Goal: Task Accomplishment & Management: Manage account settings

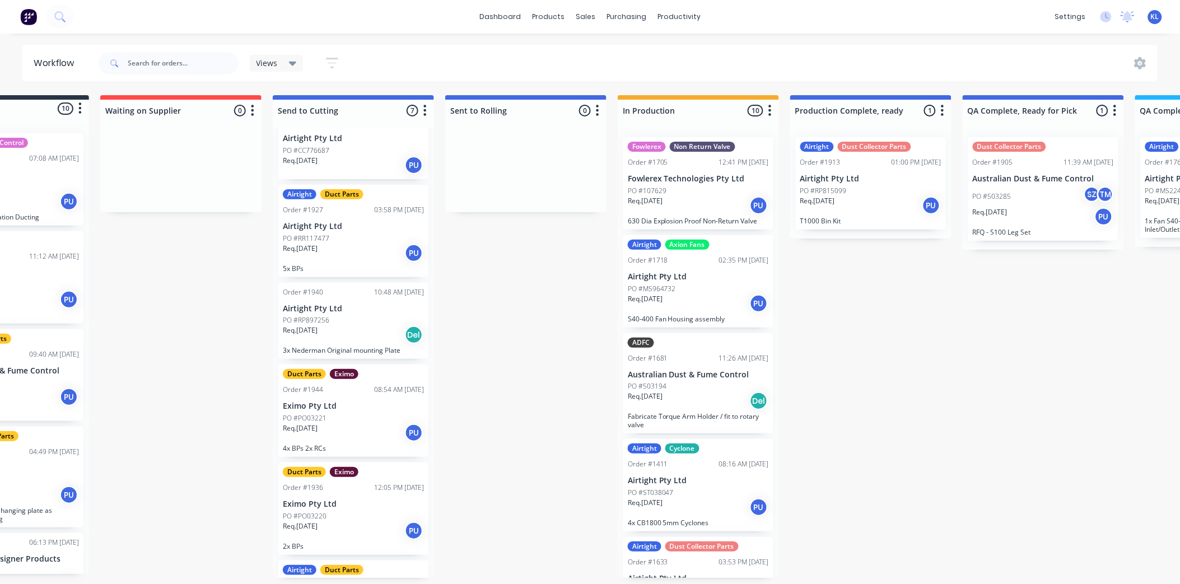
scroll to position [62, 0]
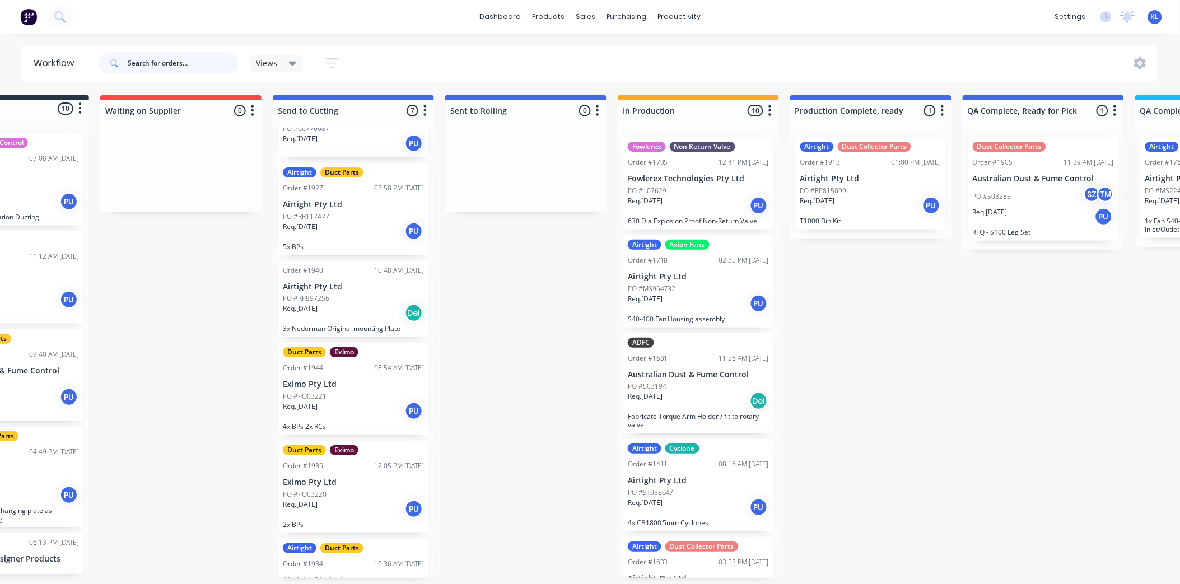
click at [169, 54] on input "text" at bounding box center [183, 63] width 111 height 22
type input "3221"
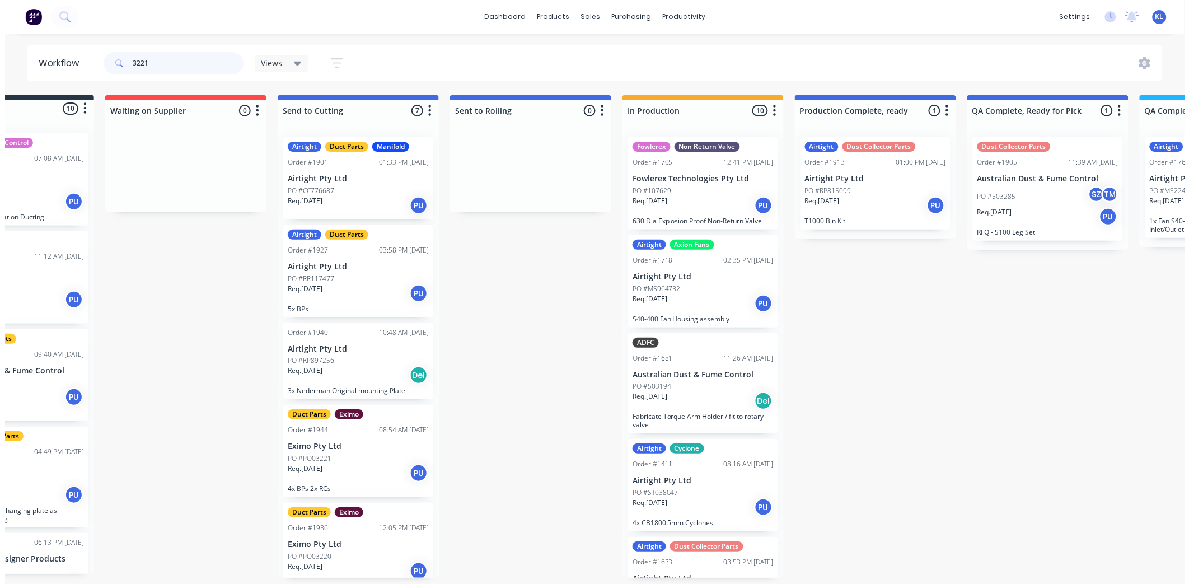
scroll to position [0, 0]
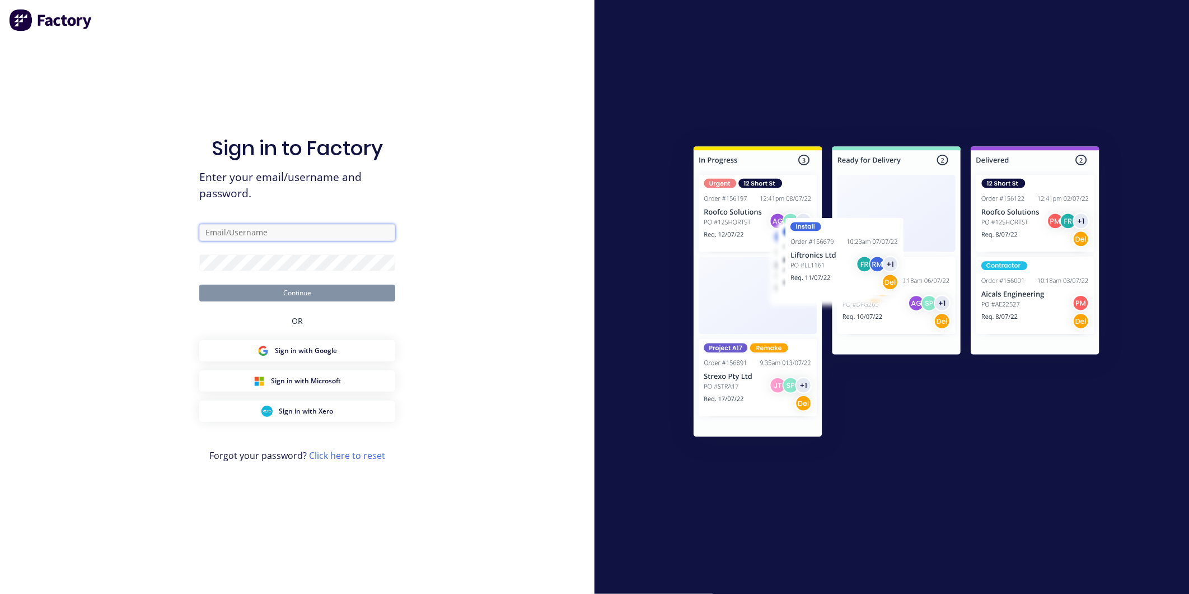
type input "Kyle@axionmetalworks.com.au"
click at [302, 297] on button "Continue" at bounding box center [297, 292] width 196 height 17
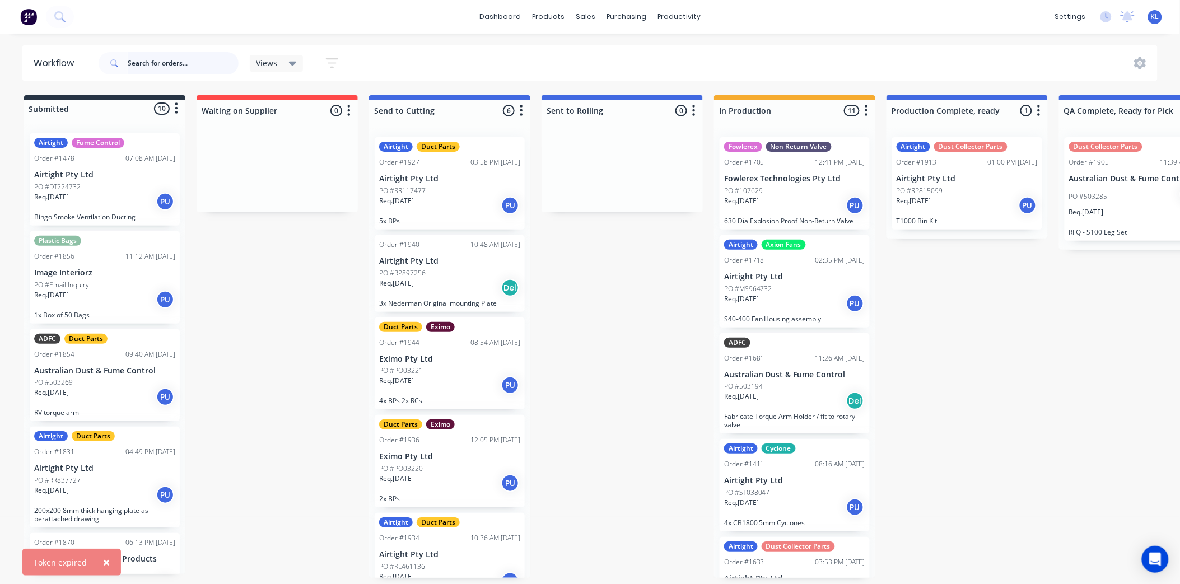
click at [185, 59] on input "text" at bounding box center [183, 63] width 111 height 22
type input "3221"
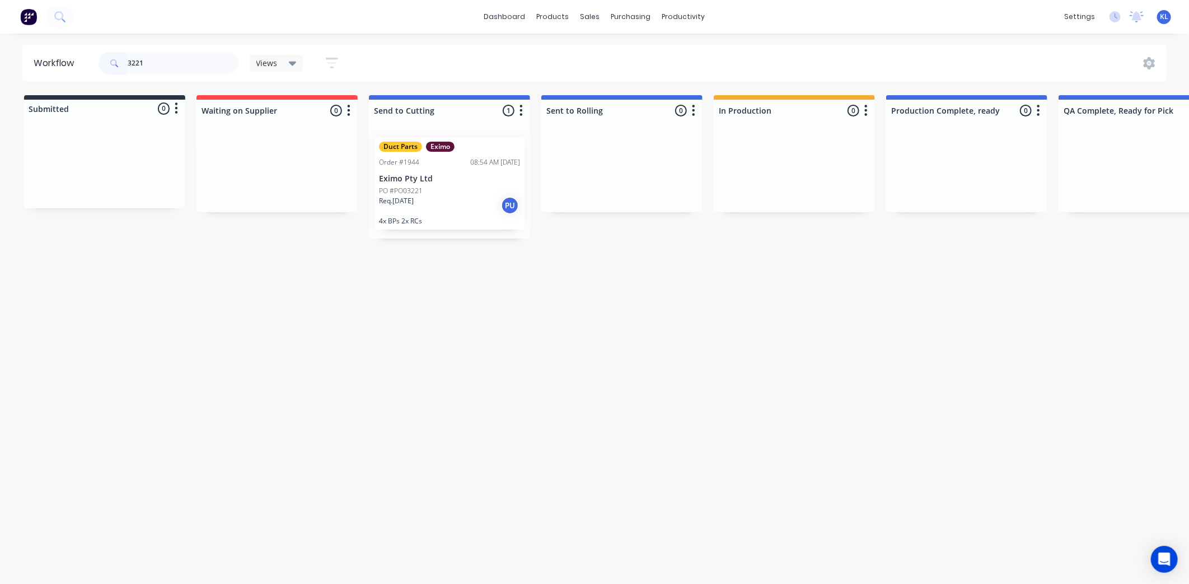
click at [426, 194] on div "PO #PO03221" at bounding box center [449, 191] width 141 height 10
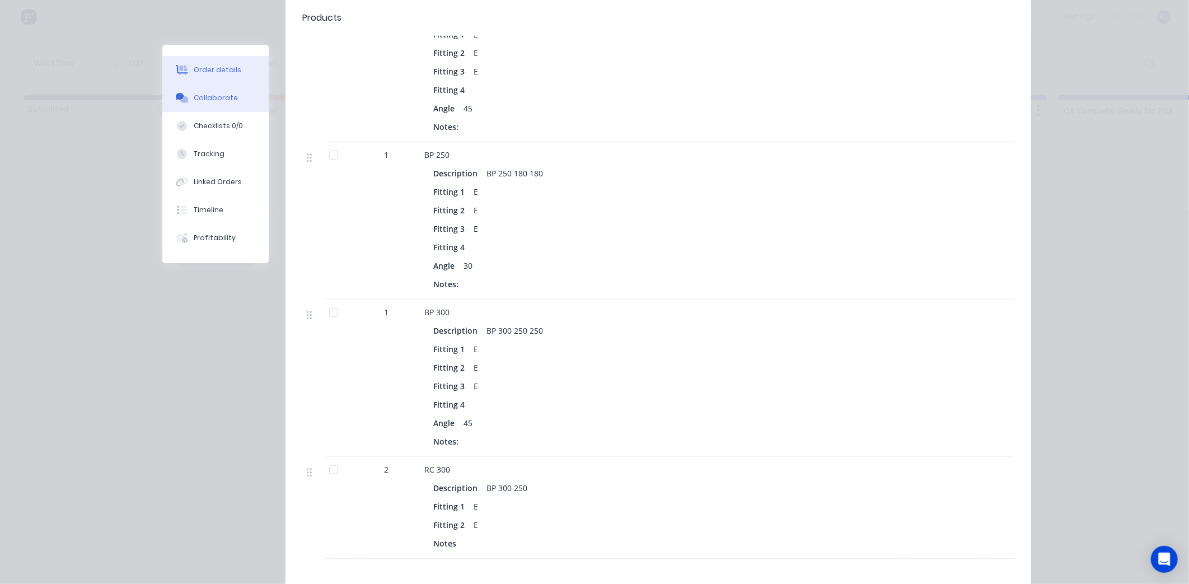
scroll to position [227, 0]
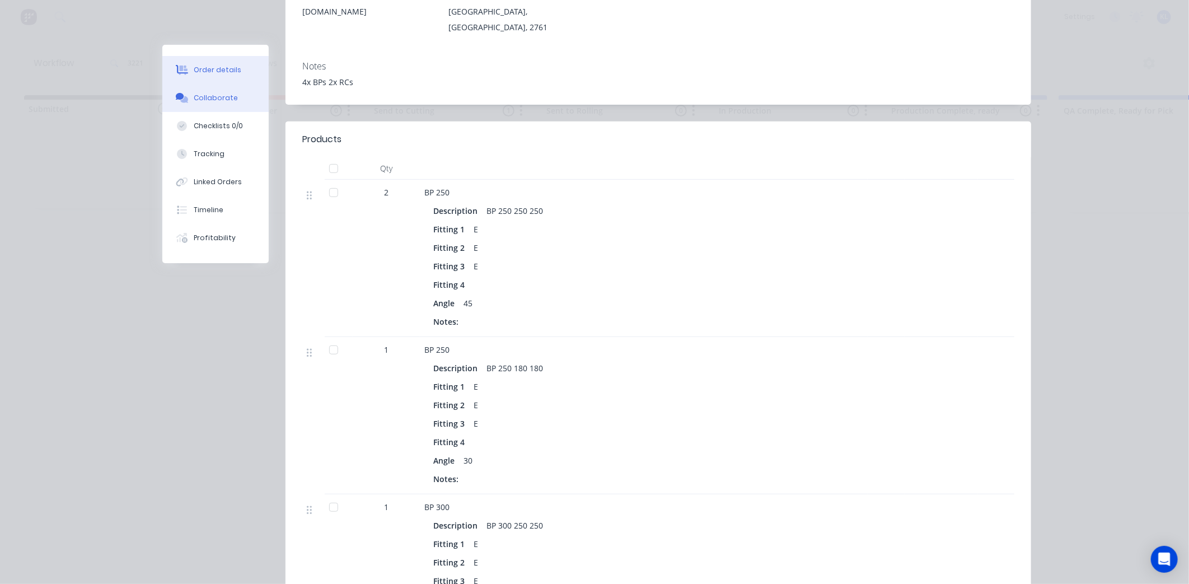
click at [200, 96] on div "Collaborate" at bounding box center [216, 98] width 44 height 10
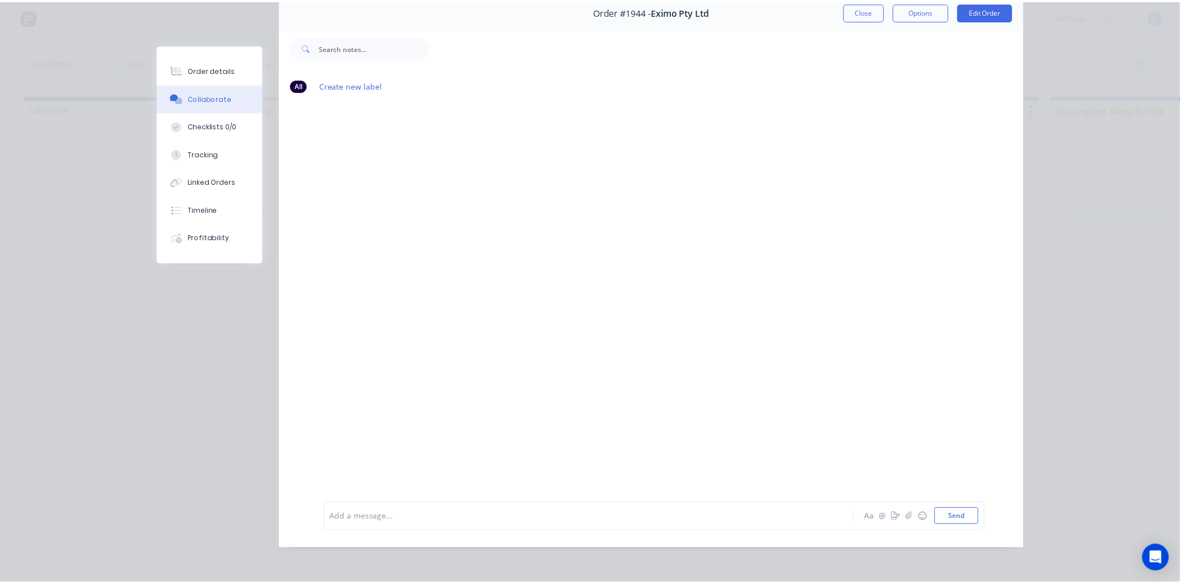
scroll to position [0, 0]
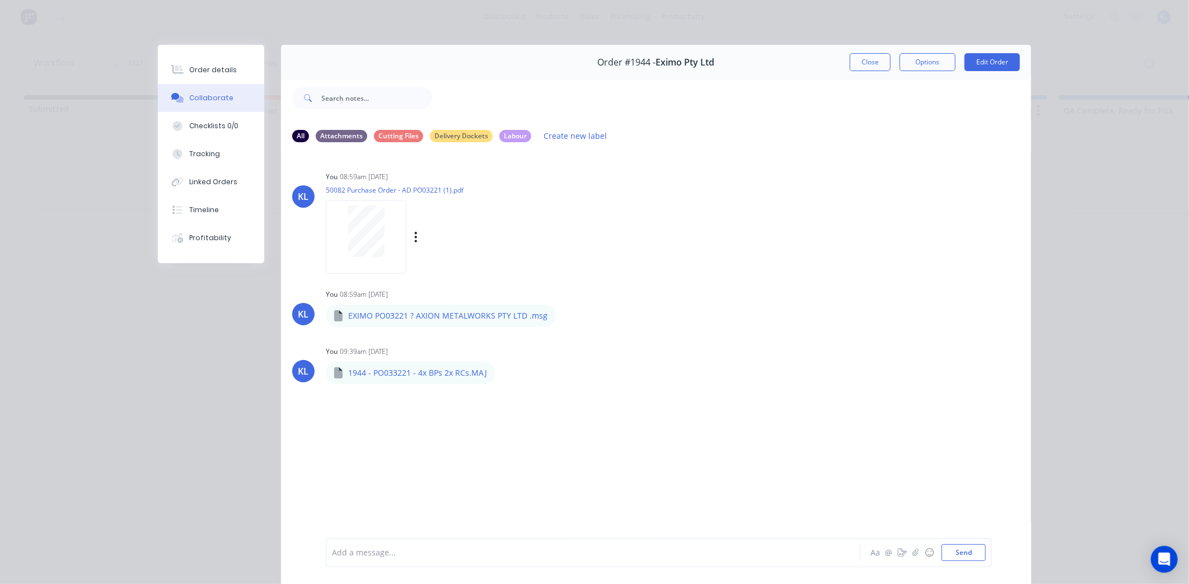
click at [382, 236] on div at bounding box center [366, 231] width 71 height 52
click at [228, 72] on button "Order details" at bounding box center [211, 70] width 106 height 28
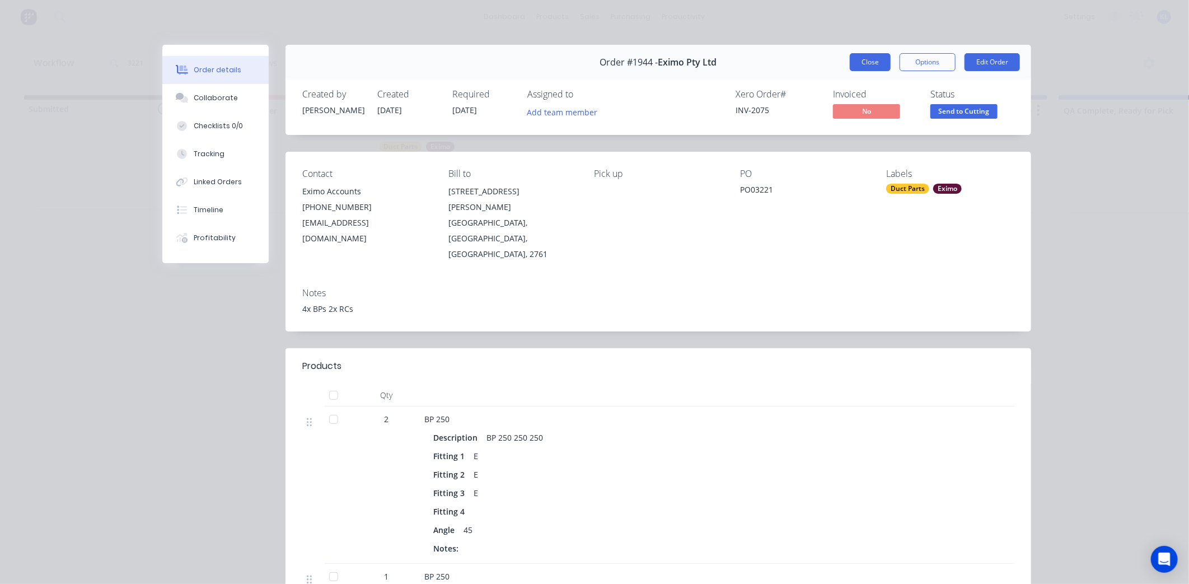
click at [868, 57] on button "Close" at bounding box center [870, 62] width 41 height 18
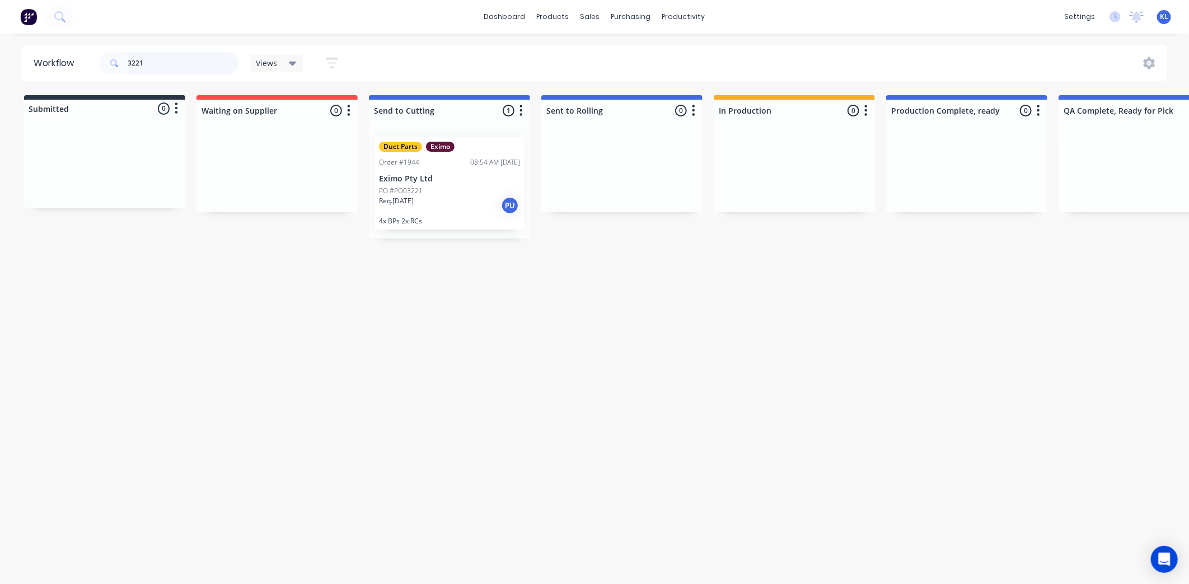
drag, startPoint x: 189, startPoint y: 69, endPoint x: -92, endPoint y: 45, distance: 282.1
click at [0, 45] on html "dashboard products sales purchasing productivity dashboard products Product Cat…" at bounding box center [594, 258] width 1189 height 517
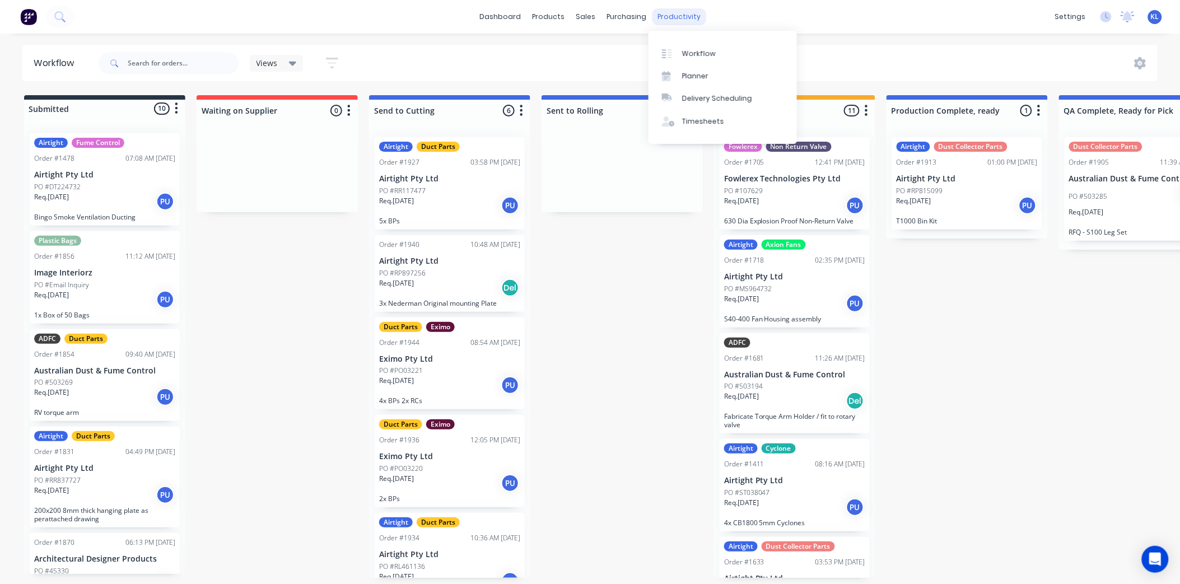
click at [685, 18] on div "productivity" at bounding box center [679, 16] width 54 height 17
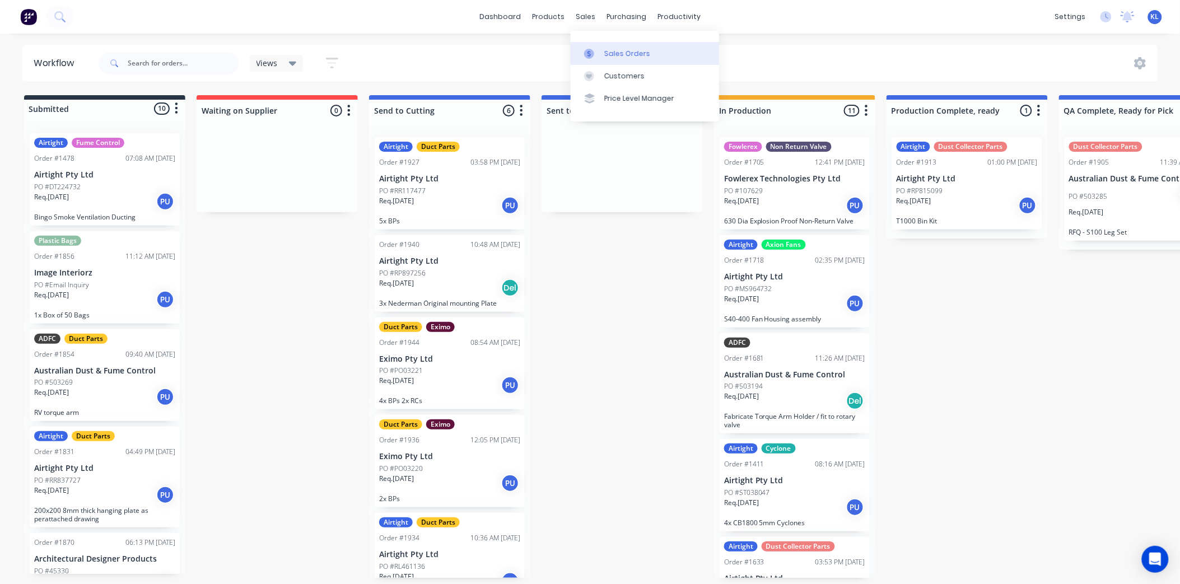
click at [585, 15] on div "sales" at bounding box center [585, 16] width 31 height 17
click at [605, 49] on div "Sales Orders" at bounding box center [627, 54] width 46 height 10
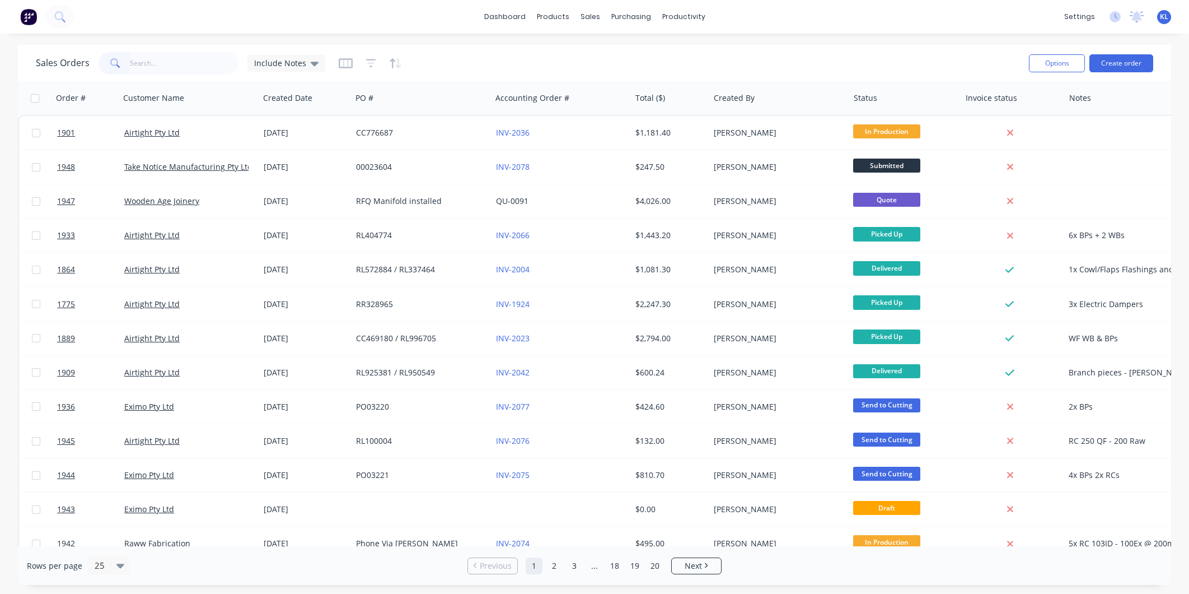
click at [181, 60] on input "text" at bounding box center [184, 63] width 109 height 22
click at [176, 60] on input "text" at bounding box center [184, 63] width 109 height 22
drag, startPoint x: 142, startPoint y: 59, endPoint x: 357, endPoint y: 55, distance: 214.5
click at [143, 59] on input "text" at bounding box center [184, 63] width 109 height 22
click at [172, 66] on input "text" at bounding box center [184, 63] width 109 height 22
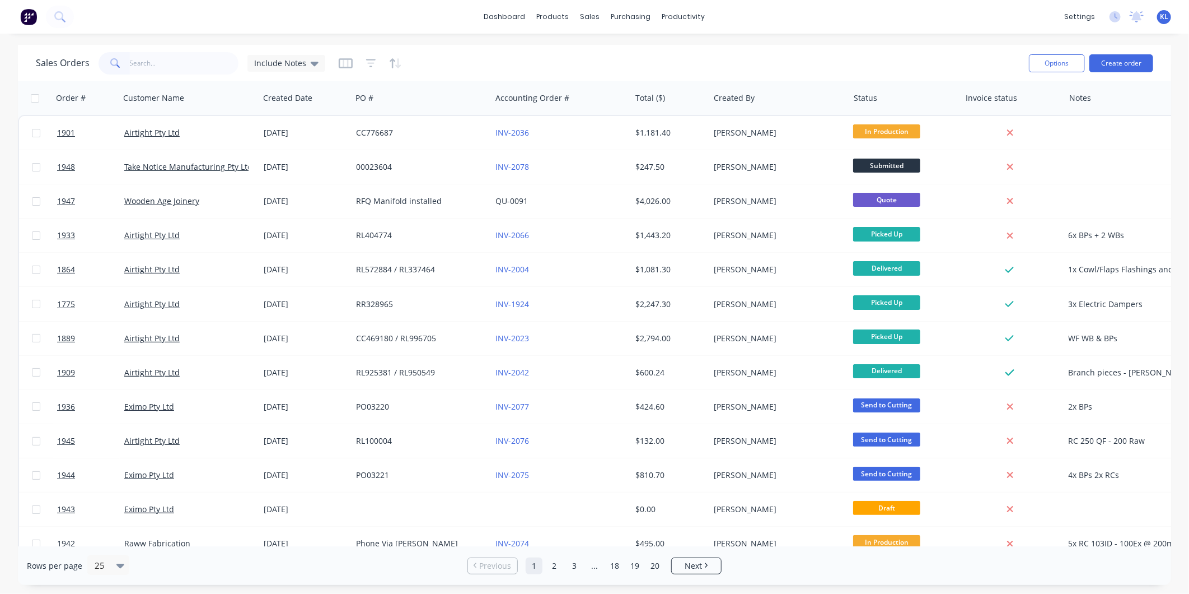
click at [165, 65] on input "text" at bounding box center [184, 63] width 109 height 22
click at [158, 58] on input "text" at bounding box center [184, 63] width 109 height 22
click at [181, 70] on input "text" at bounding box center [184, 63] width 109 height 22
click at [157, 62] on input "text" at bounding box center [184, 63] width 109 height 22
click at [174, 58] on input "text" at bounding box center [184, 63] width 109 height 22
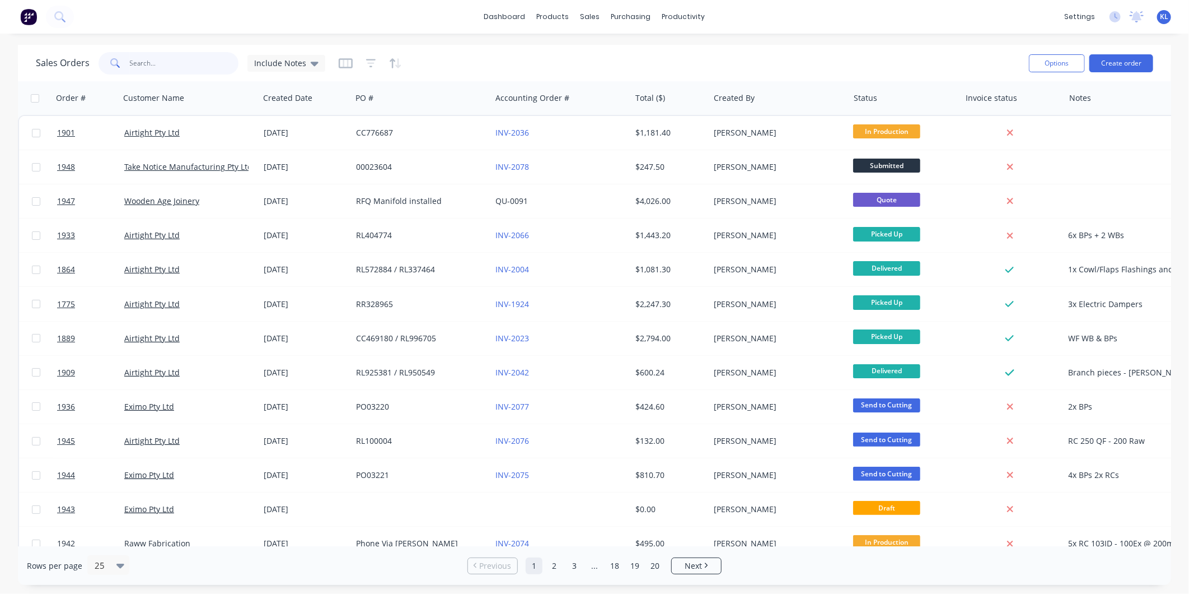
click at [149, 71] on input "text" at bounding box center [184, 63] width 109 height 22
click at [166, 62] on input "text" at bounding box center [184, 63] width 109 height 22
drag, startPoint x: 164, startPoint y: 66, endPoint x: 159, endPoint y: 63, distance: 5.8
click at [159, 63] on input "text" at bounding box center [184, 63] width 109 height 22
click at [176, 60] on input "text" at bounding box center [184, 63] width 109 height 22
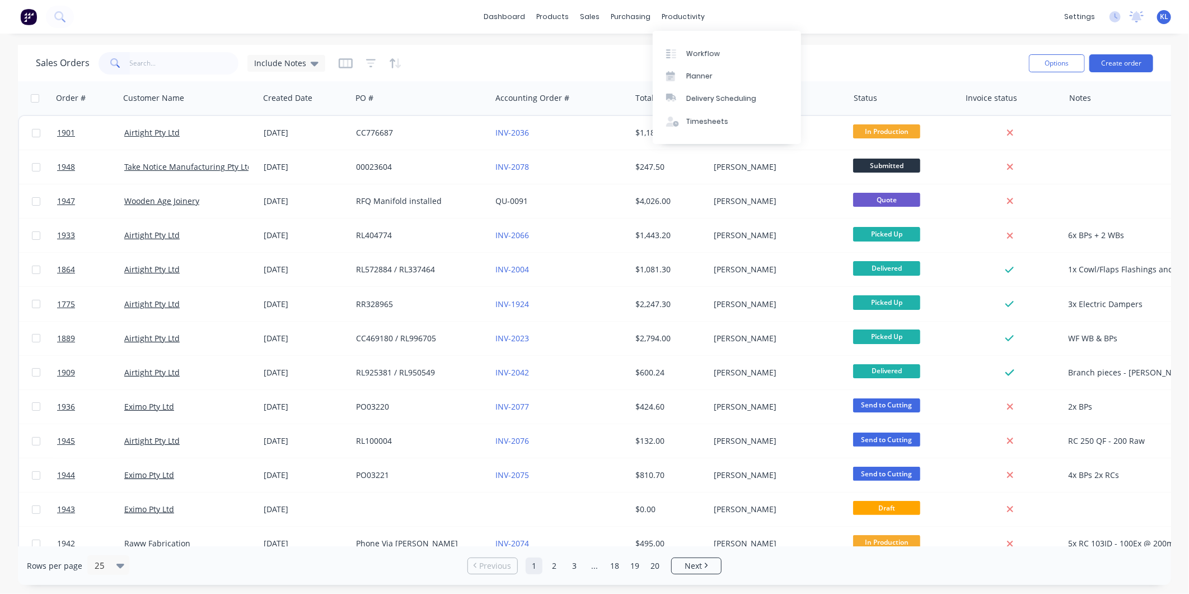
drag, startPoint x: 669, startPoint y: 15, endPoint x: 675, endPoint y: 31, distance: 17.9
click at [669, 15] on div "productivity" at bounding box center [684, 16] width 54 height 17
click at [691, 54] on div "Workflow" at bounding box center [703, 54] width 34 height 10
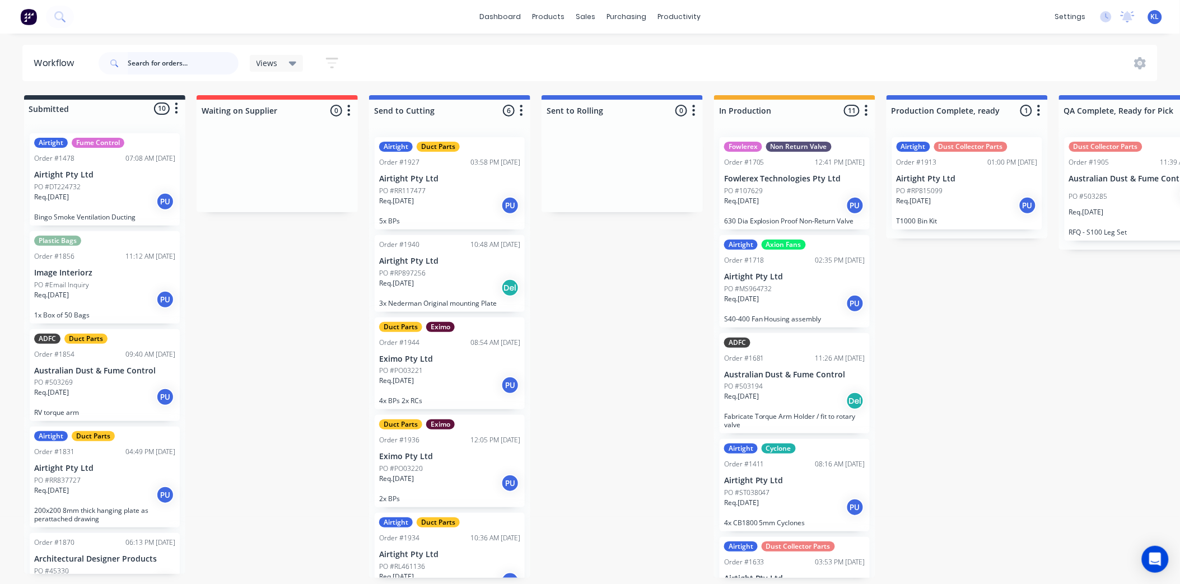
click at [185, 58] on input "text" at bounding box center [183, 63] width 111 height 22
type input "1934"
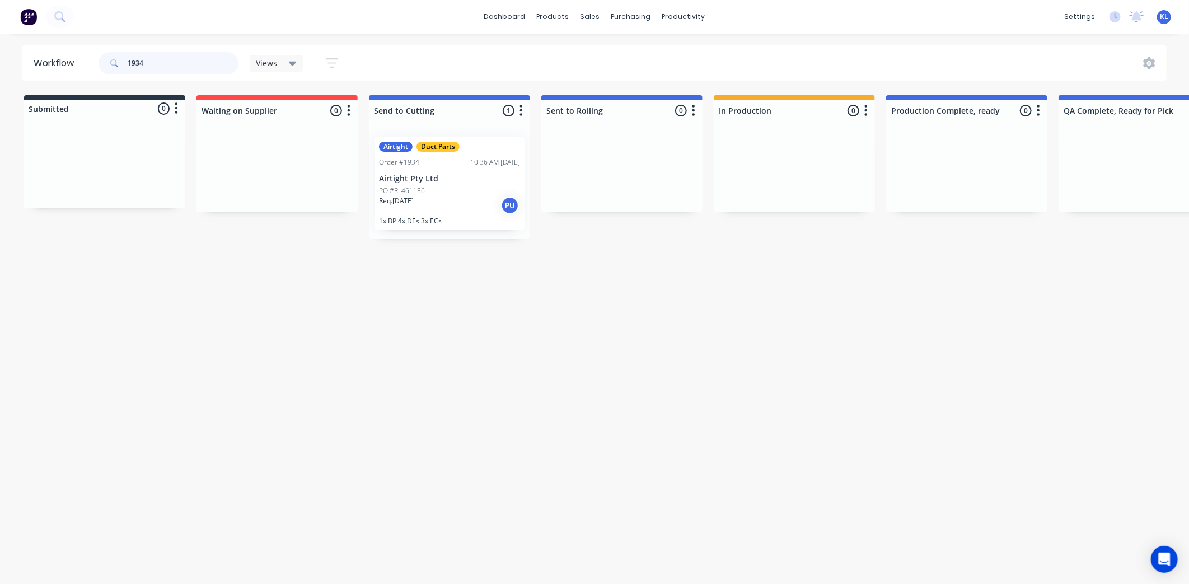
drag, startPoint x: 468, startPoint y: 200, endPoint x: 455, endPoint y: 204, distance: 12.9
click at [465, 199] on div "Airtight Duct Parts Order #1934 10:36 AM 29/08/25 Airtight Pty Ltd PO #RL461136…" at bounding box center [449, 183] width 161 height 110
click at [455, 204] on div "Req. 04/09/25 PU" at bounding box center [449, 205] width 141 height 19
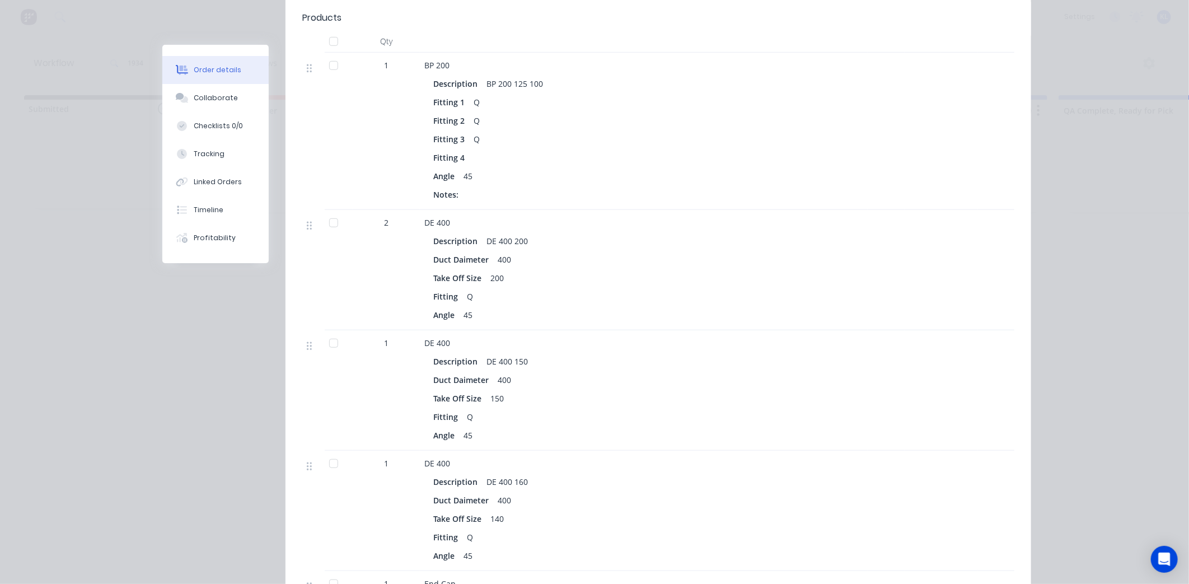
scroll to position [373, 0]
click at [217, 90] on button "Collaborate" at bounding box center [215, 98] width 106 height 28
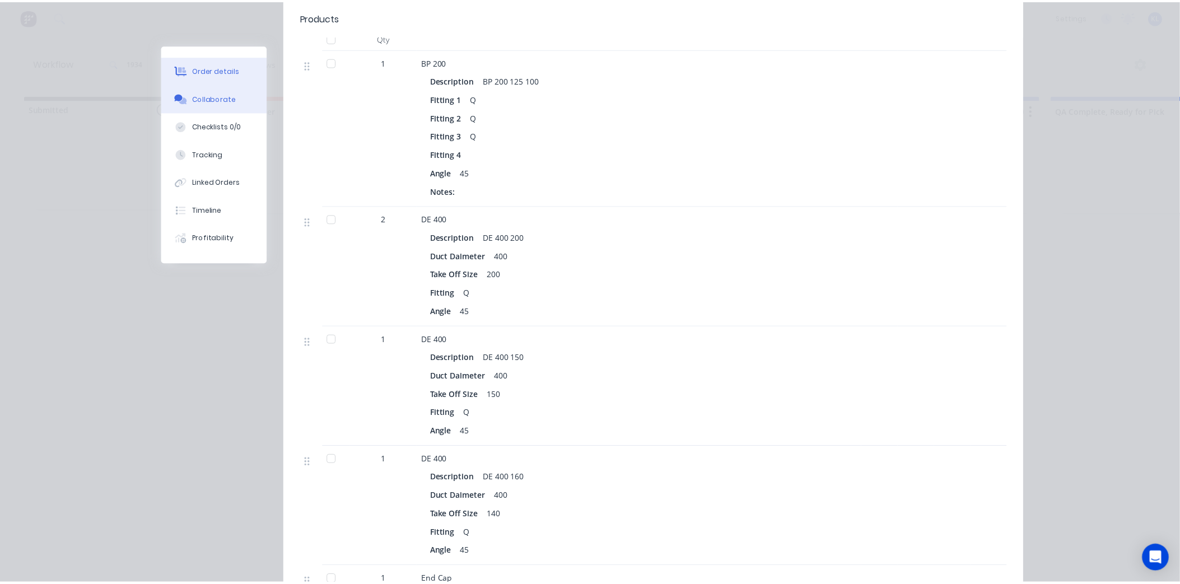
scroll to position [0, 0]
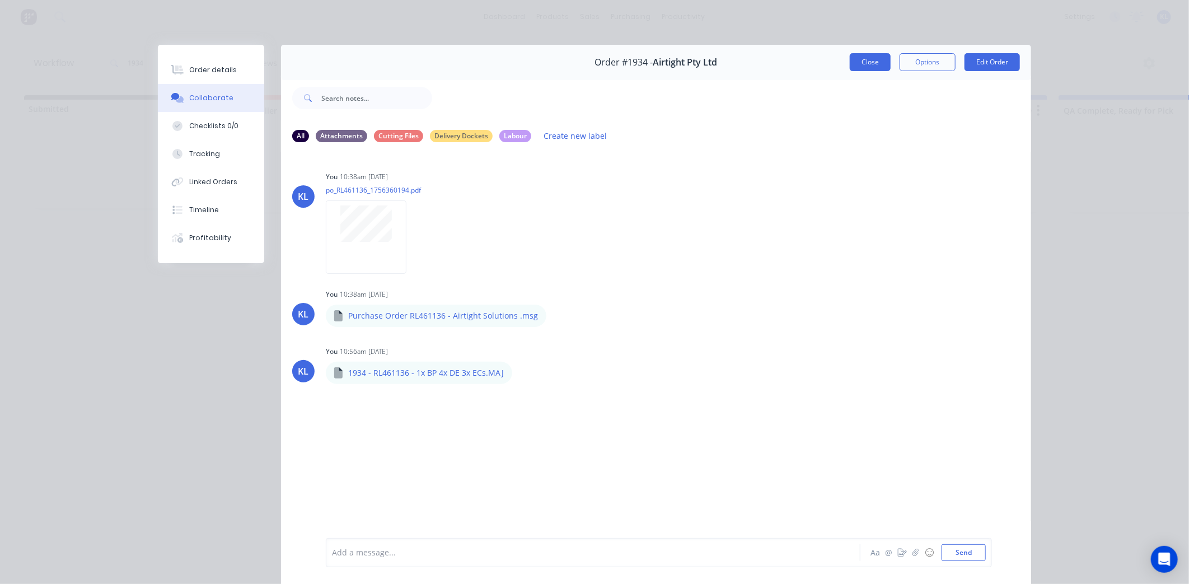
click at [853, 62] on button "Close" at bounding box center [870, 62] width 41 height 18
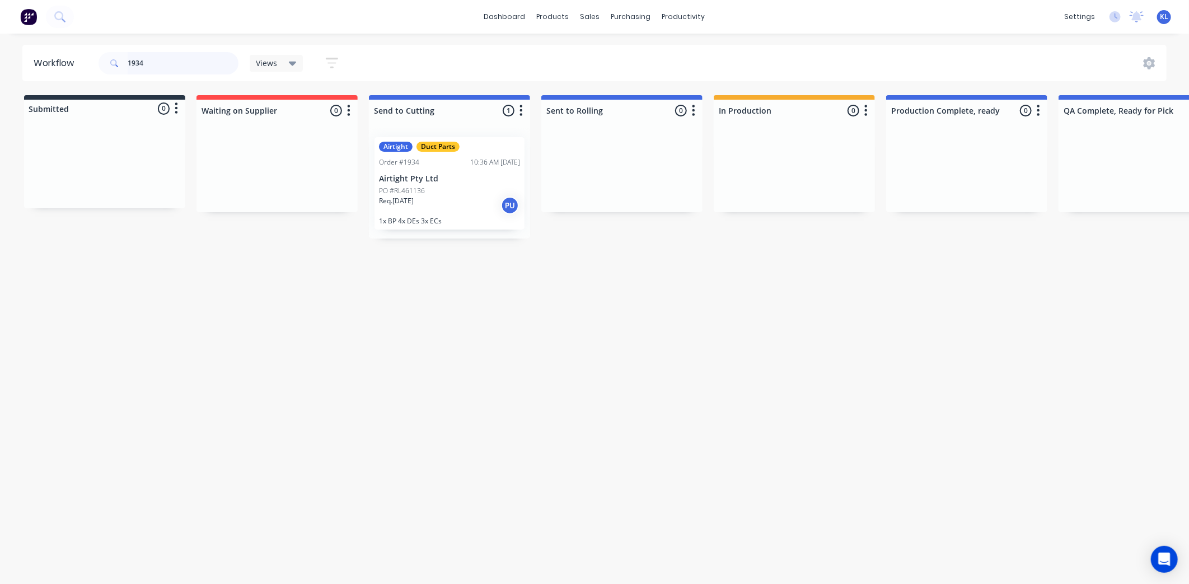
drag, startPoint x: 162, startPoint y: 69, endPoint x: -85, endPoint y: 82, distance: 247.8
click at [0, 82] on html "dashboard products sales purchasing productivity dashboard products Product Cat…" at bounding box center [594, 258] width 1189 height 517
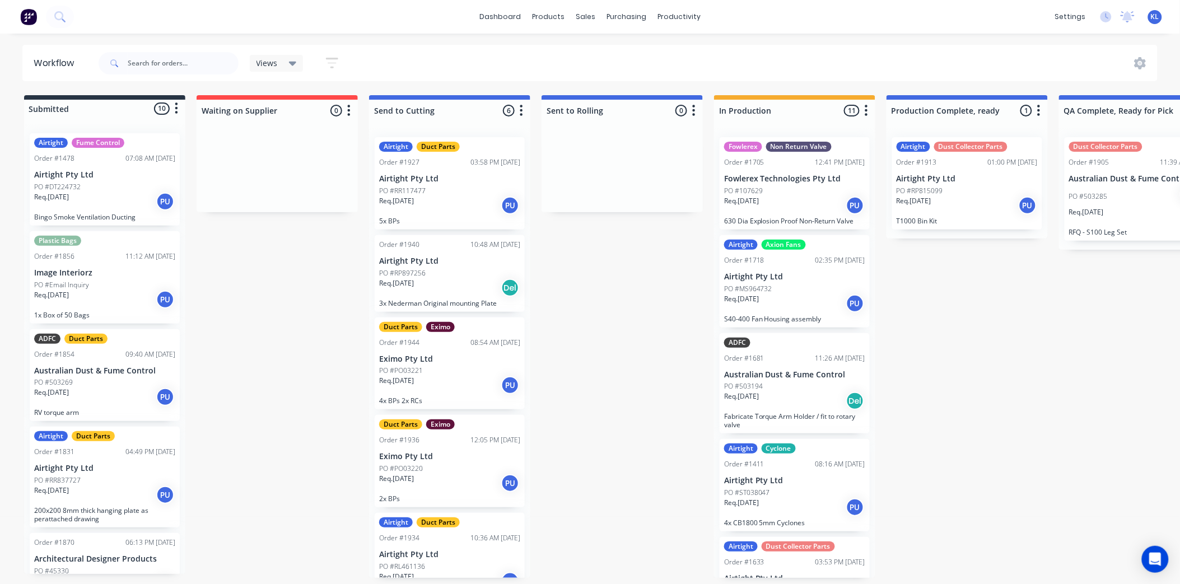
click at [479, 376] on div "Req. 01/09/25 PU" at bounding box center [449, 385] width 141 height 19
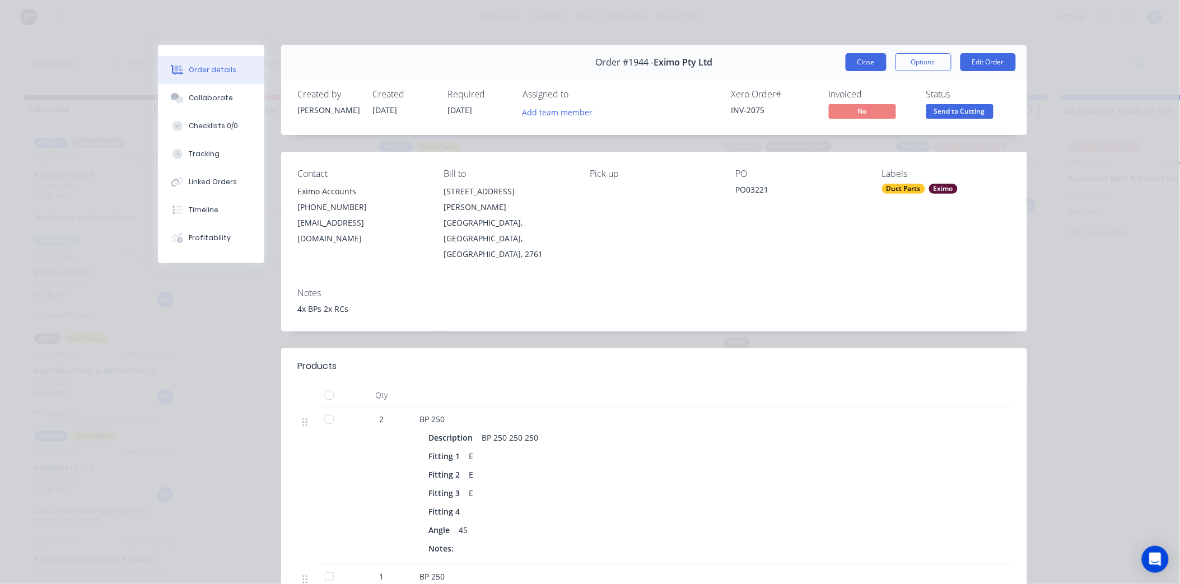
click at [850, 62] on button "Close" at bounding box center [865, 62] width 41 height 18
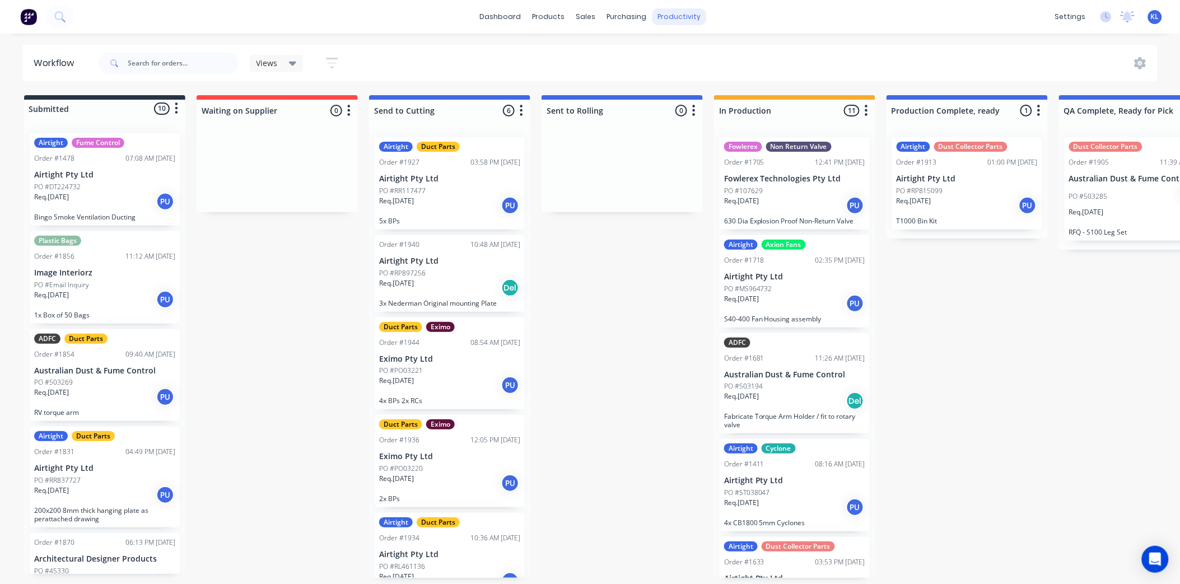
click at [682, 15] on div "productivity" at bounding box center [679, 16] width 54 height 17
click at [698, 44] on link "Workflow" at bounding box center [722, 53] width 148 height 22
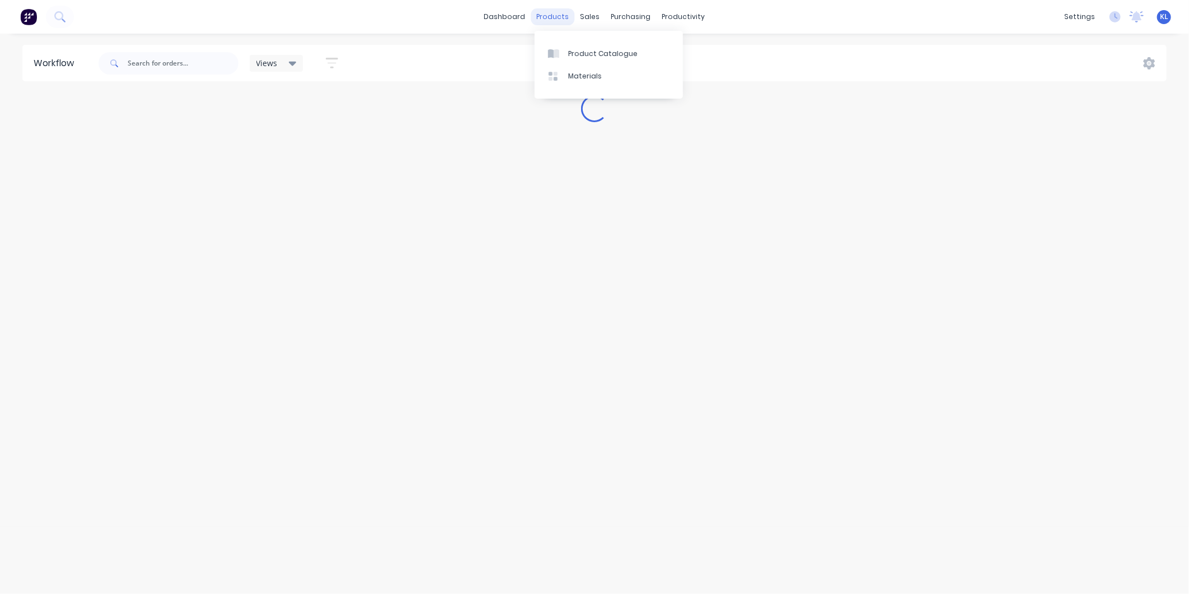
click at [573, 17] on div "products" at bounding box center [553, 16] width 44 height 17
click at [592, 22] on div "sales" at bounding box center [590, 16] width 31 height 17
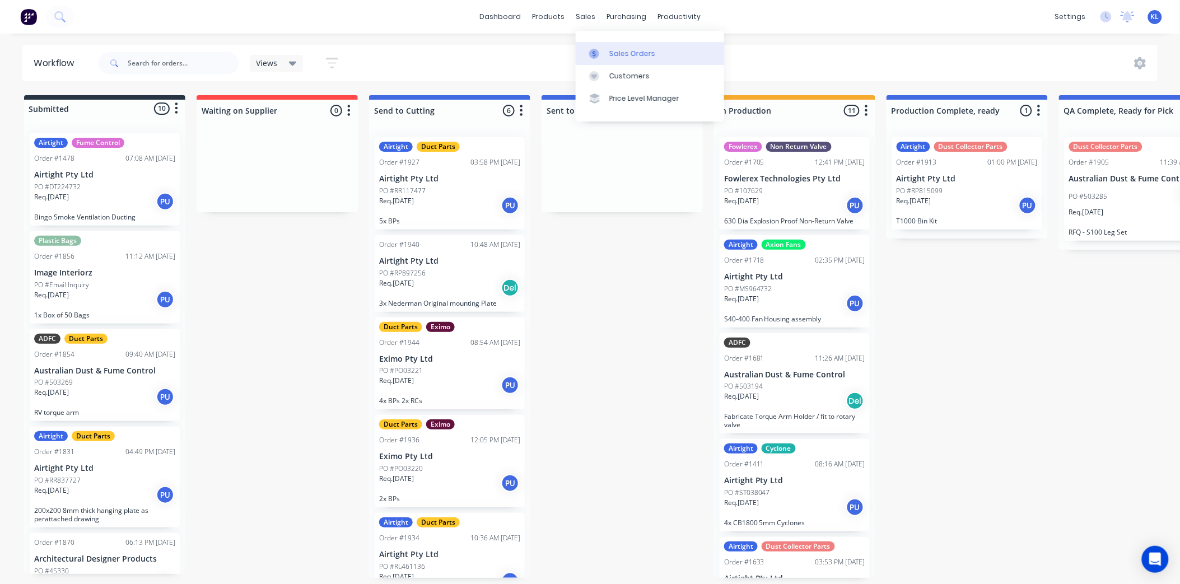
click at [622, 60] on link "Sales Orders" at bounding box center [650, 53] width 148 height 22
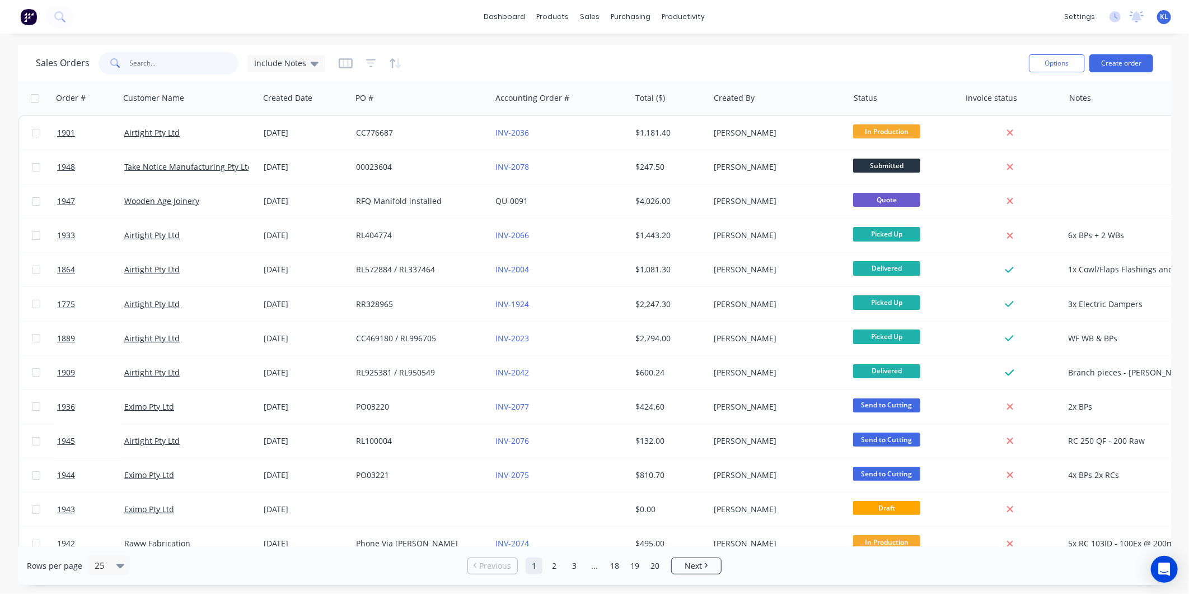
click at [142, 62] on input "text" at bounding box center [184, 63] width 109 height 22
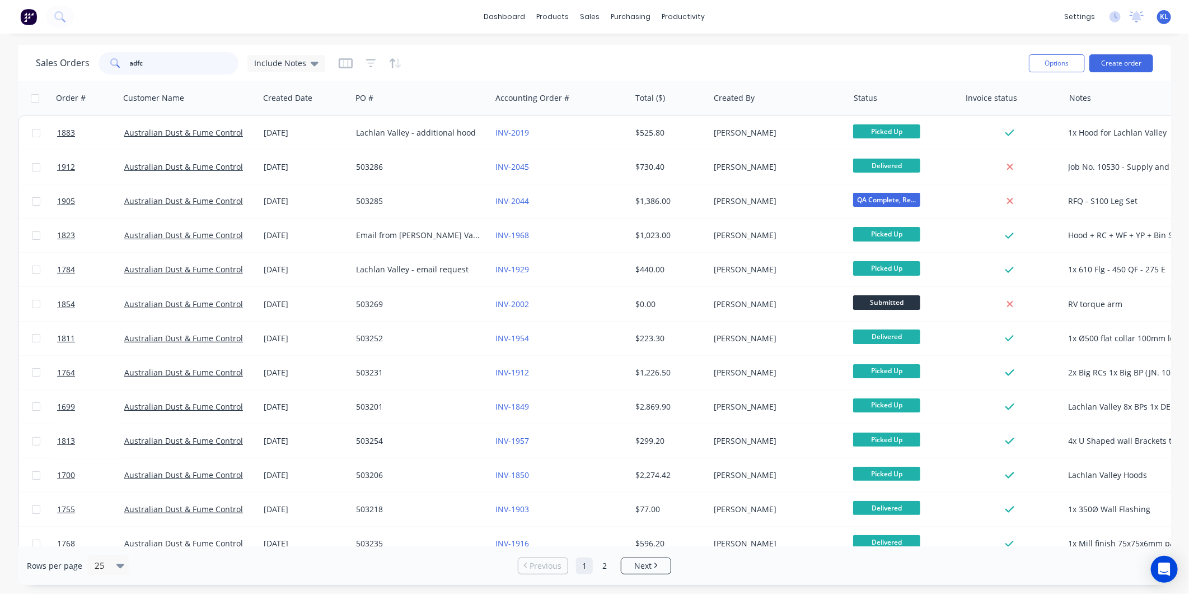
drag, startPoint x: 171, startPoint y: 57, endPoint x: -9, endPoint y: 85, distance: 182.5
click at [0, 85] on html "dashboard products sales purchasing productivity dashboard products Product Cat…" at bounding box center [594, 297] width 1189 height 594
drag, startPoint x: 171, startPoint y: 65, endPoint x: 15, endPoint y: 54, distance: 156.0
click at [15, 54] on div "Sales Orders adfc Include Notes Options Create order Order # Customer Name Crea…" at bounding box center [594, 315] width 1189 height 540
paste input "[PERSON_NAME] Bros Cyclone"
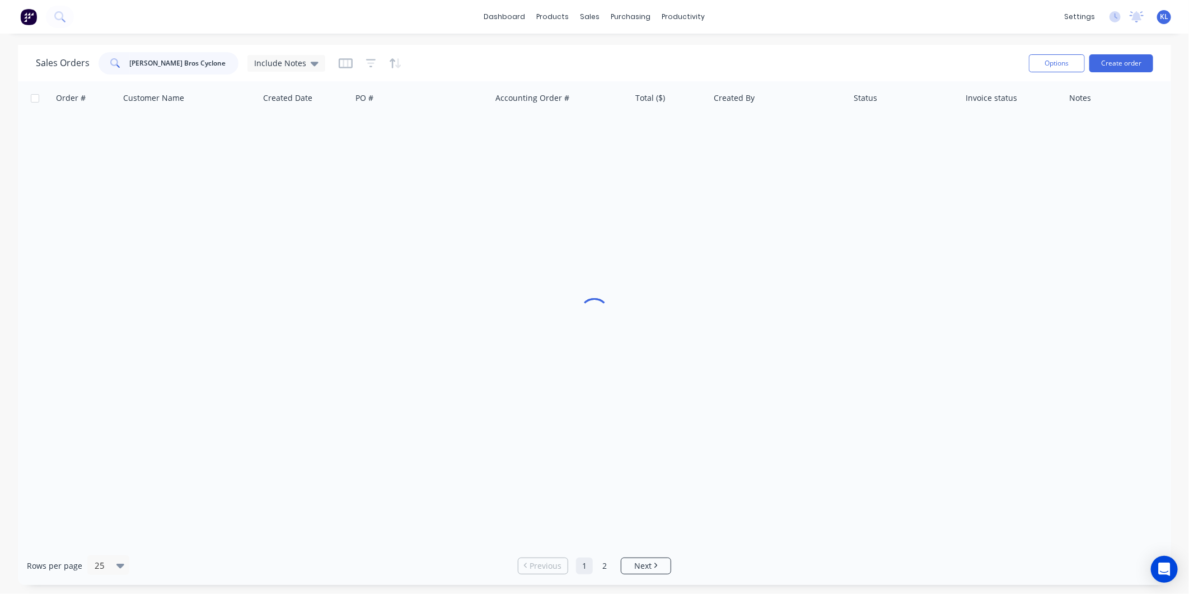
type input "[PERSON_NAME] Bros Cyclone"
click at [589, 15] on div "sales" at bounding box center [590, 16] width 31 height 17
click at [688, 19] on div "productivity" at bounding box center [684, 16] width 54 height 17
click at [712, 59] on link "Workflow" at bounding box center [727, 53] width 148 height 22
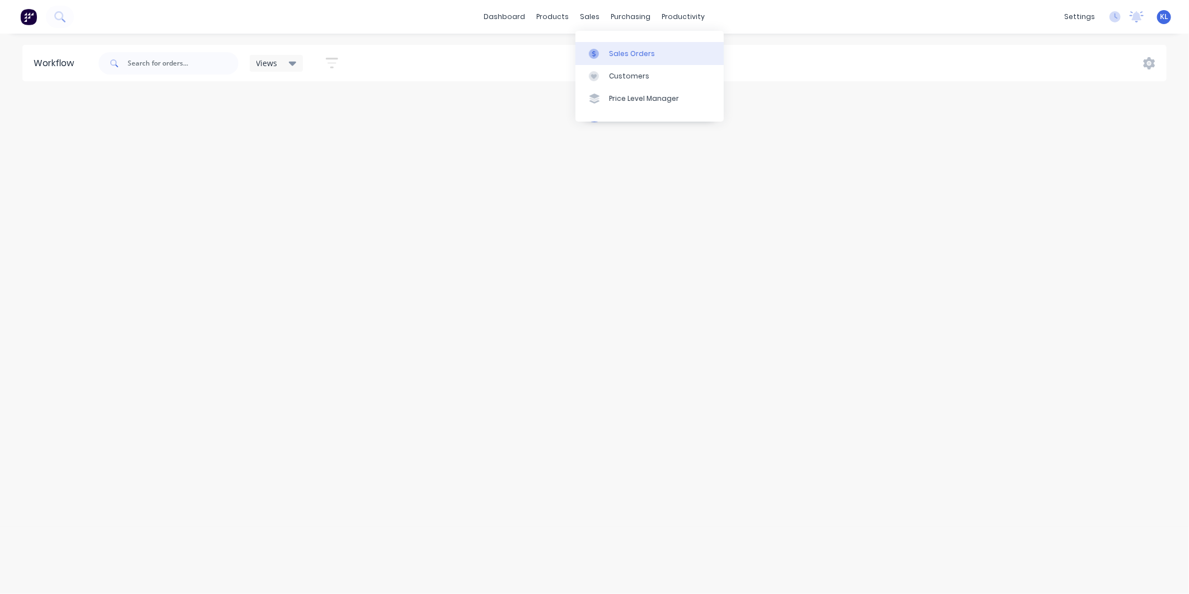
click at [610, 47] on link "Sales Orders" at bounding box center [650, 53] width 148 height 22
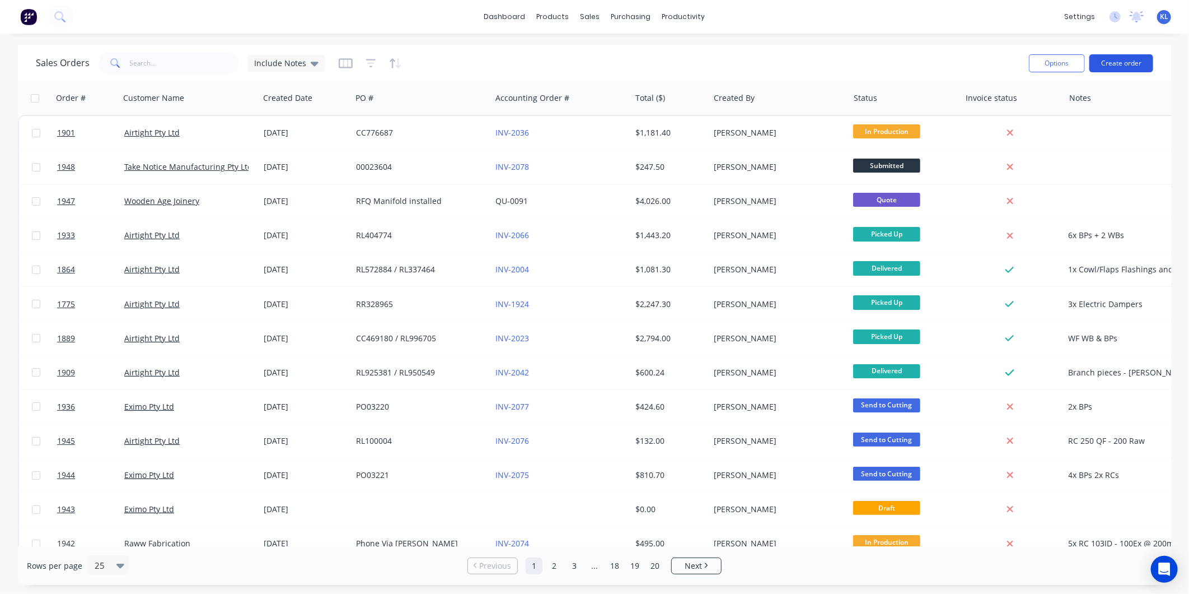
click at [1110, 68] on button "Create order" at bounding box center [1122, 63] width 64 height 18
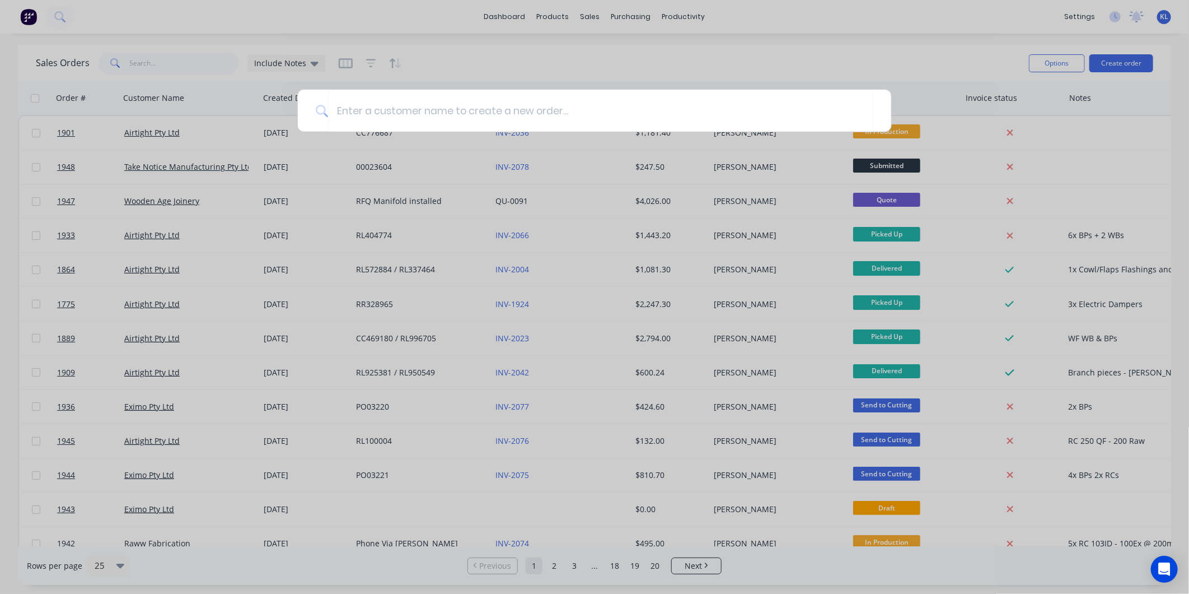
click at [529, 66] on div at bounding box center [594, 297] width 1189 height 594
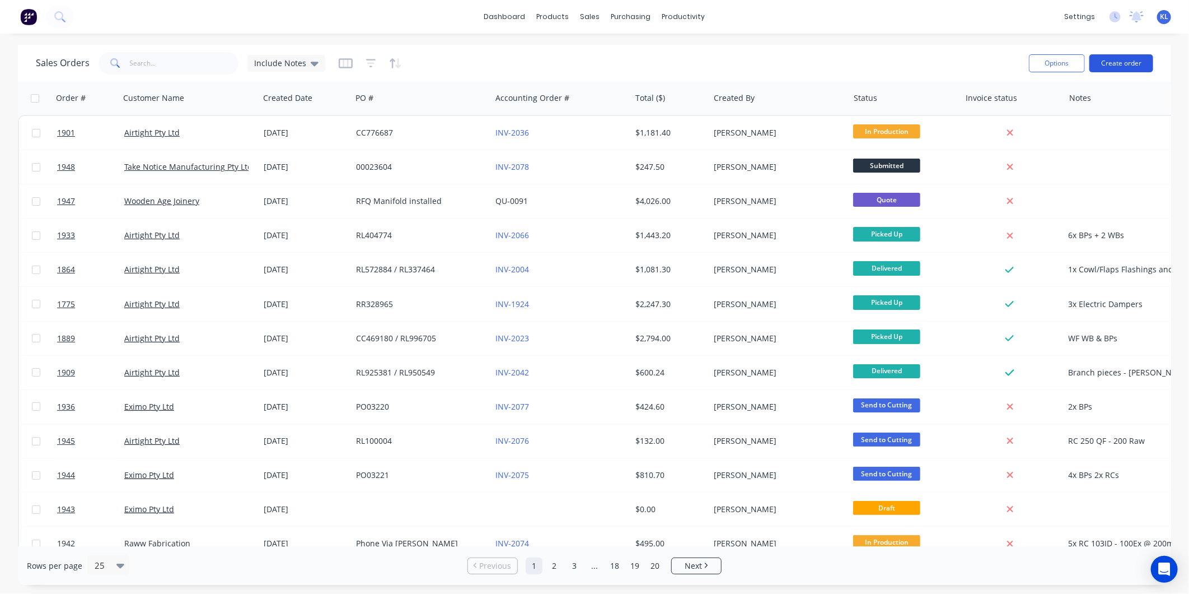
click at [1140, 62] on button "Create order" at bounding box center [1122, 63] width 64 height 18
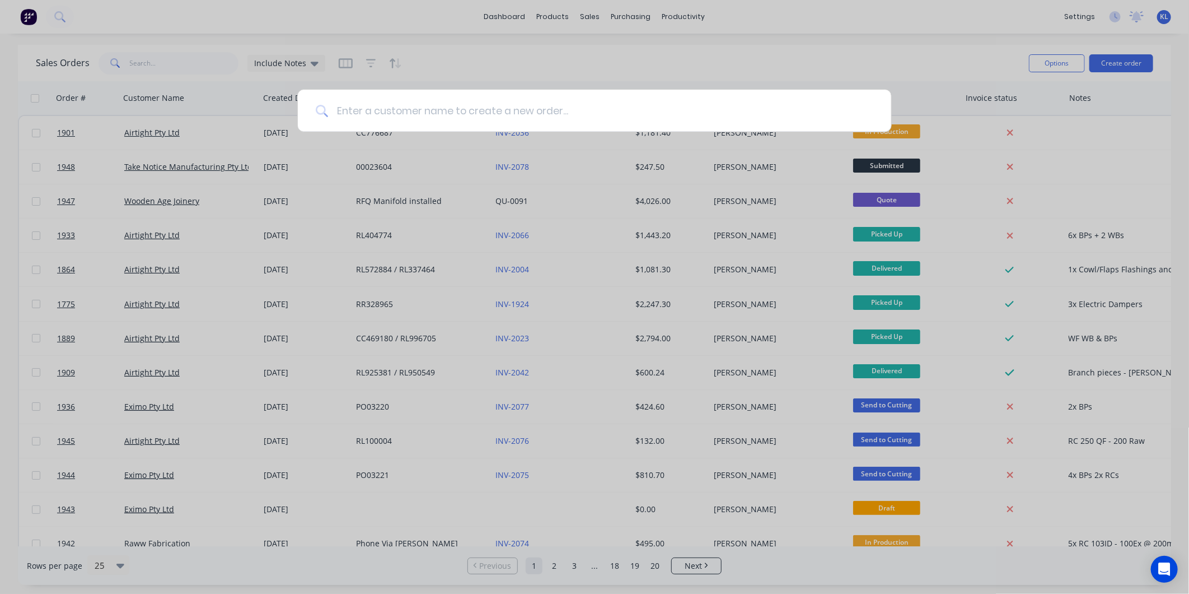
click at [605, 108] on input at bounding box center [600, 111] width 545 height 42
drag, startPoint x: 635, startPoint y: 15, endPoint x: 715, endPoint y: 21, distance: 80.3
click at [650, 17] on div at bounding box center [594, 297] width 1189 height 594
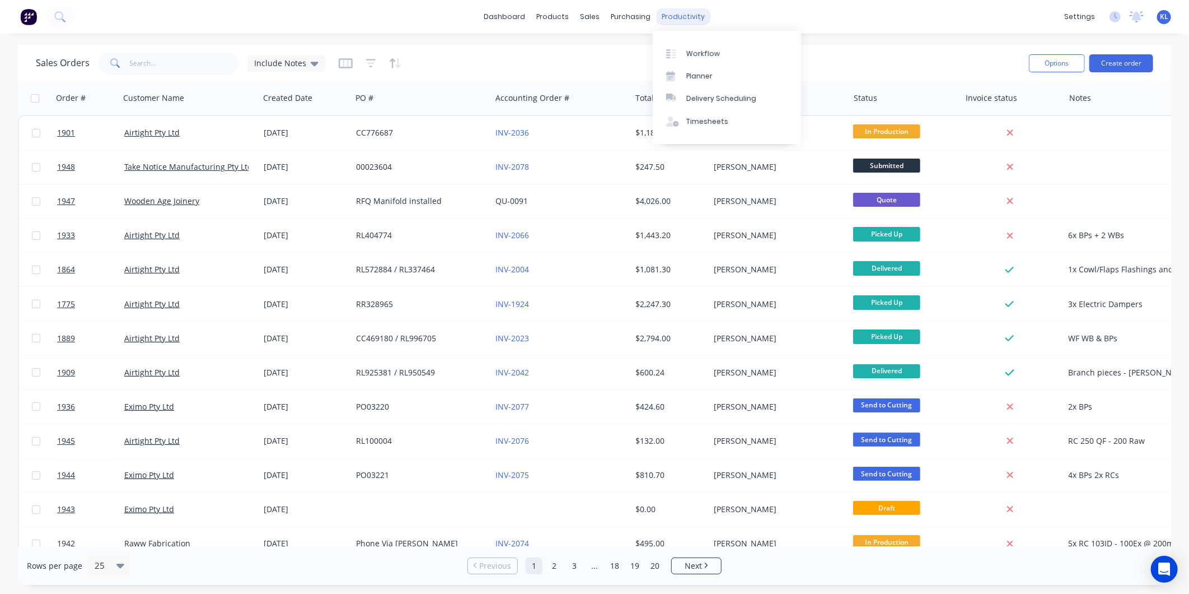
click at [682, 16] on div "productivity" at bounding box center [684, 16] width 54 height 17
click at [697, 50] on div "Workflow" at bounding box center [703, 54] width 34 height 10
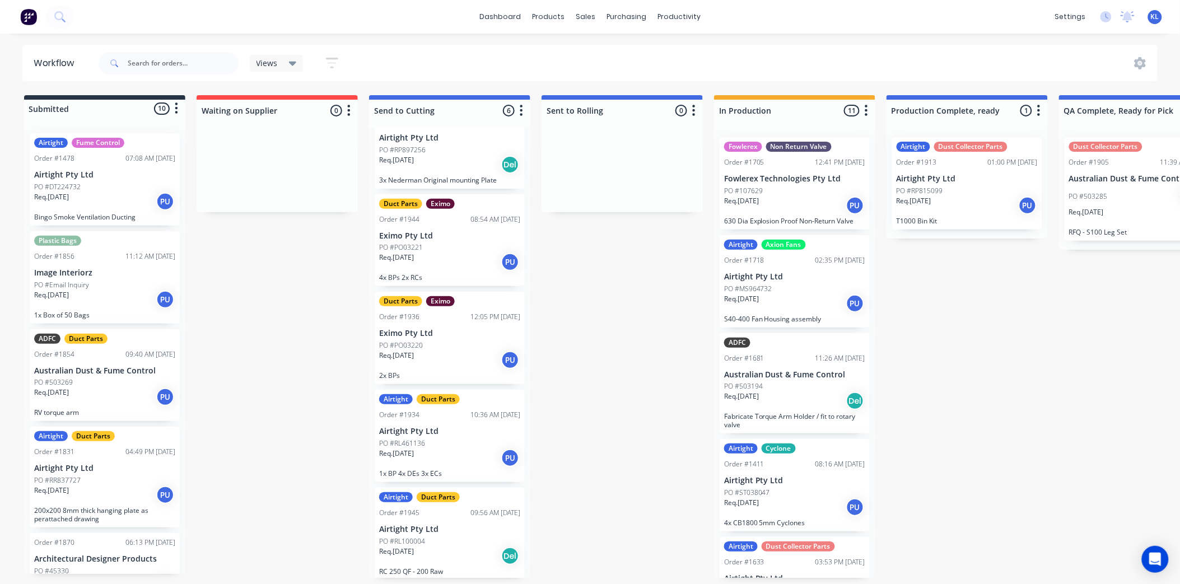
scroll to position [124, 0]
click at [461, 255] on div "Req. [DATE] PU" at bounding box center [449, 260] width 141 height 19
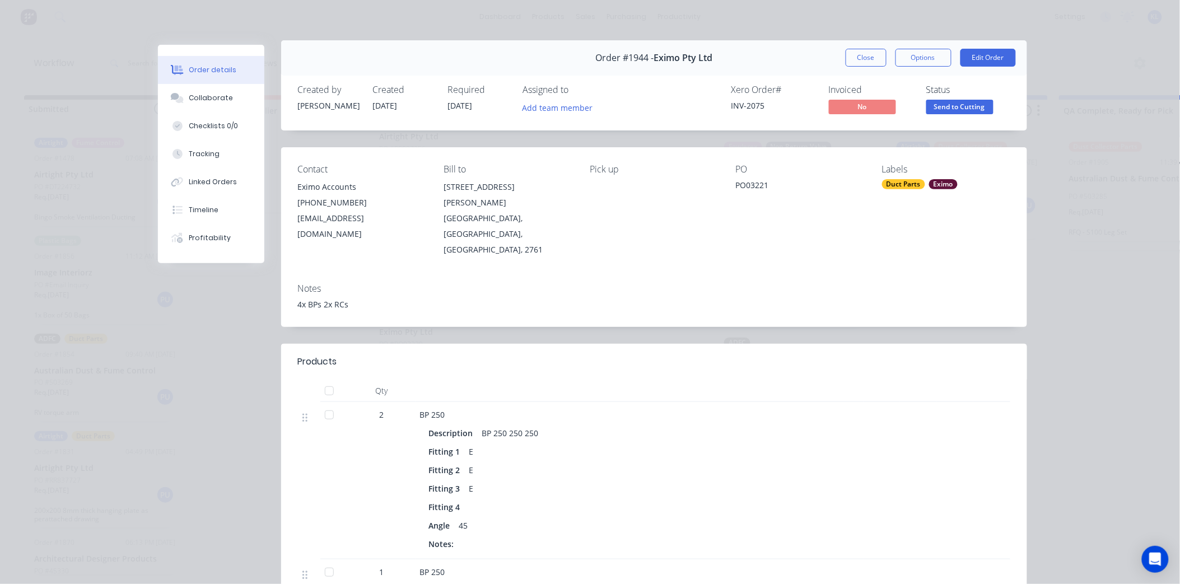
scroll to position [0, 0]
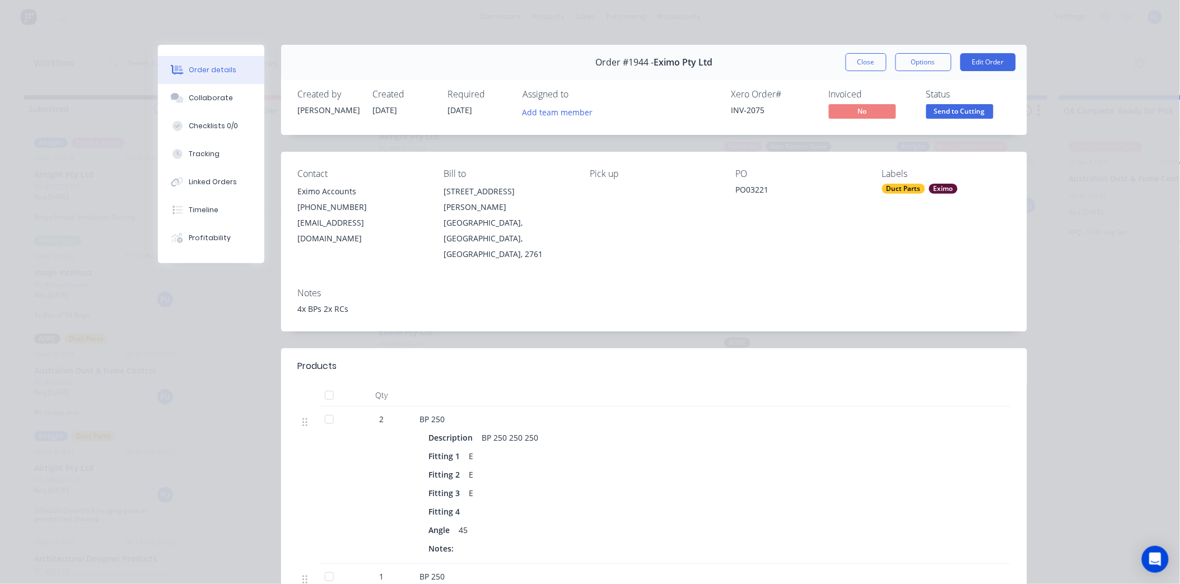
click at [948, 110] on span "Send to Cutting" at bounding box center [959, 111] width 67 height 14
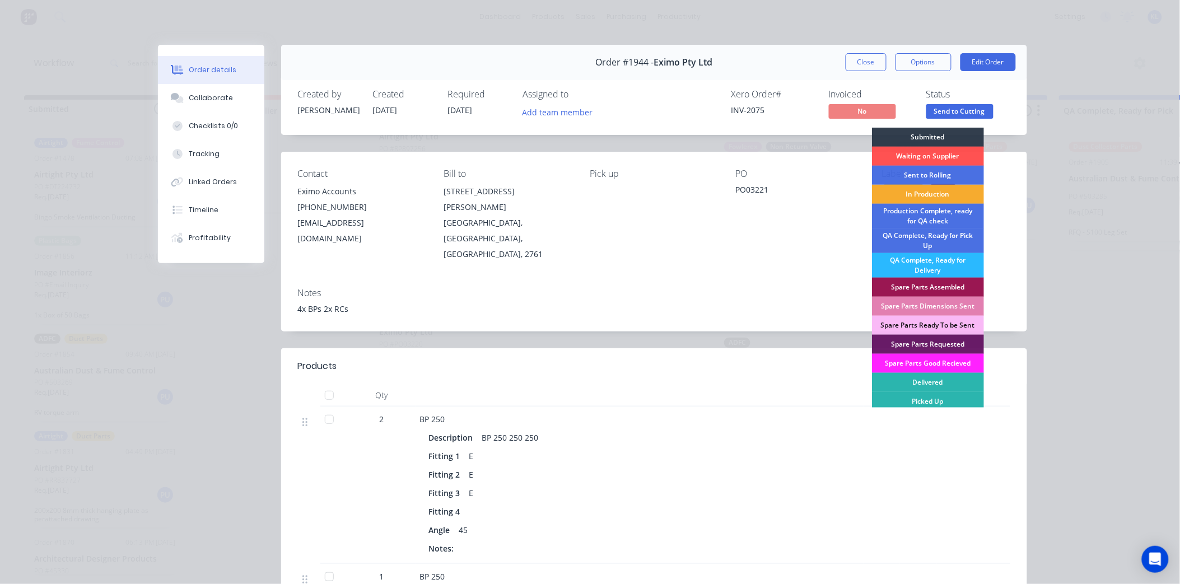
click at [928, 198] on div "In Production" at bounding box center [928, 194] width 112 height 19
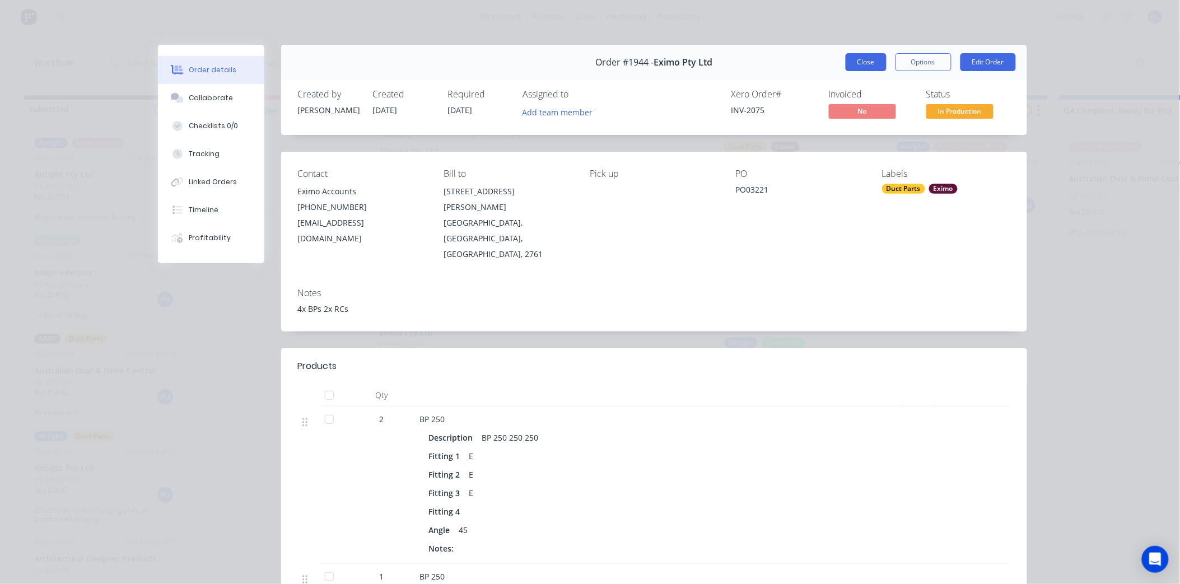
click at [858, 57] on button "Close" at bounding box center [865, 62] width 41 height 18
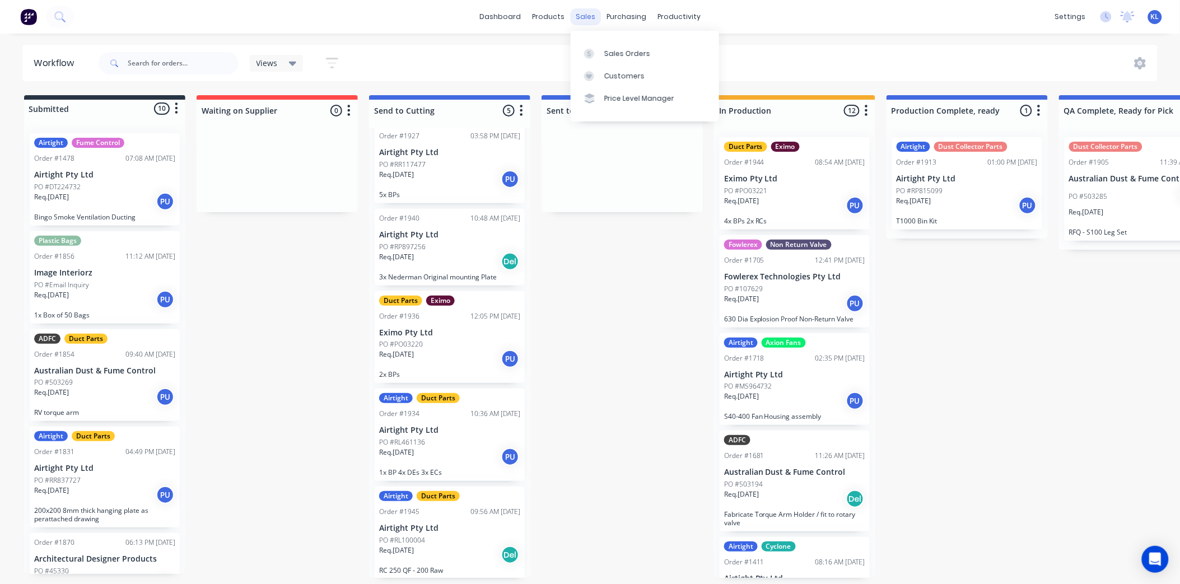
click at [578, 22] on div "sales" at bounding box center [585, 16] width 31 height 17
click at [634, 62] on link "Sales Orders" at bounding box center [645, 53] width 148 height 22
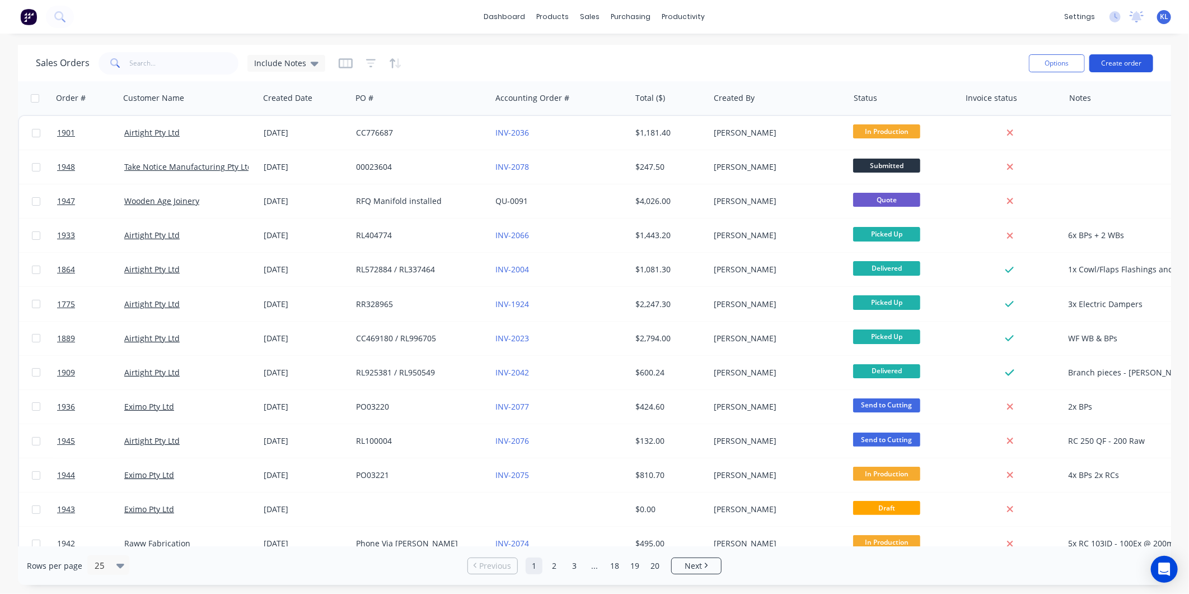
click at [1107, 62] on button "Create order" at bounding box center [1122, 63] width 64 height 18
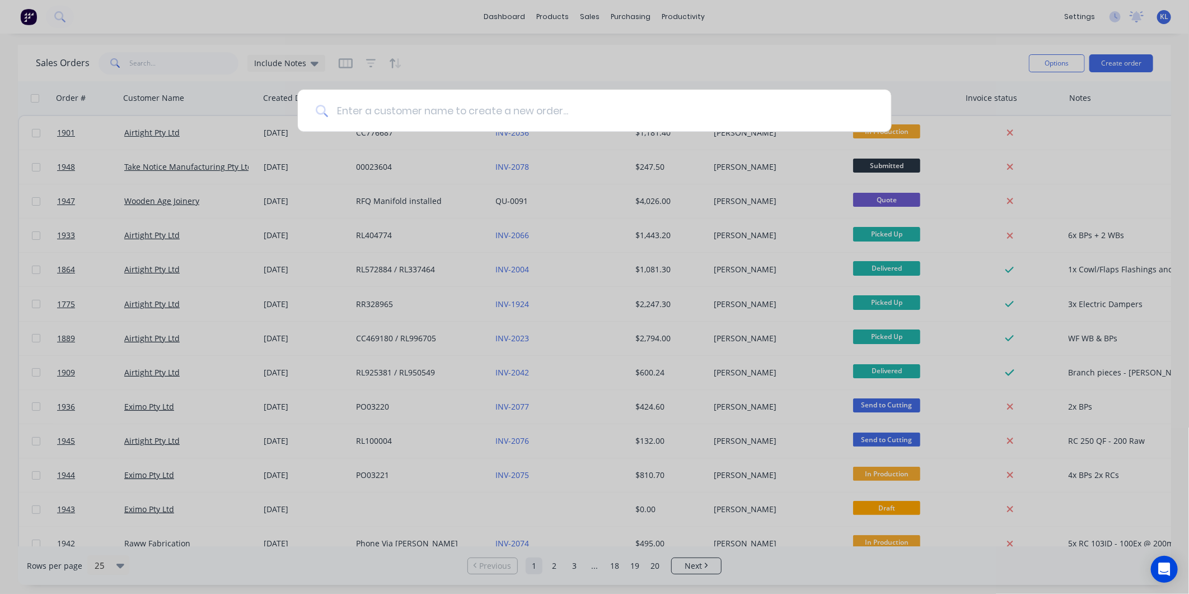
click at [668, 118] on input at bounding box center [600, 111] width 545 height 42
type input "quote"
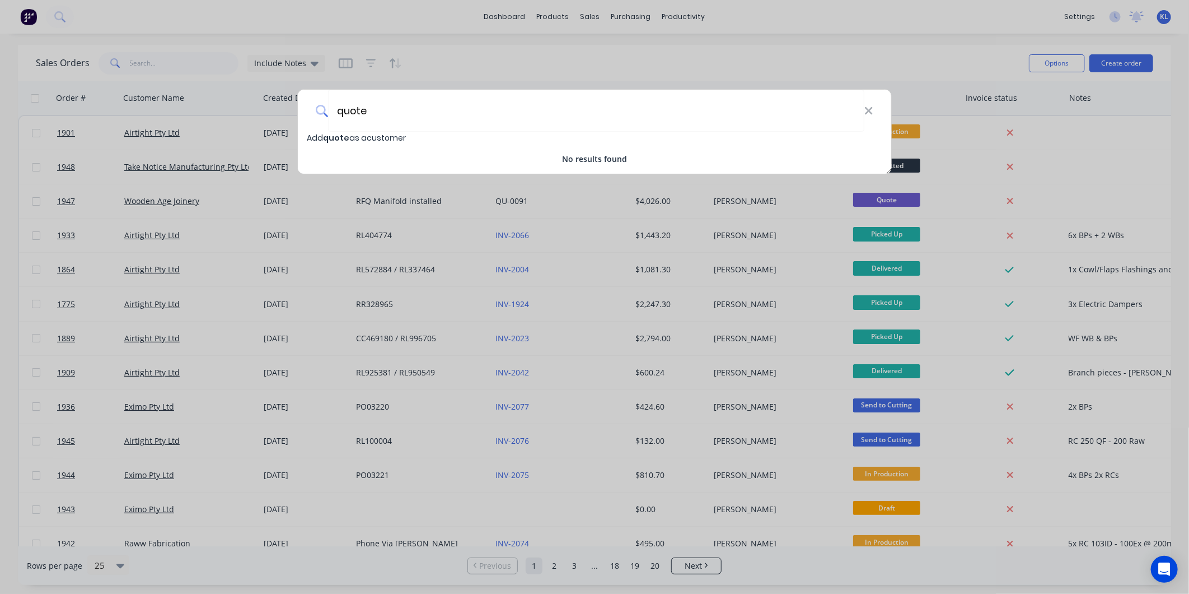
drag, startPoint x: 471, startPoint y: 110, endPoint x: 58, endPoint y: 138, distance: 413.6
click at [58, 138] on div "quote Add quote as a customer No results found" at bounding box center [594, 297] width 1189 height 594
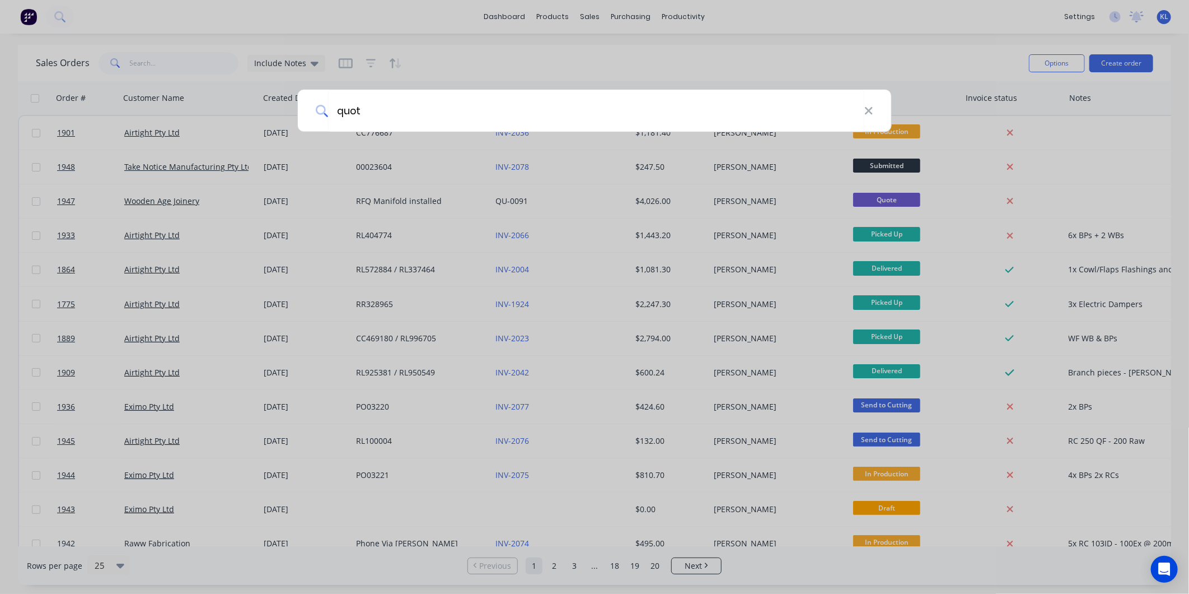
type input "quote"
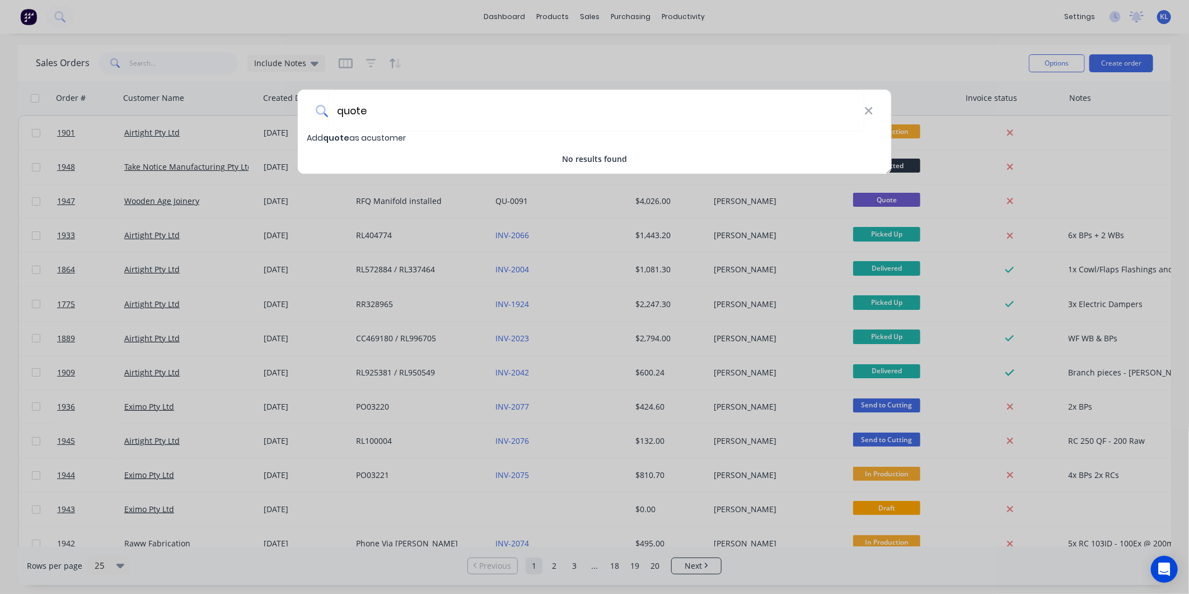
drag, startPoint x: 256, startPoint y: 116, endPoint x: 225, endPoint y: 116, distance: 31.4
click at [225, 116] on div "quote Add quote as a customer No results found" at bounding box center [594, 297] width 1189 height 594
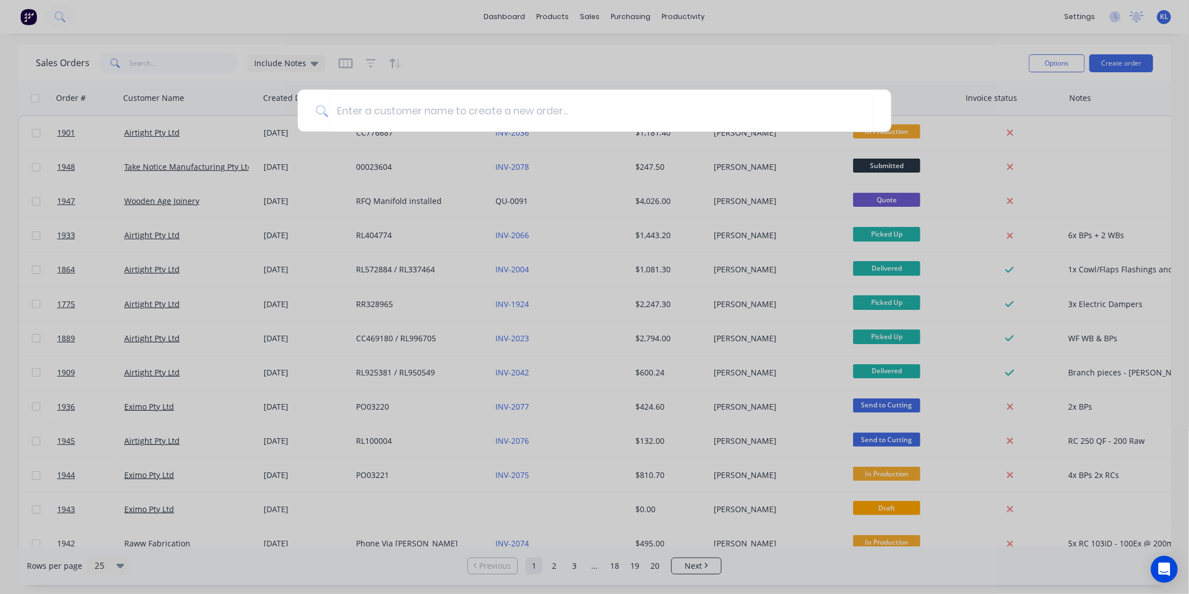
drag, startPoint x: 837, startPoint y: 56, endPoint x: 1072, endPoint y: 67, distance: 235.4
click at [841, 56] on div at bounding box center [594, 297] width 1189 height 594
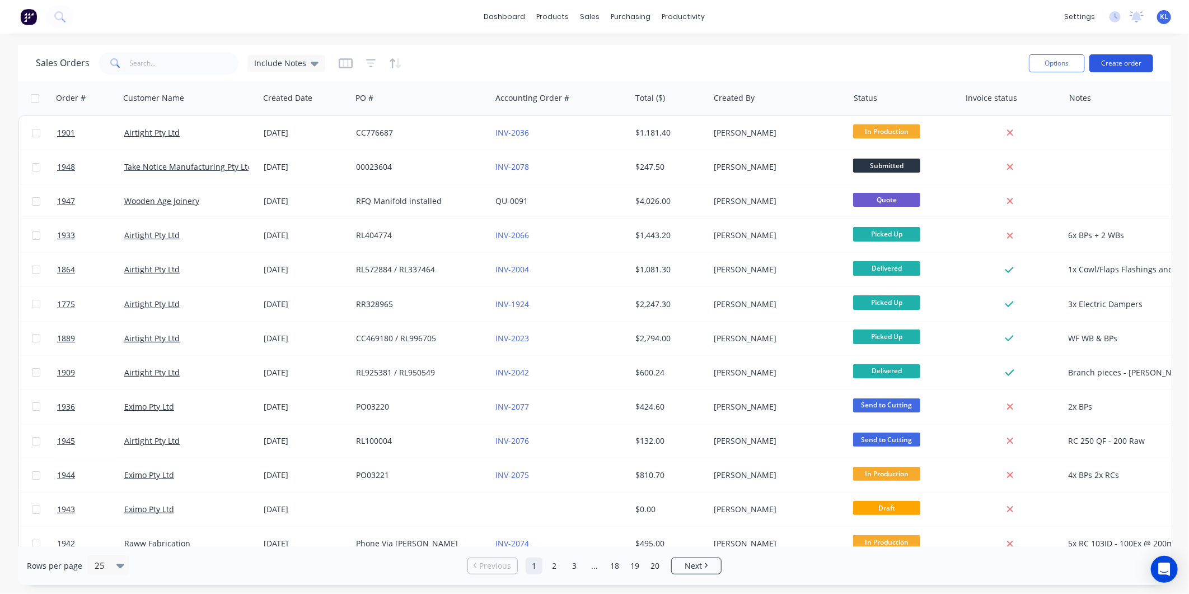
click at [1133, 60] on button "Create order" at bounding box center [1122, 63] width 64 height 18
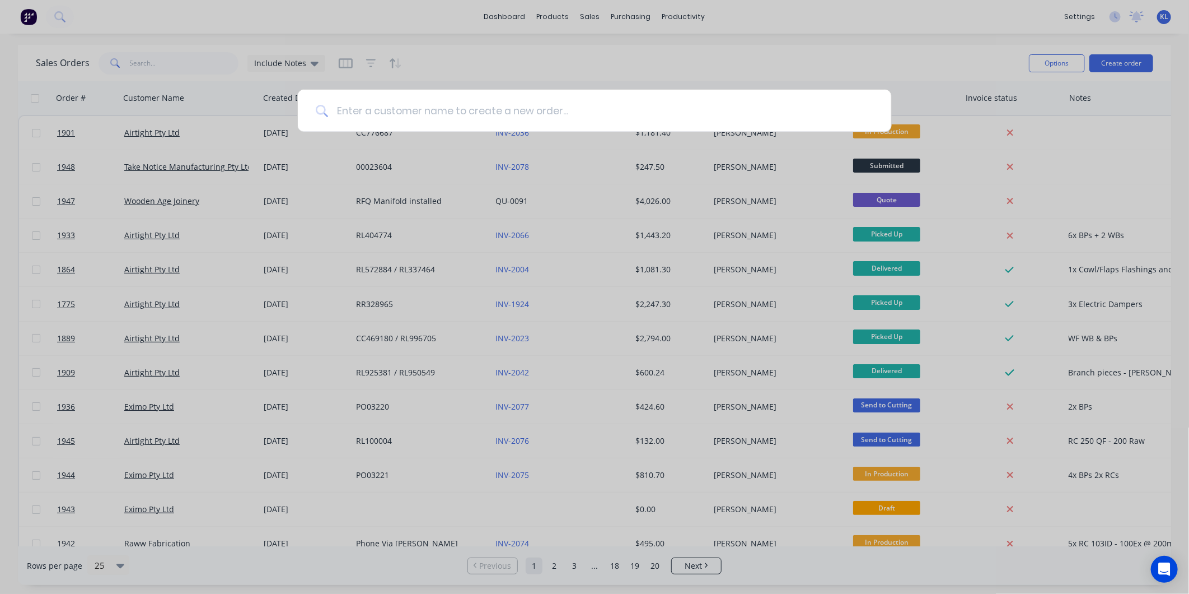
click at [552, 116] on input at bounding box center [600, 111] width 545 height 42
type input "eximo"
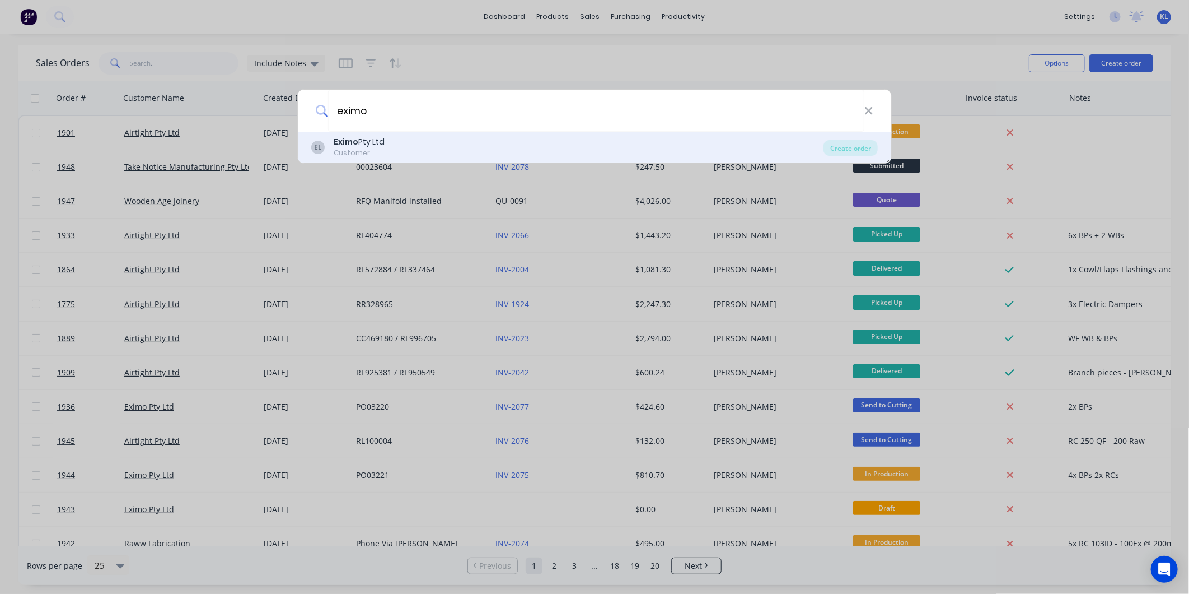
click at [457, 142] on div "EL Eximo Pty Ltd Customer" at bounding box center [567, 147] width 512 height 22
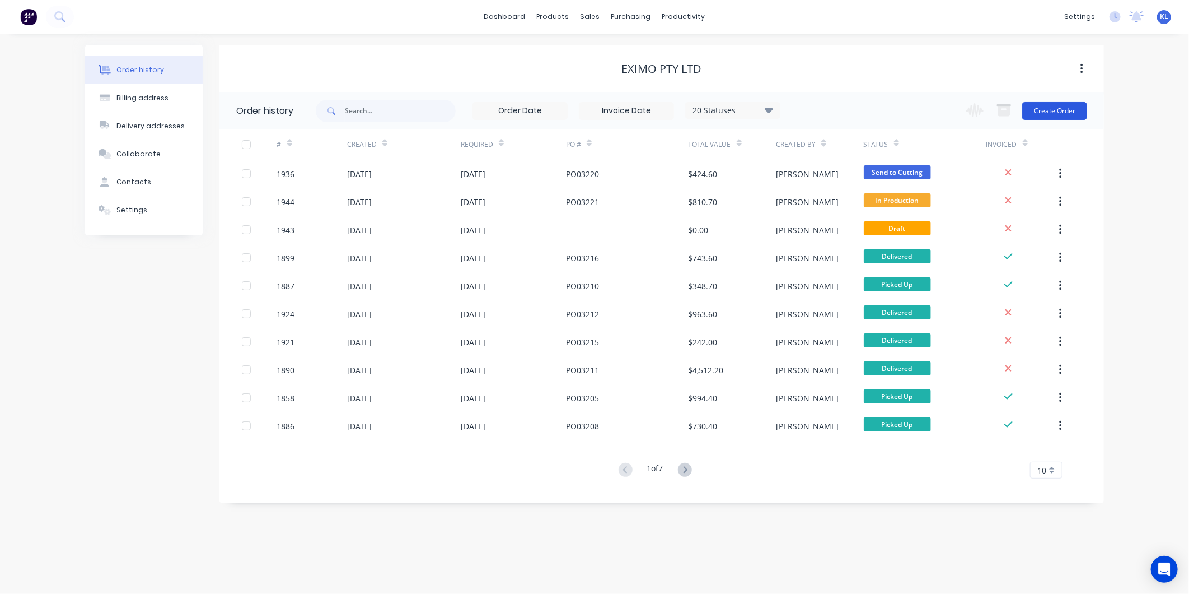
click at [1048, 107] on button "Create Order" at bounding box center [1054, 111] width 65 height 18
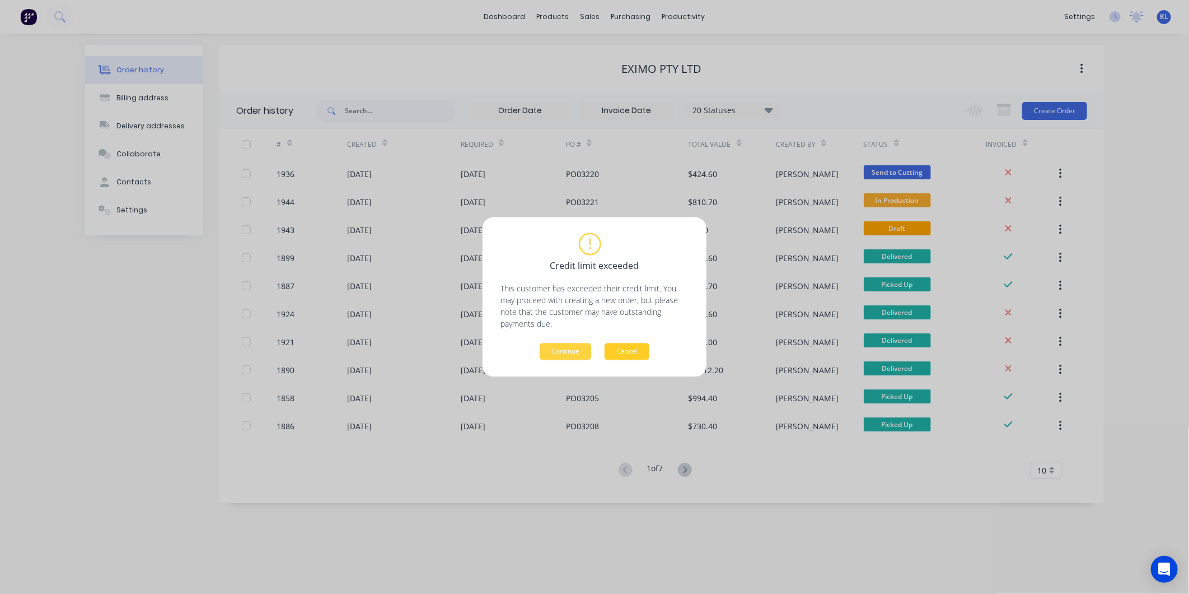
click at [619, 348] on button "Cancel" at bounding box center [627, 351] width 45 height 17
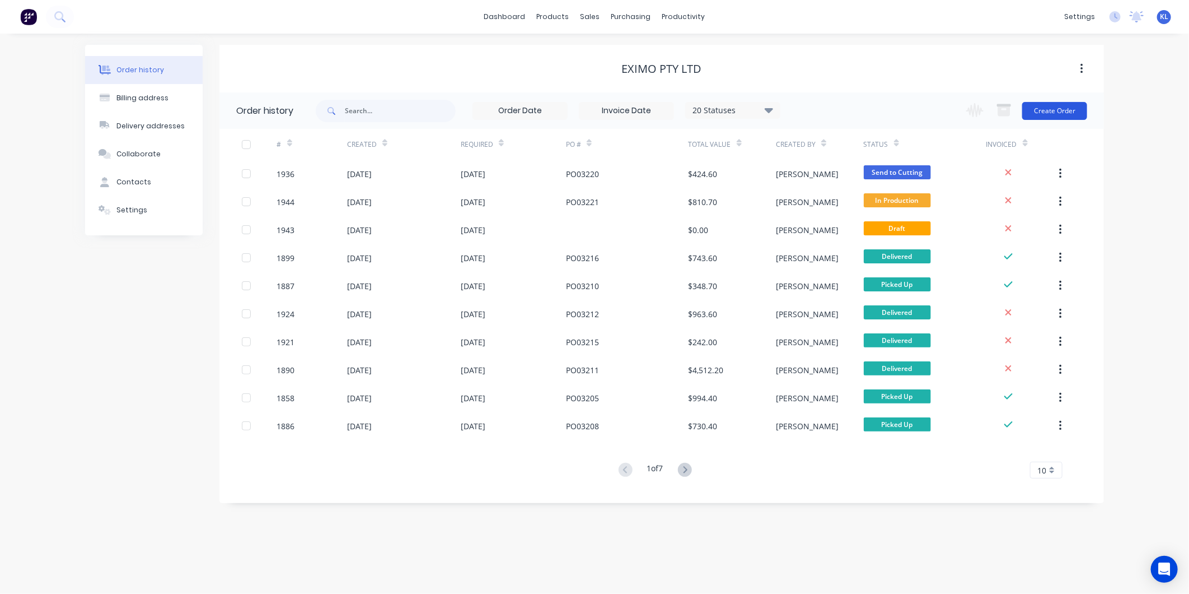
click at [1036, 102] on button "Create Order" at bounding box center [1054, 111] width 65 height 18
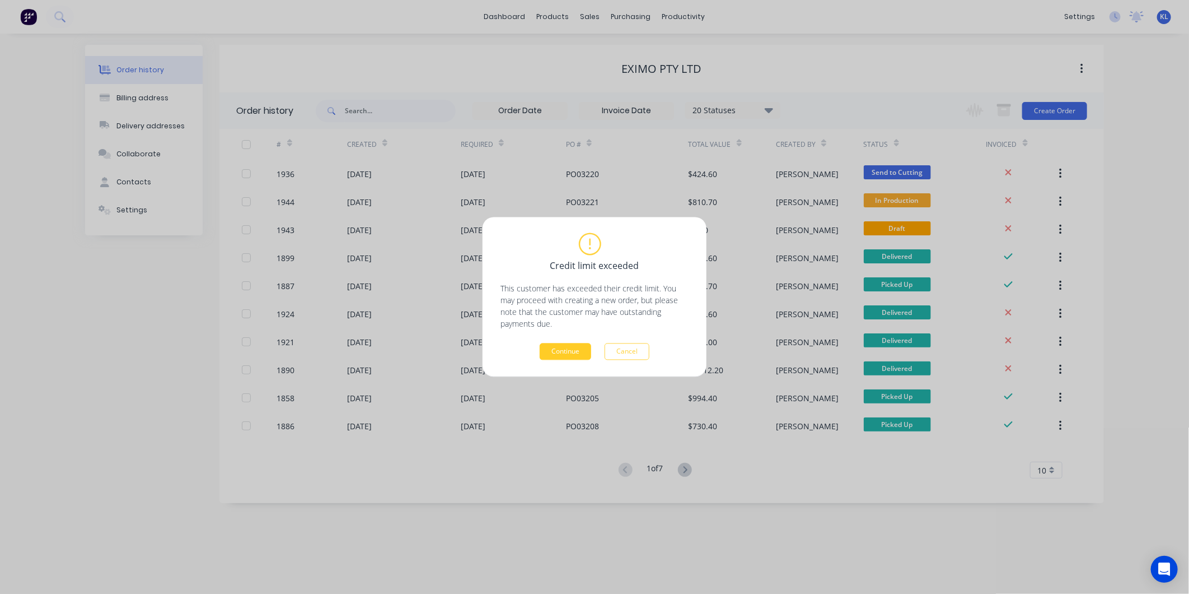
click at [582, 353] on button "Continue" at bounding box center [566, 351] width 52 height 17
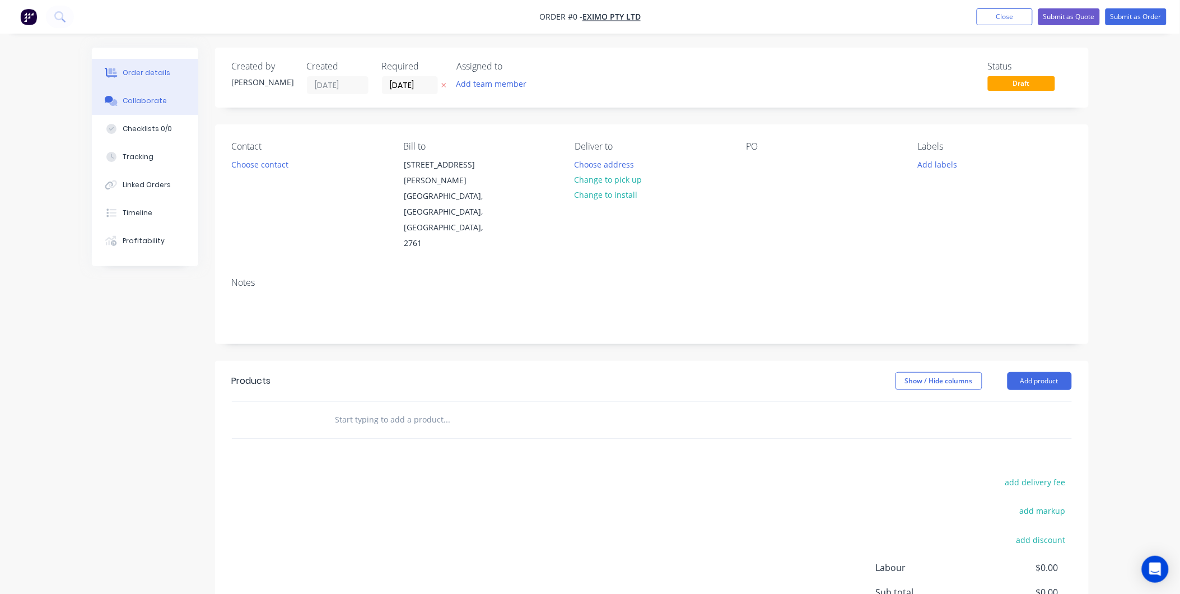
click at [162, 109] on button "Collaborate" at bounding box center [145, 101] width 106 height 28
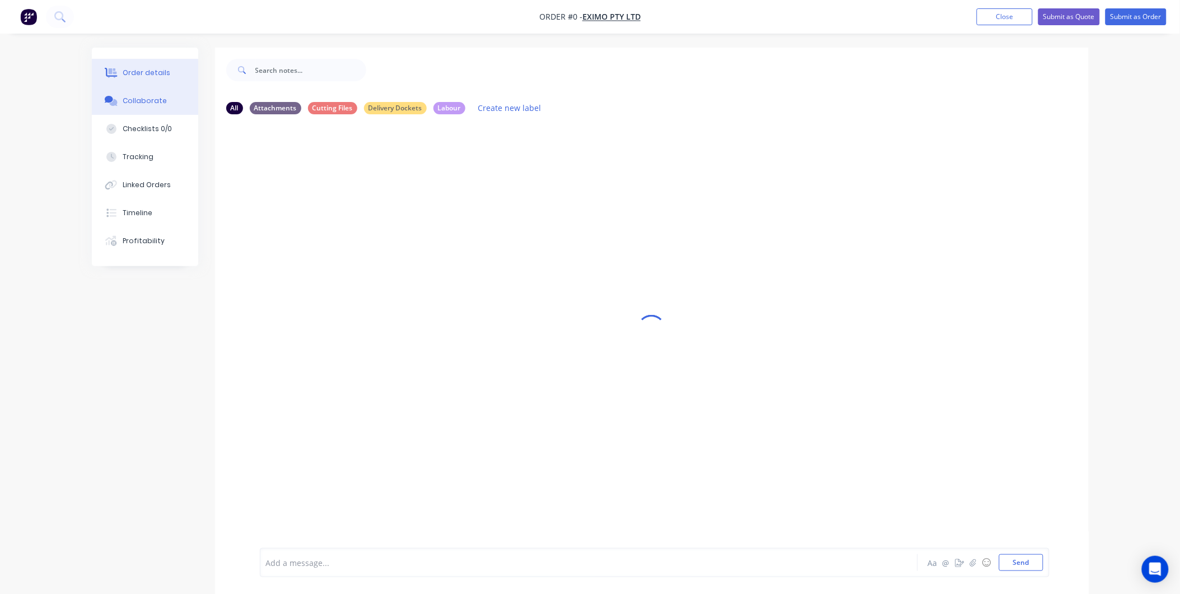
click at [157, 77] on div "Order details" at bounding box center [147, 73] width 48 height 10
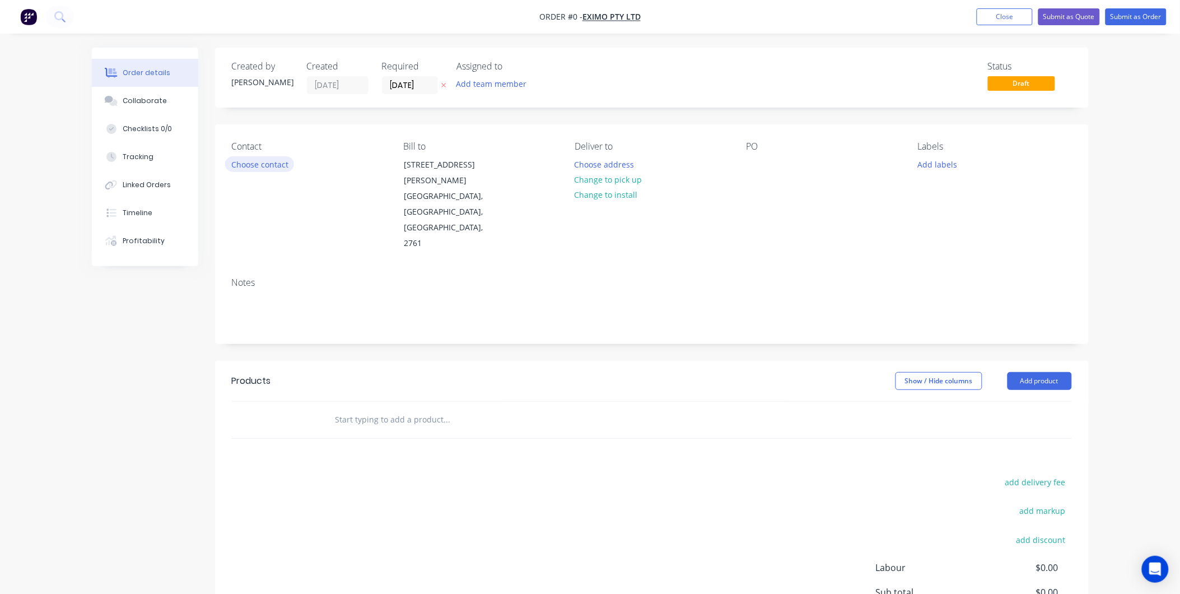
click at [262, 160] on button "Choose contact" at bounding box center [259, 163] width 69 height 15
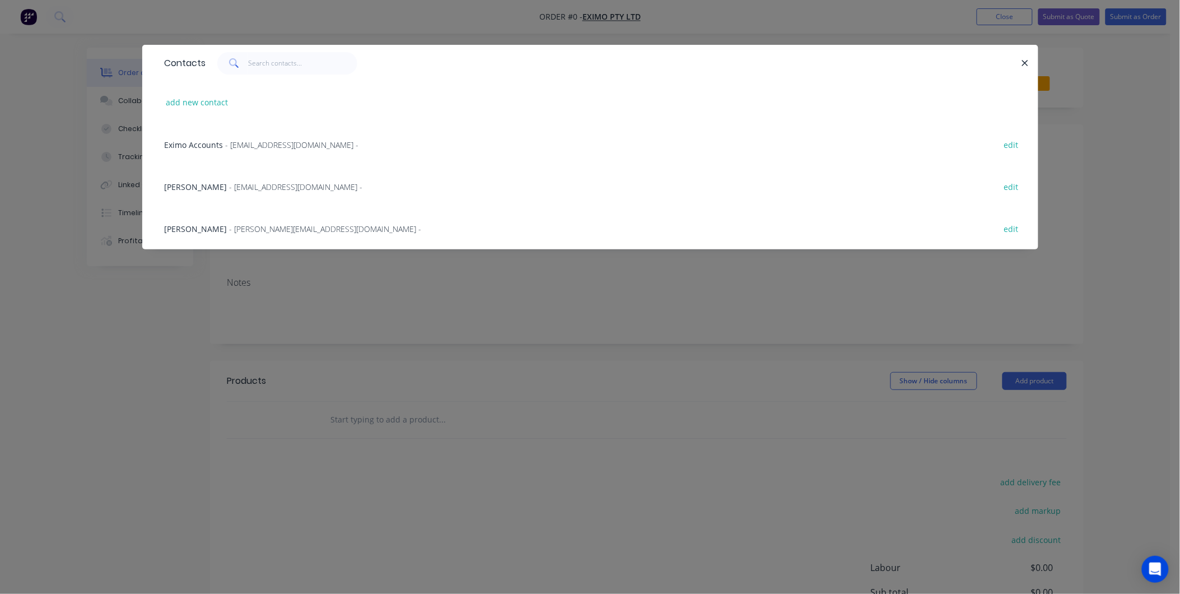
click at [219, 185] on span "Melanie Murphy" at bounding box center [196, 186] width 63 height 11
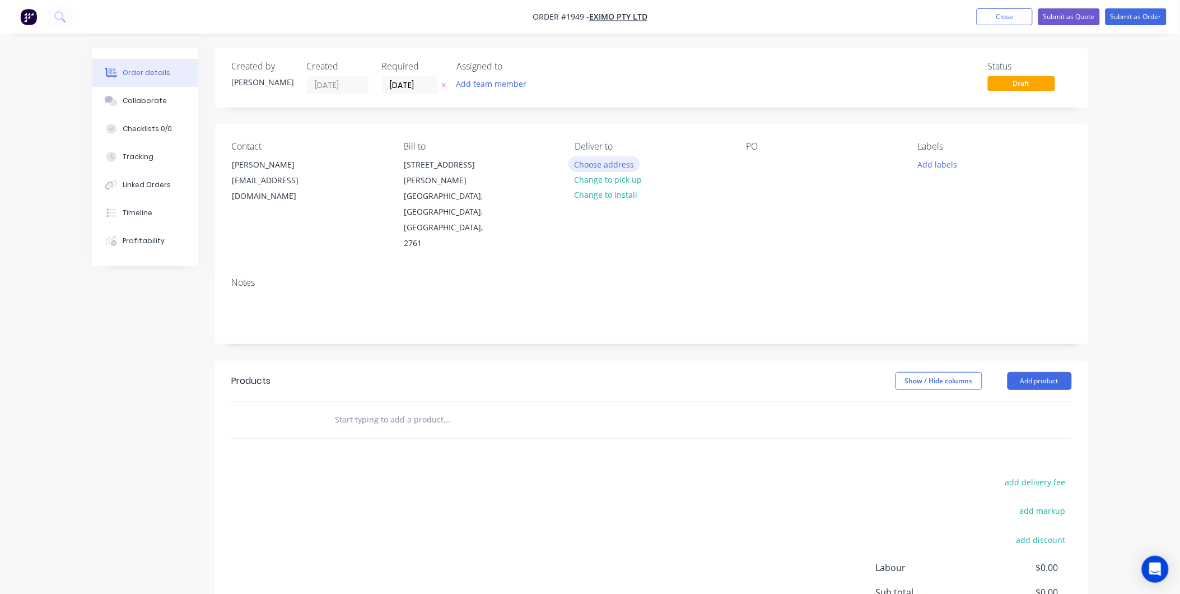
click at [608, 166] on button "Choose address" at bounding box center [604, 163] width 72 height 15
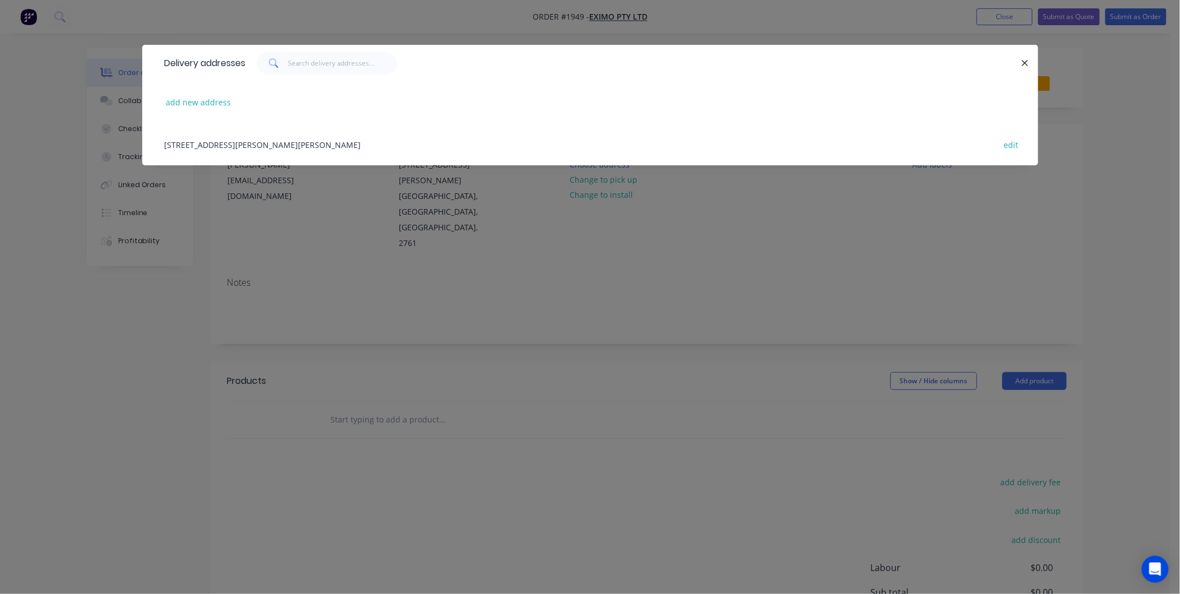
click at [1025, 55] on div "Delivery addresses" at bounding box center [590, 63] width 896 height 36
click at [1026, 57] on button "button" at bounding box center [1025, 63] width 14 height 14
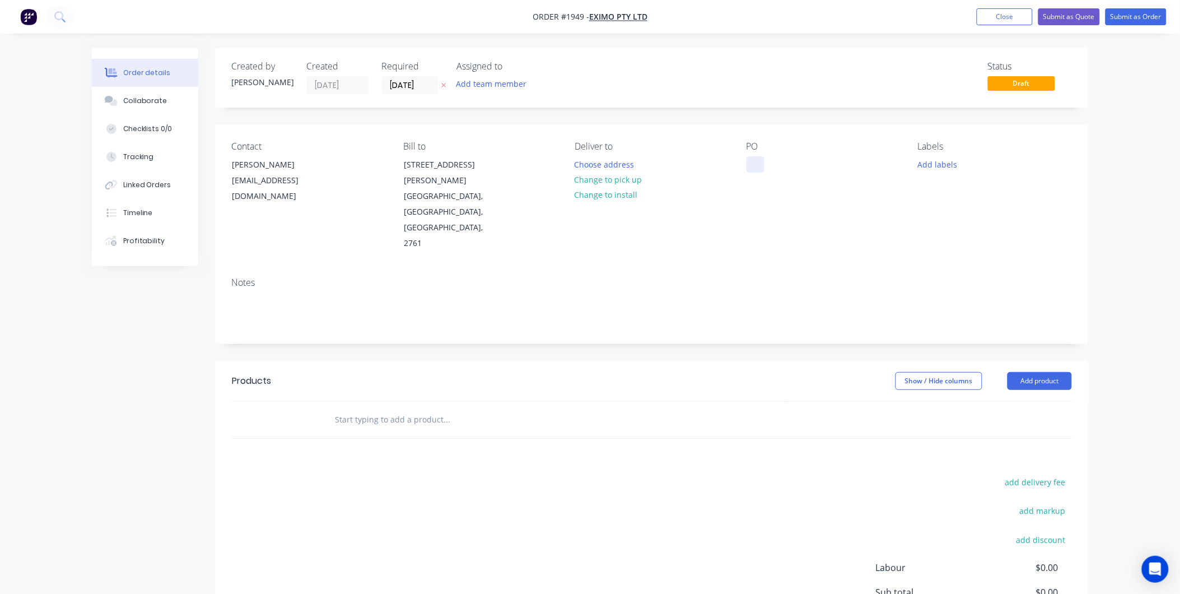
click at [762, 162] on div at bounding box center [755, 164] width 18 height 16
click at [933, 163] on button "Add labels" at bounding box center [938, 163] width 52 height 15
click at [961, 192] on input "text" at bounding box center [1010, 197] width 117 height 22
type input "Eximo"
click at [958, 267] on div "Eximo" at bounding box center [962, 264] width 29 height 12
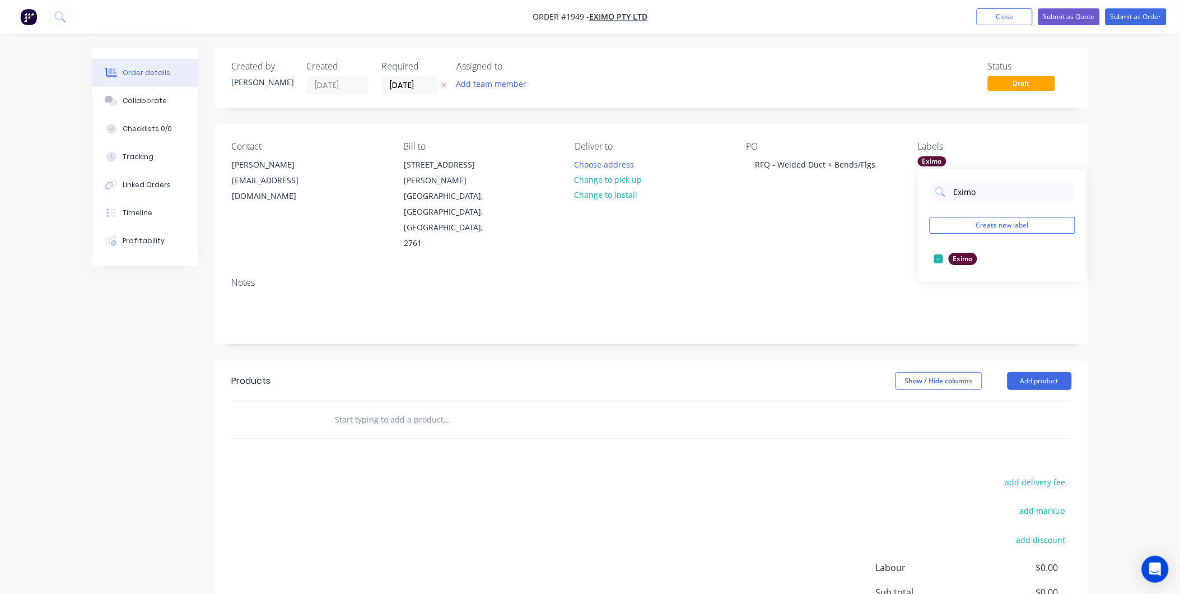
drag, startPoint x: 991, startPoint y: 191, endPoint x: 896, endPoint y: 196, distance: 95.3
click at [896, 196] on body "Order #1949 - Eximo Pty Ltd Add product Close Submit as Quote Submit as Order O…" at bounding box center [590, 362] width 1180 height 724
drag, startPoint x: 1006, startPoint y: 183, endPoint x: 950, endPoint y: 186, distance: 55.6
click at [950, 186] on div "Eximo" at bounding box center [1002, 191] width 146 height 22
click at [954, 264] on div "Welding" at bounding box center [965, 259] width 35 height 12
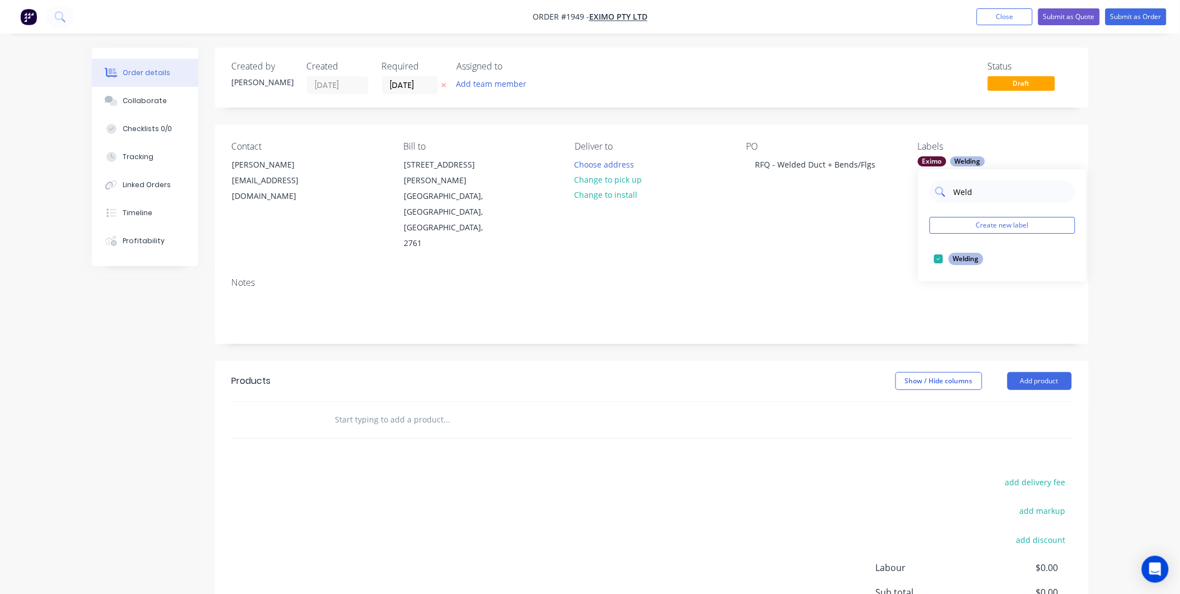
click at [980, 189] on input "Weld" at bounding box center [1010, 191] width 117 height 22
type input "W"
click at [979, 194] on input "text" at bounding box center [1010, 191] width 117 height 22
type input "Duc"
click at [942, 256] on div at bounding box center [938, 258] width 22 height 22
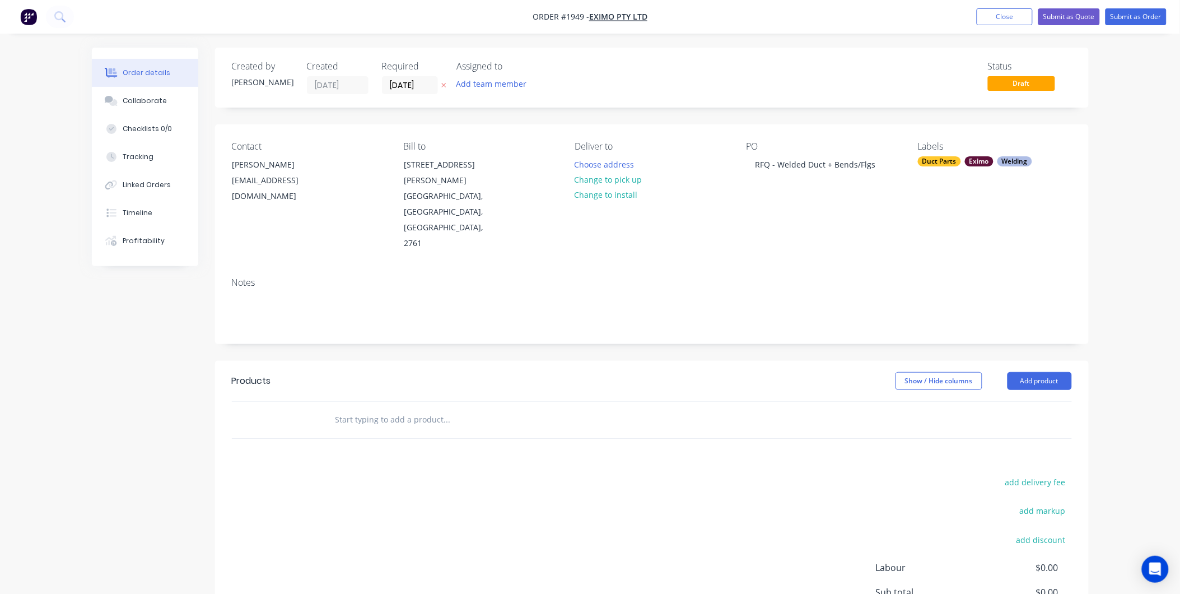
click at [861, 213] on div "Contact Melanie Murphy sales@eximo.com.au Bill to 2/1 Glendenning Rd Glendennin…" at bounding box center [651, 196] width 873 height 144
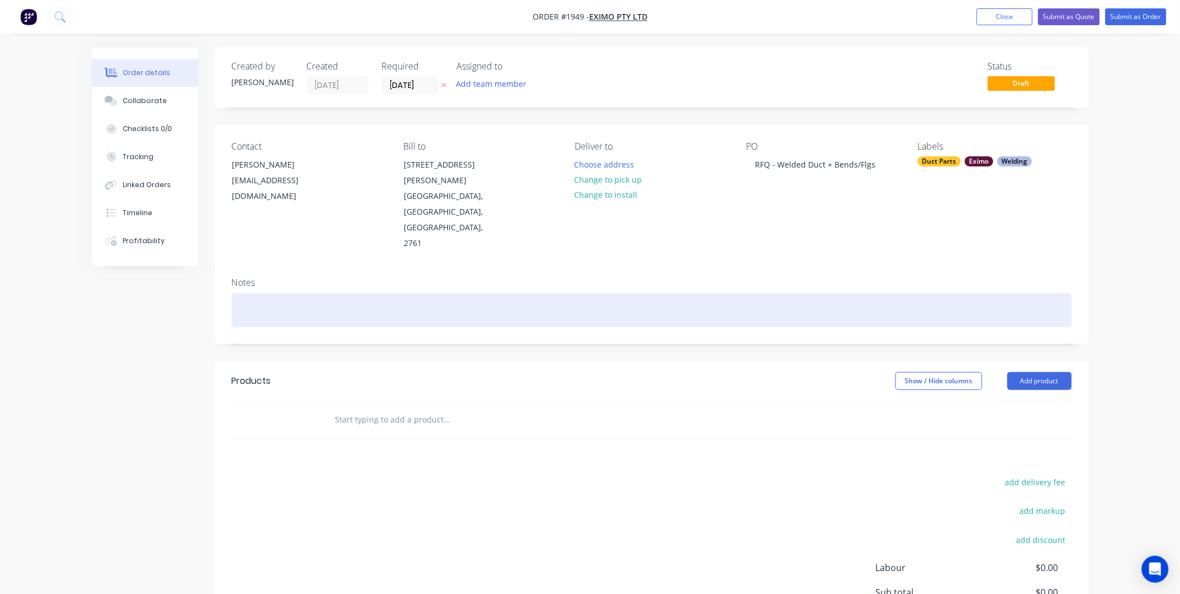
click at [291, 293] on div at bounding box center [652, 310] width 840 height 34
click at [289, 293] on div at bounding box center [652, 310] width 840 height 34
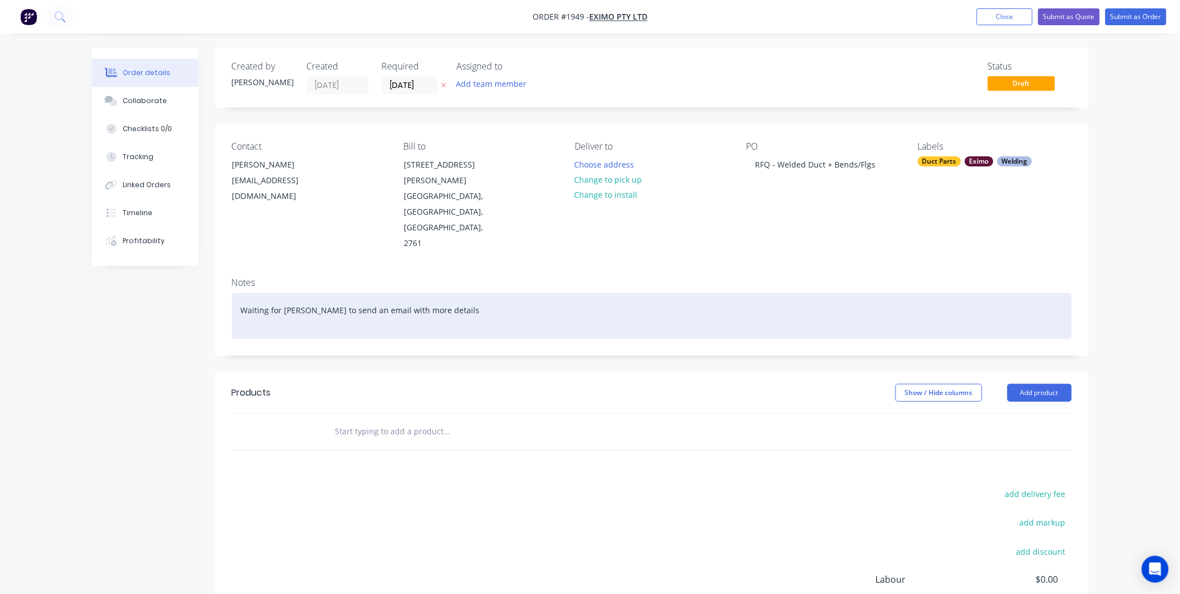
click at [524, 293] on div "Waiting for Melanie to send an email with more details" at bounding box center [652, 316] width 840 height 46
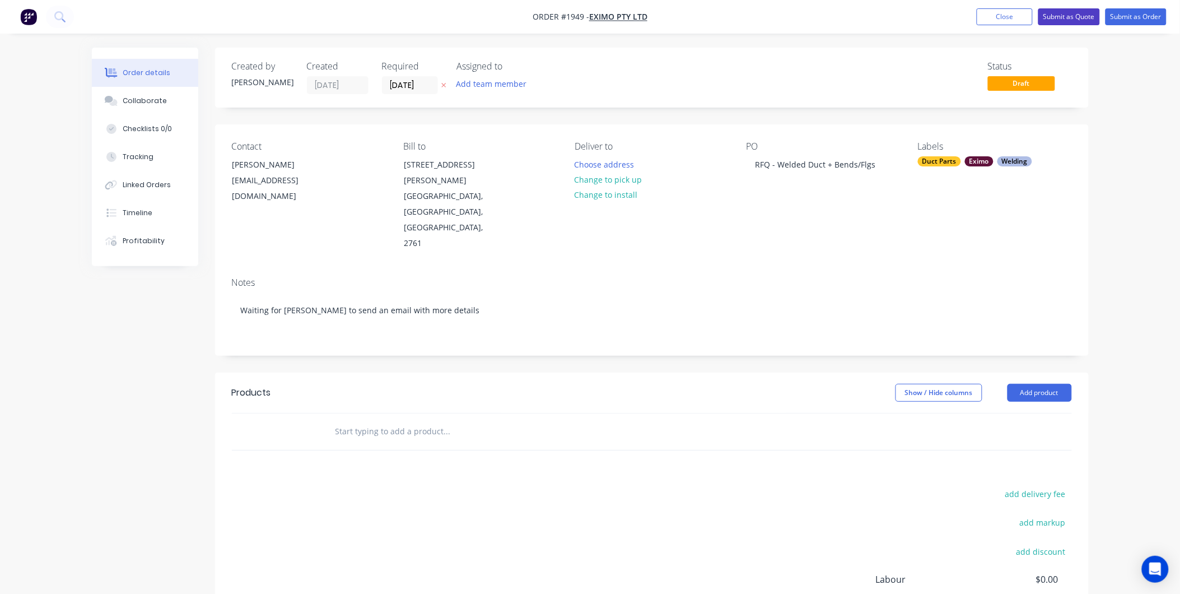
click at [1076, 17] on button "Submit as Quote" at bounding box center [1069, 16] width 62 height 17
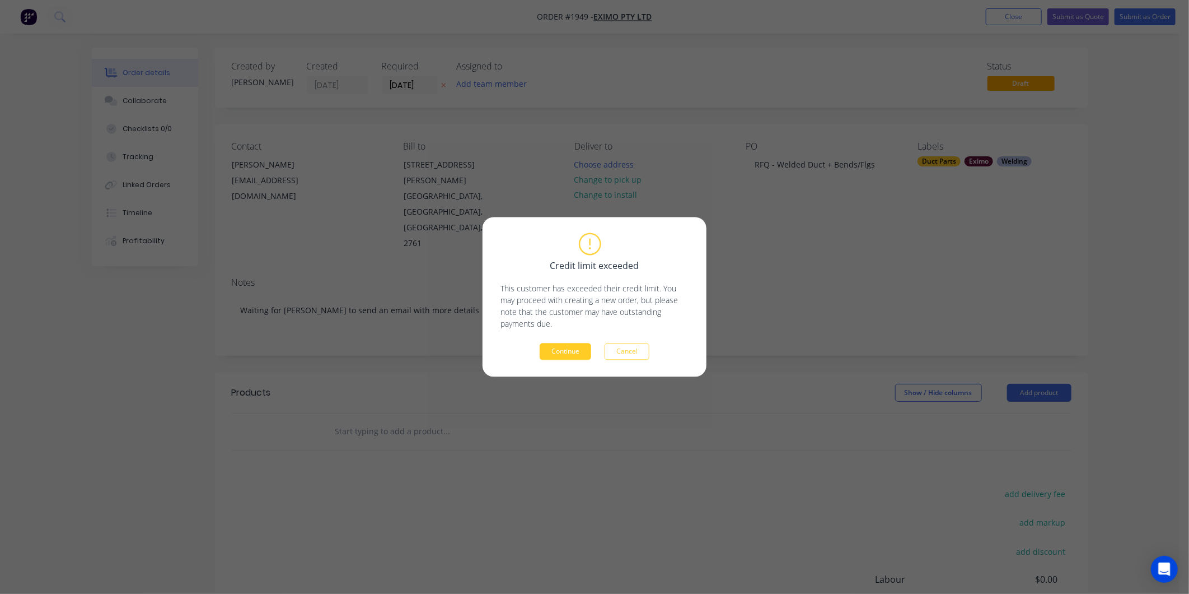
click at [560, 352] on button "Continue" at bounding box center [566, 351] width 52 height 17
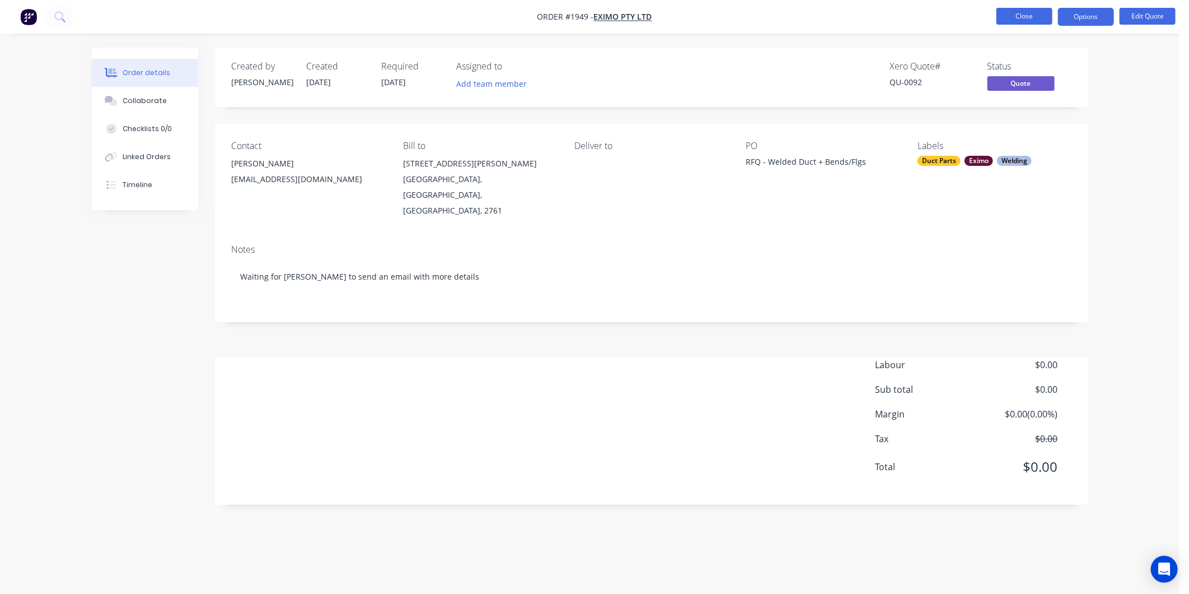
click at [1008, 18] on button "Close" at bounding box center [1025, 16] width 56 height 17
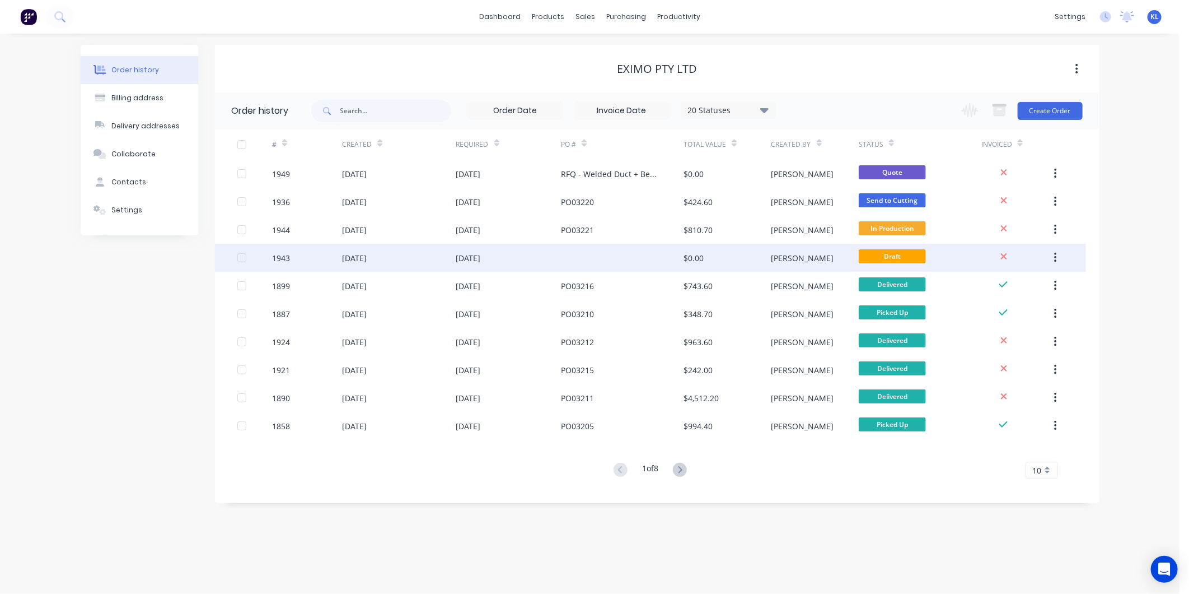
click at [829, 255] on div "[PERSON_NAME]" at bounding box center [815, 258] width 87 height 28
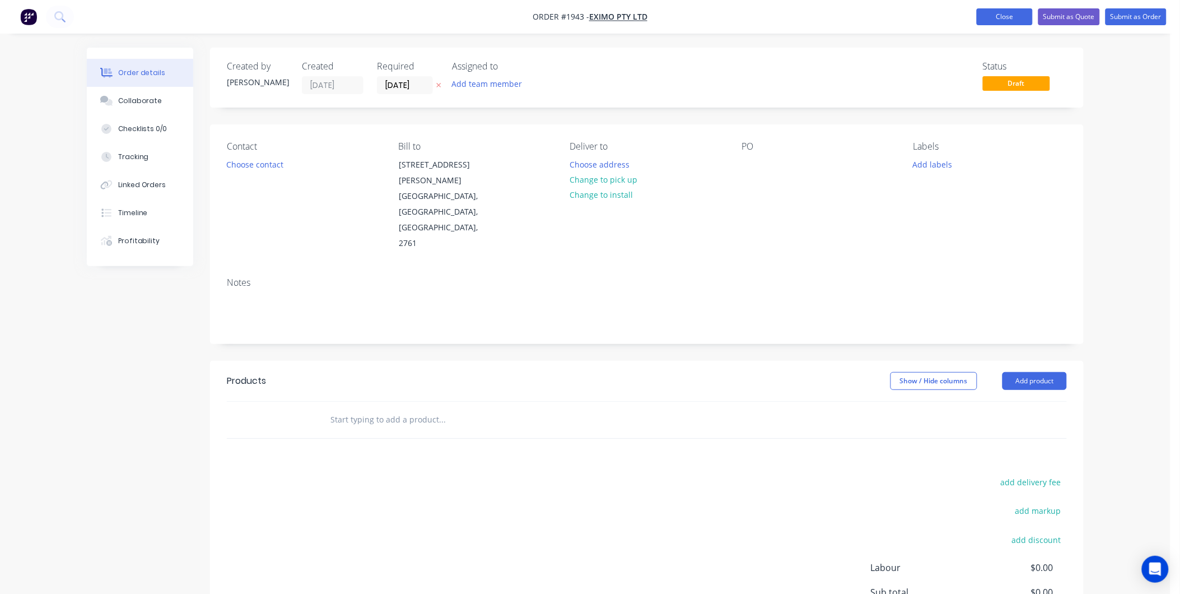
click at [1022, 8] on button "Close" at bounding box center [1004, 16] width 56 height 17
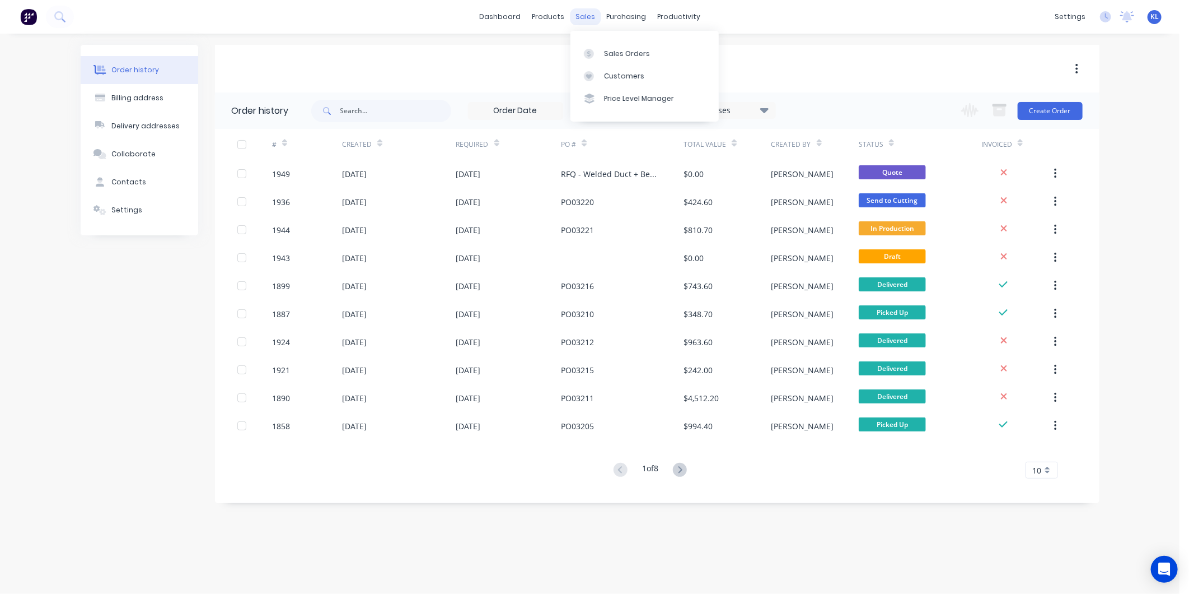
click at [579, 15] on div "sales" at bounding box center [585, 16] width 31 height 17
click at [623, 52] on div "Sales Orders" at bounding box center [627, 54] width 46 height 10
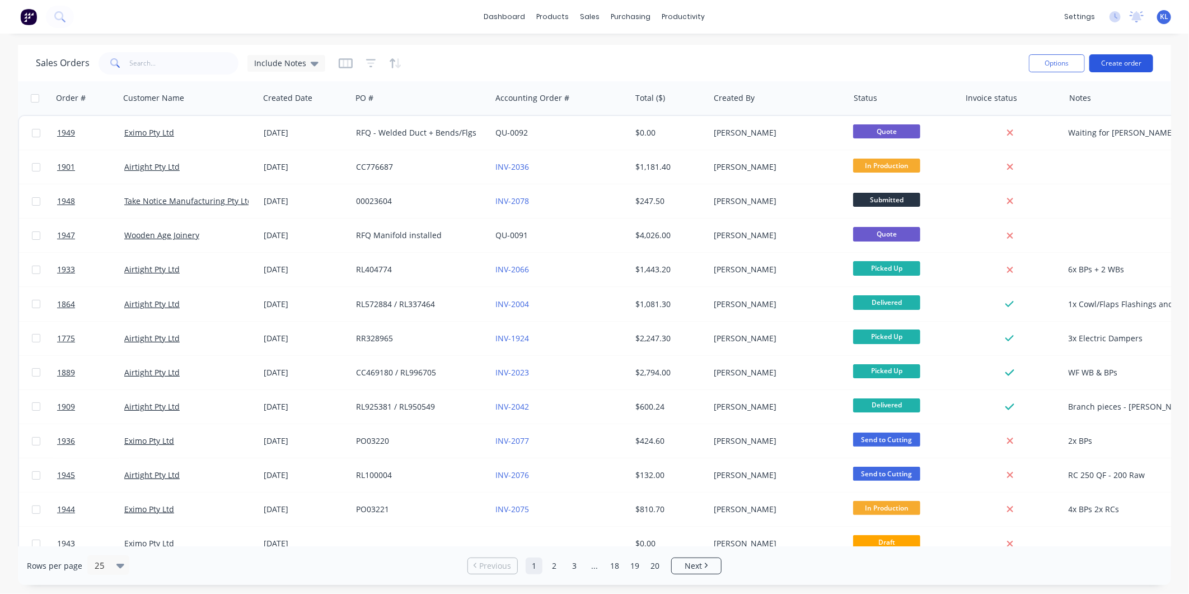
click at [1127, 59] on button "Create order" at bounding box center [1122, 63] width 64 height 18
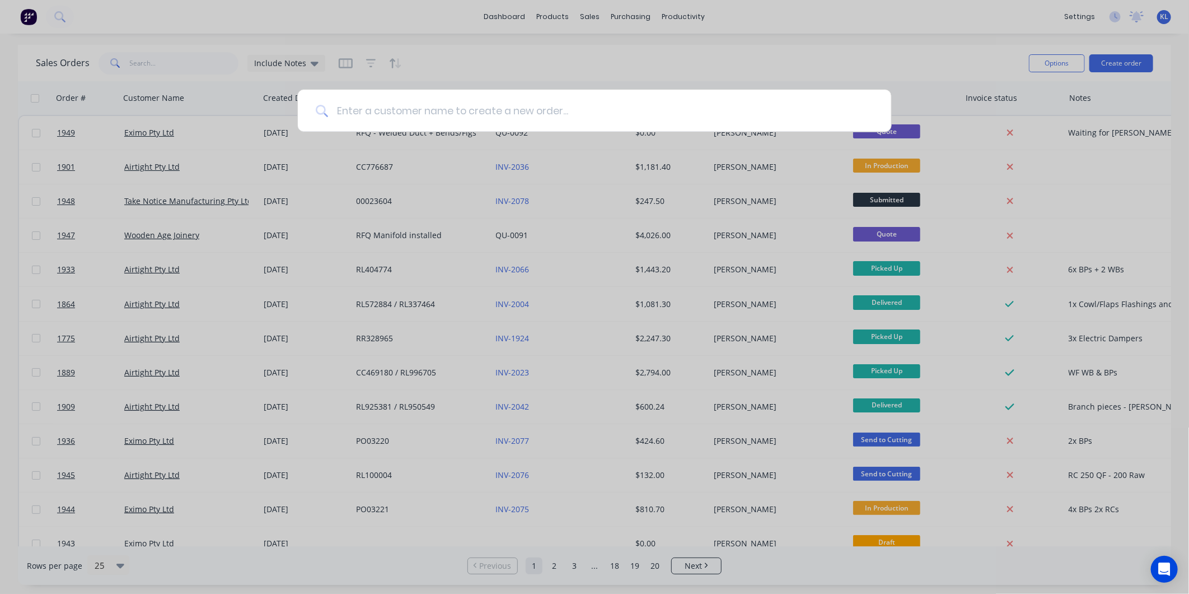
click at [384, 113] on input at bounding box center [600, 111] width 545 height 42
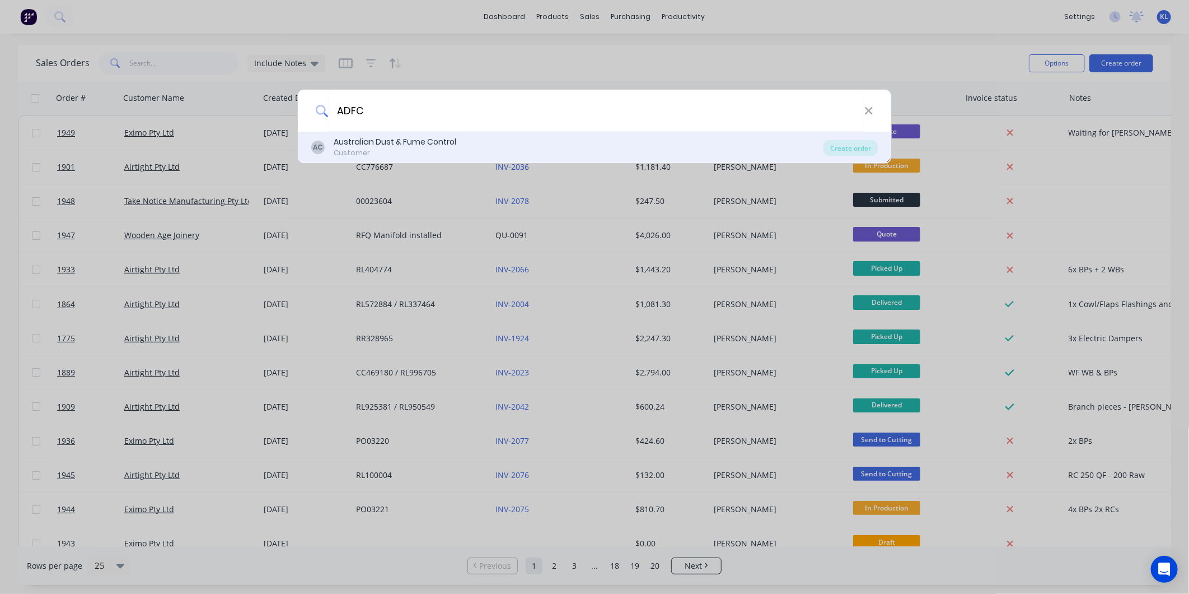
type input "ADFC"
click at [377, 148] on div "Customer" at bounding box center [395, 153] width 123 height 10
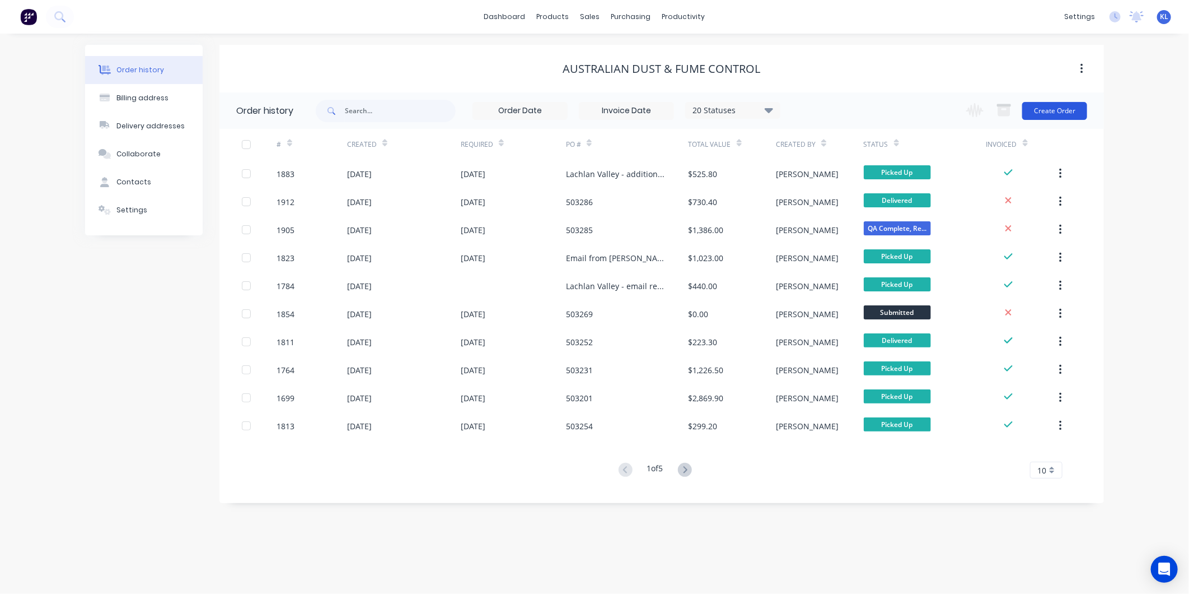
click at [1066, 102] on button "Create Order" at bounding box center [1054, 111] width 65 height 18
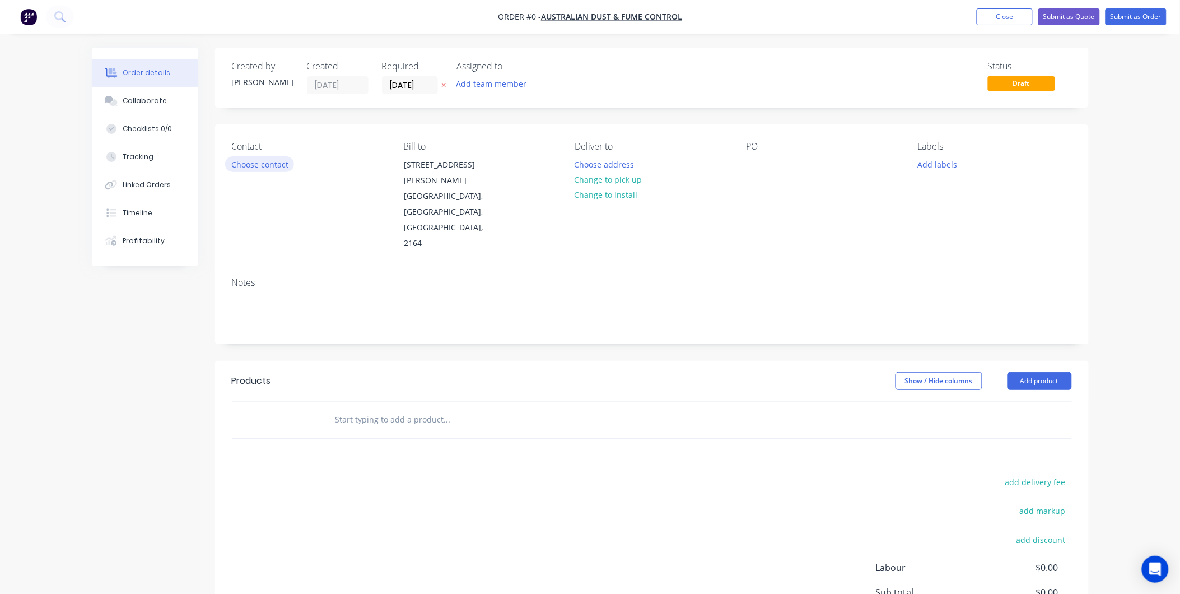
click at [254, 169] on button "Choose contact" at bounding box center [259, 163] width 69 height 15
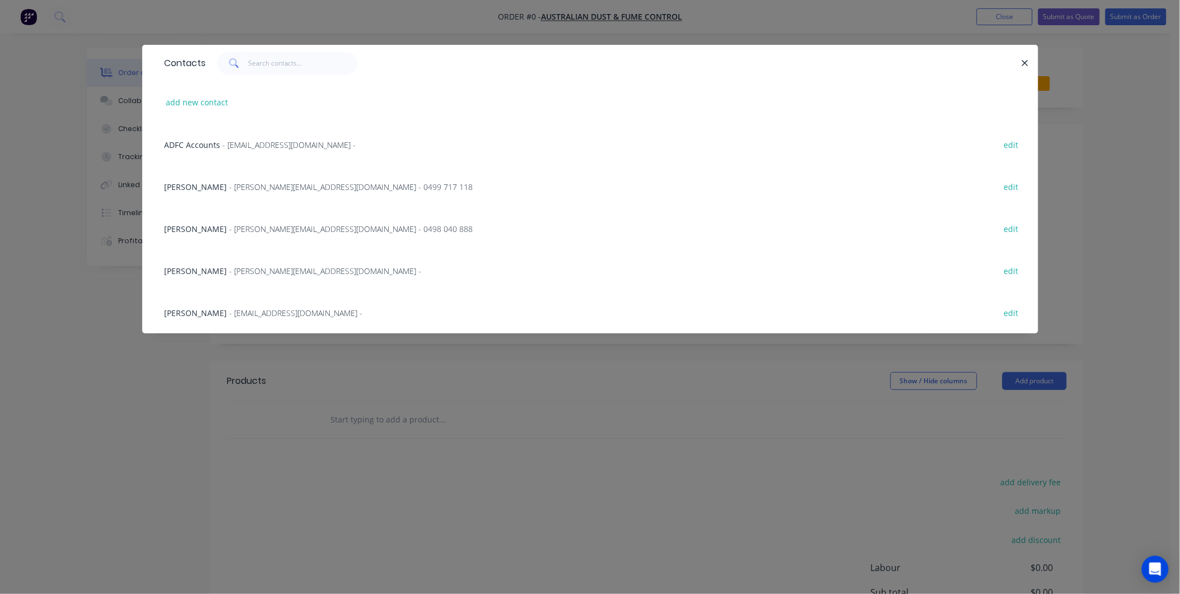
click at [196, 175] on div "Tony Voysey - tony@australiandustcontrol.com.au - 0499 717 118 edit" at bounding box center [590, 186] width 862 height 42
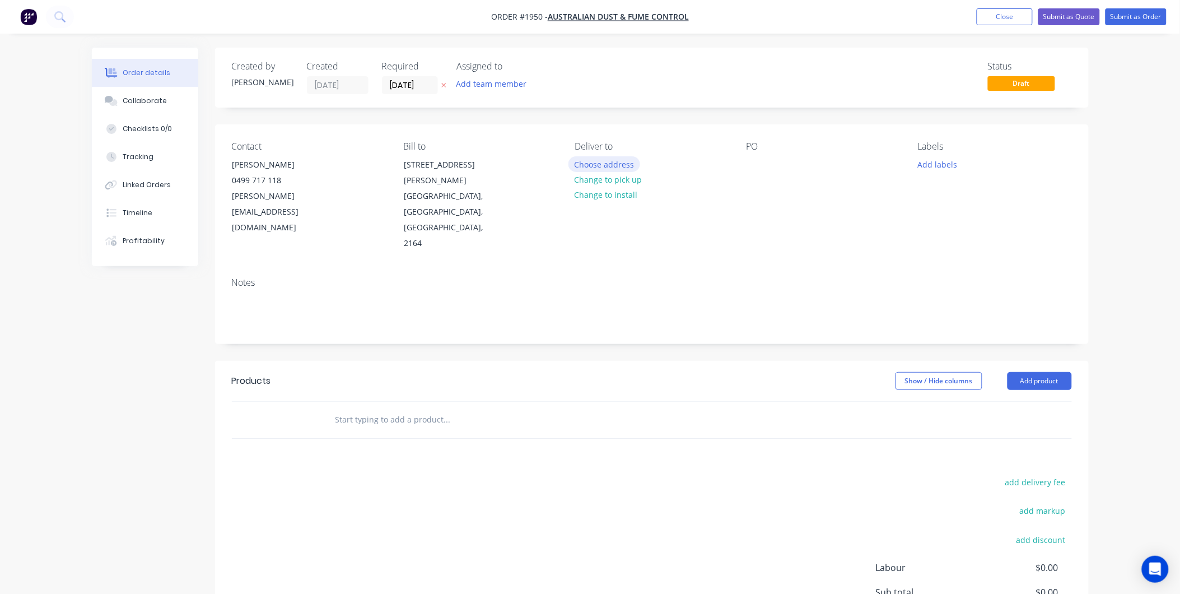
click at [605, 161] on button "Choose address" at bounding box center [604, 163] width 72 height 15
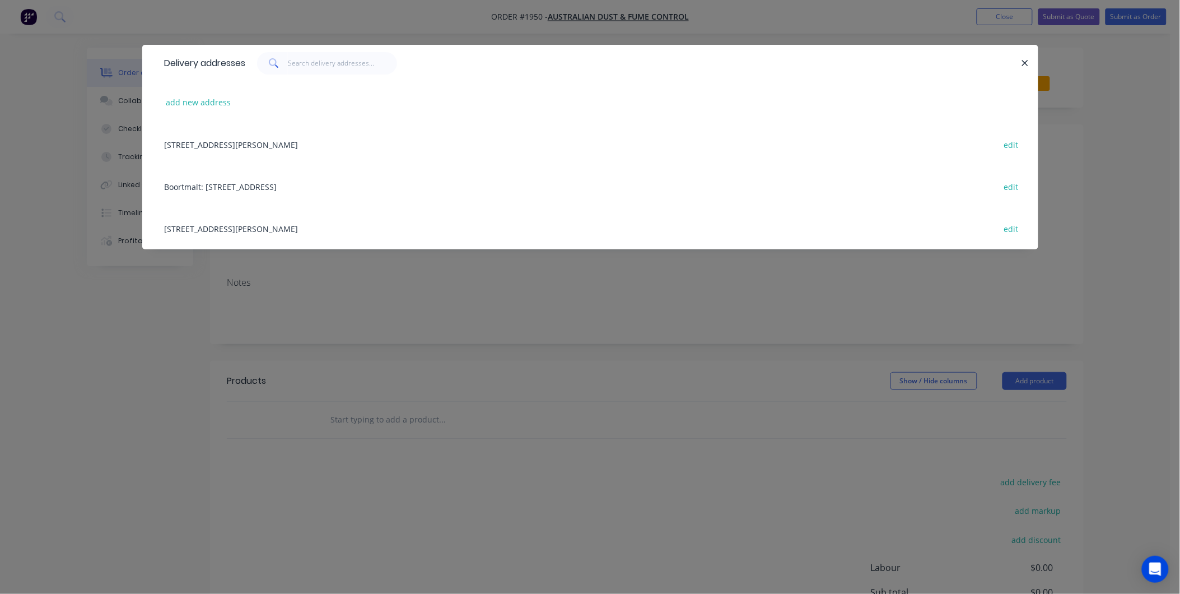
click at [356, 149] on div "26 Hargraves Place, Wetherill Park, New South Wales, Australia, 2164 edit" at bounding box center [590, 144] width 862 height 42
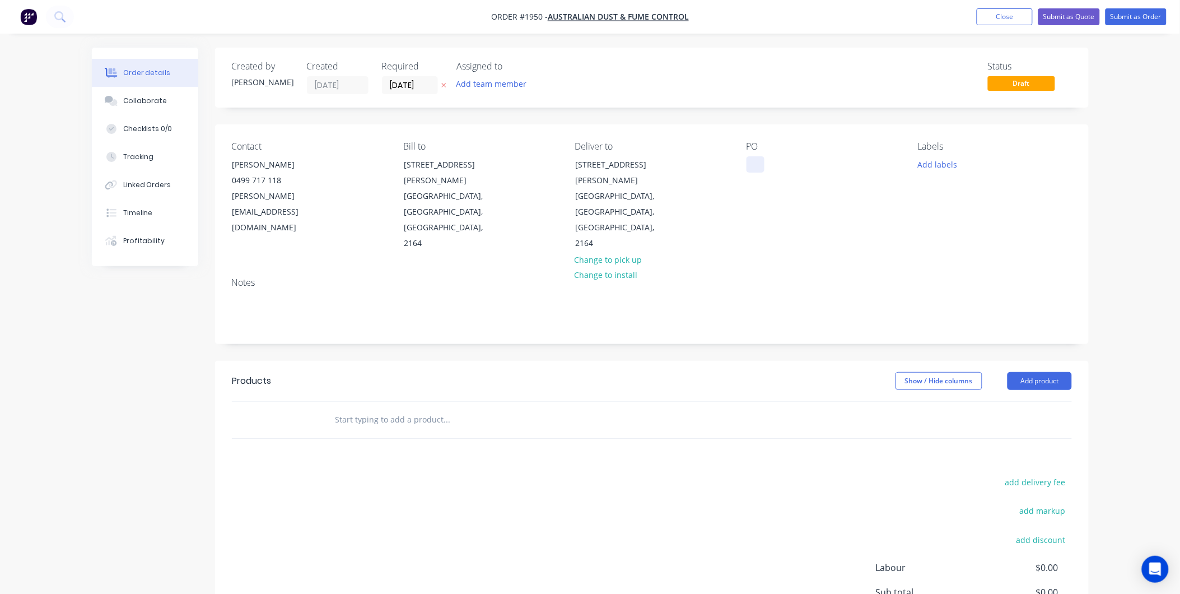
click at [763, 160] on div "PO" at bounding box center [822, 196] width 153 height 110
click at [756, 176] on div "PO" at bounding box center [822, 196] width 153 height 110
click at [759, 165] on div at bounding box center [755, 164] width 18 height 16
click at [745, 155] on div "Contact Tony Voysey 0499 717 118 tony@australiandustcontrol.com.au Bill to 26 H…" at bounding box center [651, 196] width 873 height 144
click at [752, 170] on div at bounding box center [755, 164] width 18 height 16
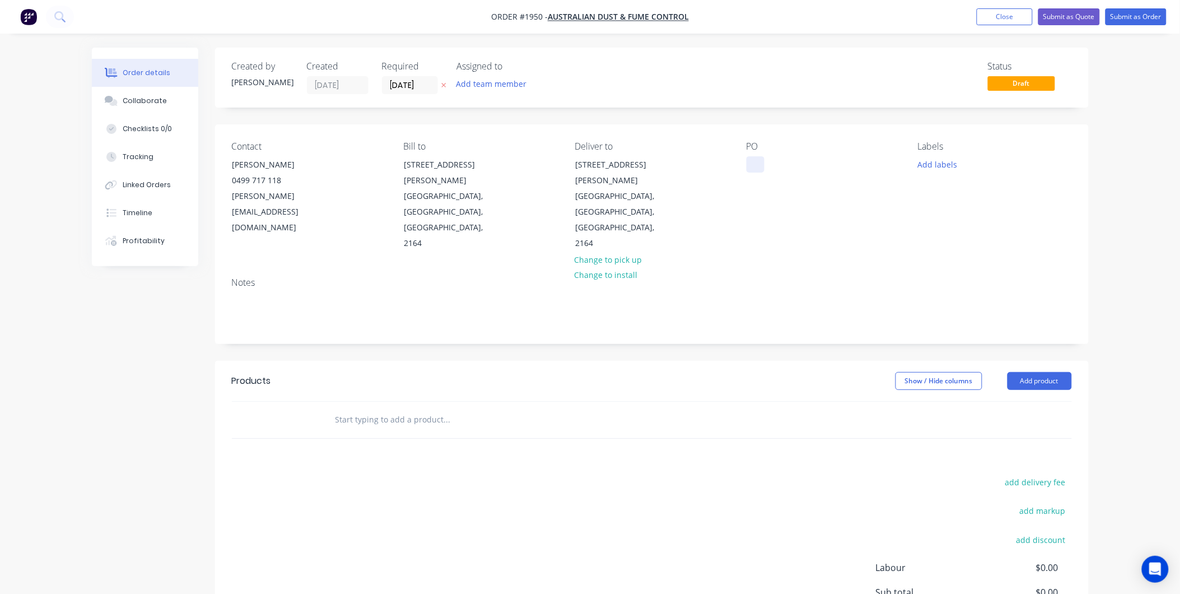
paste div
click at [945, 169] on button "Add labels" at bounding box center [938, 163] width 52 height 15
click at [992, 202] on input "text" at bounding box center [1010, 197] width 117 height 22
click at [954, 260] on div "ADFC" at bounding box center [961, 264] width 26 height 12
click at [987, 194] on input "ADFC" at bounding box center [1010, 191] width 117 height 22
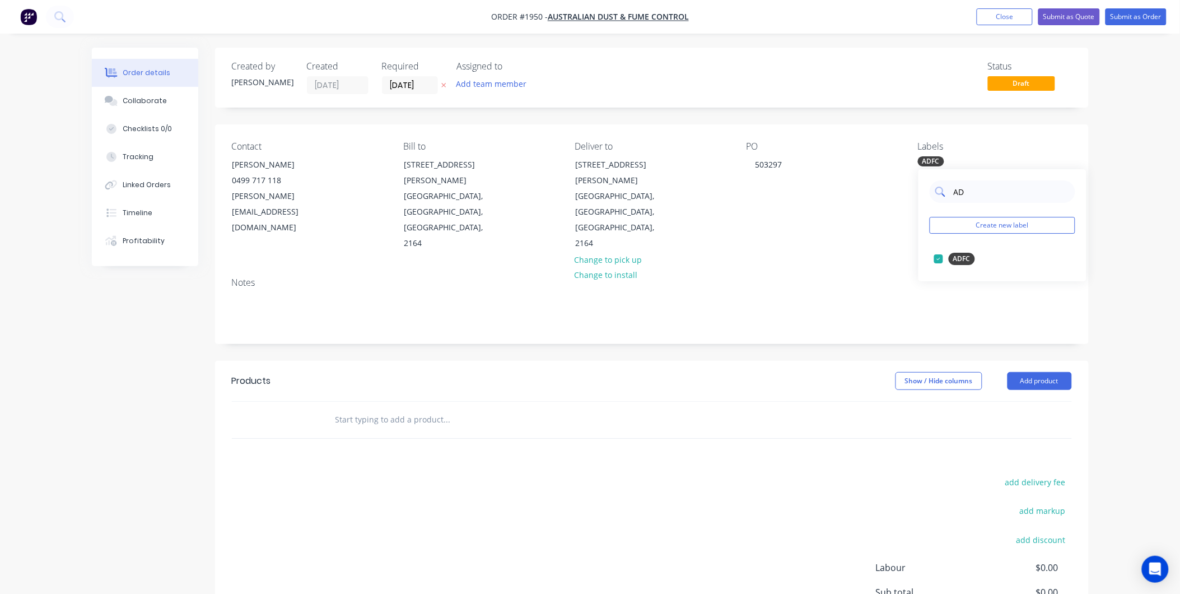
type input "A"
type input "R"
type input "Dust"
click at [961, 261] on div "Dust Collector Parts" at bounding box center [984, 259] width 73 height 12
click at [793, 277] on div "Notes" at bounding box center [652, 282] width 840 height 11
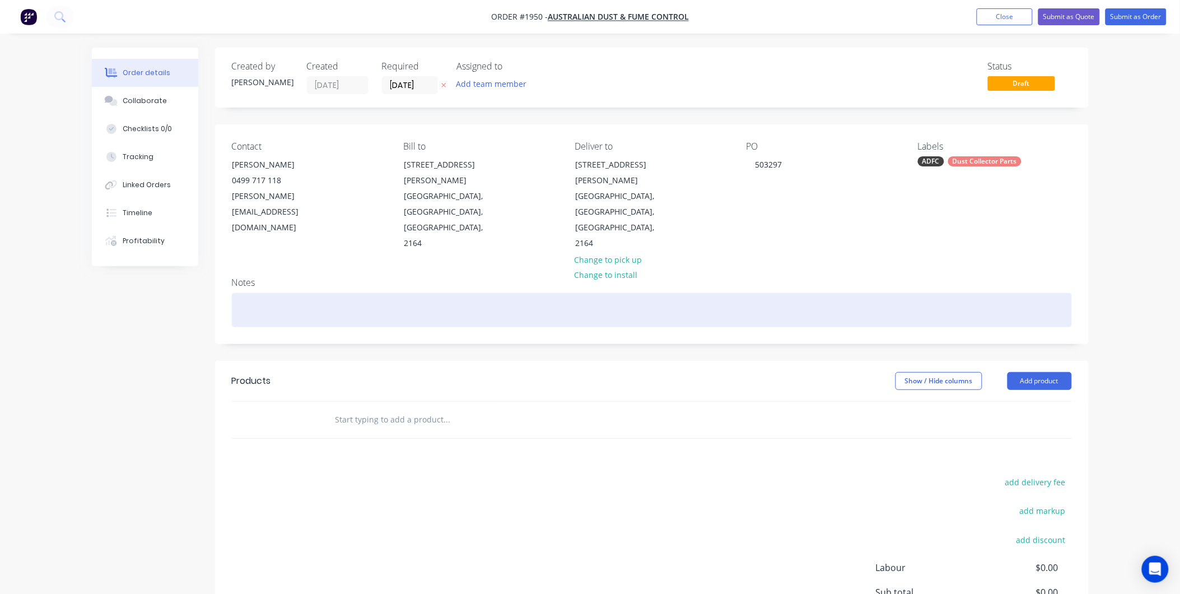
click at [267, 293] on div at bounding box center [652, 310] width 840 height 34
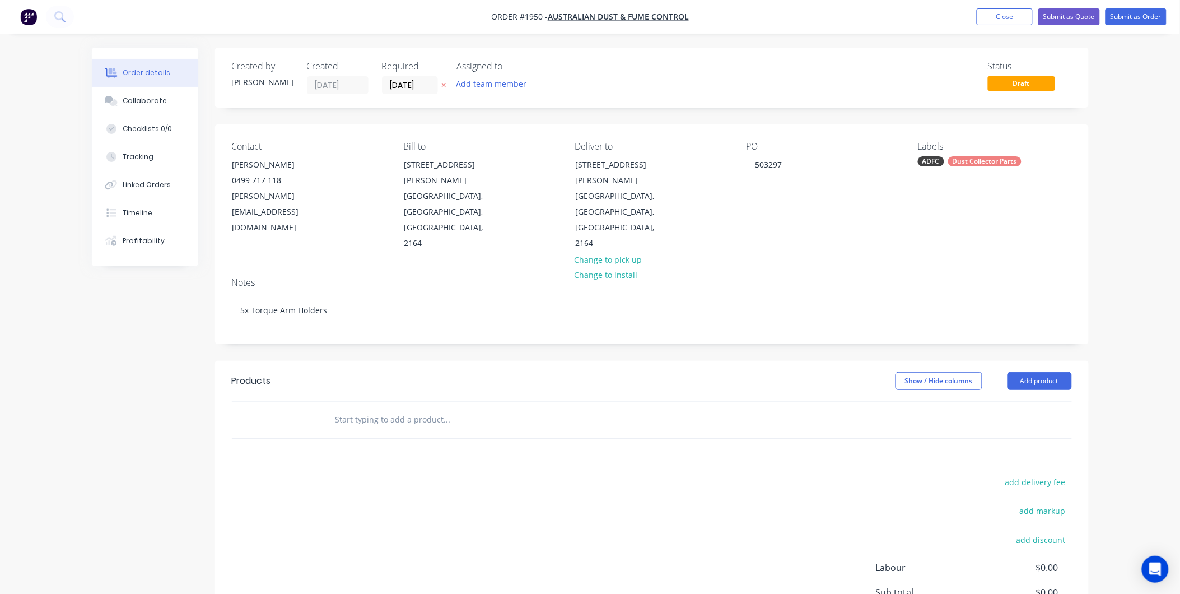
click at [348, 372] on div "Products" at bounding box center [321, 381] width 179 height 18
drag, startPoint x: 1012, startPoint y: 338, endPoint x: 1025, endPoint y: 342, distance: 13.6
click at [1013, 361] on header "Products Show / Hide columns Add product" at bounding box center [651, 381] width 873 height 40
click at [1026, 372] on button "Add product" at bounding box center [1039, 381] width 64 height 18
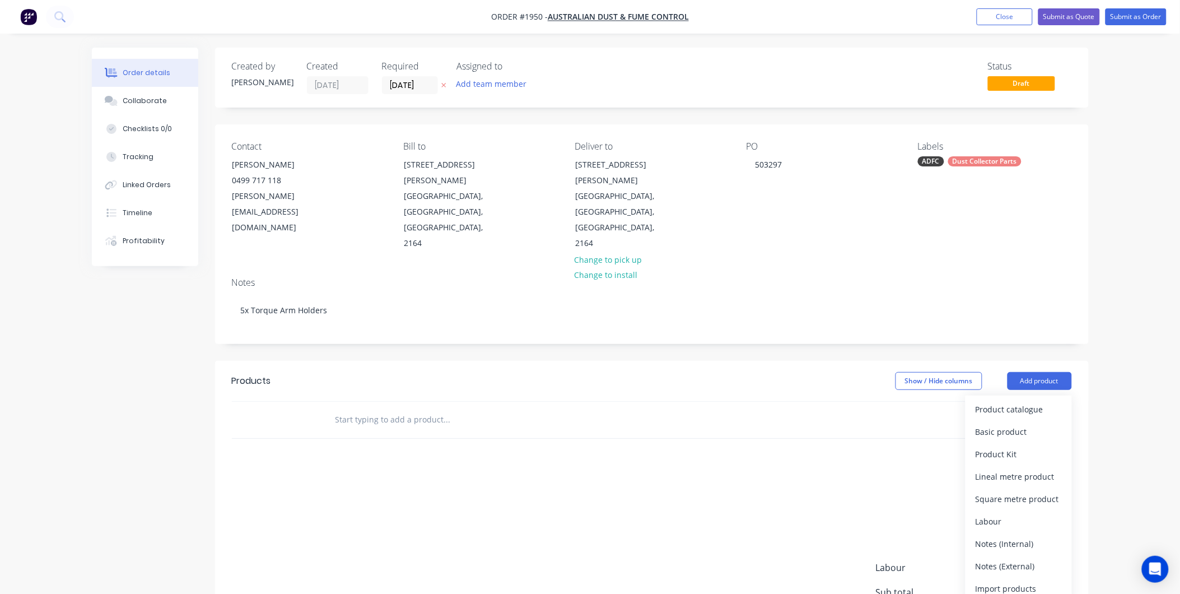
click at [1016, 395] on div "Product catalogue Basic product Product Kit Lineal metre product Square metre p…" at bounding box center [1018, 498] width 106 height 207
click at [1015, 401] on div "Product catalogue" at bounding box center [1018, 409] width 86 height 16
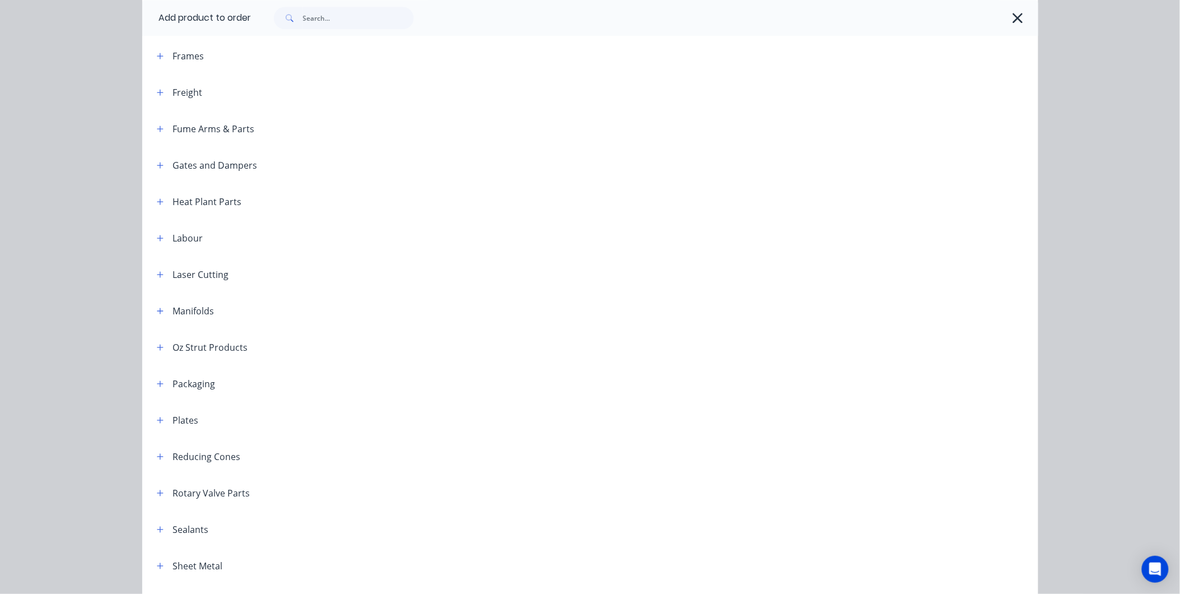
scroll to position [1120, 0]
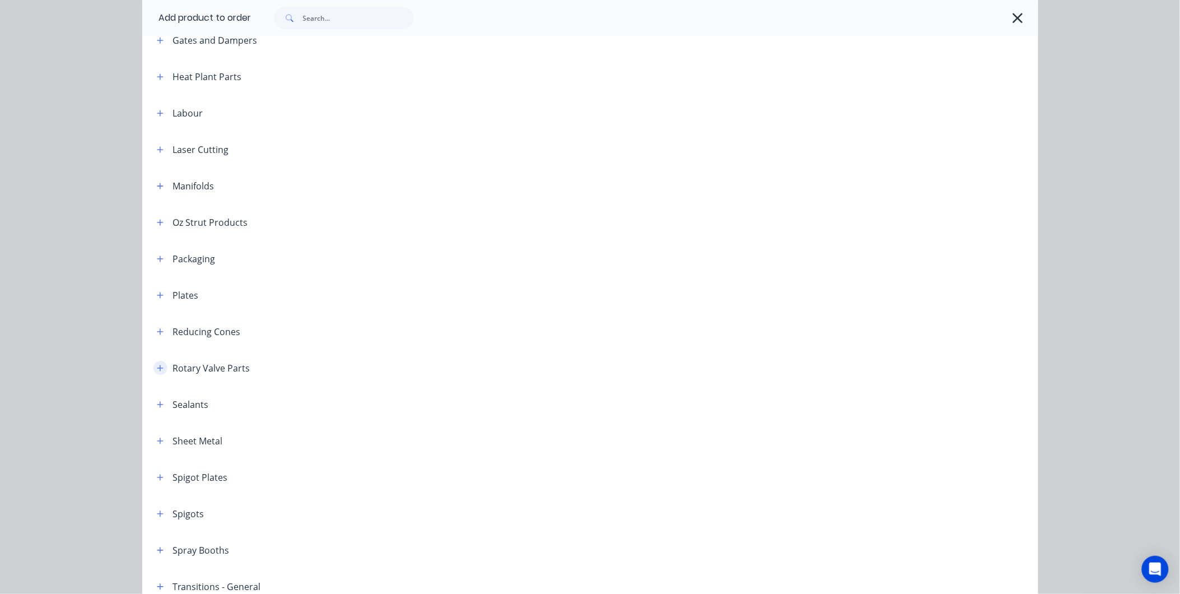
click at [157, 364] on icon "button" at bounding box center [160, 368] width 7 height 8
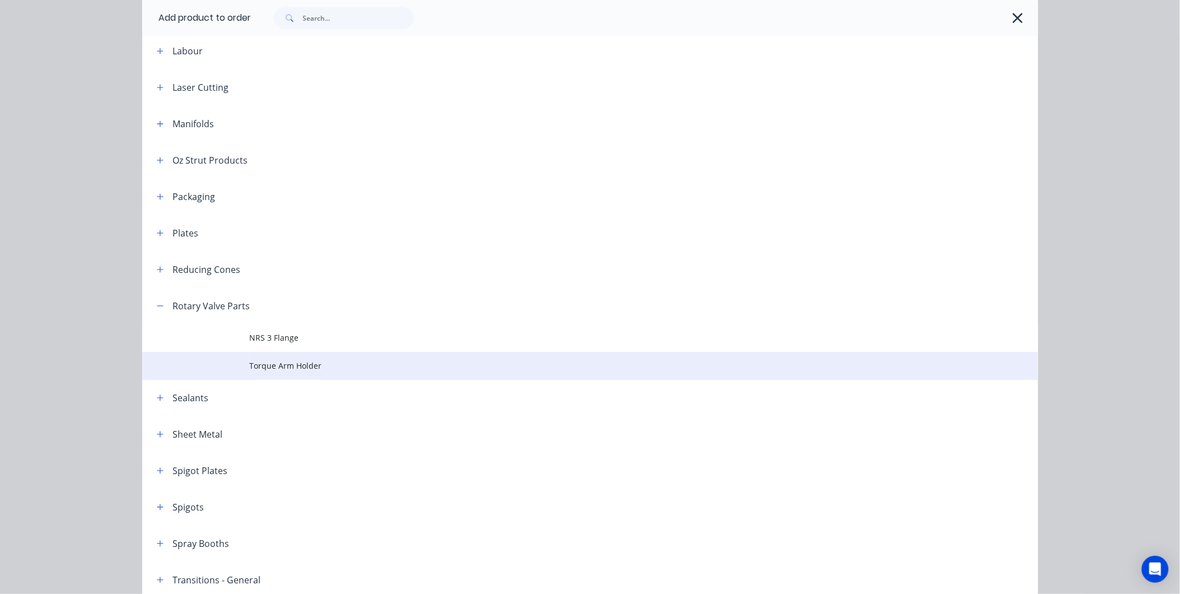
click at [286, 358] on td "Torque Arm Holder" at bounding box center [644, 366] width 788 height 28
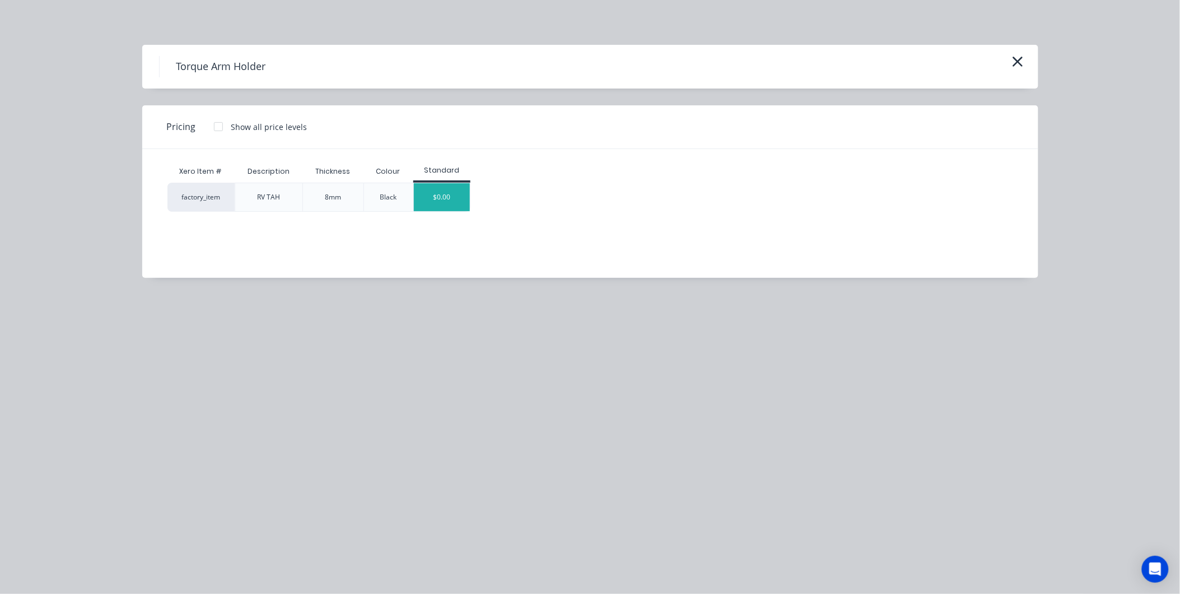
click at [444, 199] on div "$0.00" at bounding box center [442, 197] width 56 height 28
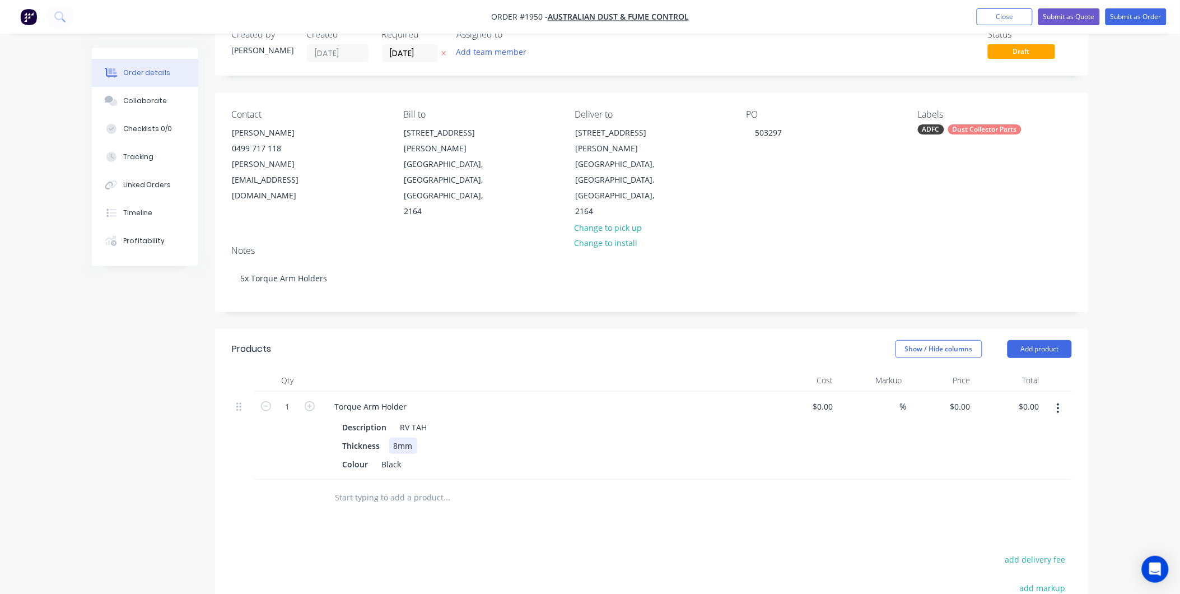
scroll to position [62, 0]
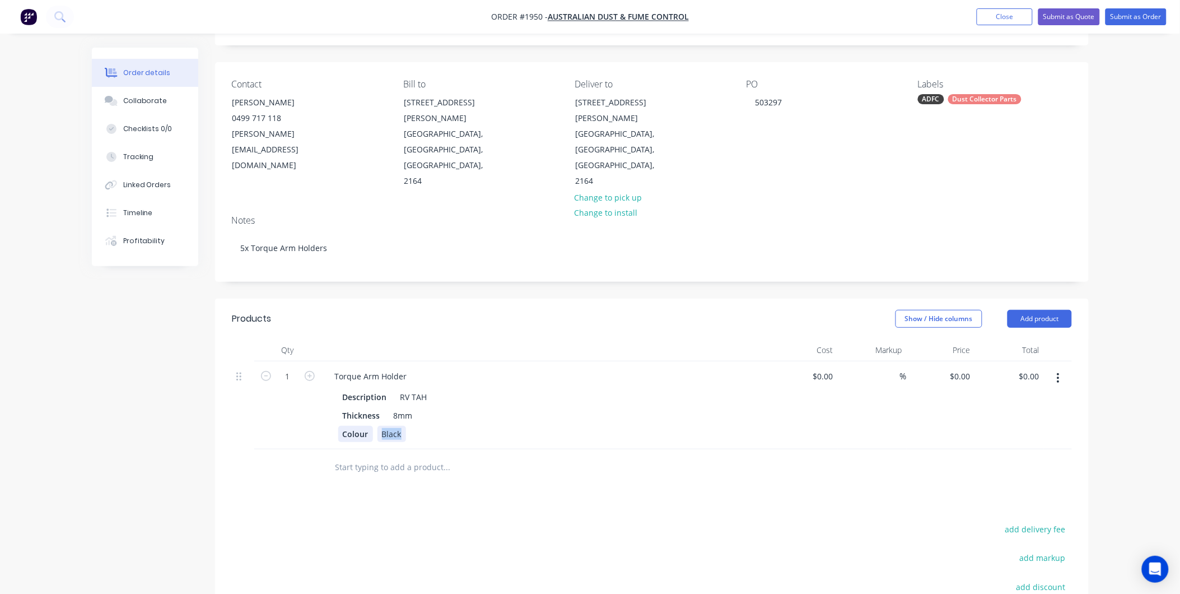
drag, startPoint x: 401, startPoint y: 405, endPoint x: 366, endPoint y: 399, distance: 36.5
click at [366, 426] on div "Colour Black" at bounding box center [543, 434] width 410 height 16
click at [365, 466] on div "Products Show / Hide columns Add product Qty Cost Markup Price Total 1 Torque A…" at bounding box center [651, 526] width 873 height 456
drag, startPoint x: 835, startPoint y: 345, endPoint x: 801, endPoint y: 344, distance: 34.2
click at [801, 361] on div at bounding box center [803, 405] width 69 height 88
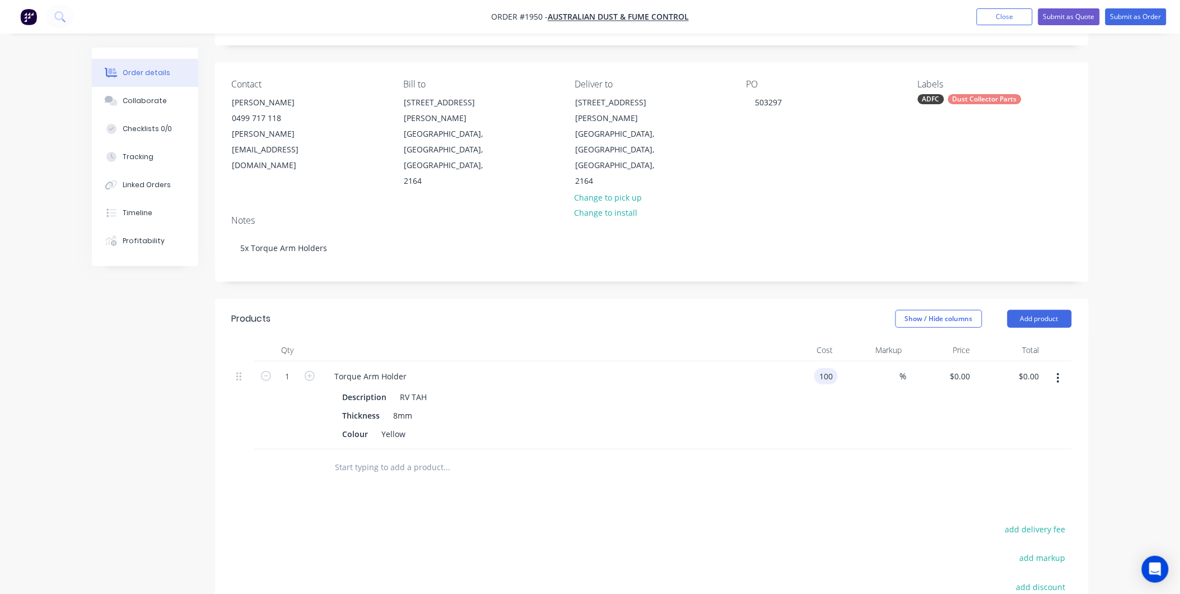
type input "$100.00"
click at [820, 449] on div at bounding box center [652, 467] width 840 height 36
click at [310, 371] on icon "button" at bounding box center [310, 376] width 10 height 10
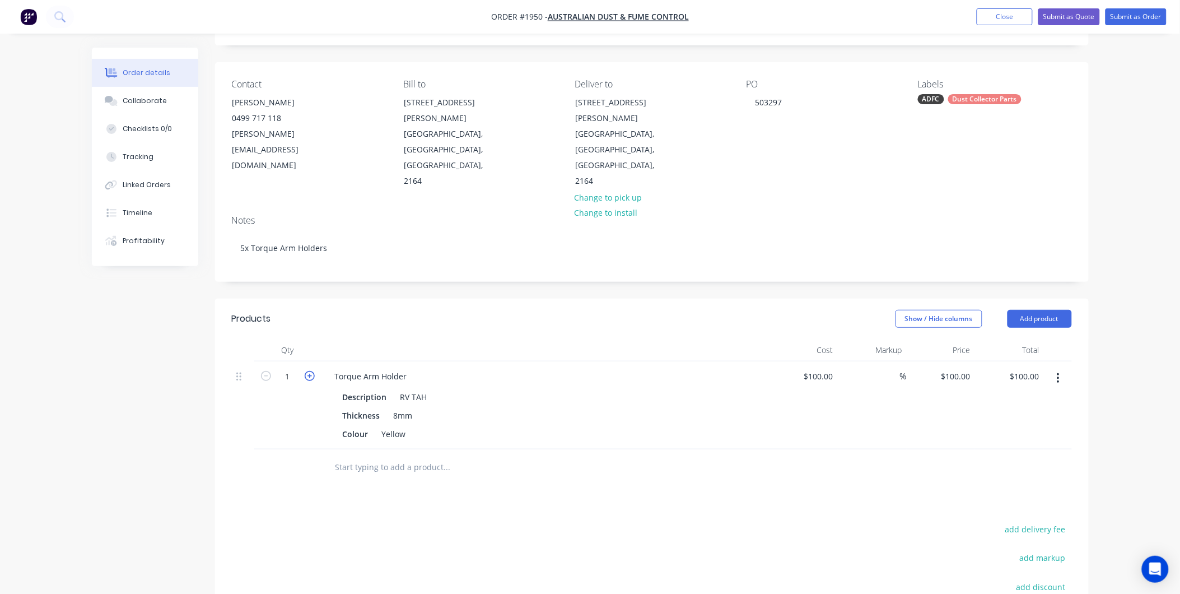
type input "2"
type input "$200.00"
click at [310, 371] on icon "button" at bounding box center [310, 376] width 10 height 10
type input "3"
type input "$300.00"
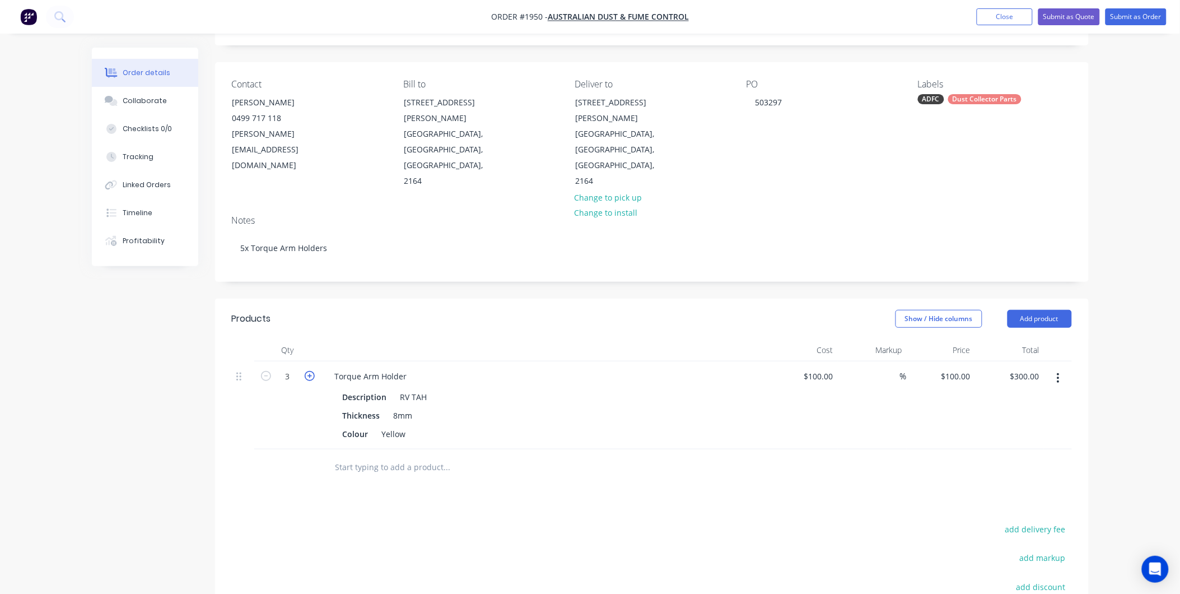
click at [310, 371] on icon "button" at bounding box center [310, 376] width 10 height 10
type input "4"
type input "$400.00"
click at [310, 371] on icon "button" at bounding box center [310, 376] width 10 height 10
type input "5"
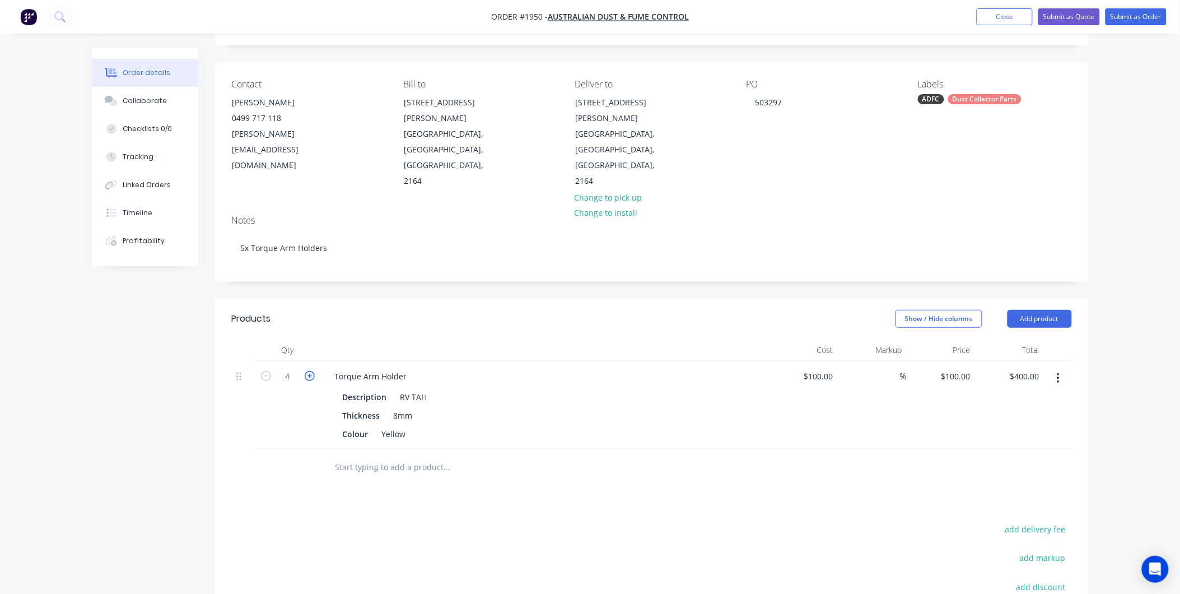
type input "$500.00"
click at [163, 104] on button "Collaborate" at bounding box center [145, 101] width 106 height 28
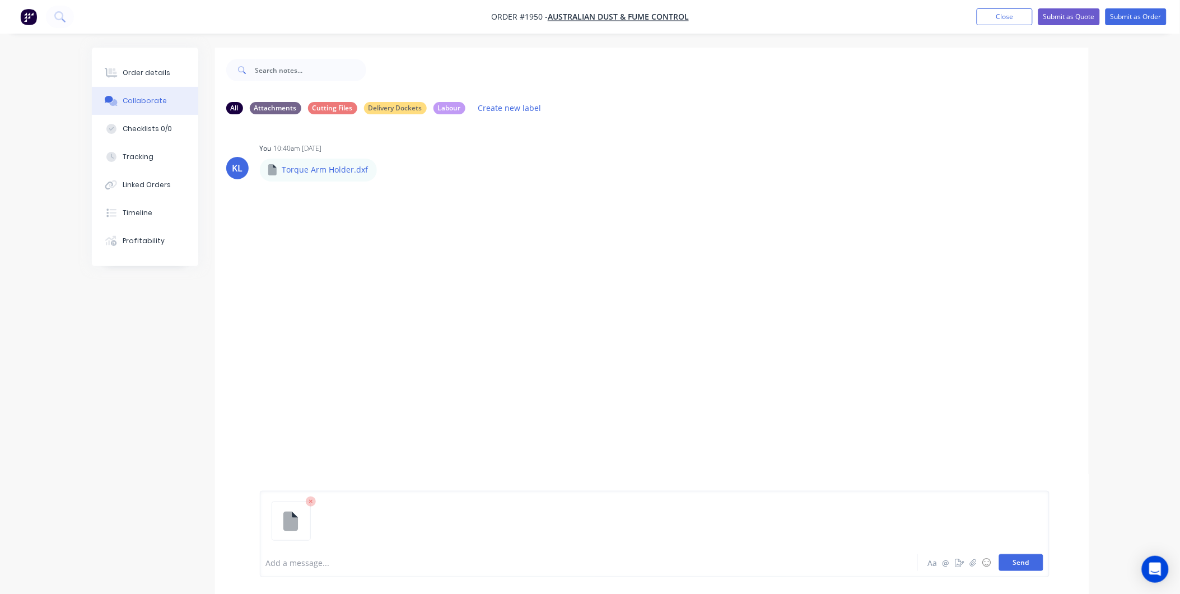
click at [1023, 562] on button "Send" at bounding box center [1021, 562] width 44 height 17
click at [1032, 566] on button "Send" at bounding box center [1021, 562] width 44 height 17
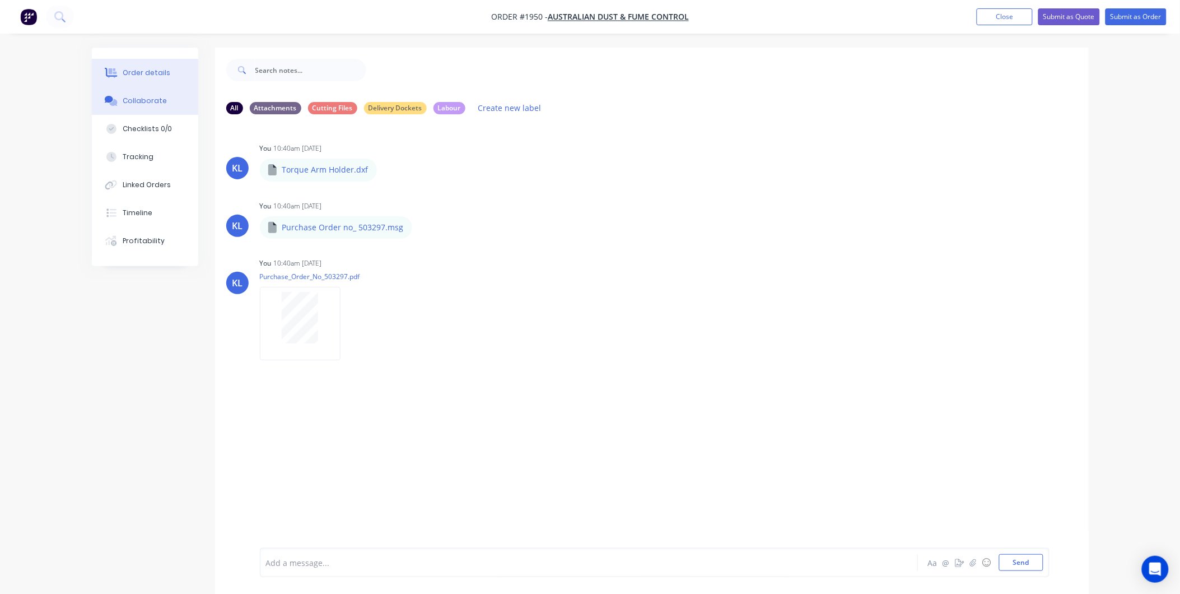
click at [147, 66] on button "Order details" at bounding box center [145, 73] width 106 height 28
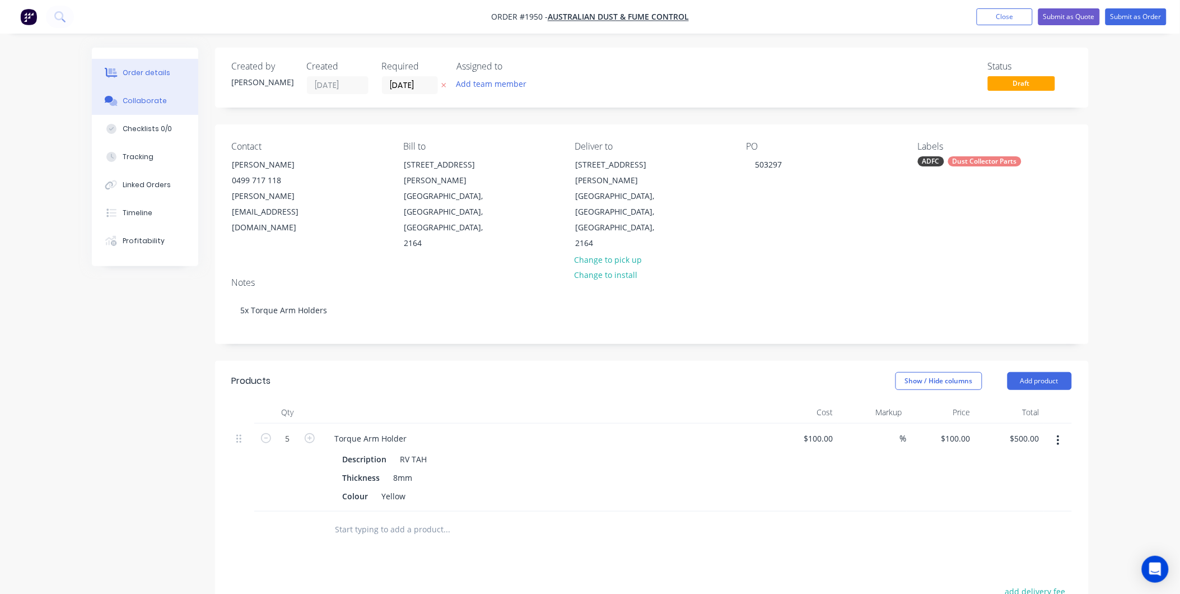
click at [140, 105] on div "Collaborate" at bounding box center [145, 101] width 44 height 10
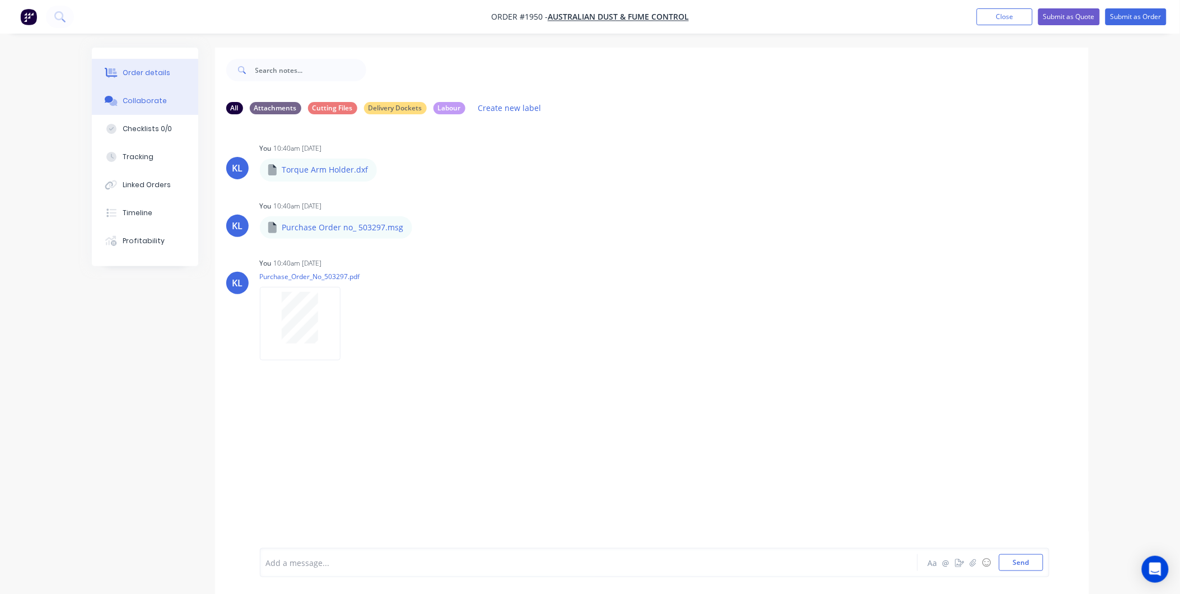
click at [153, 68] on div "Order details" at bounding box center [147, 73] width 48 height 10
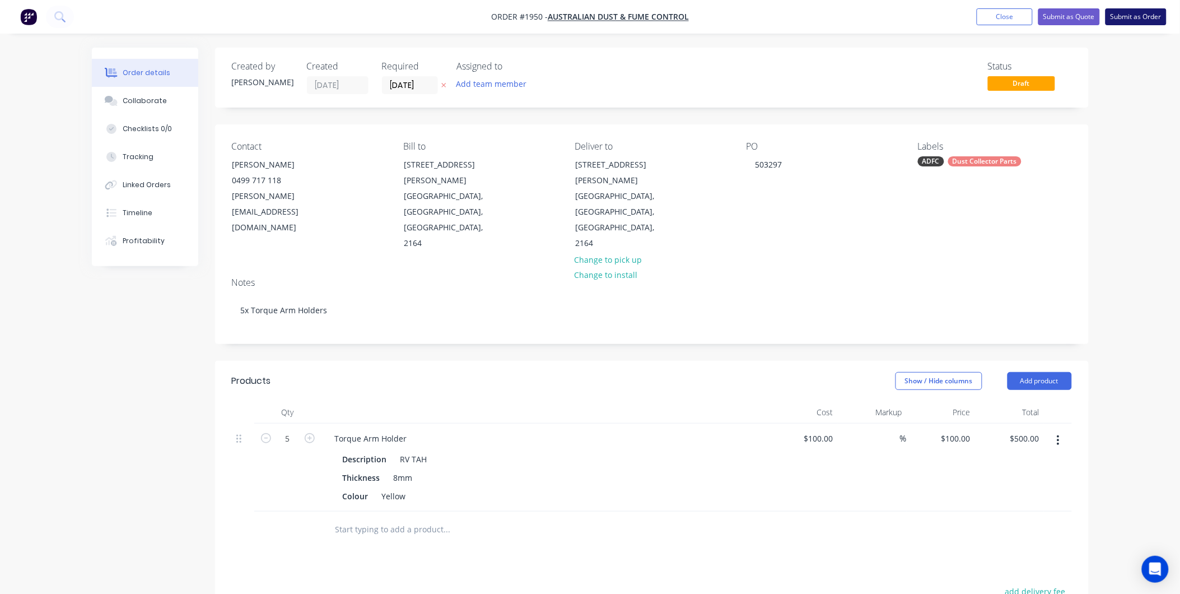
click at [1125, 15] on button "Submit as Order" at bounding box center [1135, 16] width 61 height 17
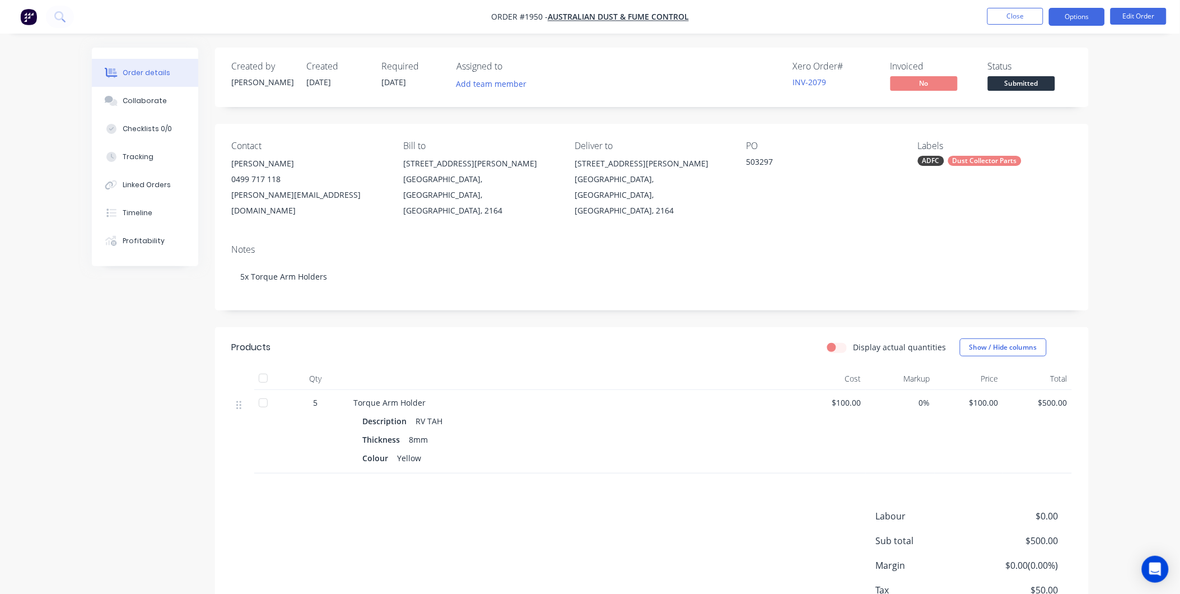
click at [1076, 17] on button "Options" at bounding box center [1077, 17] width 56 height 18
click at [937, 109] on div "Invoiced" at bounding box center [960, 111] width 118 height 12
click at [1067, 24] on button "Options" at bounding box center [1077, 17] width 56 height 18
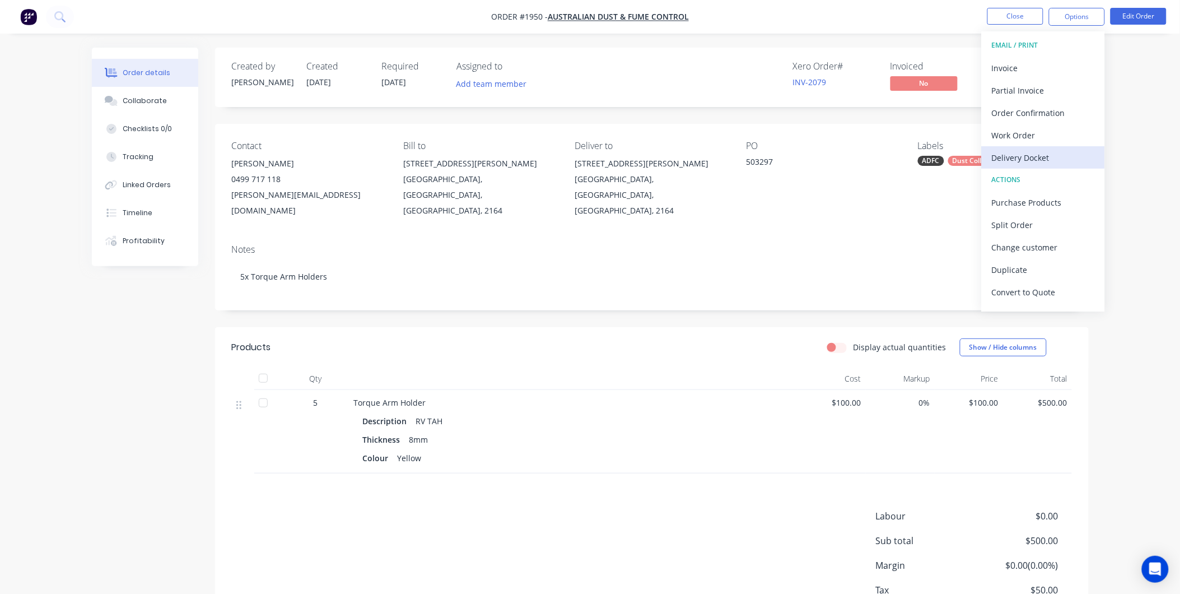
click at [1017, 146] on button "Delivery Docket" at bounding box center [1043, 157] width 123 height 22
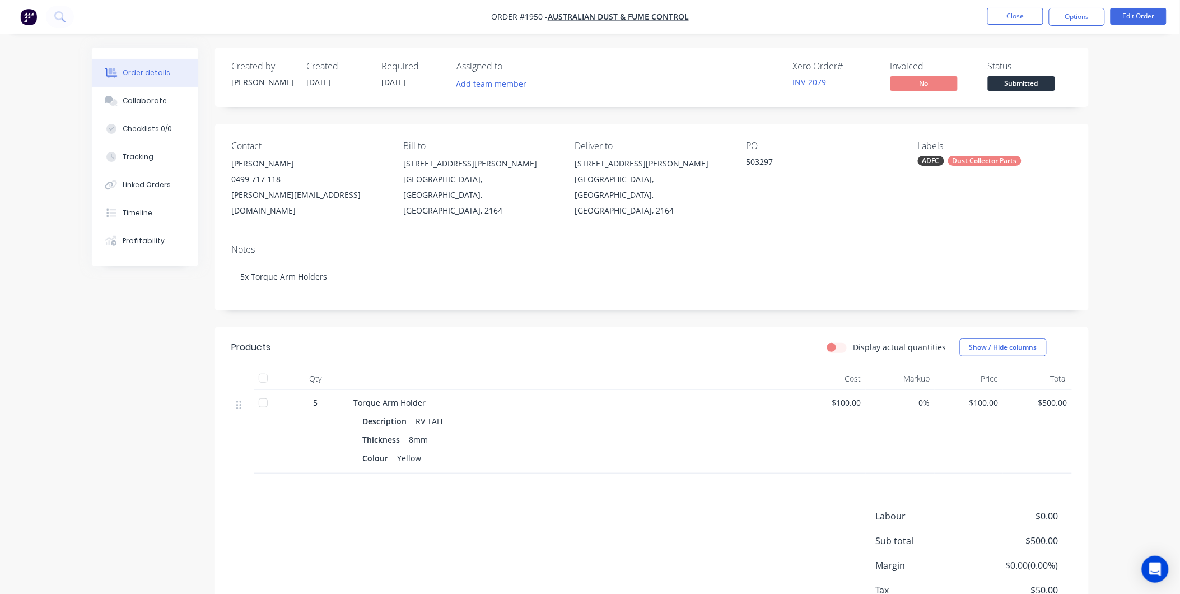
click at [1020, 25] on li "Close" at bounding box center [1015, 17] width 56 height 18
click at [1020, 15] on button "Close" at bounding box center [1015, 16] width 56 height 17
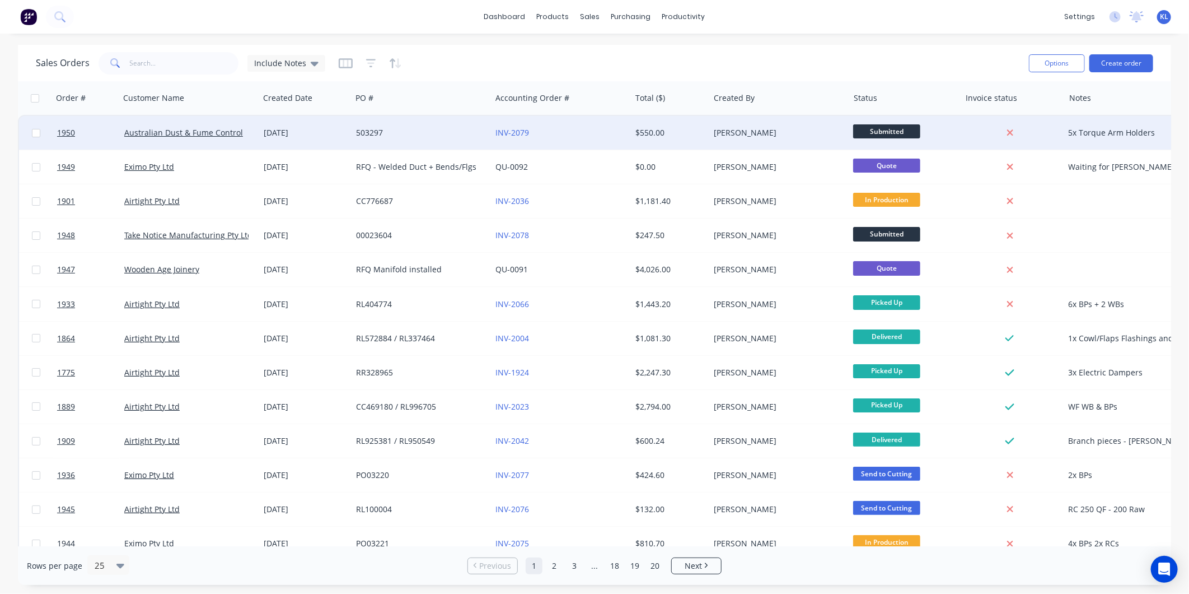
click at [703, 126] on div "$550.00" at bounding box center [670, 133] width 78 height 34
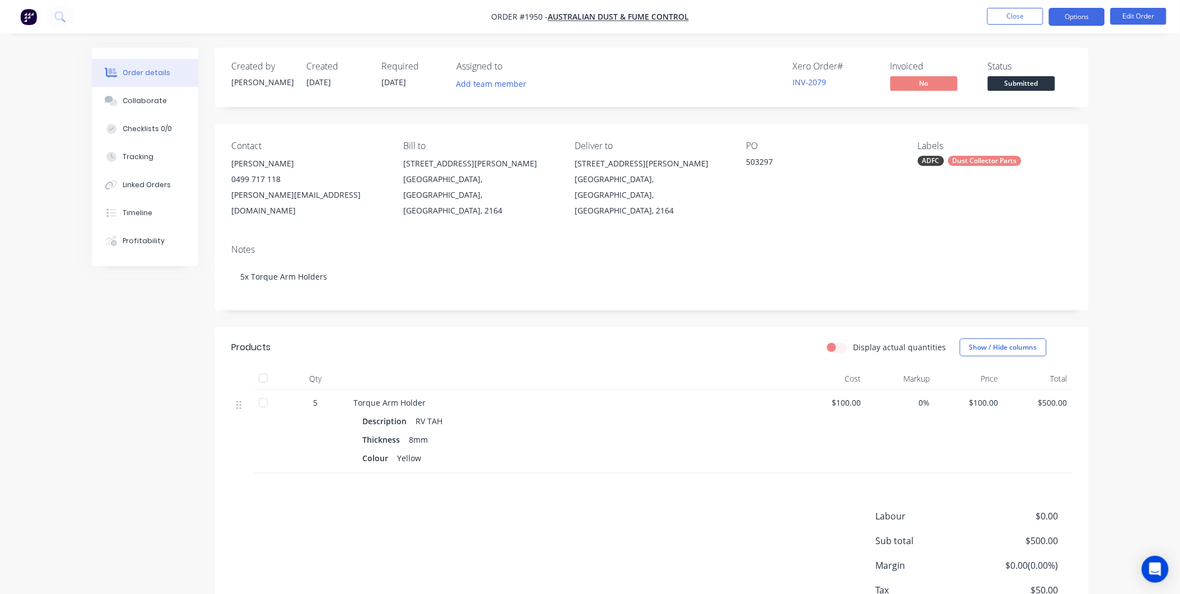
click at [1067, 24] on button "Options" at bounding box center [1077, 17] width 56 height 18
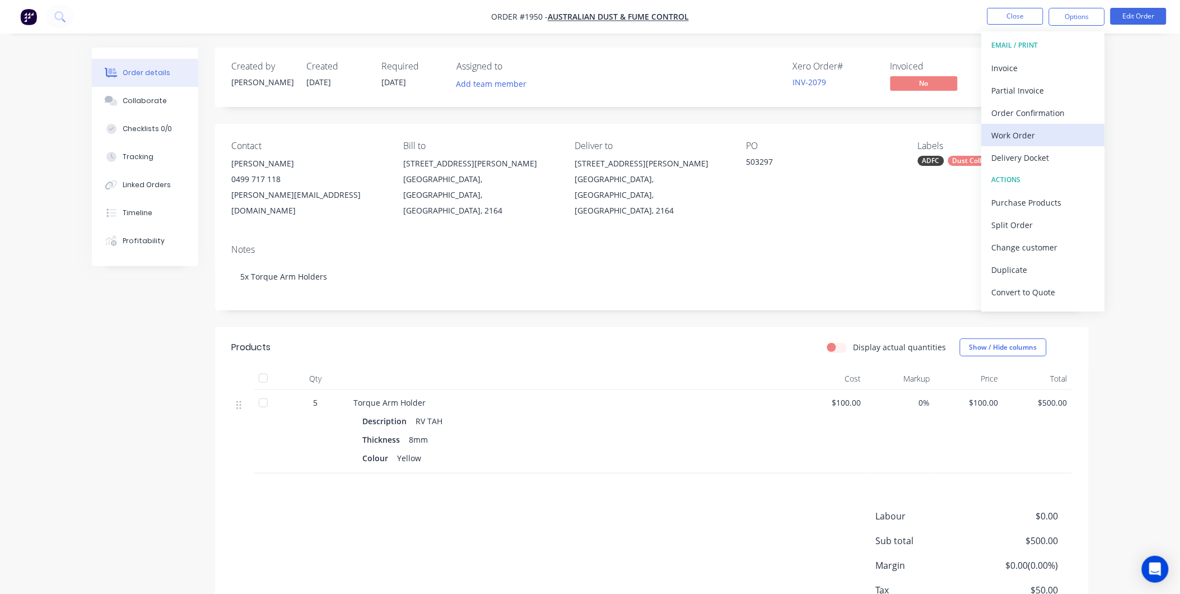
click at [1034, 125] on button "Work Order" at bounding box center [1043, 135] width 123 height 22
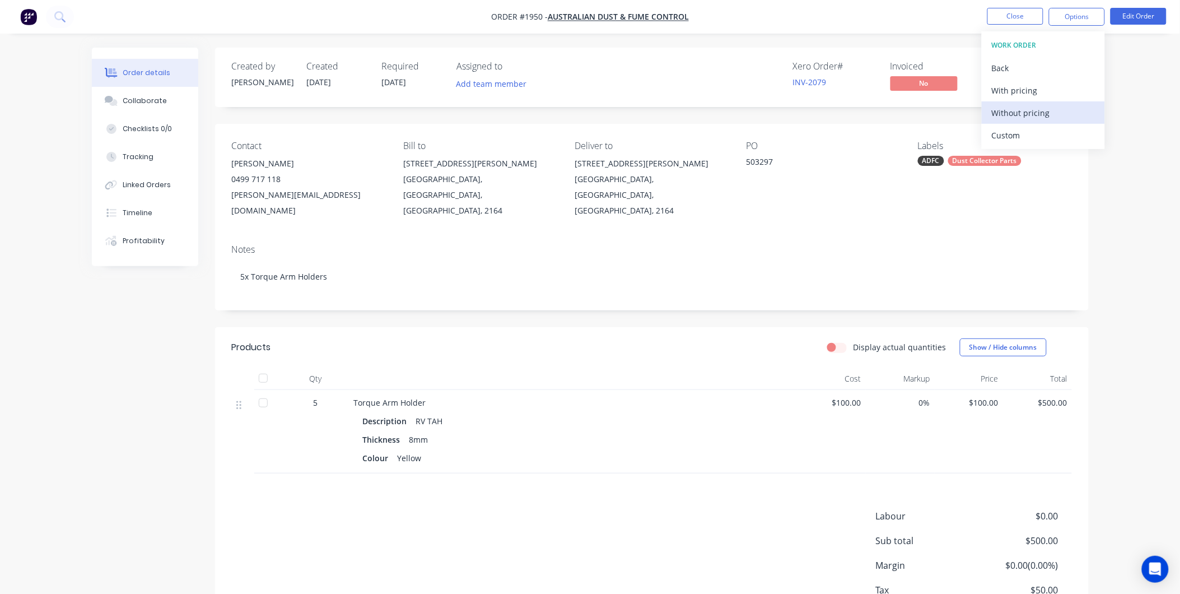
click at [1025, 109] on div "Without pricing" at bounding box center [1043, 113] width 103 height 16
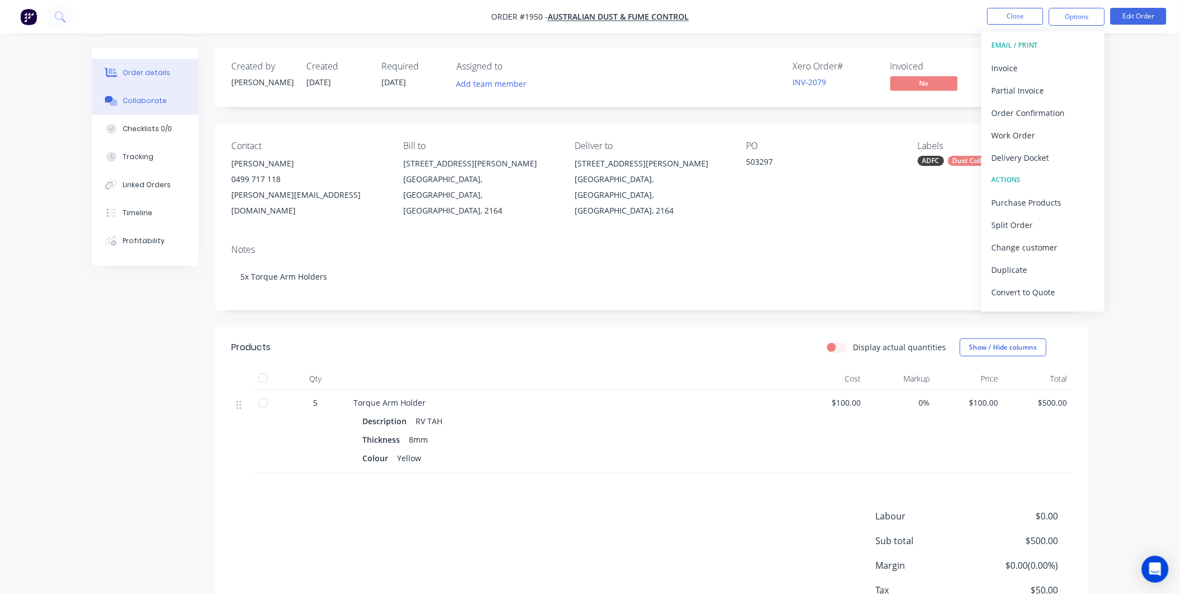
click at [132, 98] on div "Collaborate" at bounding box center [145, 101] width 44 height 10
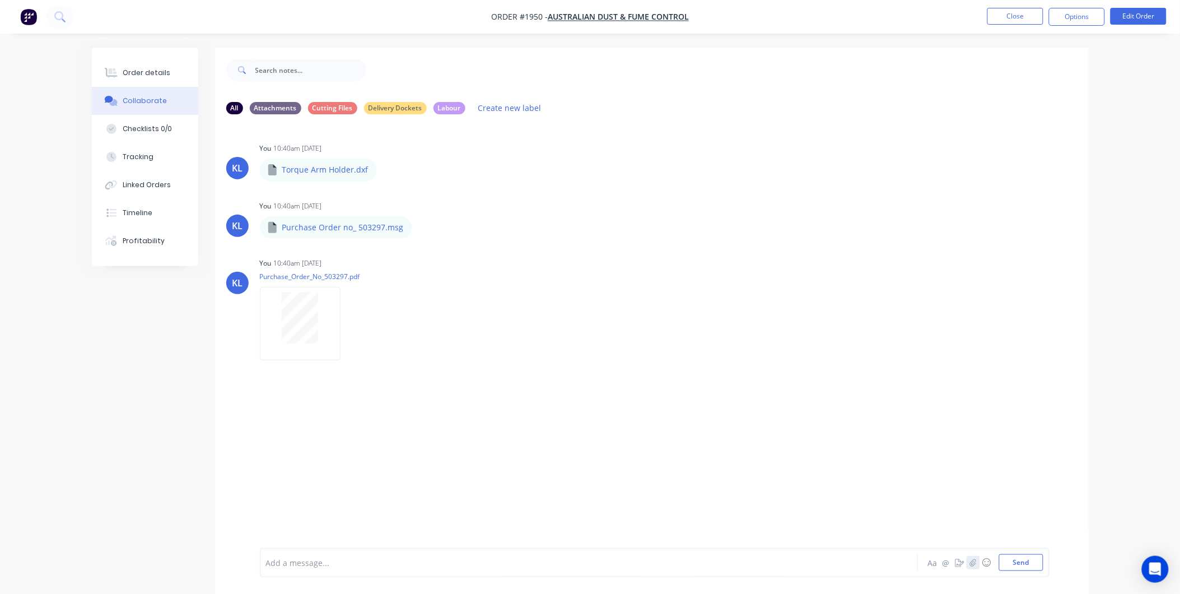
click at [970, 566] on icon "button" at bounding box center [972, 562] width 7 height 8
click at [1020, 568] on button "Send" at bounding box center [1021, 562] width 44 height 17
click at [142, 65] on button "Order details" at bounding box center [145, 73] width 106 height 28
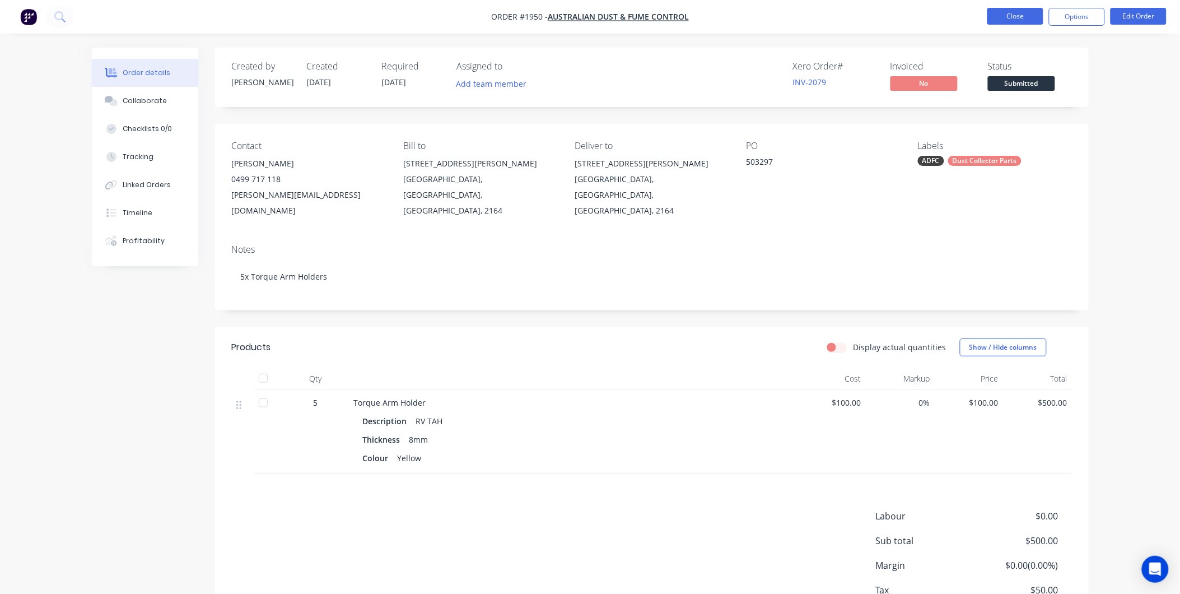
click at [1017, 17] on button "Close" at bounding box center [1015, 16] width 56 height 17
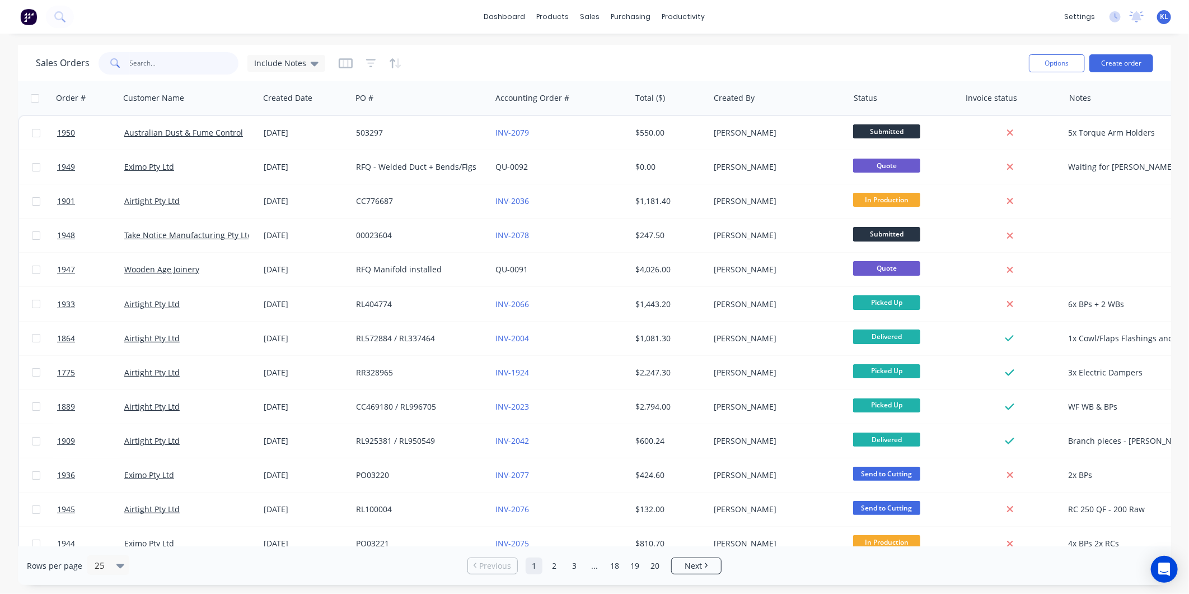
click at [138, 63] on input "text" at bounding box center [184, 63] width 109 height 22
type input "1908"
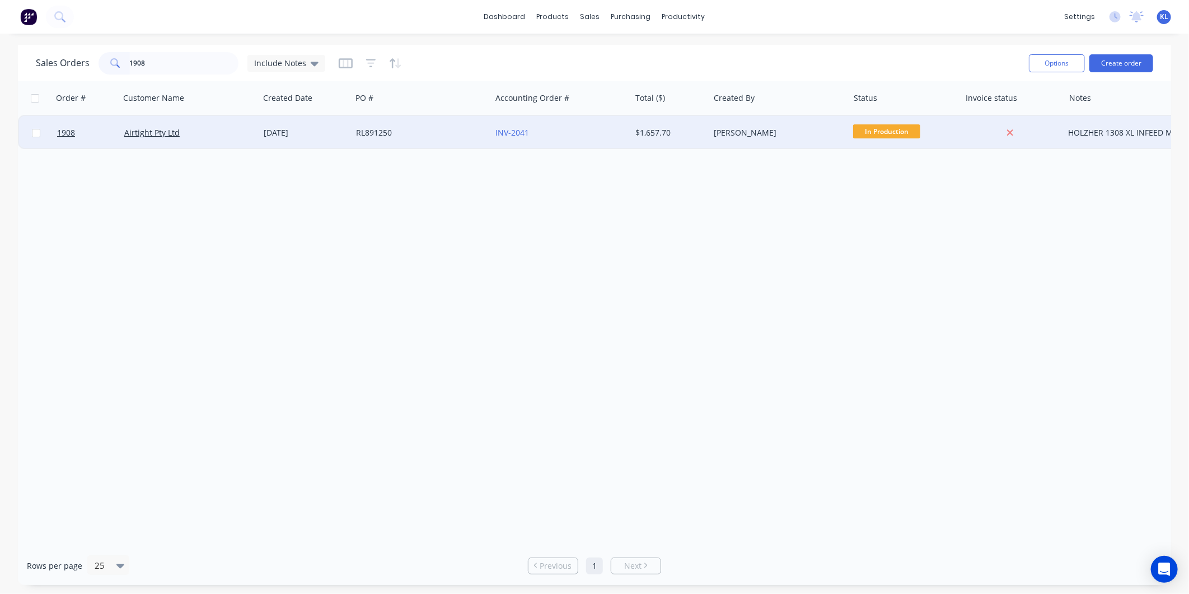
click at [198, 131] on div "Airtight Pty Ltd" at bounding box center [186, 132] width 124 height 11
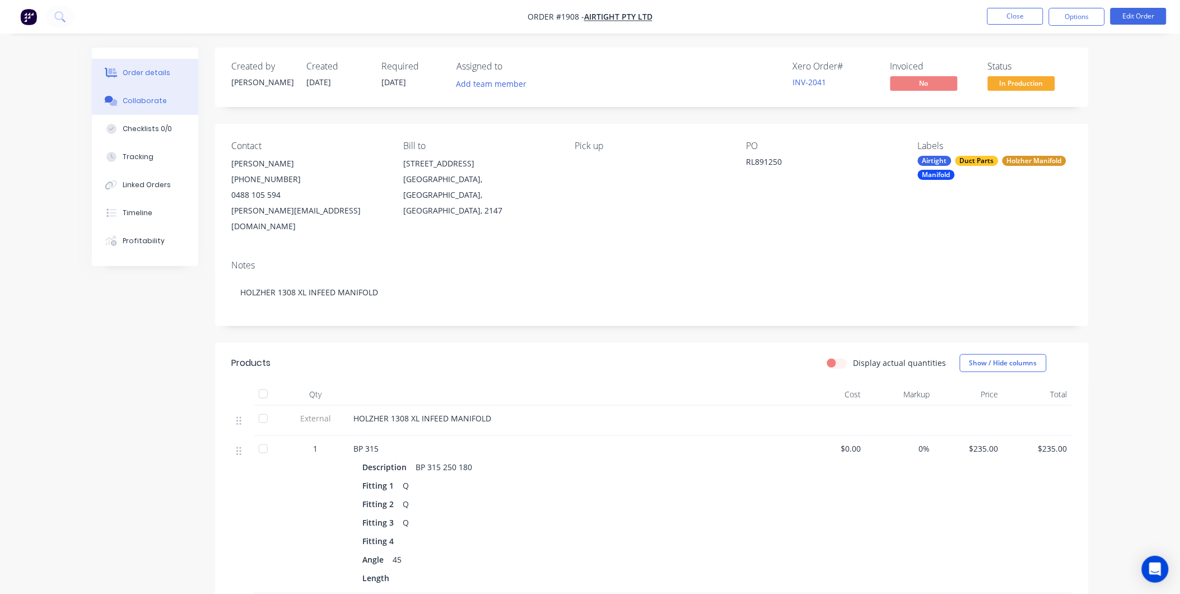
click at [146, 103] on div "Collaborate" at bounding box center [145, 101] width 44 height 10
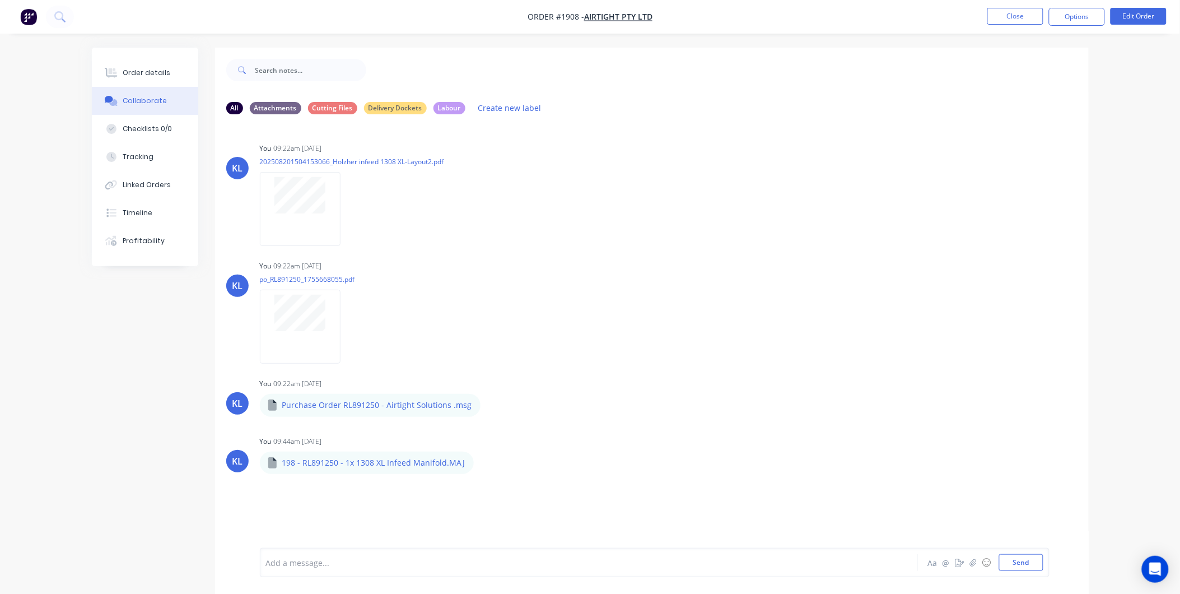
click at [344, 561] on div at bounding box center [558, 563] width 582 height 12
click at [572, 560] on span "Jeremy needs a 200 SC for the stands as he has none and also is missing a 200 x…" at bounding box center [450, 562] width 367 height 11
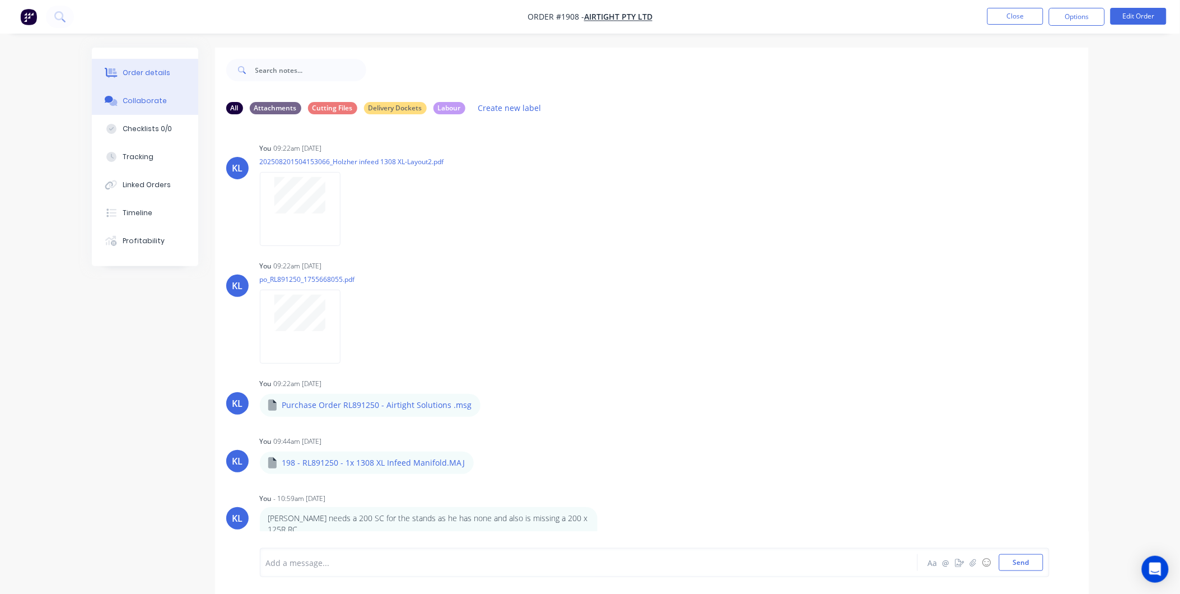
click at [152, 74] on div "Order details" at bounding box center [147, 73] width 48 height 10
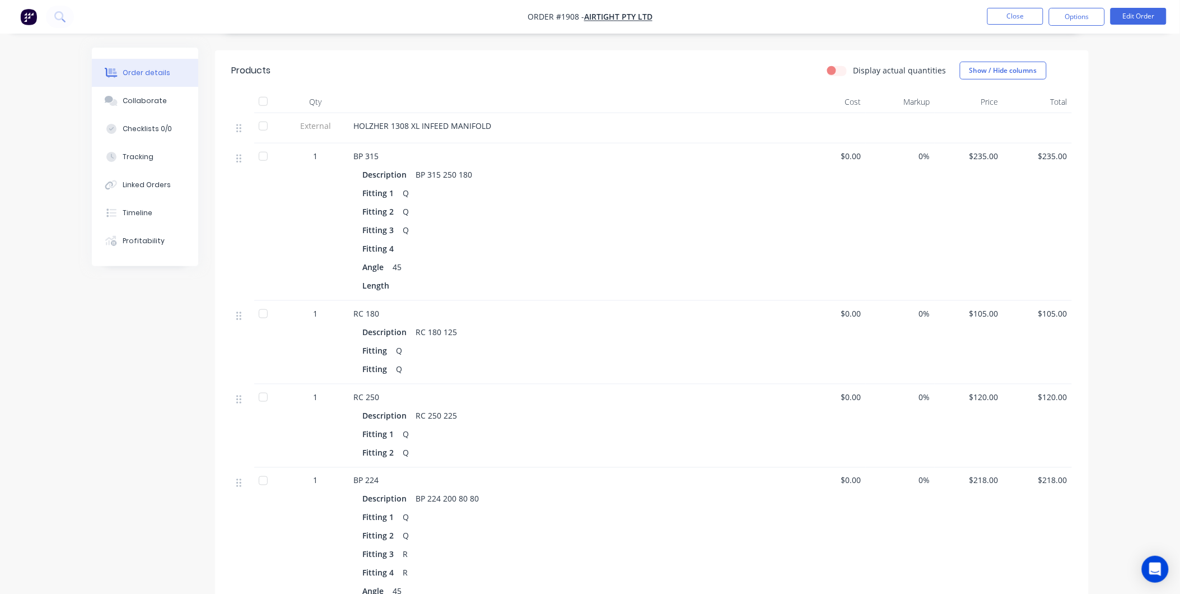
scroll to position [373, 0]
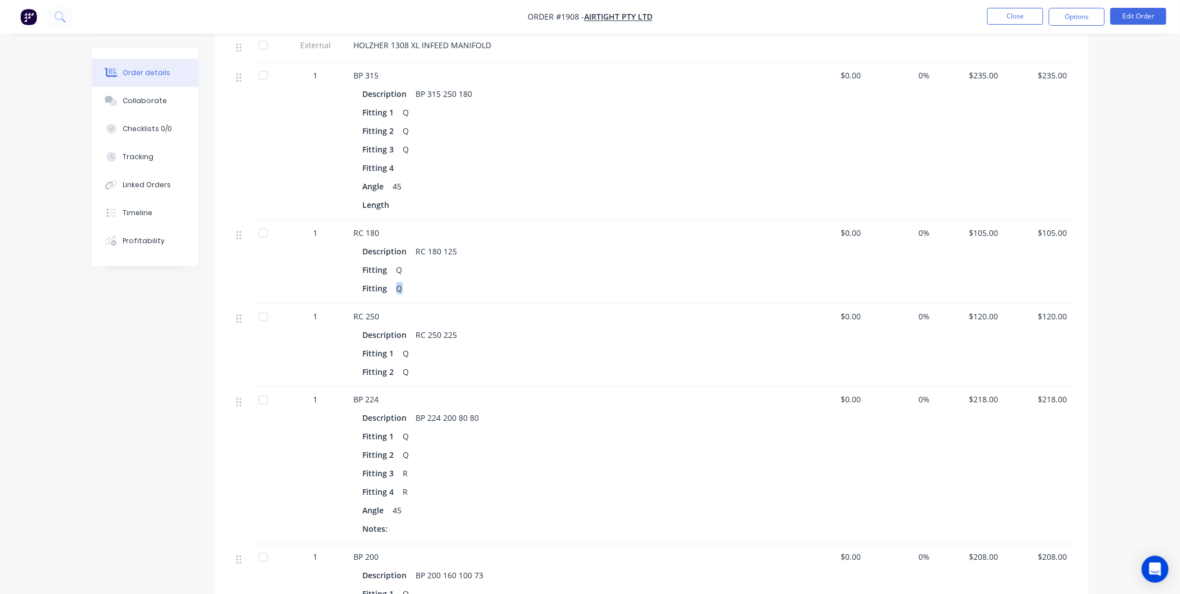
drag, startPoint x: 401, startPoint y: 269, endPoint x: 394, endPoint y: 268, distance: 6.9
click at [394, 280] on div "Q" at bounding box center [399, 288] width 15 height 16
click at [1155, 12] on button "Edit Order" at bounding box center [1138, 16] width 56 height 17
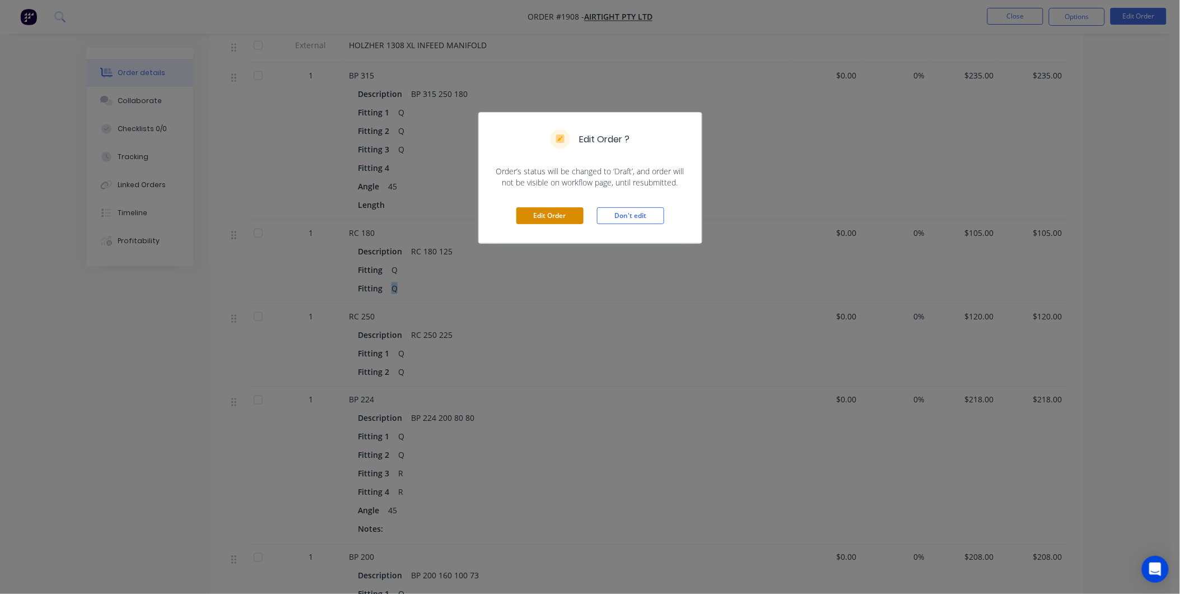
click at [555, 212] on button "Edit Order" at bounding box center [549, 215] width 67 height 17
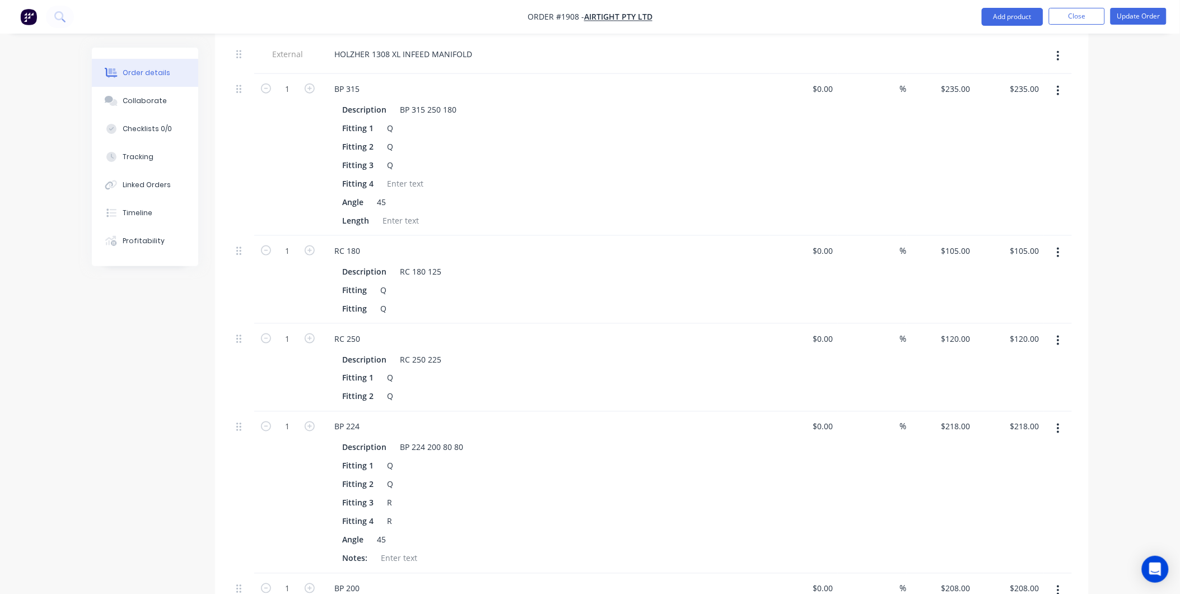
scroll to position [497, 0]
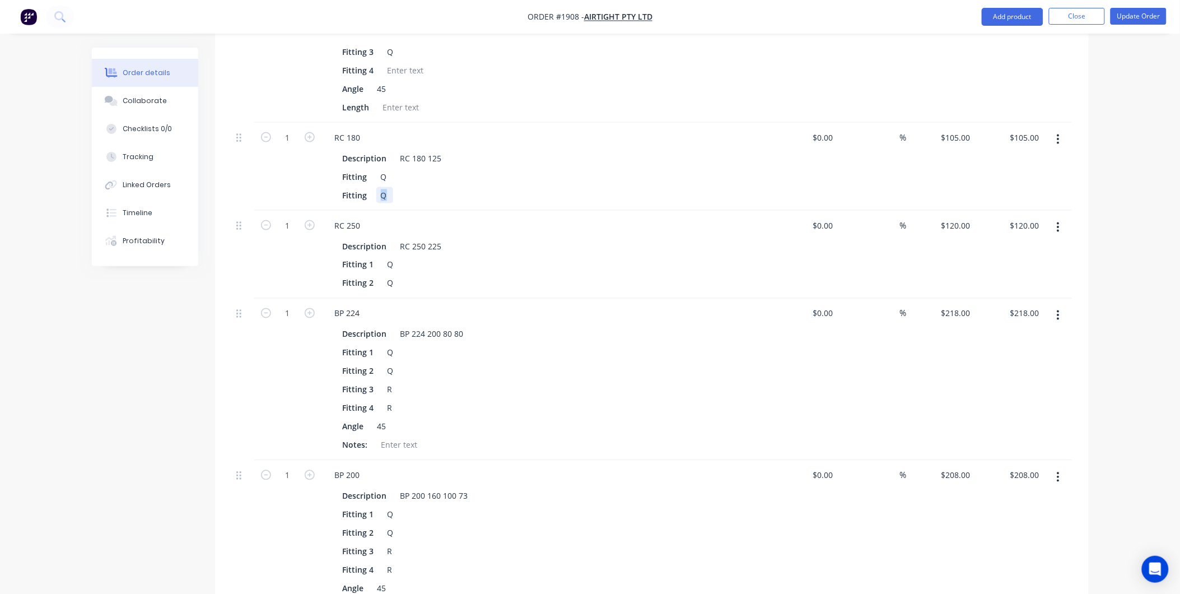
drag, startPoint x: 389, startPoint y: 161, endPoint x: 375, endPoint y: 161, distance: 13.4
click at [376, 187] on div "Q" at bounding box center [384, 195] width 17 height 16
click at [557, 256] on div "Fitting 1 Q" at bounding box center [543, 264] width 410 height 16
click at [1150, 18] on button "Update Order" at bounding box center [1138, 16] width 56 height 17
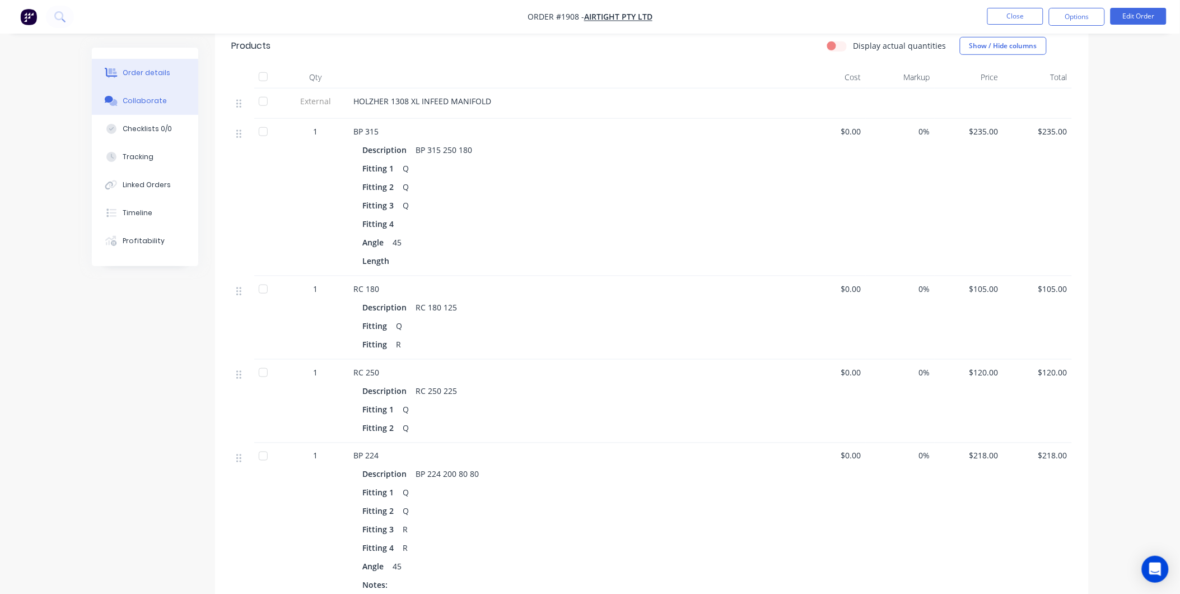
scroll to position [311, 0]
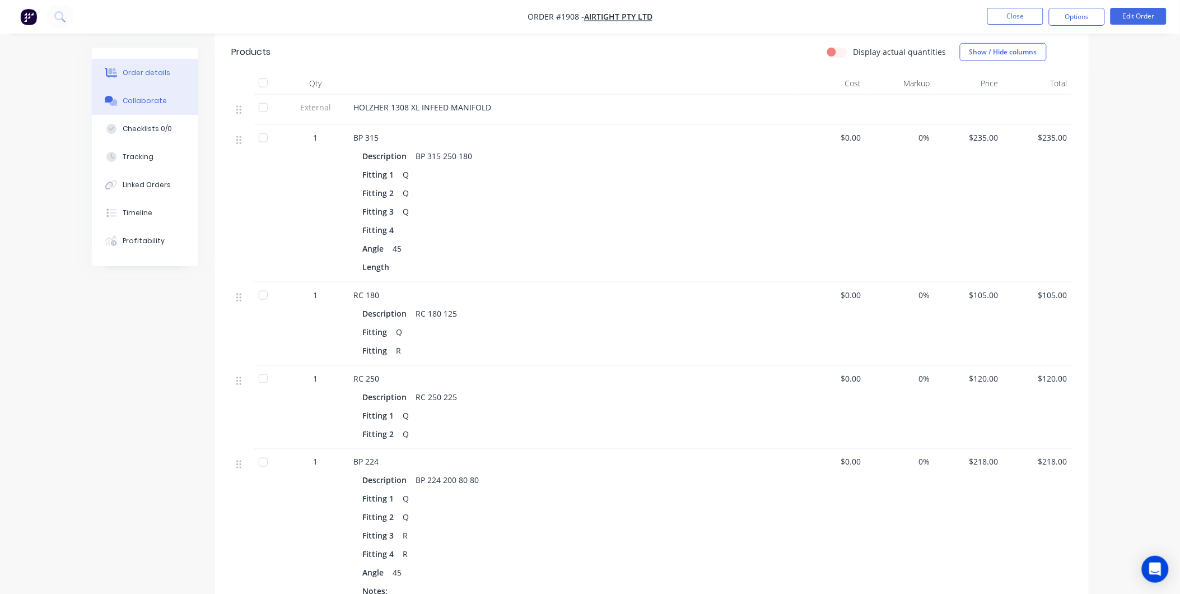
click at [158, 101] on div "Collaborate" at bounding box center [145, 101] width 44 height 10
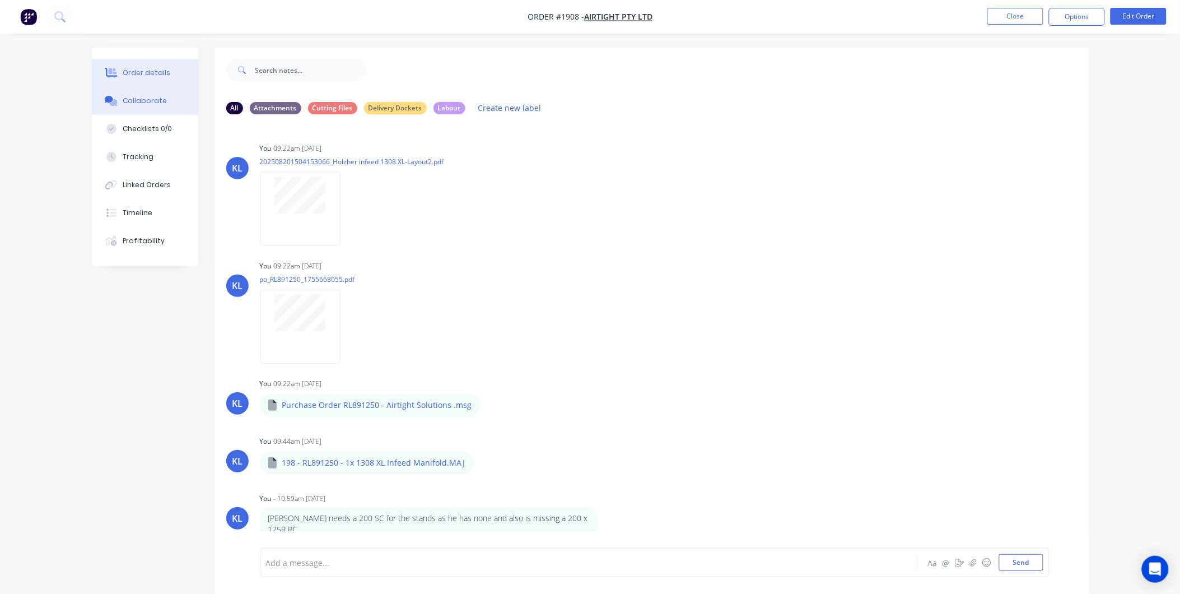
click at [158, 71] on div "Order details" at bounding box center [147, 73] width 48 height 10
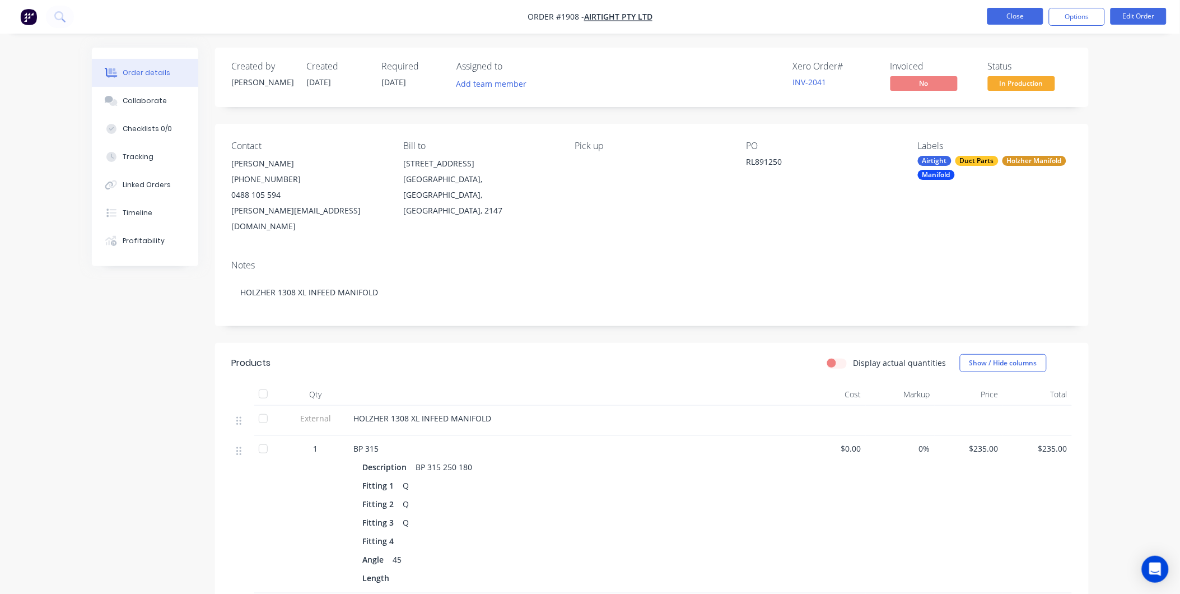
click at [1026, 15] on button "Close" at bounding box center [1015, 16] width 56 height 17
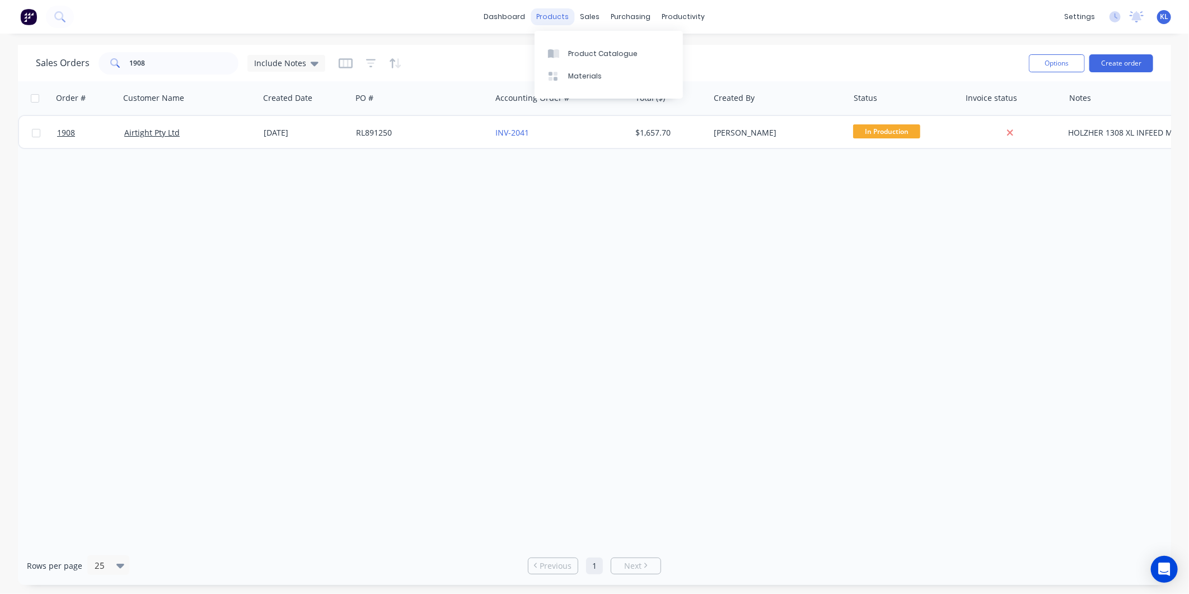
click at [558, 11] on div "products" at bounding box center [553, 16] width 44 height 17
click at [594, 14] on div "sales" at bounding box center [590, 16] width 31 height 17
click at [614, 58] on div "Sales Orders" at bounding box center [632, 54] width 46 height 10
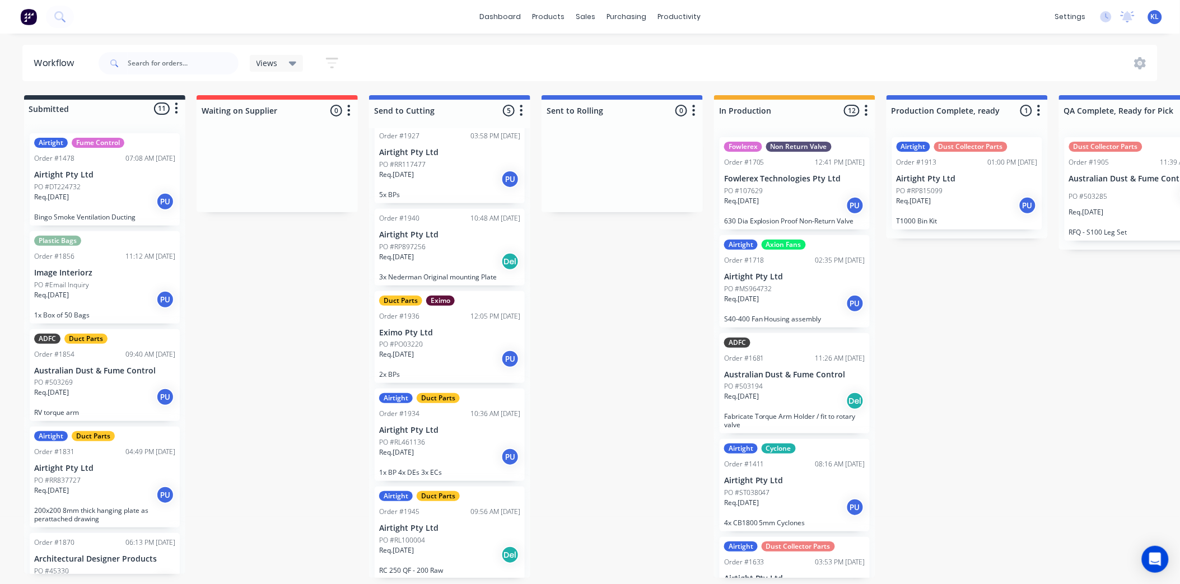
scroll to position [3, 0]
click at [436, 140] on div "Airtight Duct Parts Order #1927 03:58 PM [DATE] Airtight Pty Ltd PO #RR117477 R…" at bounding box center [450, 157] width 150 height 92
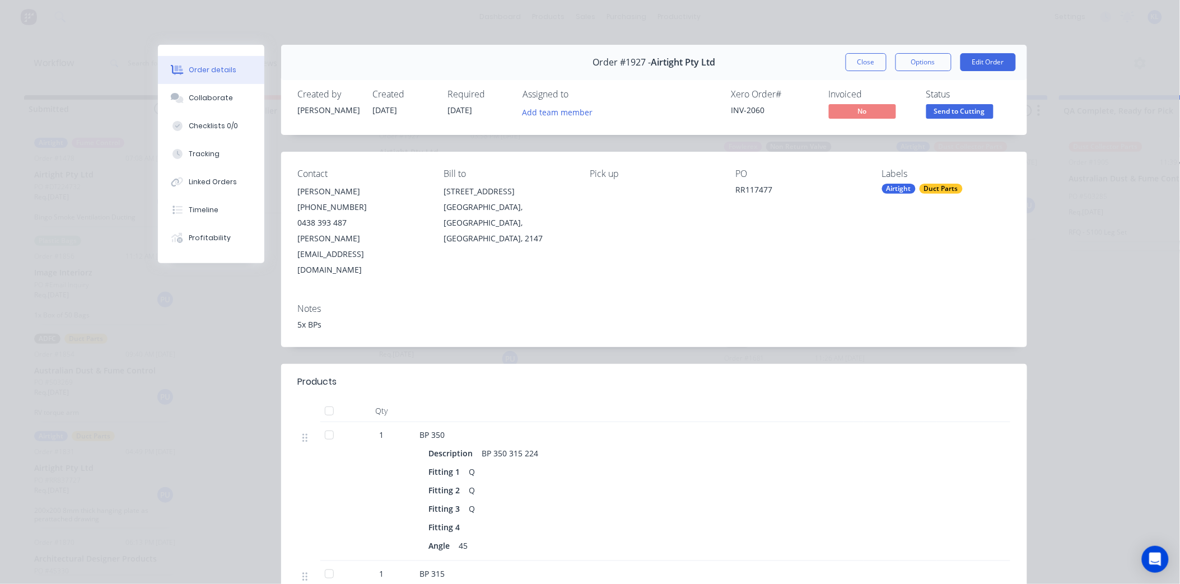
scroll to position [0, 0]
click at [871, 65] on button "Close" at bounding box center [865, 62] width 41 height 18
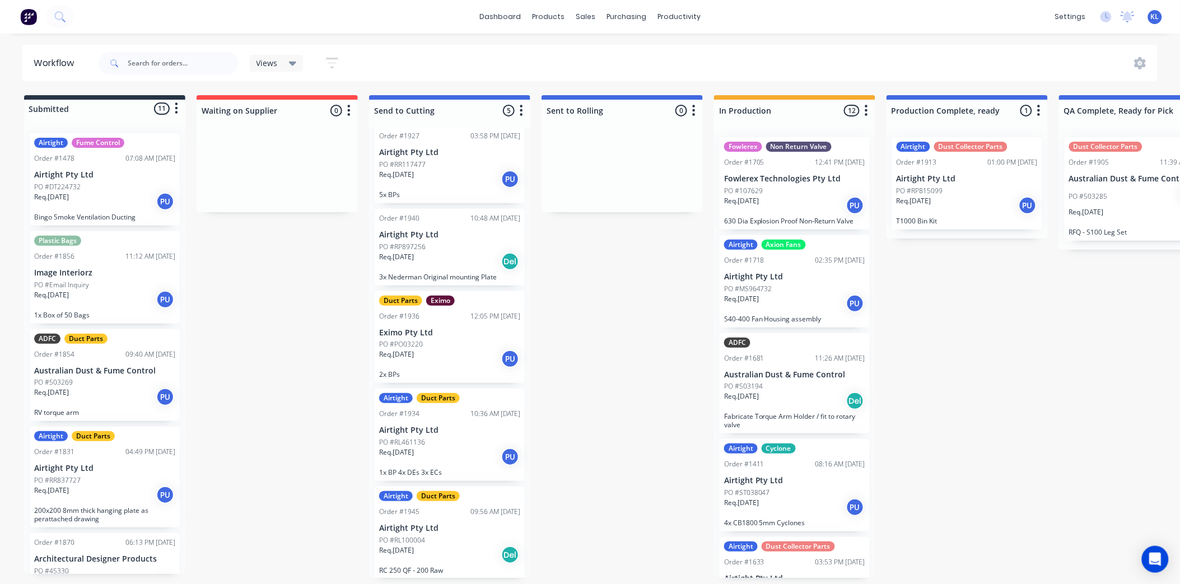
scroll to position [3, 0]
click at [462, 457] on div "Req. 04/09/25 PU" at bounding box center [449, 456] width 141 height 19
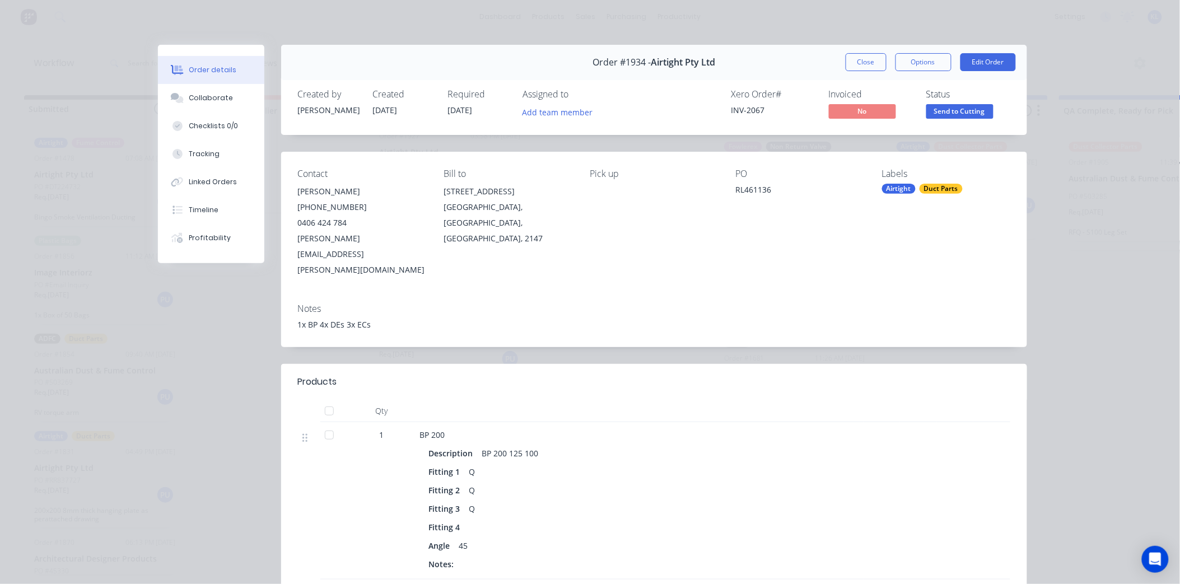
click at [945, 114] on span "Send to Cutting" at bounding box center [959, 111] width 67 height 14
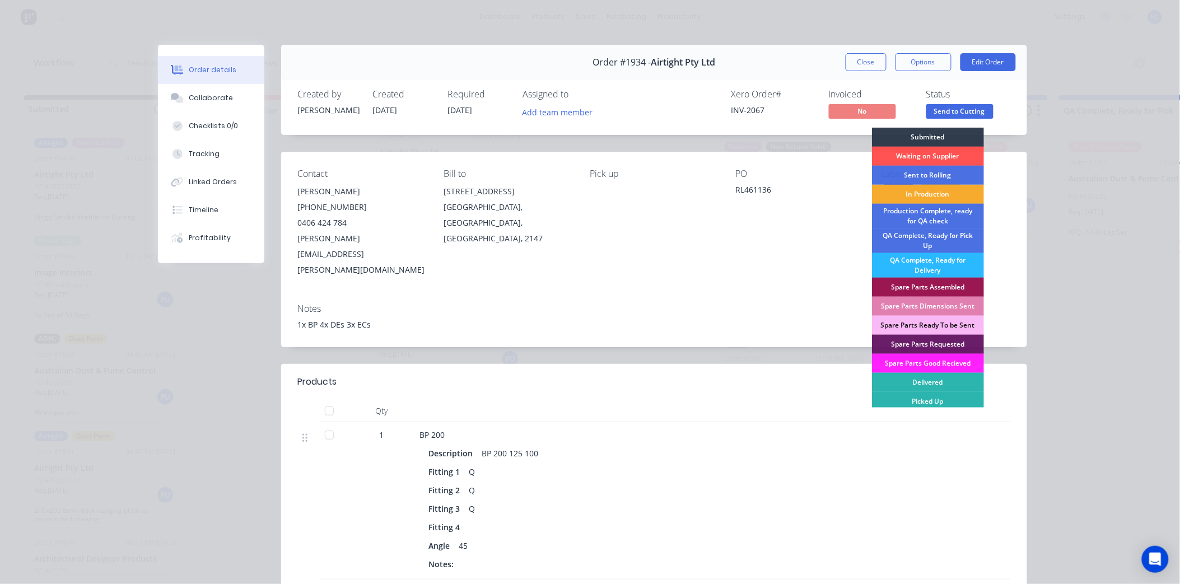
click at [945, 190] on div "In Production" at bounding box center [928, 194] width 112 height 19
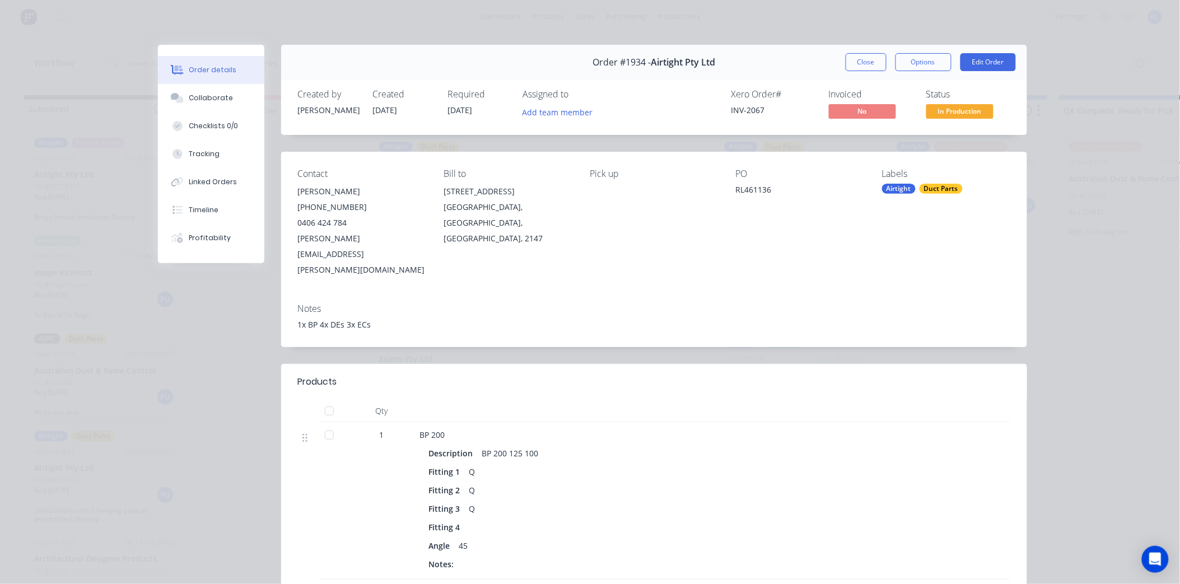
scroll to position [0, 0]
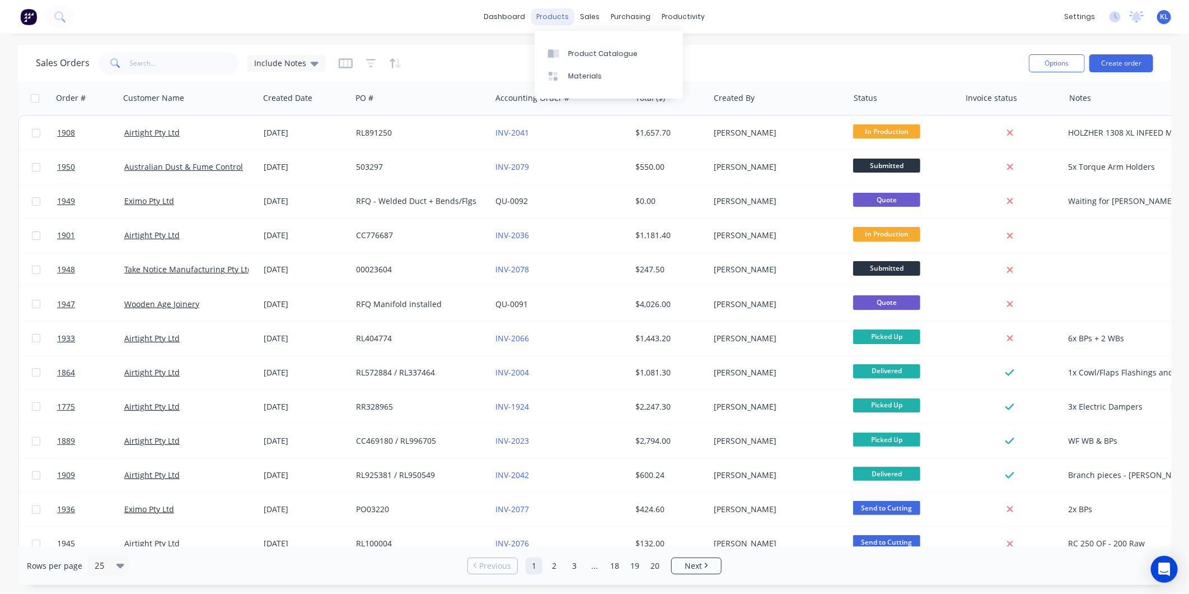
click at [566, 14] on div "products" at bounding box center [553, 16] width 44 height 17
click at [601, 57] on div "Product Catalogue" at bounding box center [602, 54] width 69 height 10
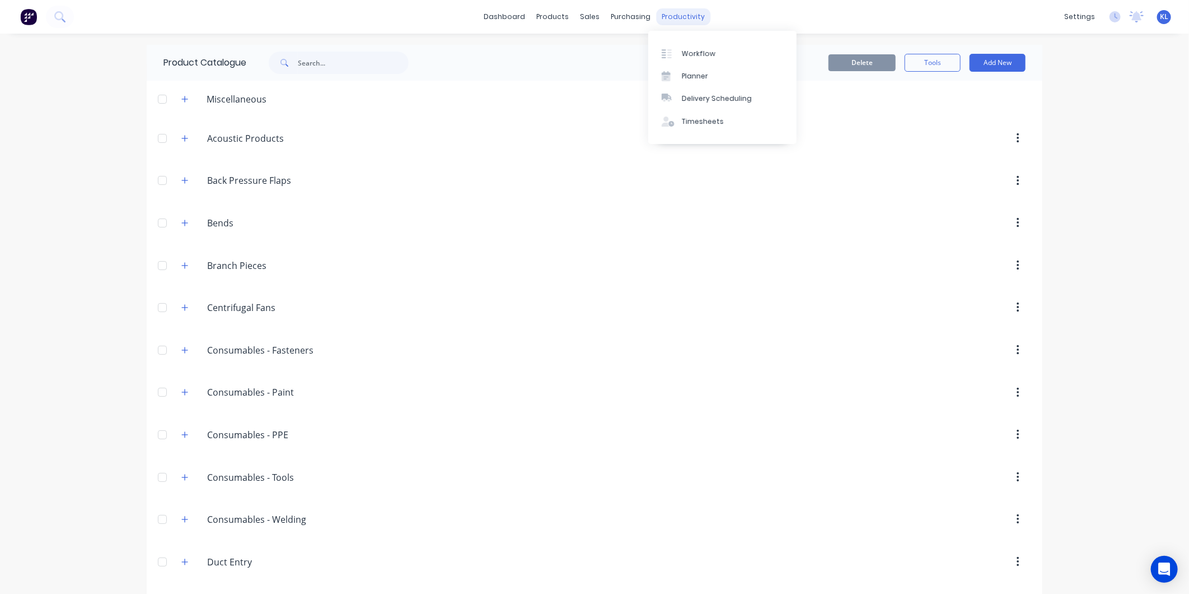
click at [670, 16] on div "productivity" at bounding box center [684, 16] width 54 height 17
click at [697, 42] on link "Workflow" at bounding box center [722, 53] width 148 height 22
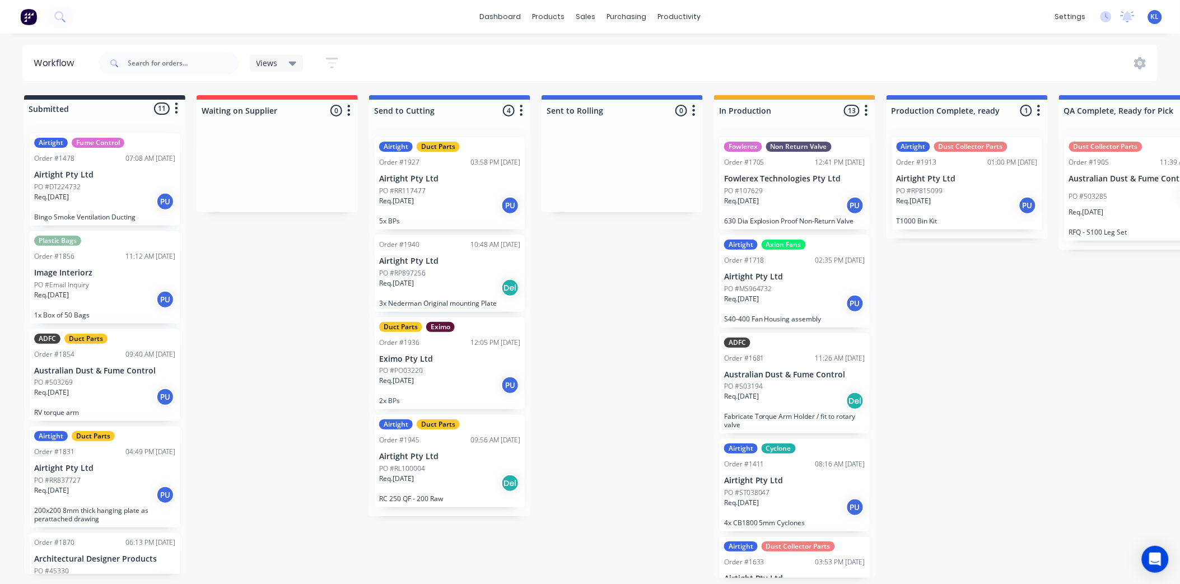
click at [438, 183] on div "Airtight Duct Parts Order #1927 03:58 PM [DATE] Airtight Pty Ltd PO #RR117477 R…" at bounding box center [450, 183] width 150 height 92
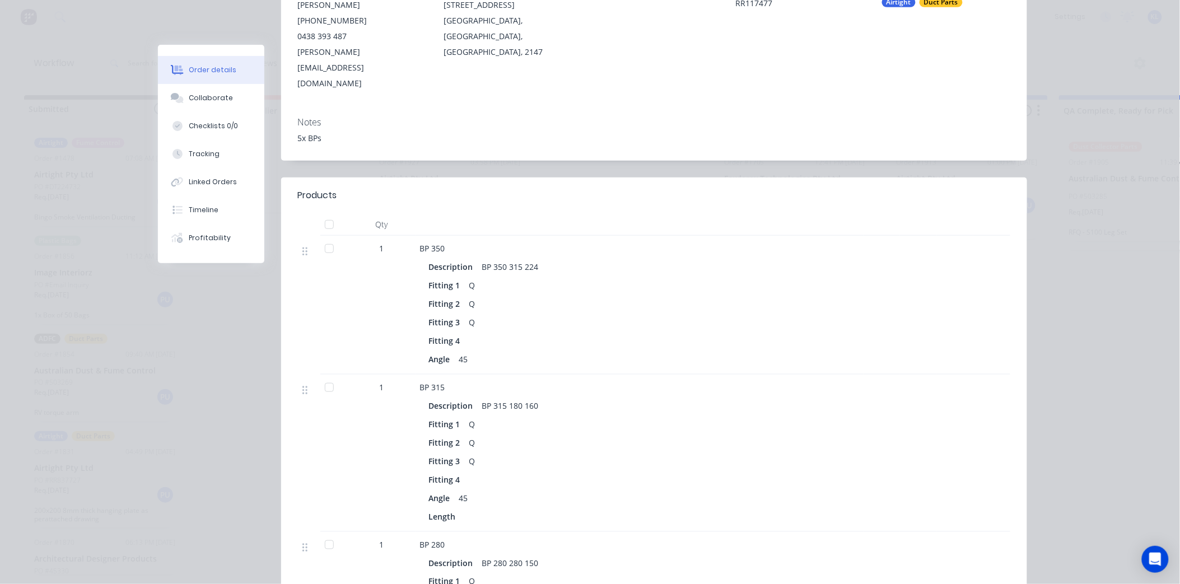
scroll to position [560, 0]
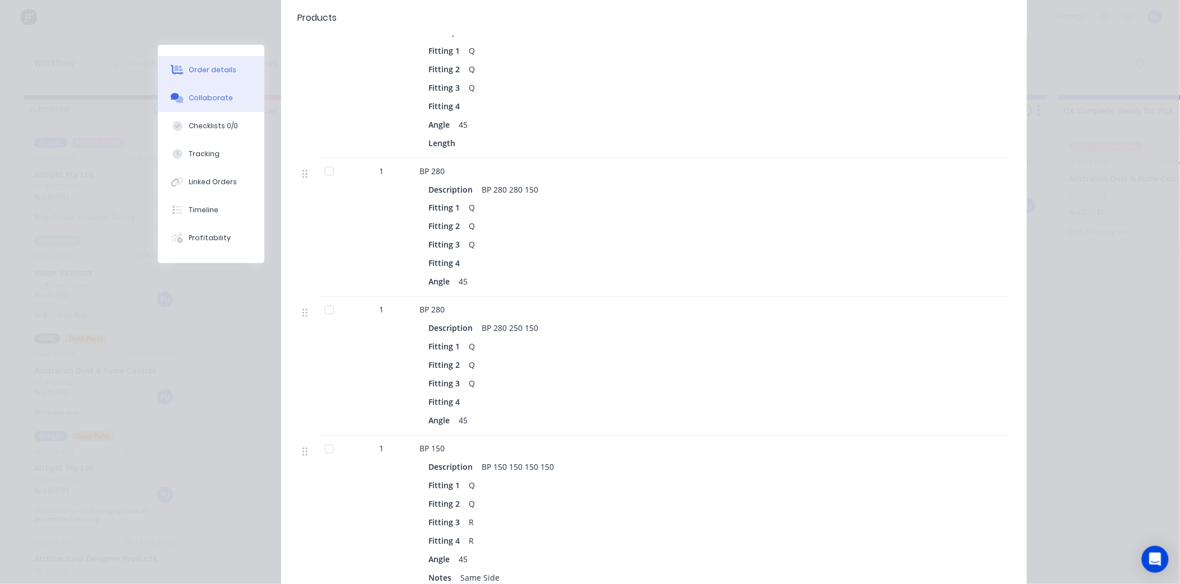
click at [213, 91] on button "Collaborate" at bounding box center [211, 98] width 106 height 28
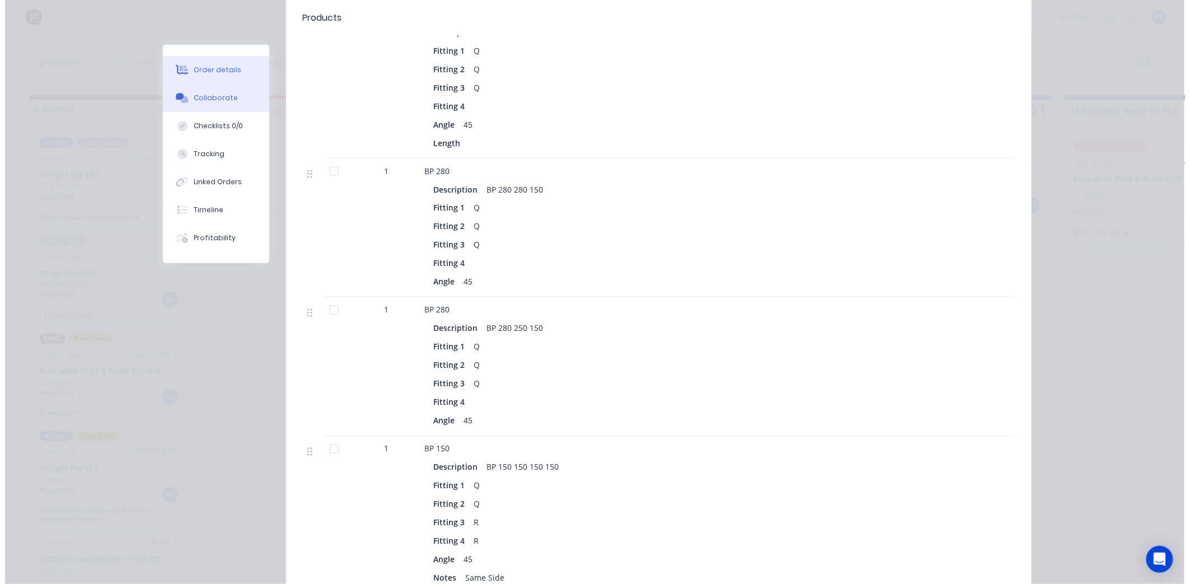
scroll to position [0, 0]
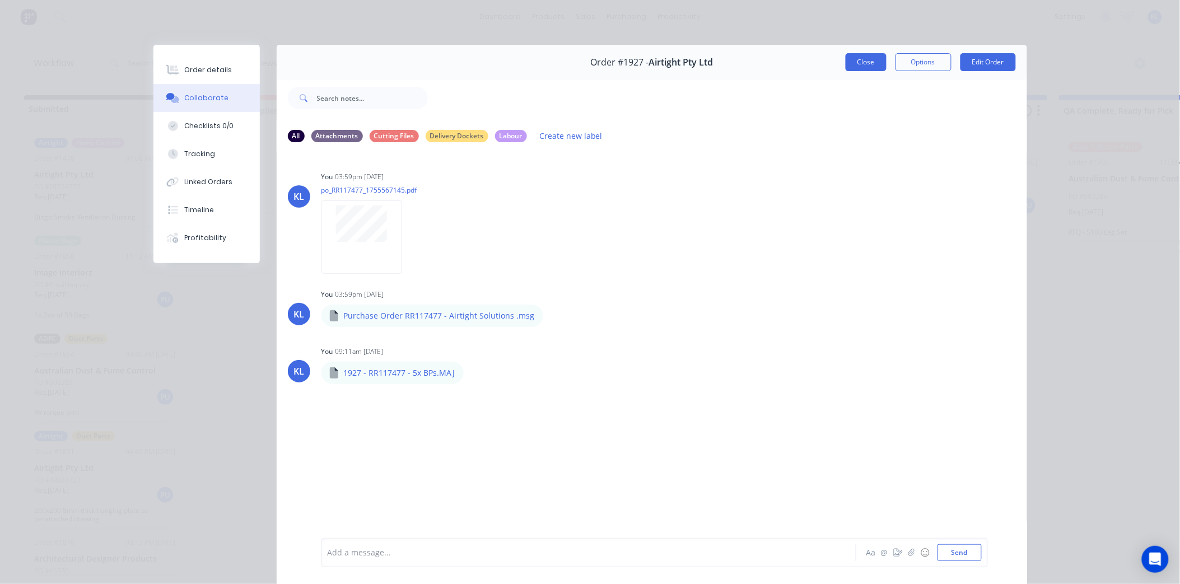
click at [848, 63] on button "Close" at bounding box center [865, 62] width 41 height 18
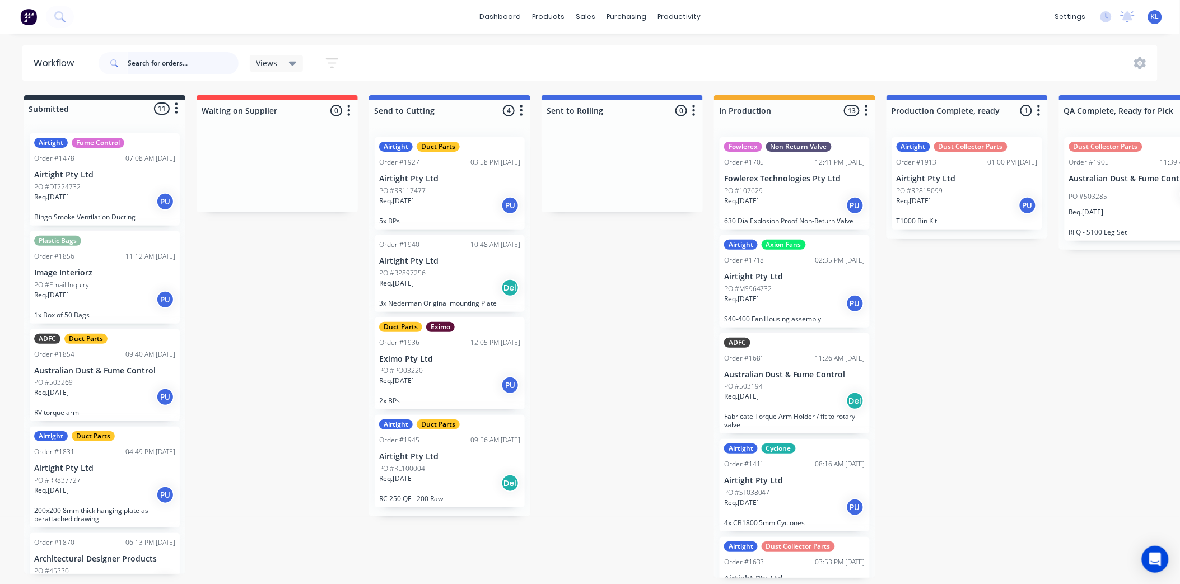
click at [193, 65] on input "text" at bounding box center [183, 63] width 111 height 22
type input "1901"
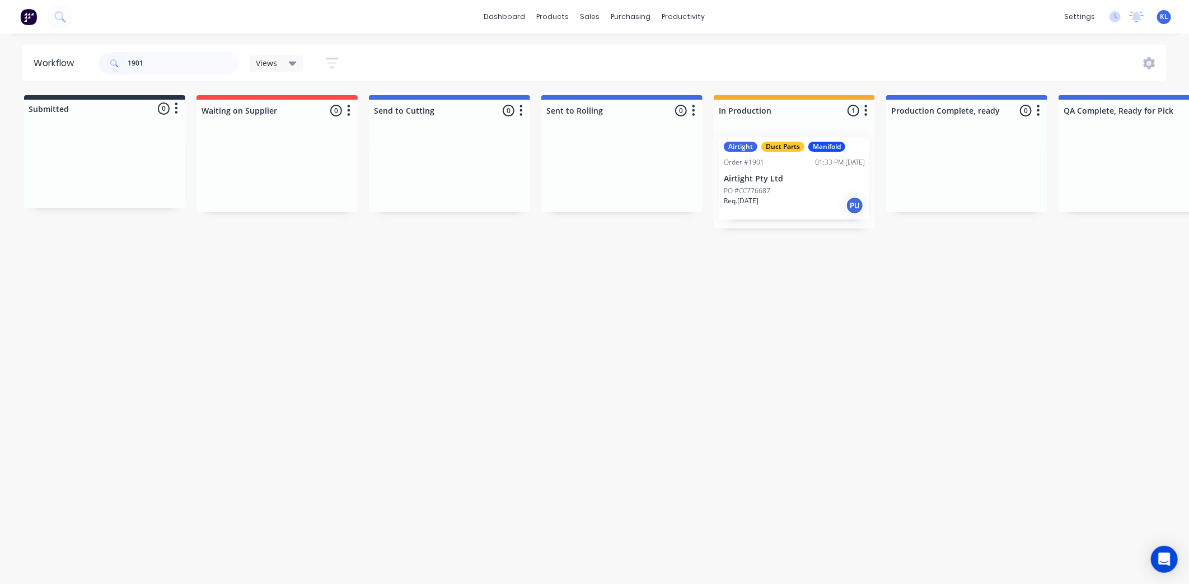
click at [787, 183] on div "Airtight Duct Parts Manifold Order #1901 01:33 PM [DATE] Airtight Pty Ltd PO #C…" at bounding box center [794, 178] width 150 height 82
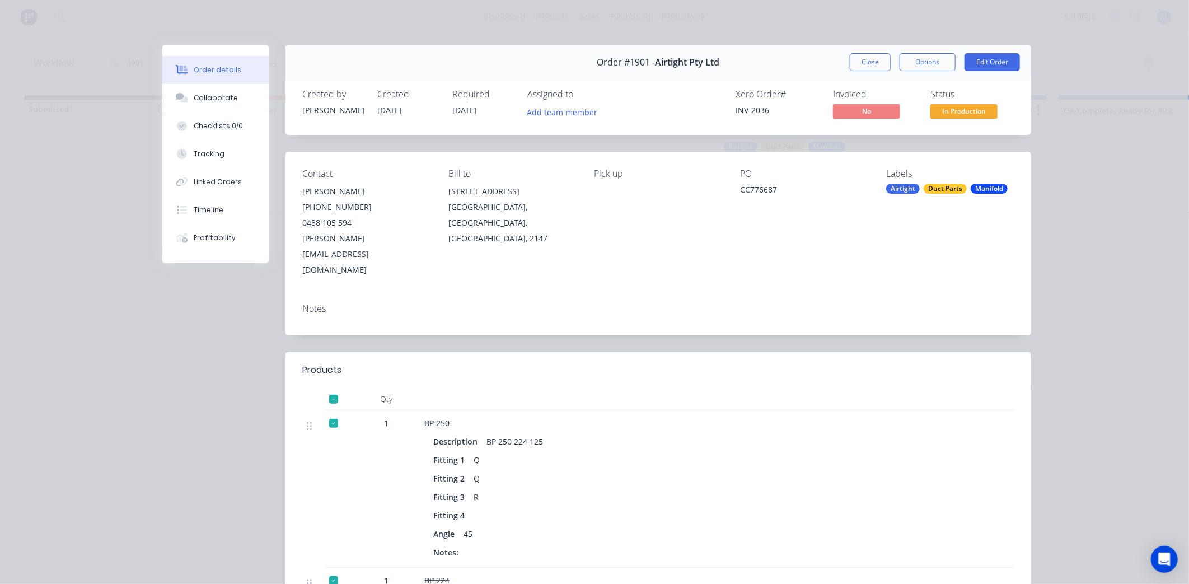
click at [967, 110] on span "In Production" at bounding box center [964, 111] width 67 height 14
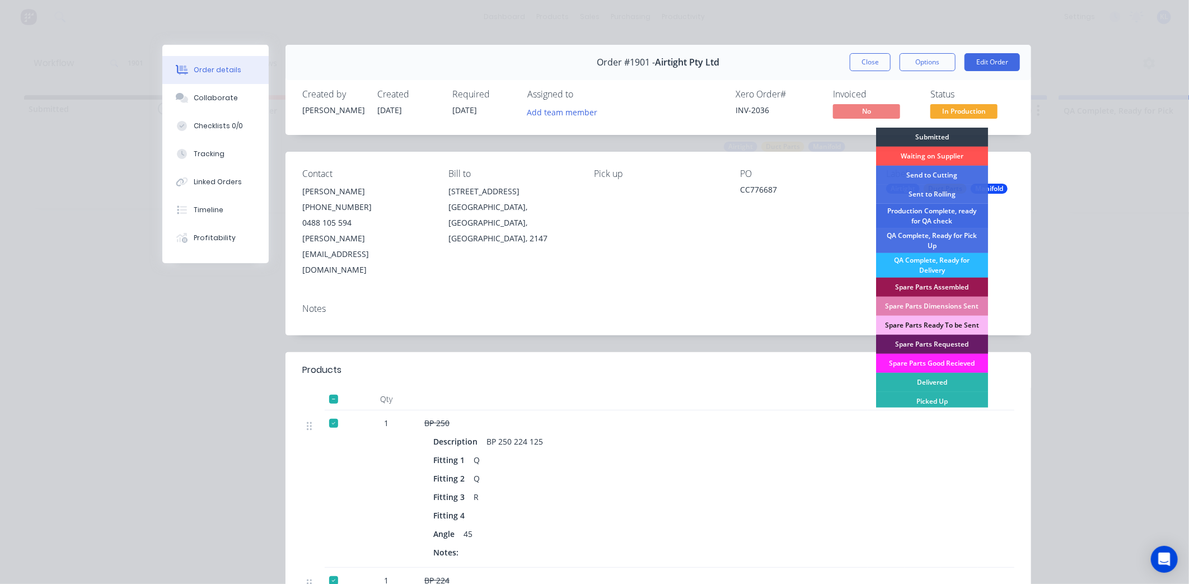
click at [952, 214] on div "Production Complete, ready for QA check" at bounding box center [932, 216] width 112 height 25
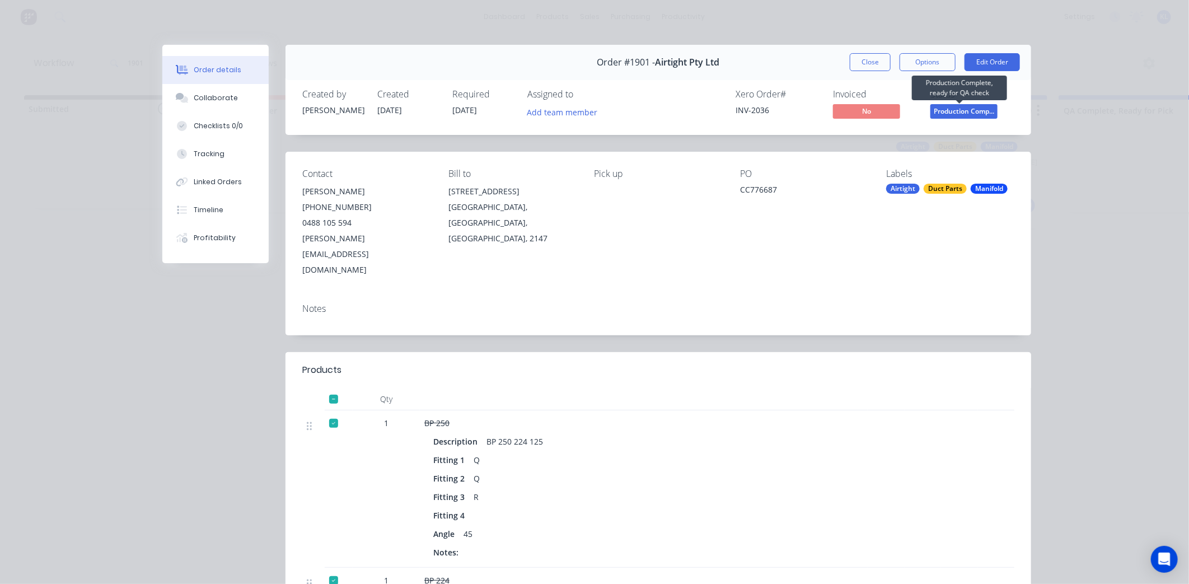
click at [973, 110] on span "Production Comp..." at bounding box center [964, 111] width 67 height 14
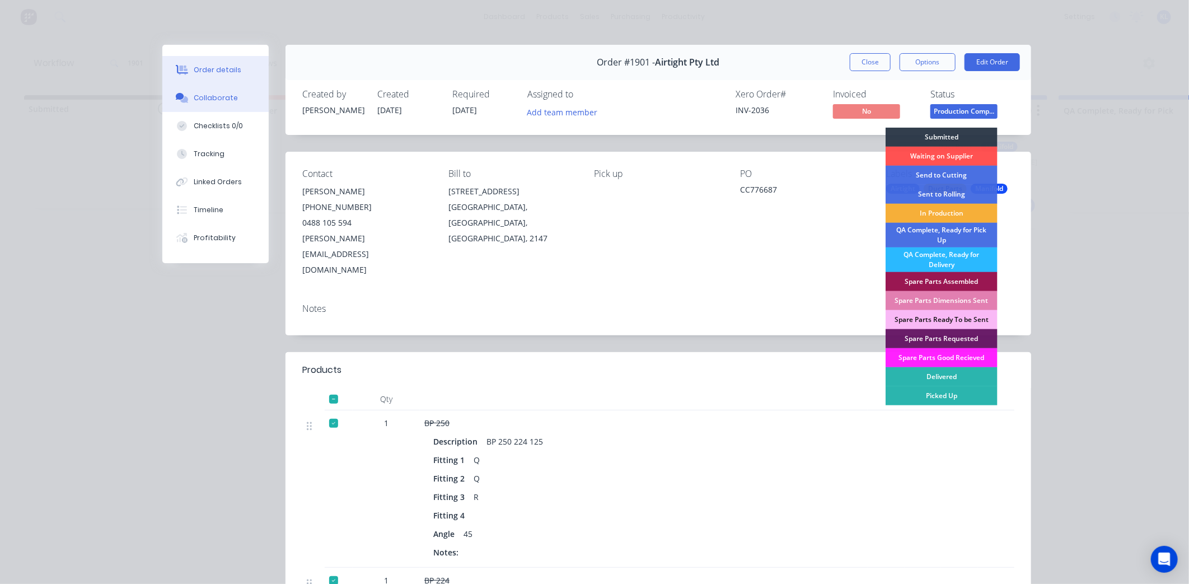
click at [224, 104] on button "Collaborate" at bounding box center [215, 98] width 106 height 28
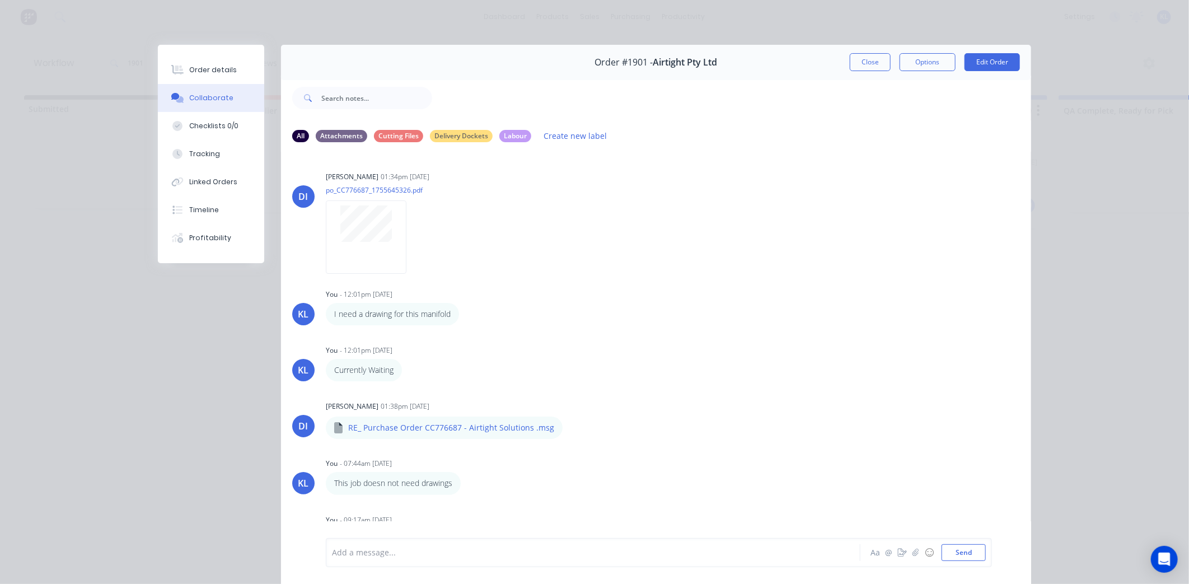
click at [391, 549] on div at bounding box center [578, 553] width 490 height 12
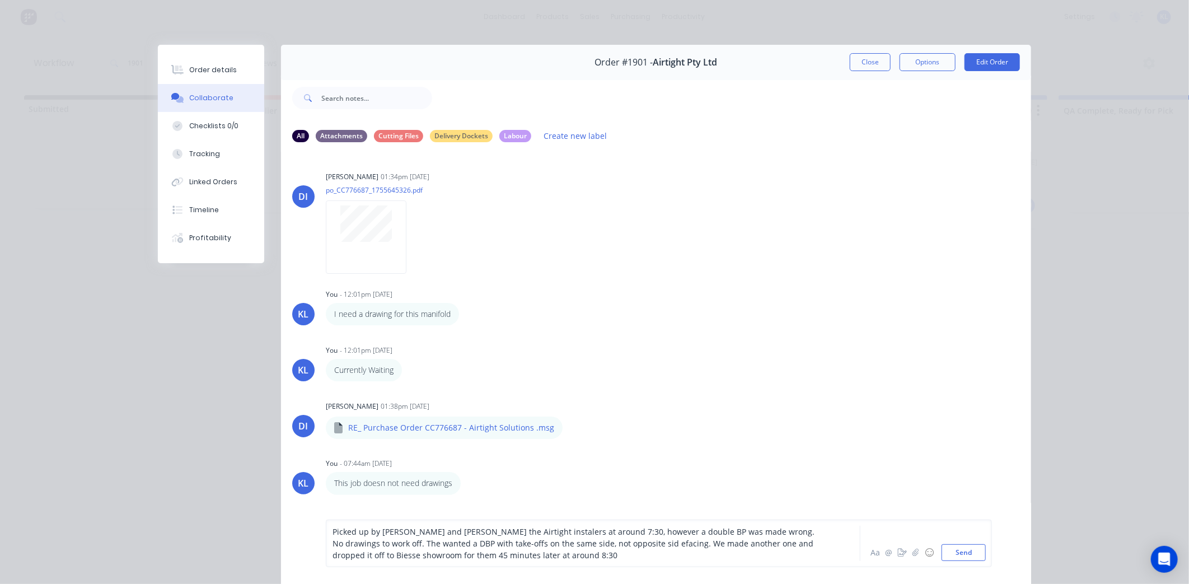
click at [570, 529] on span "Picked up by [PERSON_NAME] and [PERSON_NAME] the Airtight instalers at around 7…" at bounding box center [575, 543] width 484 height 34
click at [573, 530] on span "Picked up by [PERSON_NAME] and [PERSON_NAME] the Airtight instalers at around 7…" at bounding box center [575, 543] width 484 height 34
click at [573, 532] on span "Picked up by [PERSON_NAME] and [PERSON_NAME] the Airtight instalers at around 7…" at bounding box center [577, 543] width 489 height 34
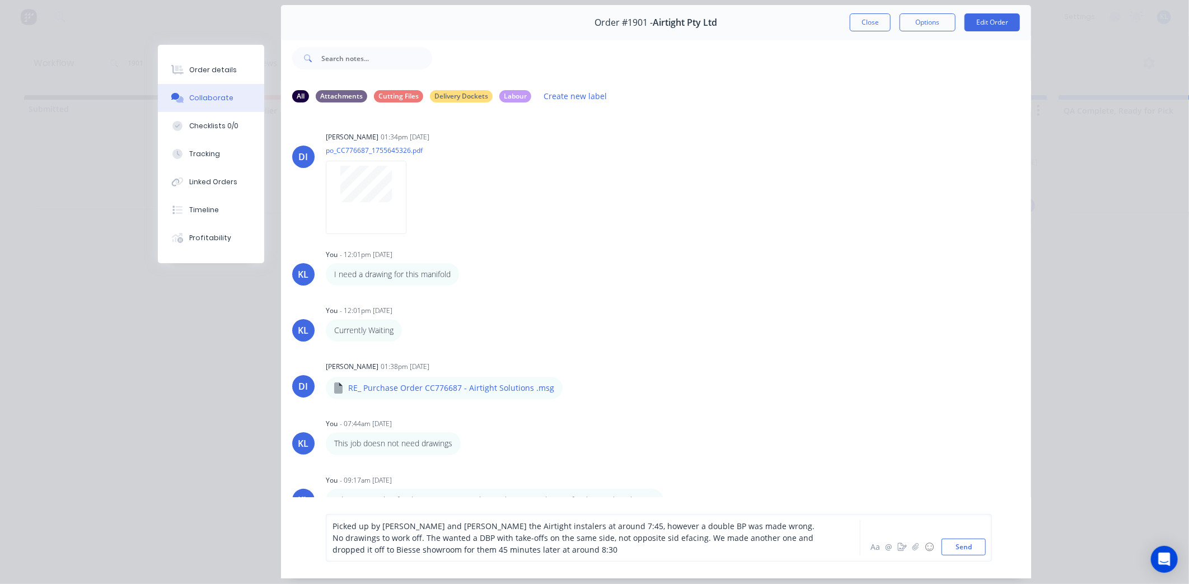
scroll to position [62, 0]
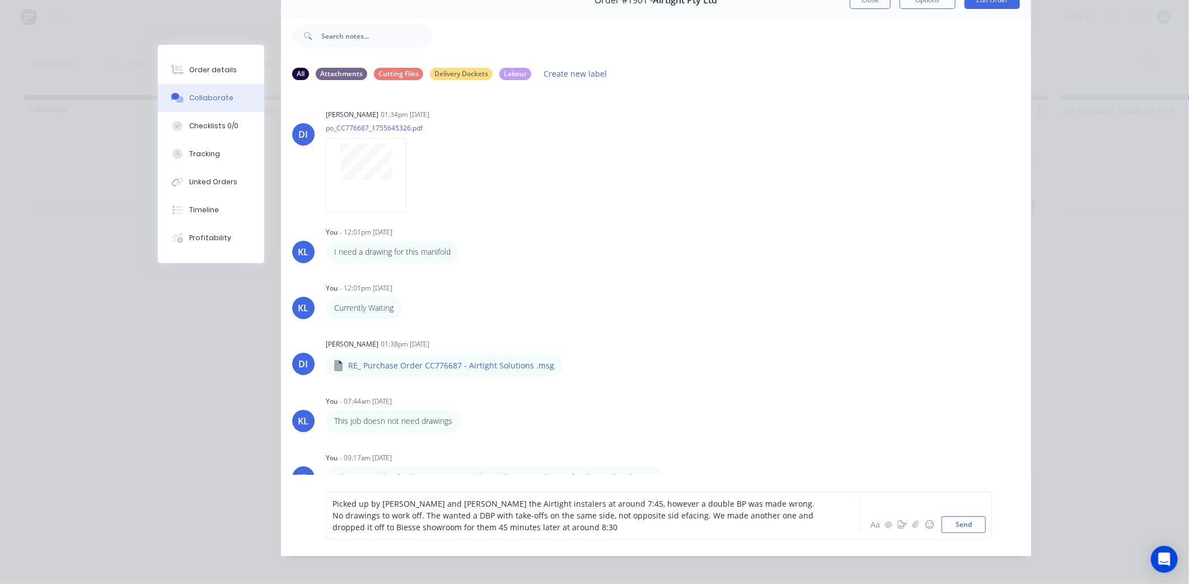
click at [536, 533] on div "Picked up by [PERSON_NAME] and [PERSON_NAME] the Airtight instalers at around 7…" at bounding box center [578, 515] width 490 height 35
click at [955, 533] on button "Send" at bounding box center [964, 524] width 44 height 17
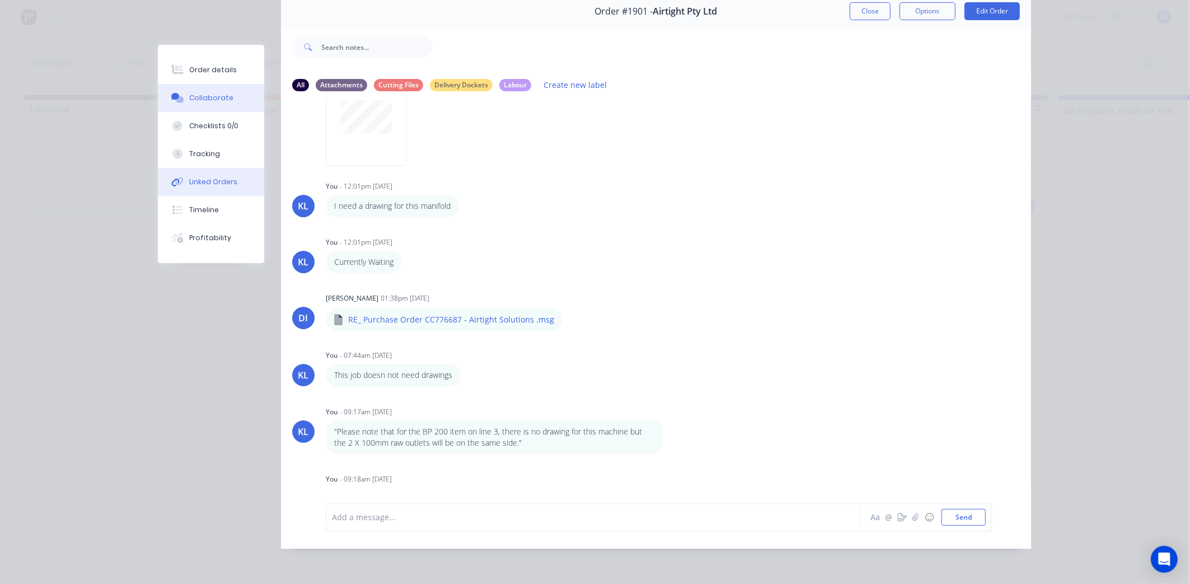
scroll to position [0, 0]
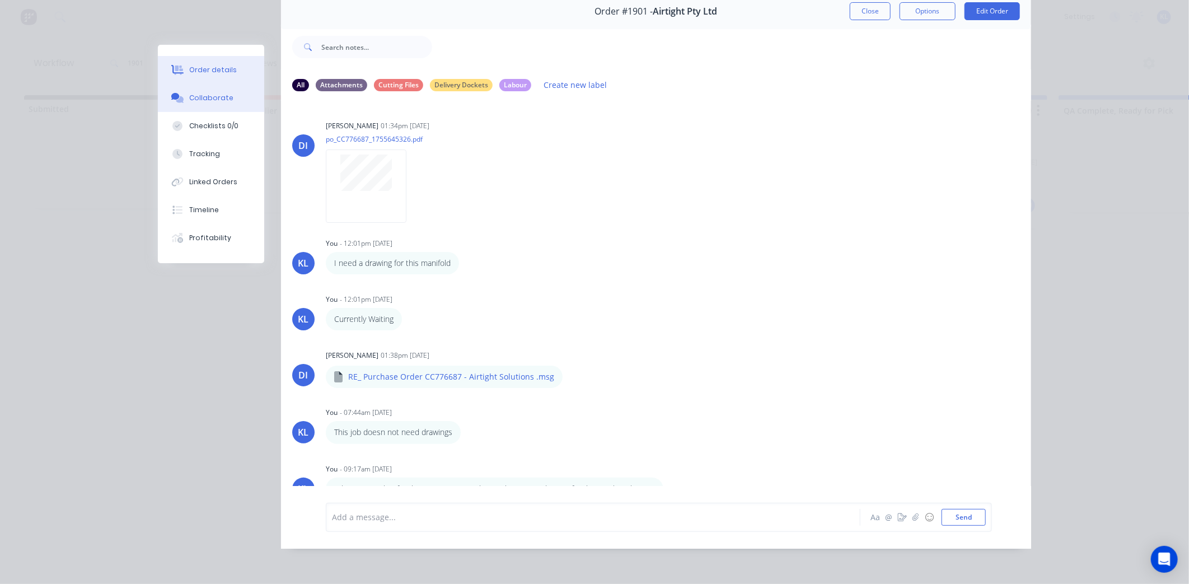
click at [227, 77] on button "Order details" at bounding box center [211, 70] width 106 height 28
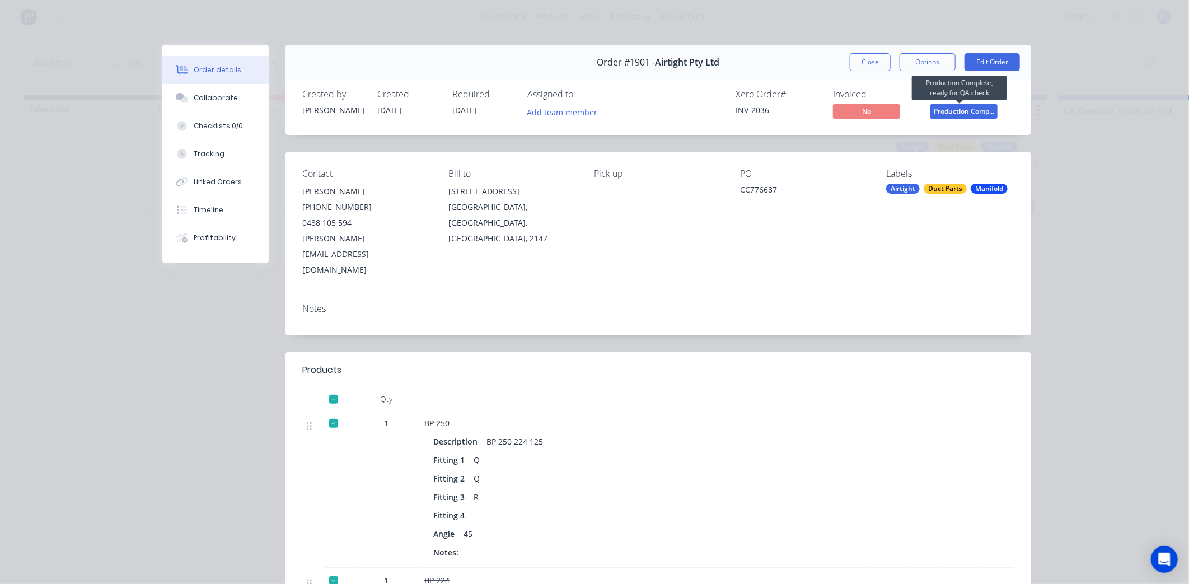
click at [951, 110] on span "Production Comp..." at bounding box center [964, 111] width 67 height 14
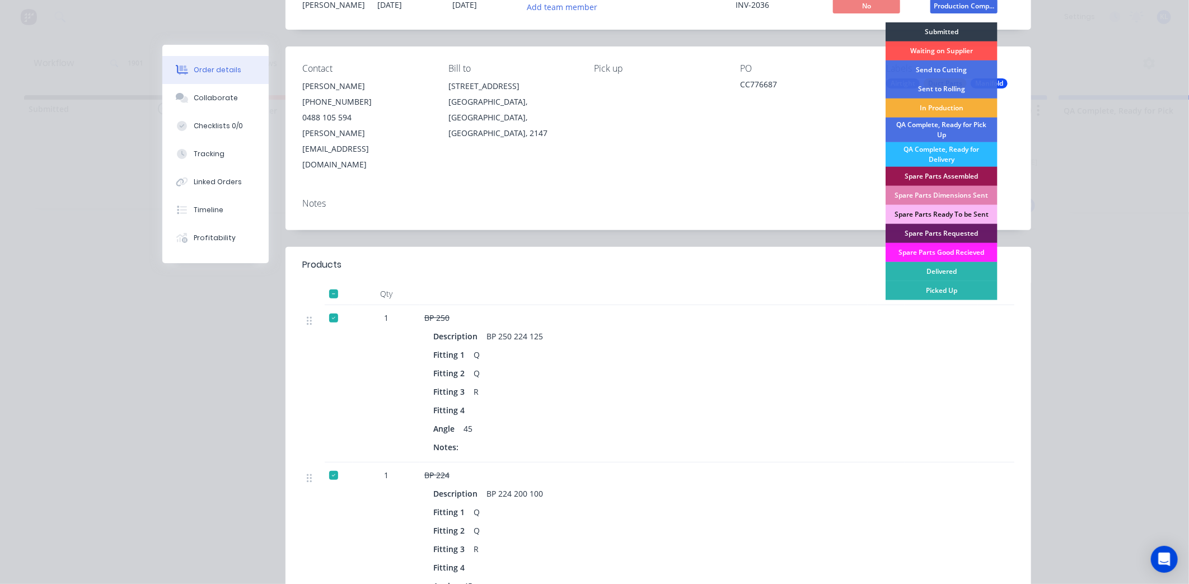
scroll to position [186, 0]
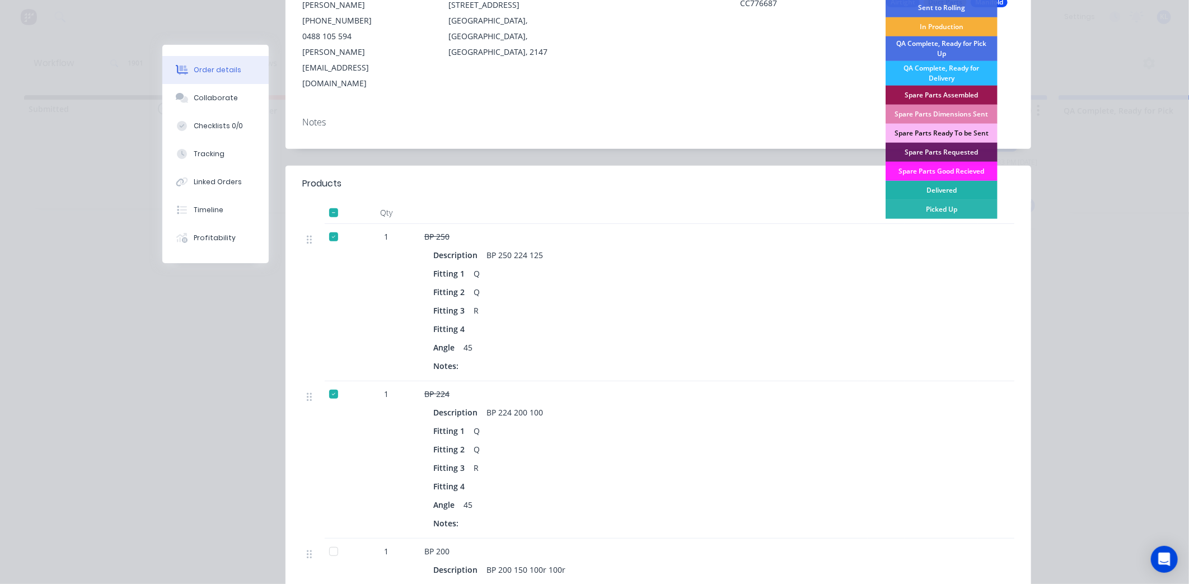
click at [953, 190] on div "Delivered" at bounding box center [942, 190] width 112 height 19
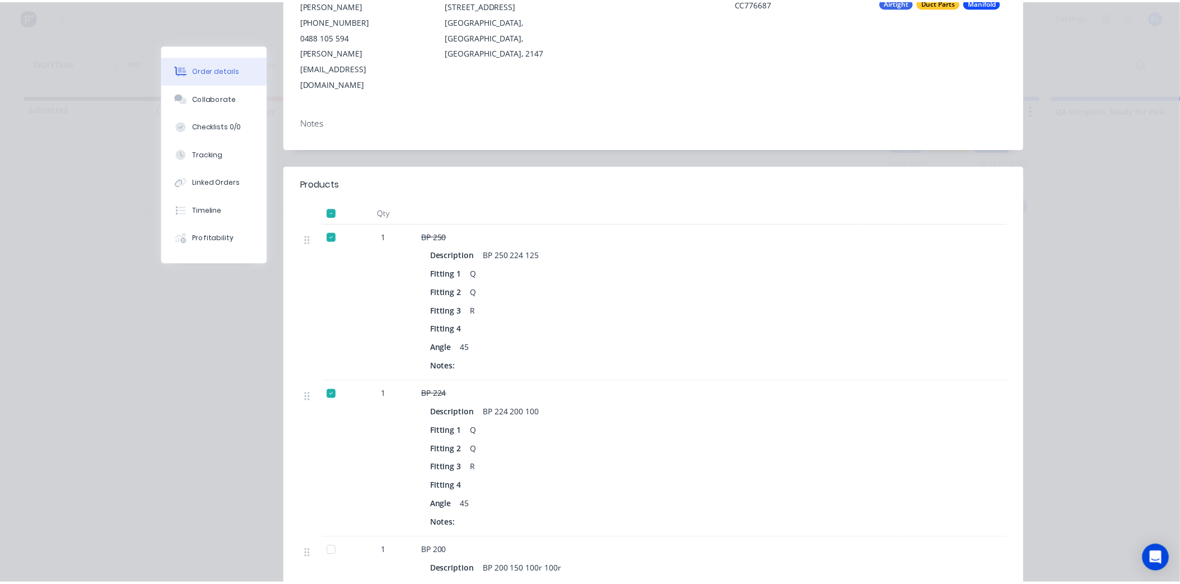
scroll to position [0, 0]
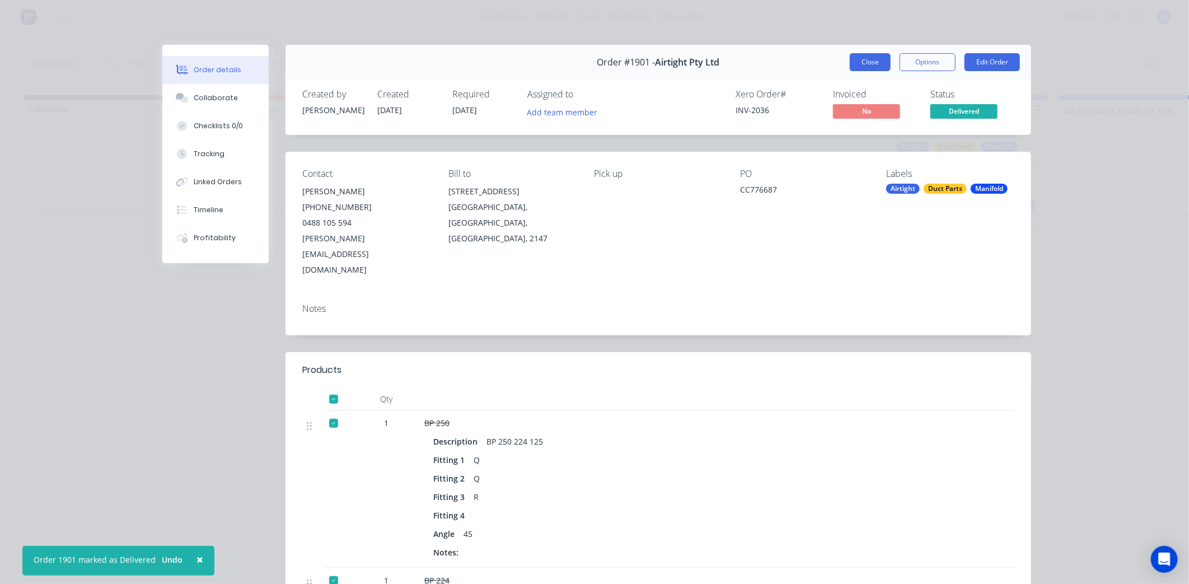
click at [850, 63] on button "Close" at bounding box center [870, 62] width 41 height 18
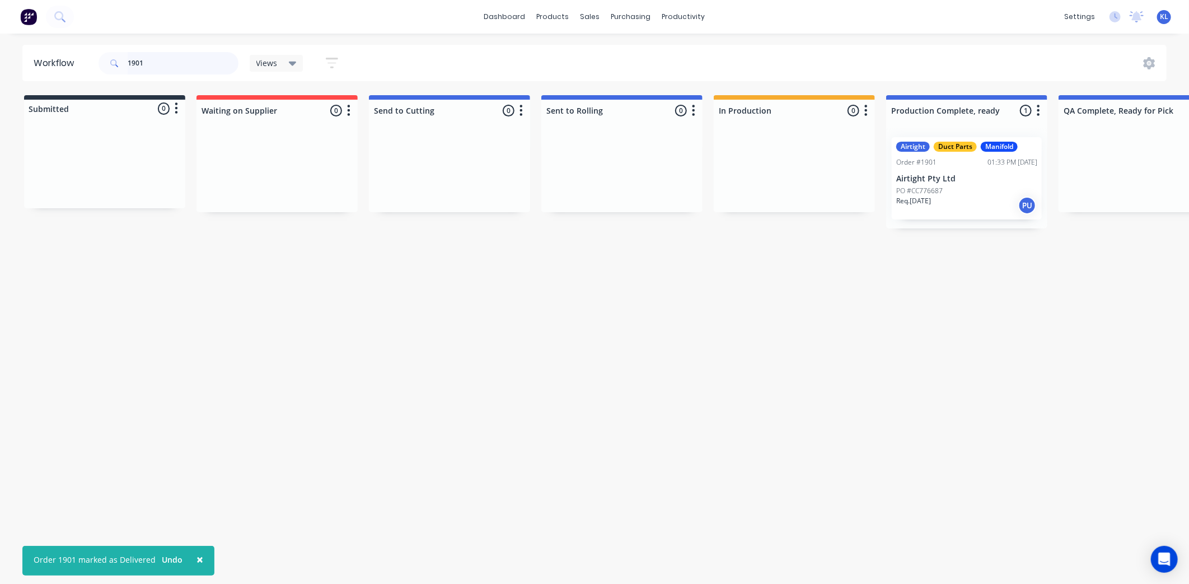
drag, startPoint x: 163, startPoint y: 66, endPoint x: 88, endPoint y: 66, distance: 75.6
click at [88, 66] on header "Workflow 1901 Views Save new view None (Default) edit All edit Production edit …" at bounding box center [594, 63] width 1145 height 36
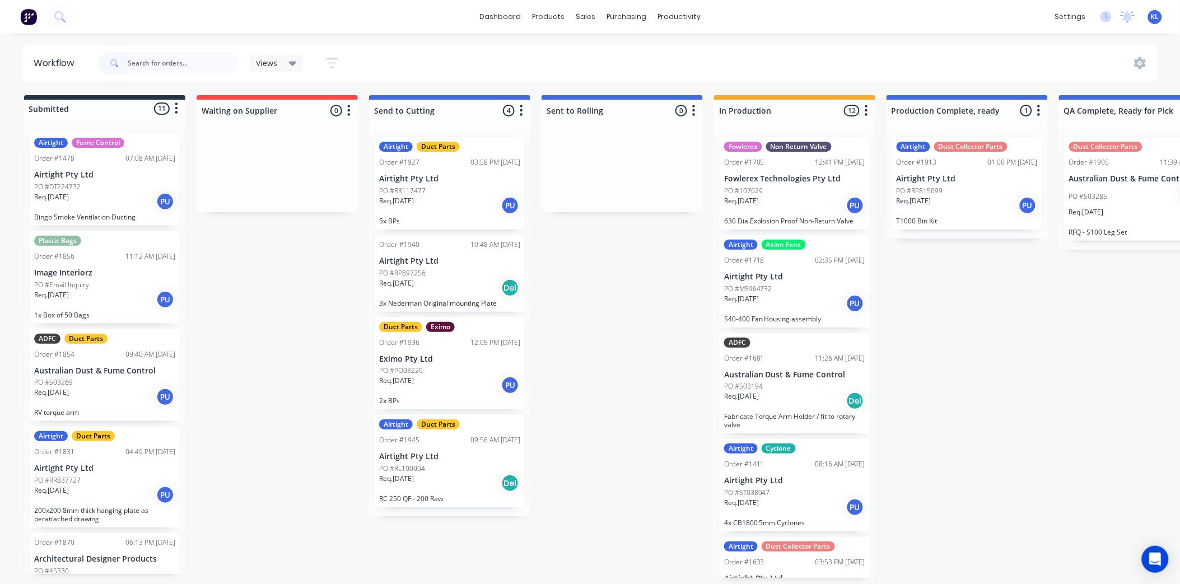
click at [277, 62] on div "Views" at bounding box center [276, 63] width 40 height 10
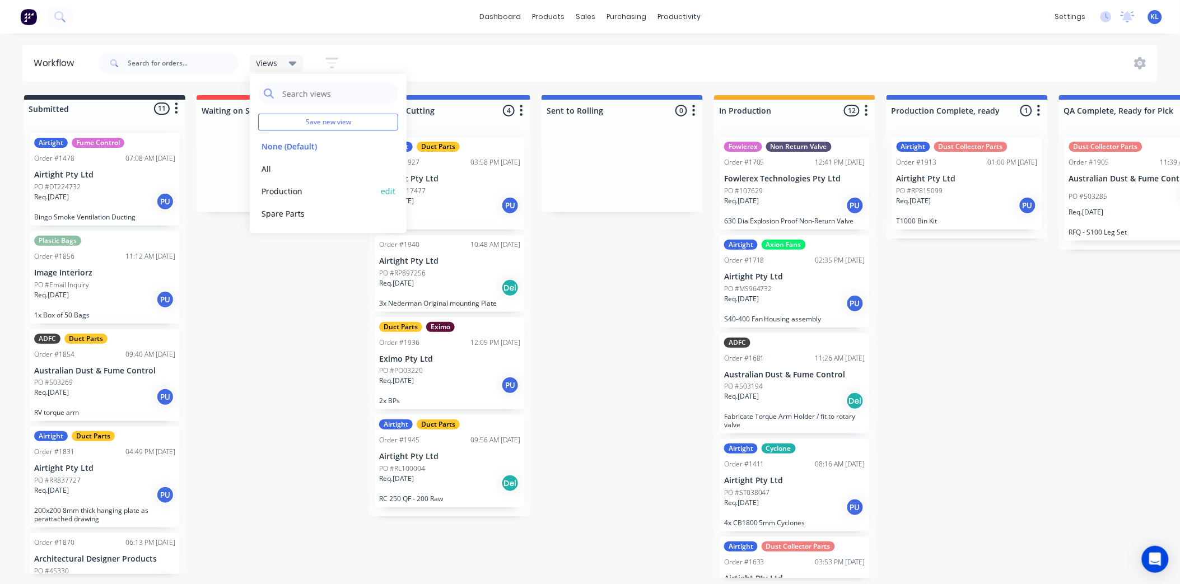
click at [293, 193] on button "Production" at bounding box center [317, 191] width 119 height 13
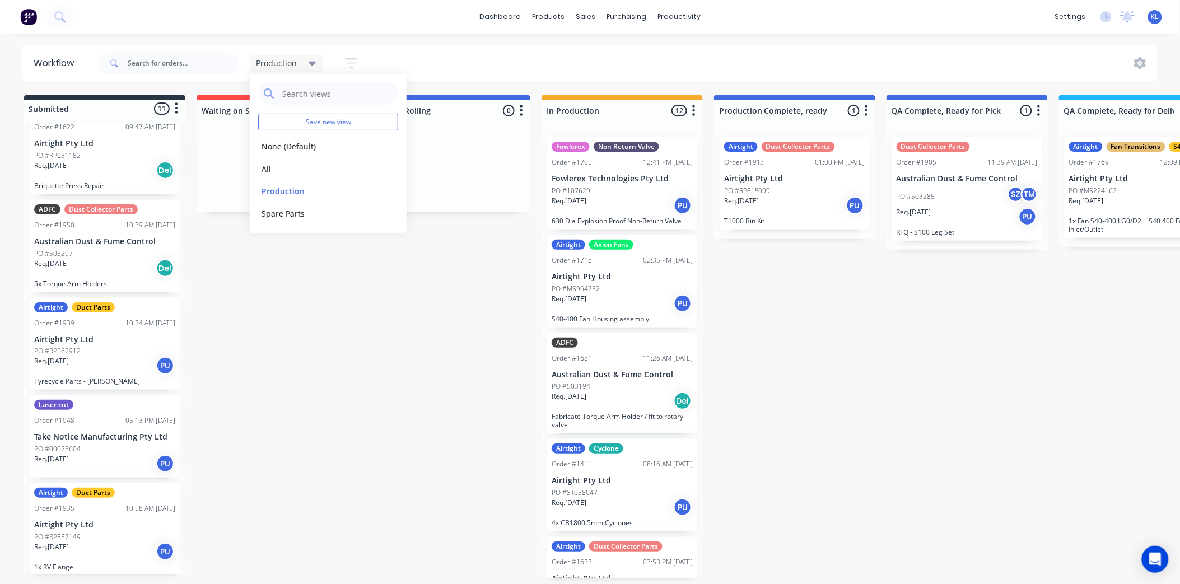
scroll to position [3, 0]
click at [137, 454] on div "Req. [DATE] PU" at bounding box center [104, 463] width 141 height 19
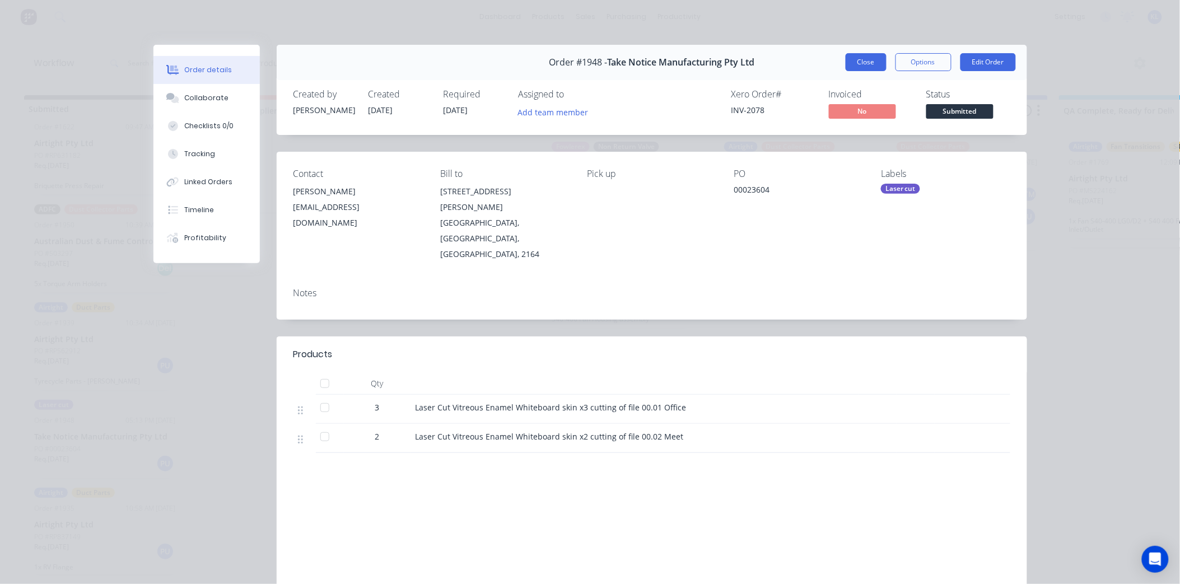
click at [859, 56] on button "Close" at bounding box center [865, 62] width 41 height 18
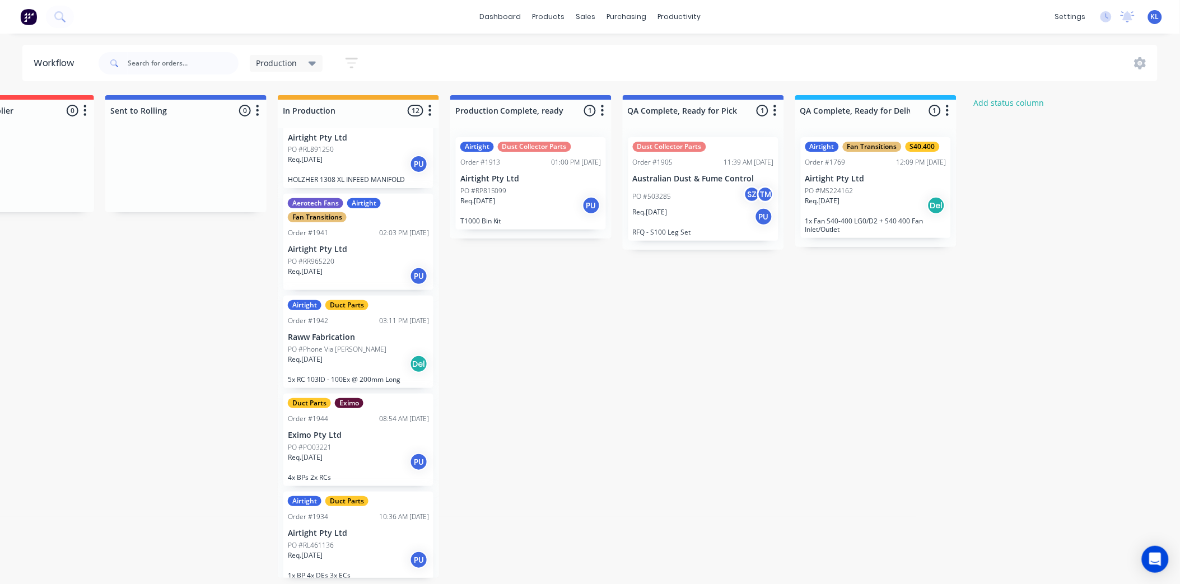
scroll to position [767, 0]
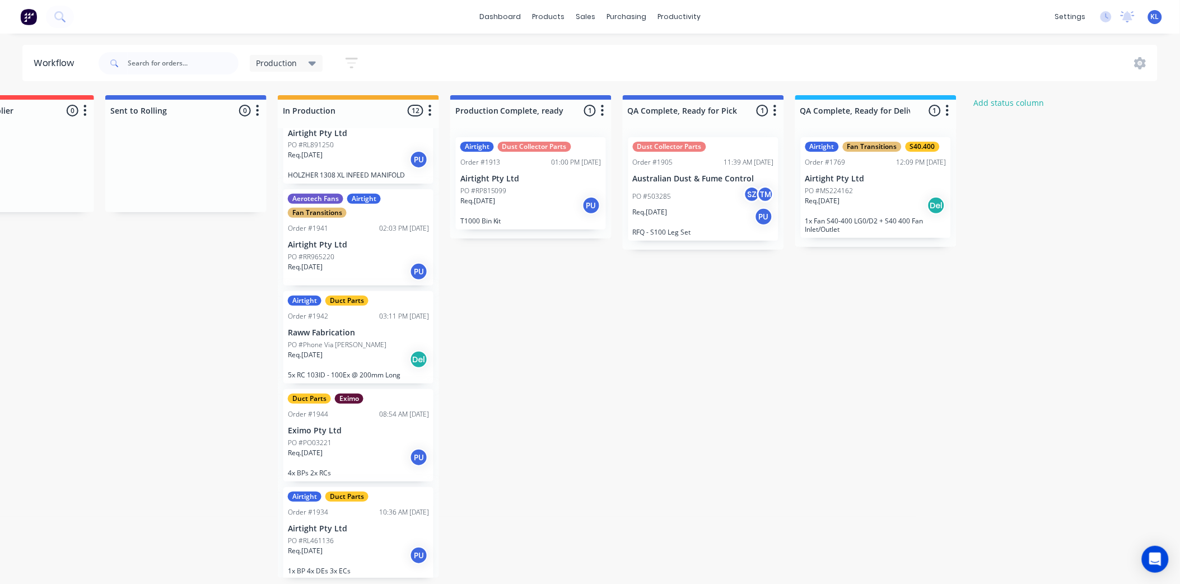
click at [379, 353] on div "Req. [DATE] Del" at bounding box center [358, 359] width 141 height 19
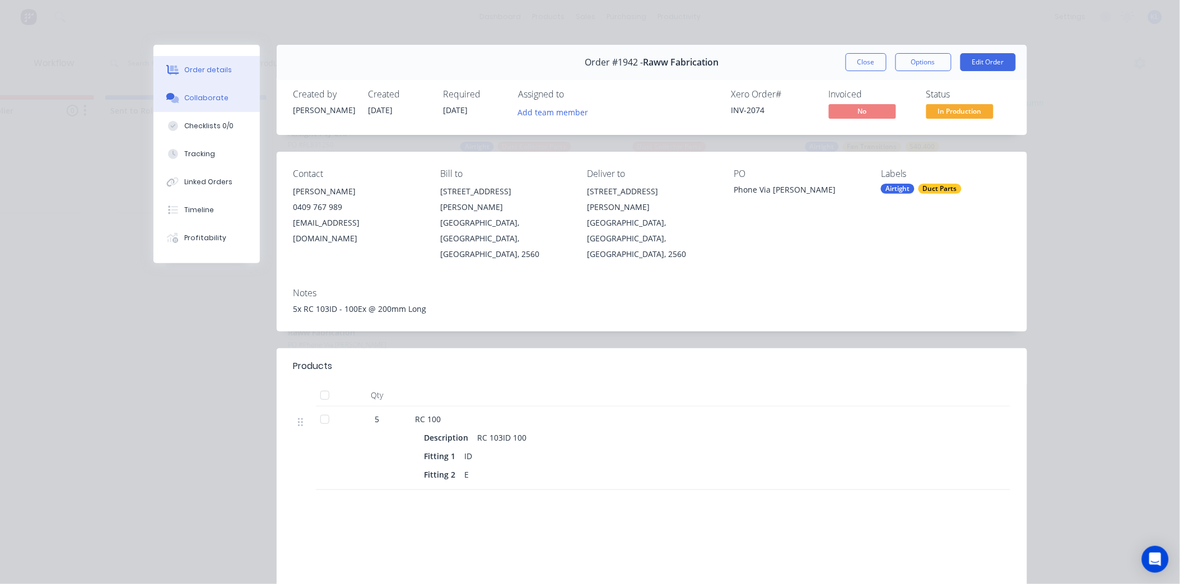
click at [187, 109] on button "Collaborate" at bounding box center [206, 98] width 106 height 28
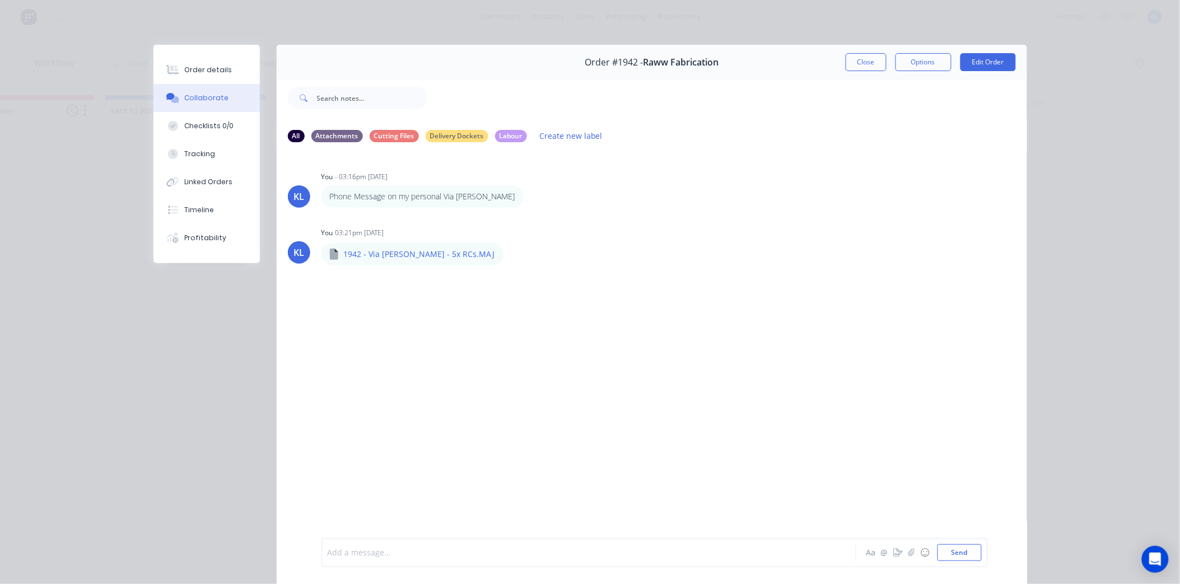
click at [393, 549] on div at bounding box center [573, 553] width 490 height 12
click at [952, 554] on button "Send" at bounding box center [959, 552] width 44 height 17
click at [177, 57] on button "Order details" at bounding box center [206, 70] width 106 height 28
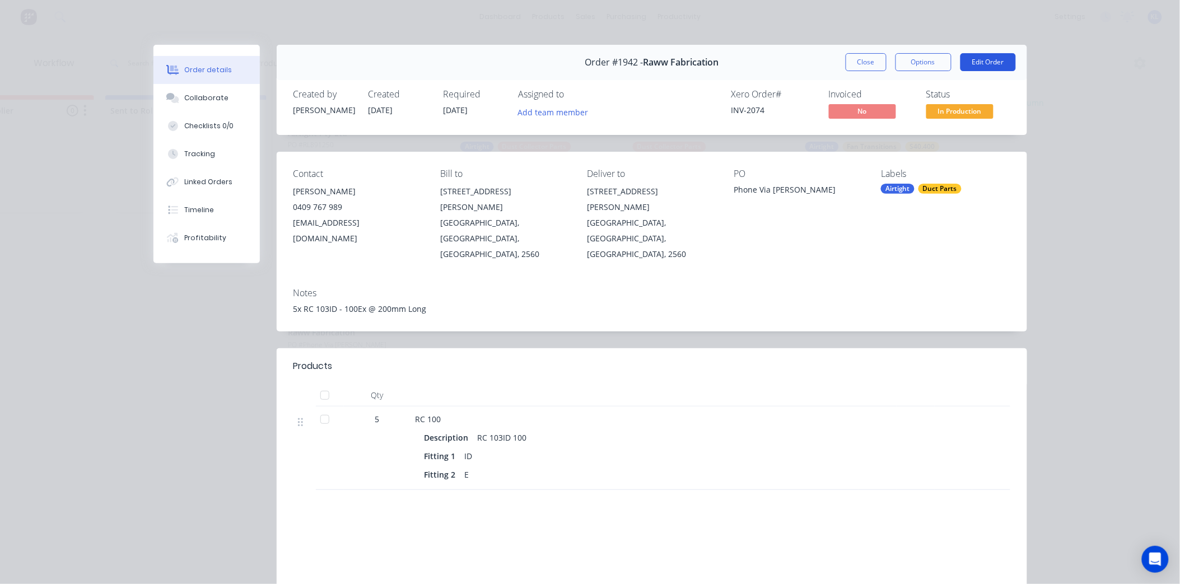
click at [978, 56] on button "Edit Order" at bounding box center [987, 62] width 55 height 18
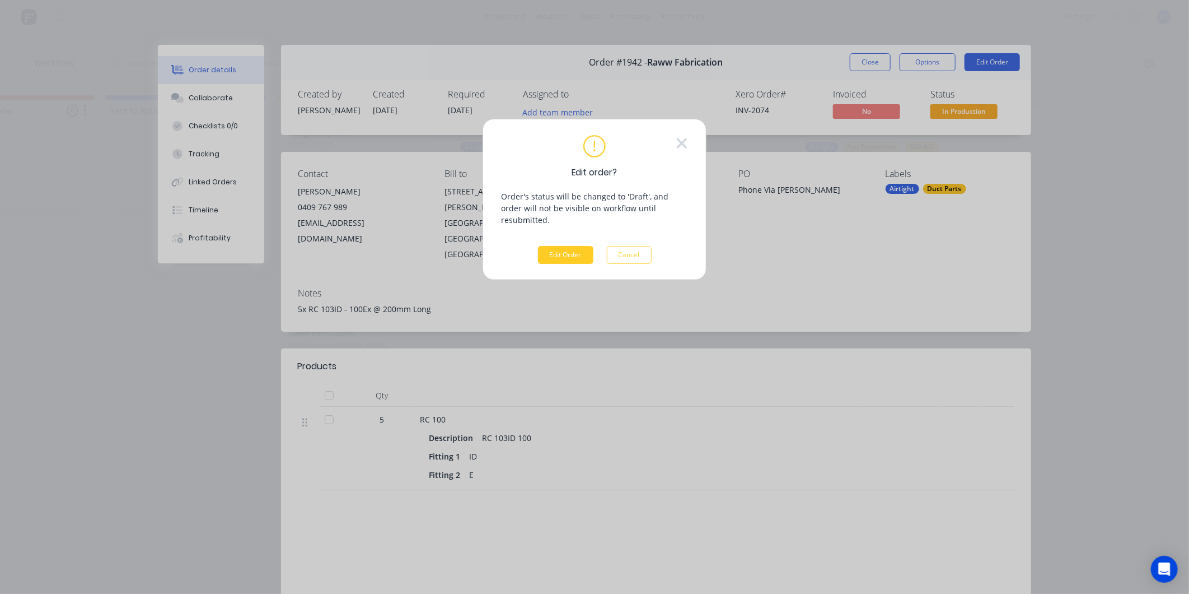
click at [558, 246] on button "Edit Order" at bounding box center [565, 255] width 55 height 18
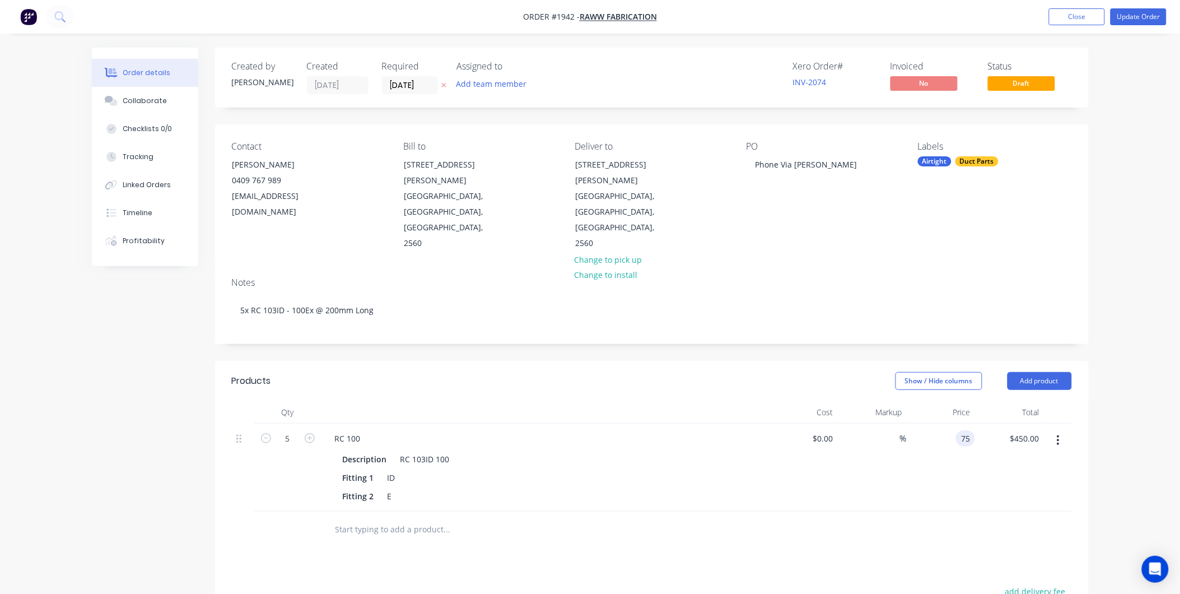
type input "$75.00"
type input "$375.00"
click at [972, 423] on div "$75.00 $75.00" at bounding box center [941, 467] width 69 height 88
type input "$60.00"
type input "$300.00"
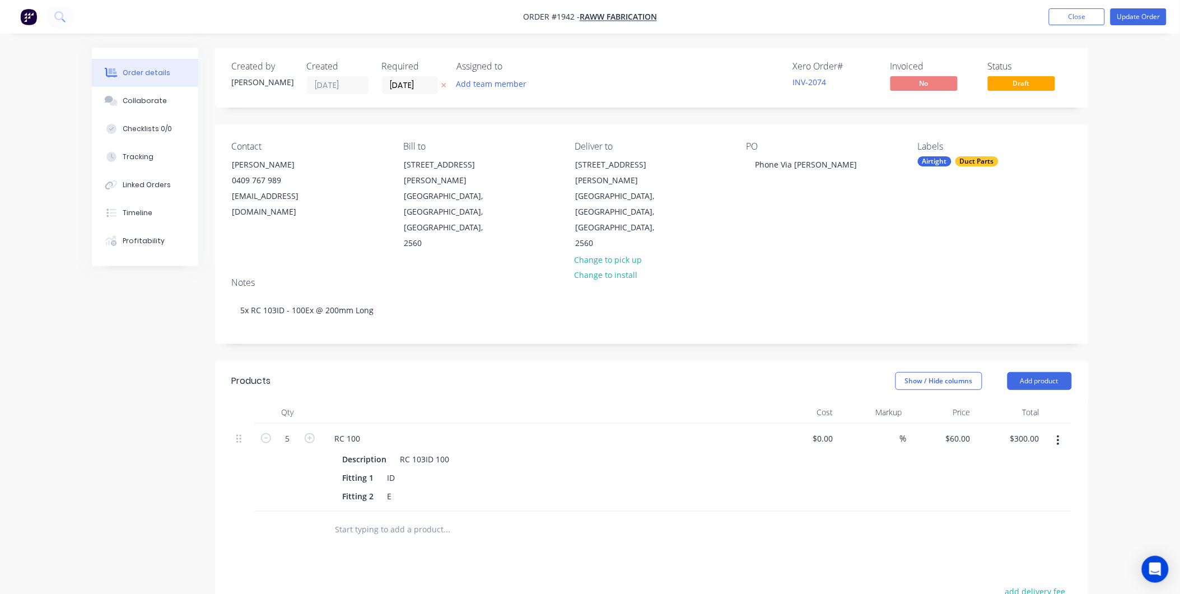
click at [942, 511] on div at bounding box center [652, 529] width 840 height 36
click at [959, 442] on div "$60.00 $60.00" at bounding box center [941, 467] width 69 height 88
click at [966, 444] on div "$60.00 $60.00" at bounding box center [941, 467] width 69 height 88
type input "$60.00"
click at [672, 361] on header "Products Show / Hide columns Add product" at bounding box center [651, 381] width 873 height 40
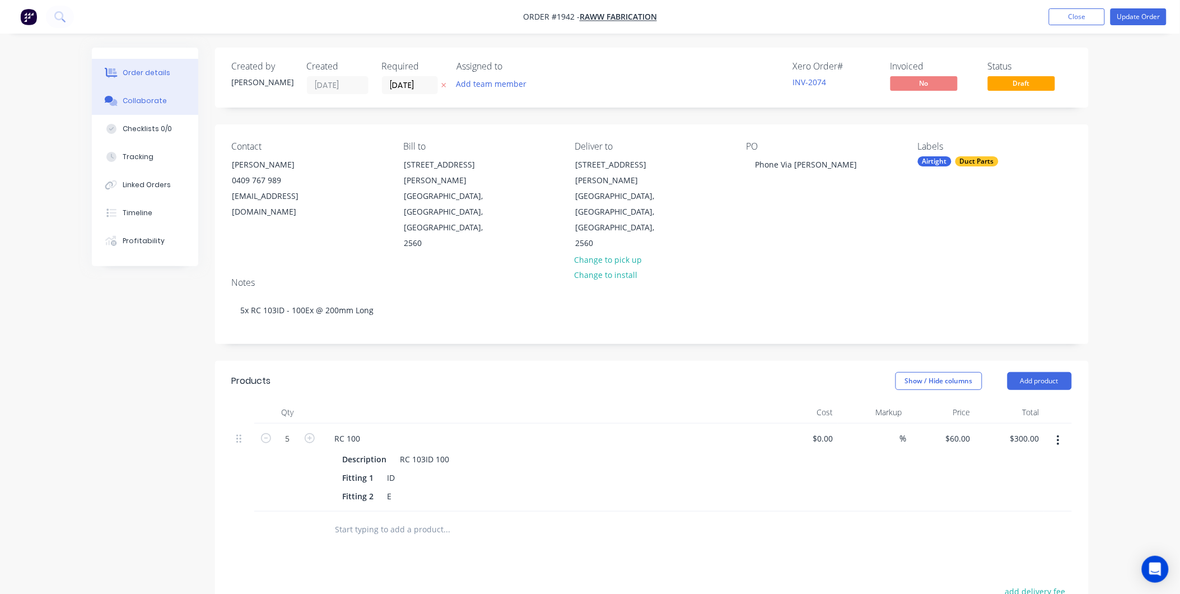
click at [147, 102] on div "Collaborate" at bounding box center [145, 101] width 44 height 10
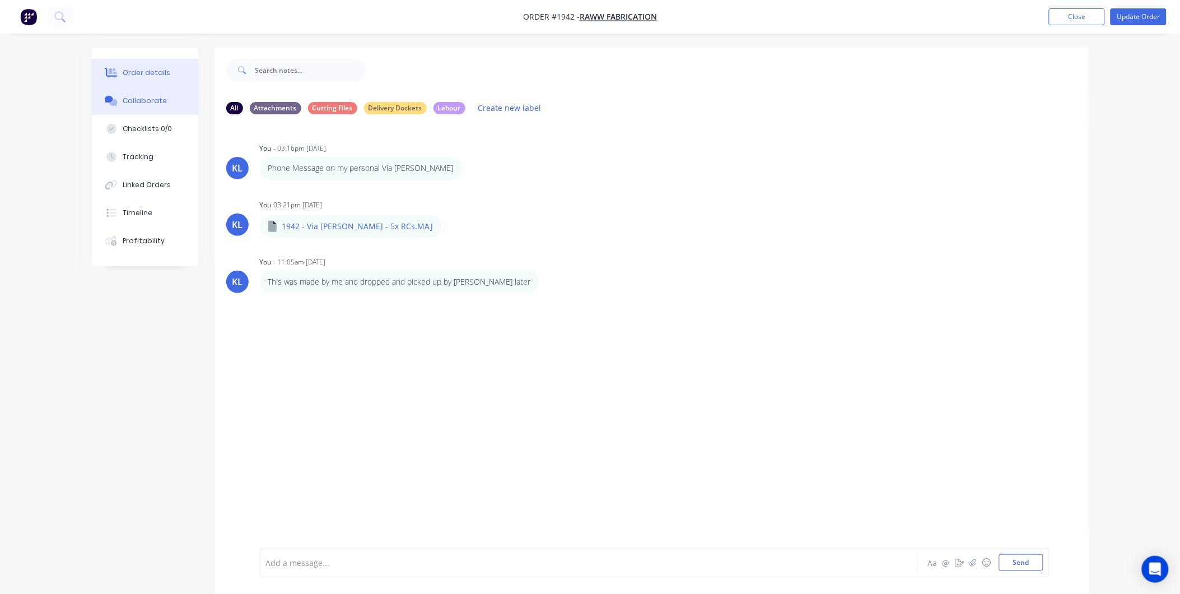
click at [152, 69] on div "Order details" at bounding box center [147, 73] width 48 height 10
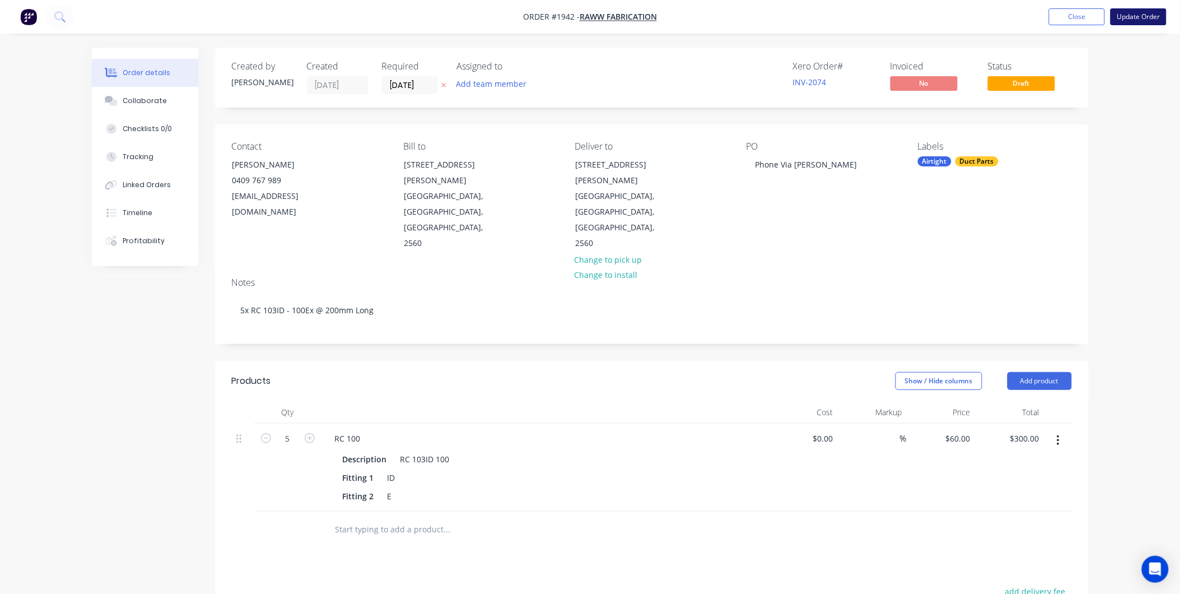
click at [1127, 17] on button "Update Order" at bounding box center [1138, 16] width 56 height 17
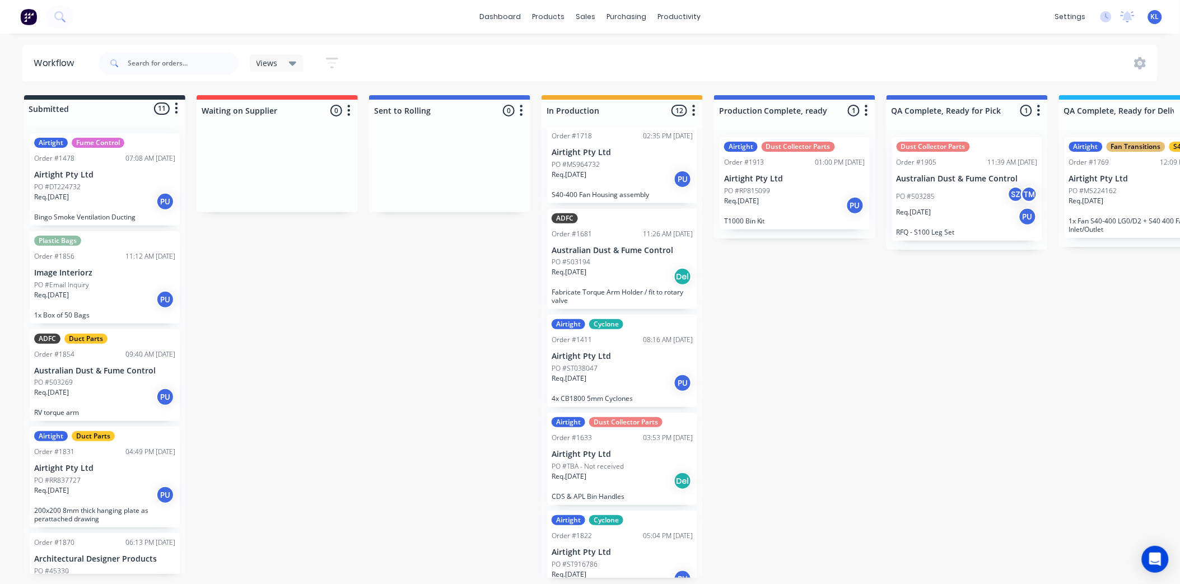
scroll to position [3, 0]
click at [199, 59] on input "text" at bounding box center [183, 63] width 111 height 22
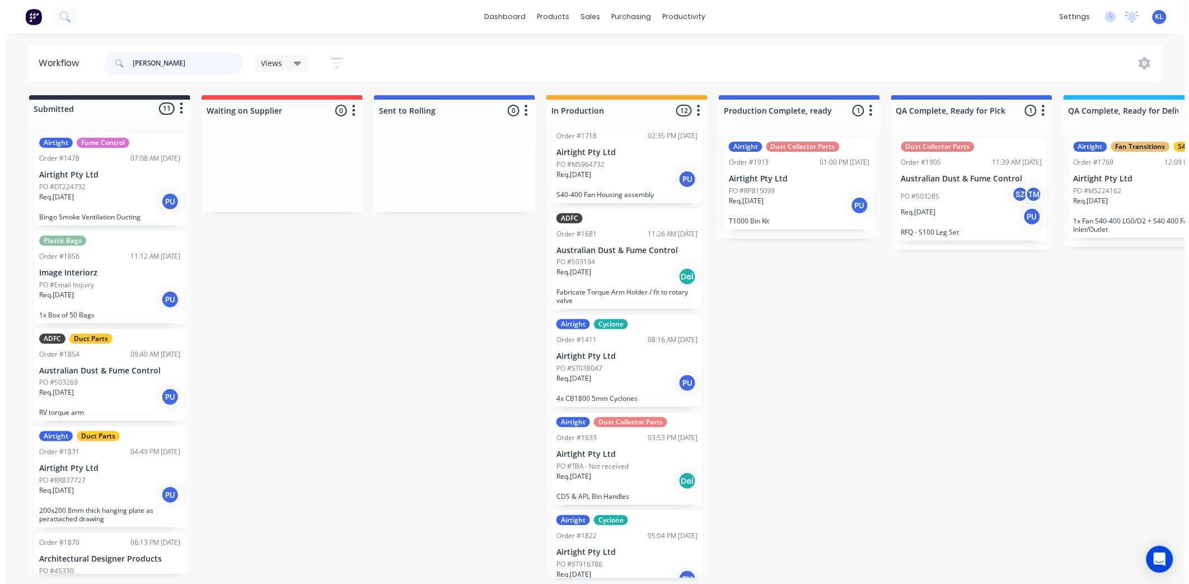
scroll to position [0, 0]
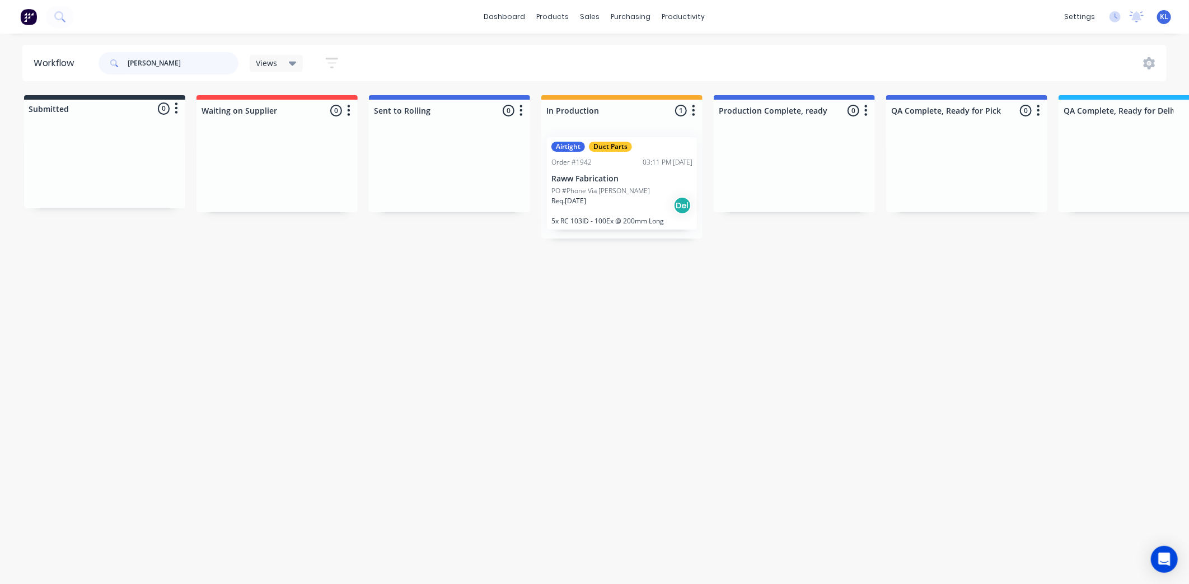
type input "[PERSON_NAME]"
click at [562, 177] on p "Raww Fabrication" at bounding box center [622, 179] width 141 height 10
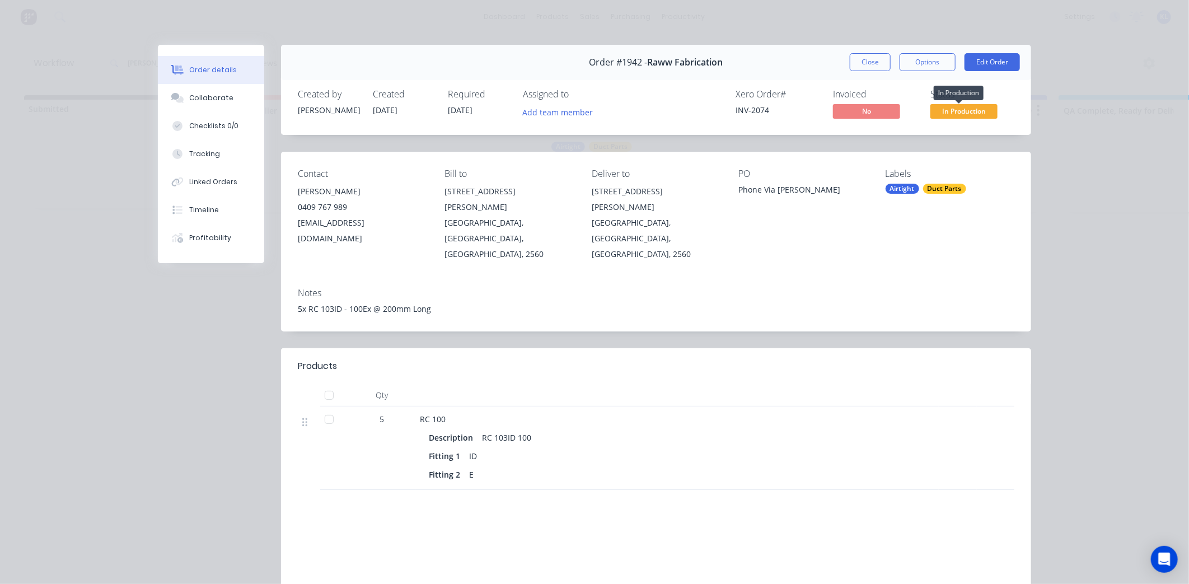
click at [966, 109] on span "In Production" at bounding box center [964, 111] width 67 height 14
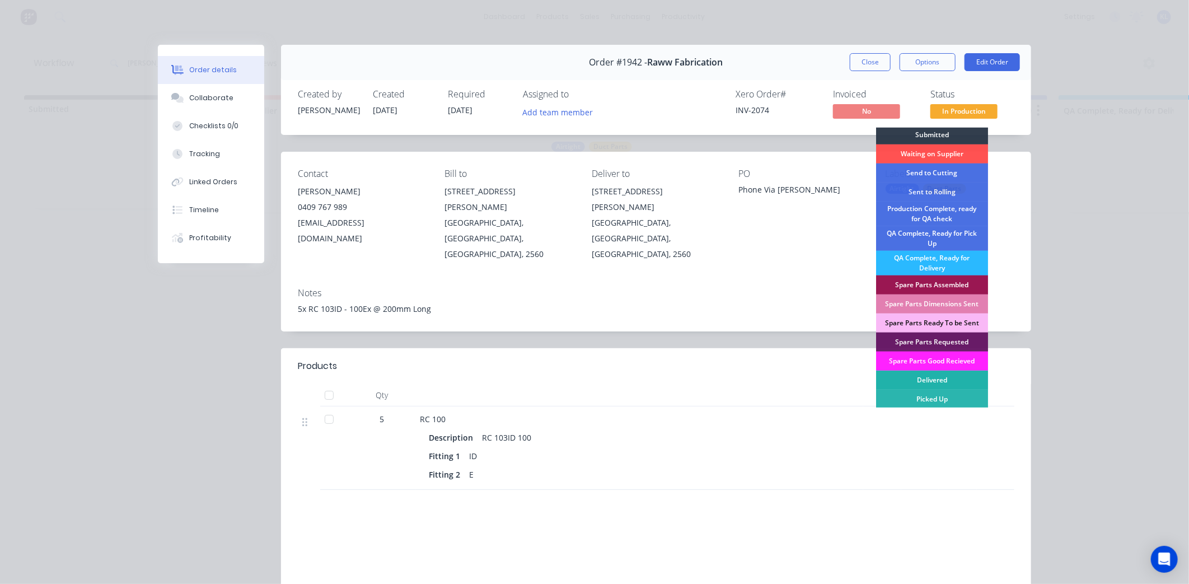
scroll to position [3, 0]
click at [203, 96] on div "Collaborate" at bounding box center [211, 98] width 44 height 10
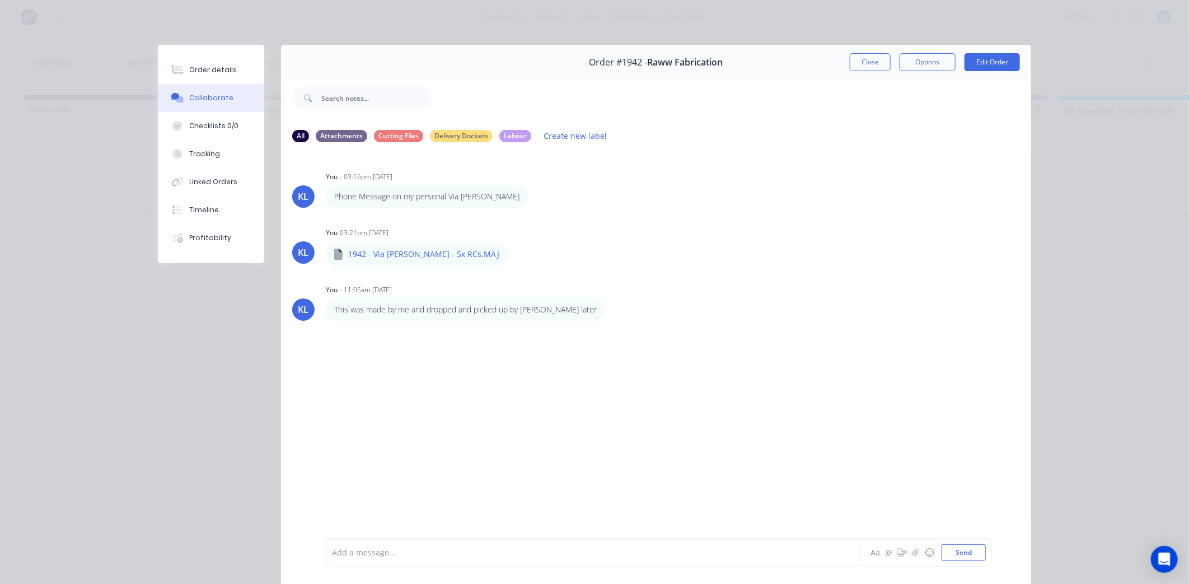
scroll to position [60, 0]
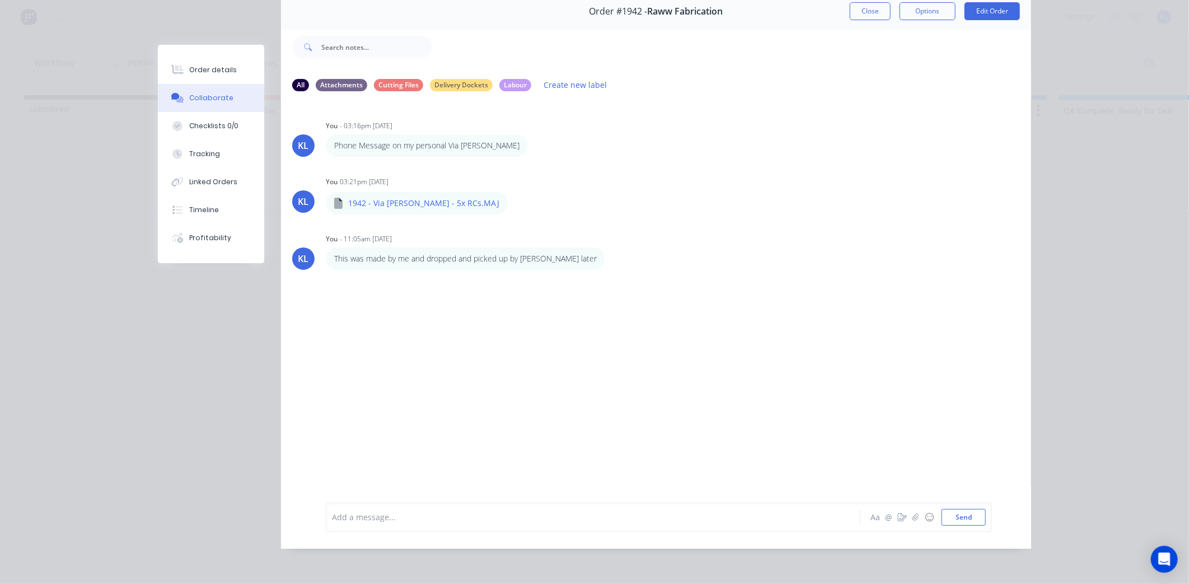
click at [393, 500] on div "Add a message... Aa @ ☺ Send" at bounding box center [656, 517] width 750 height 63
click at [392, 512] on div at bounding box center [578, 517] width 490 height 12
click at [961, 516] on button "Send" at bounding box center [964, 517] width 44 height 17
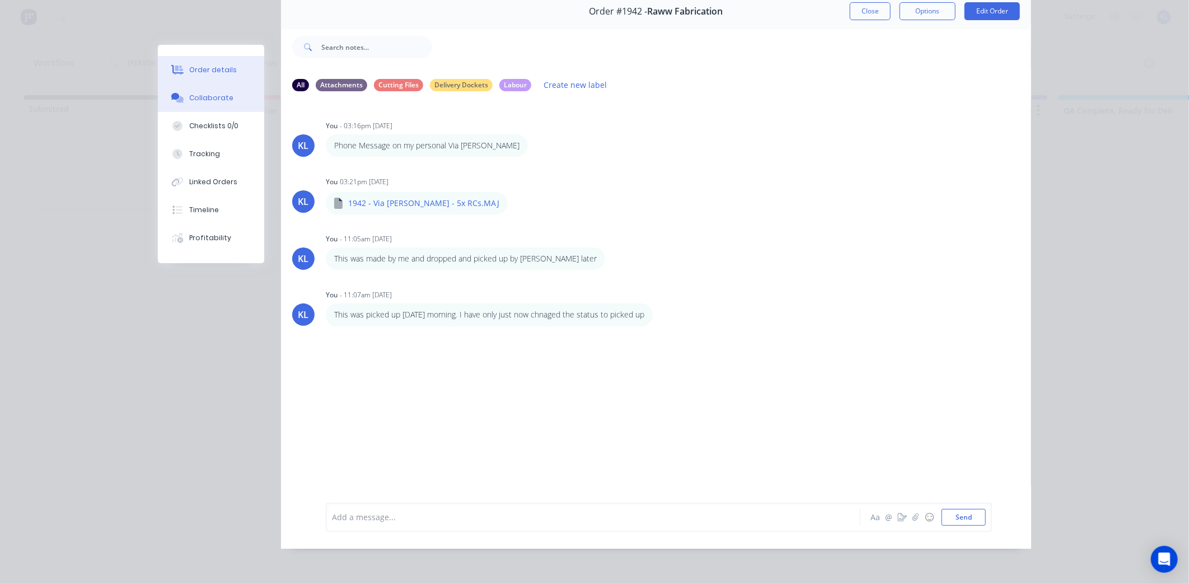
click at [194, 63] on button "Order details" at bounding box center [211, 70] width 106 height 28
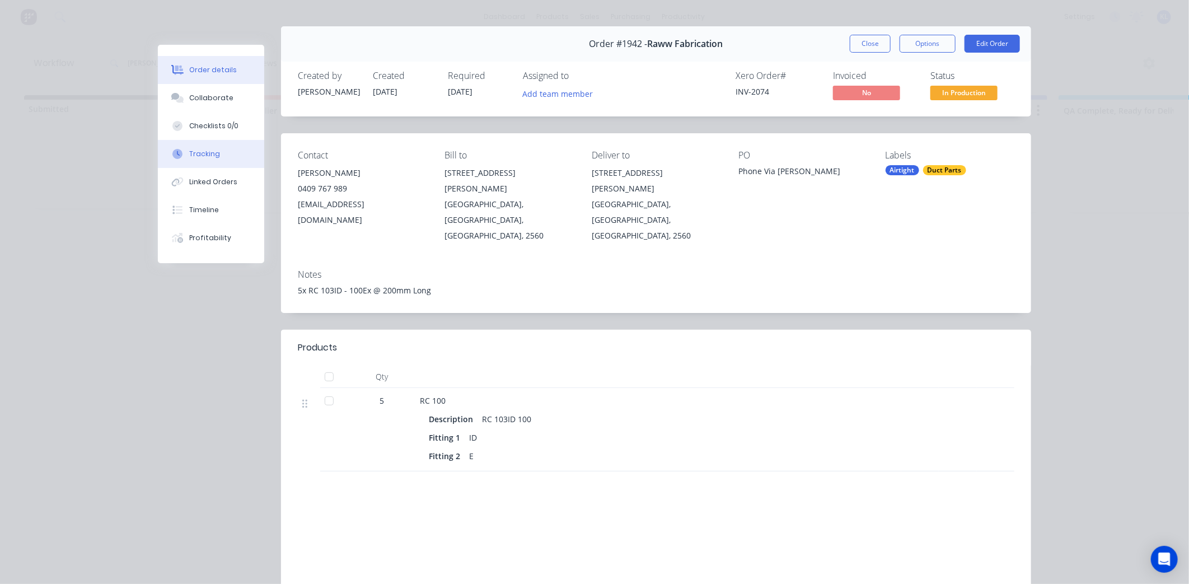
scroll to position [0, 0]
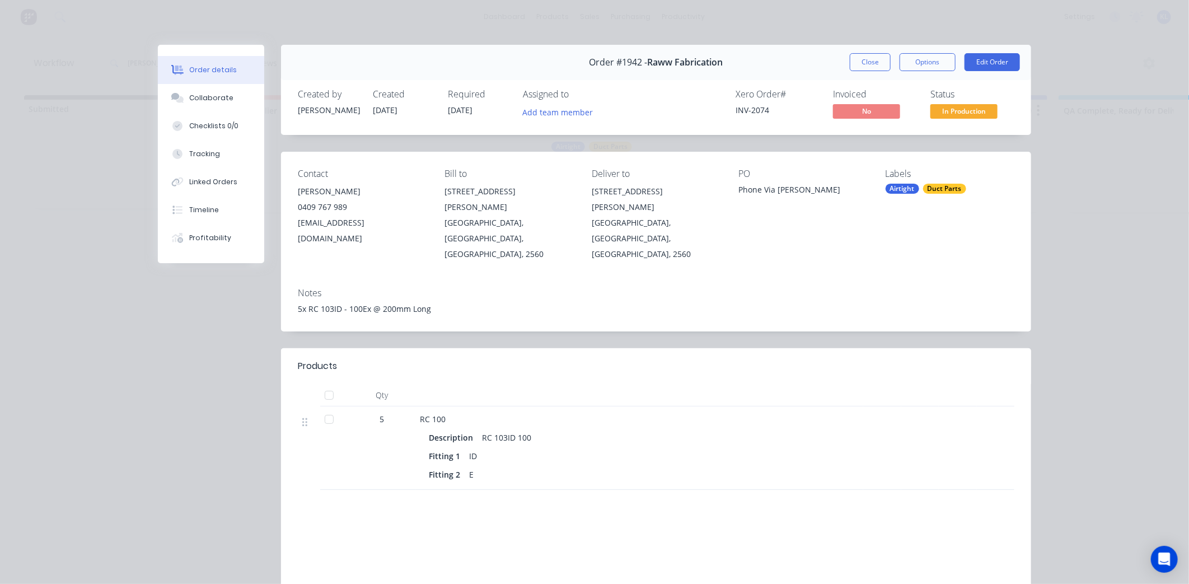
click at [970, 110] on span "In Production" at bounding box center [964, 111] width 67 height 14
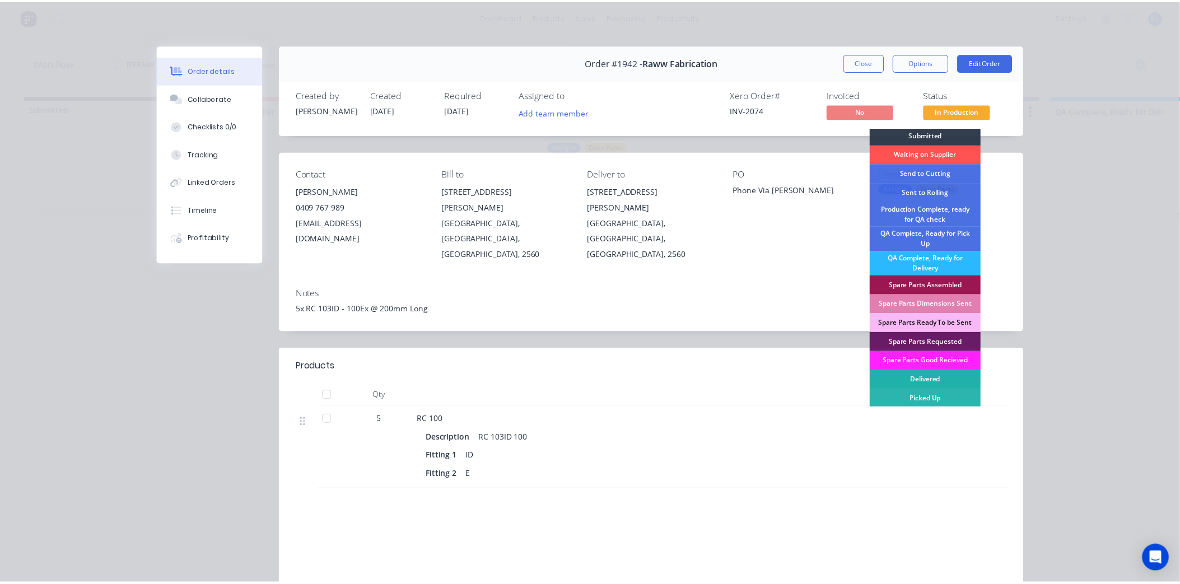
scroll to position [3, 0]
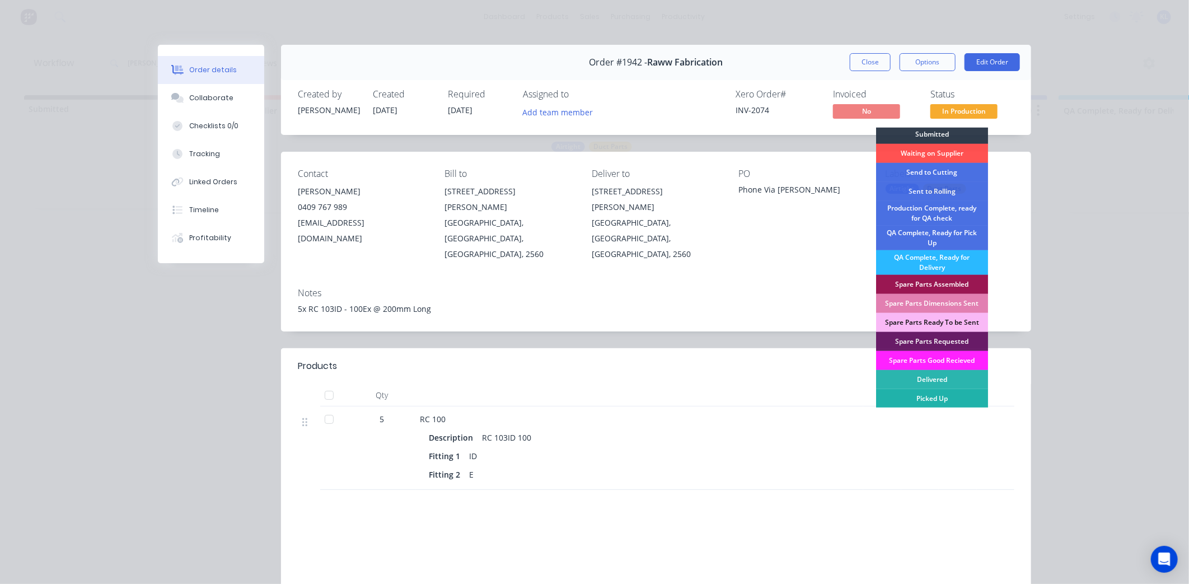
click at [945, 401] on div "Picked Up" at bounding box center [932, 398] width 112 height 19
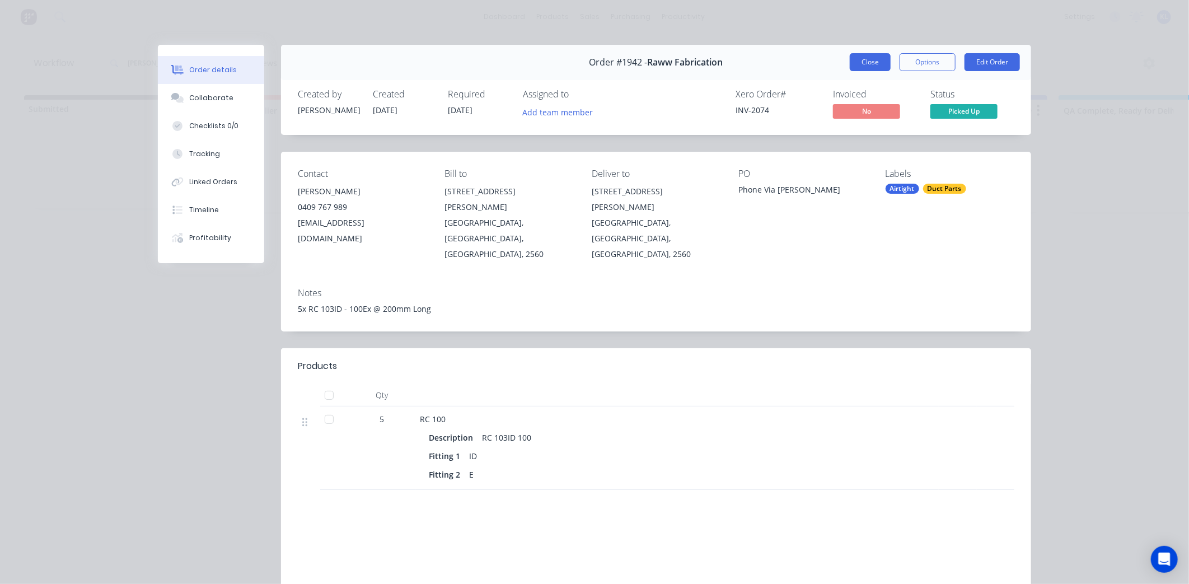
click at [880, 64] on button "Close" at bounding box center [870, 62] width 41 height 18
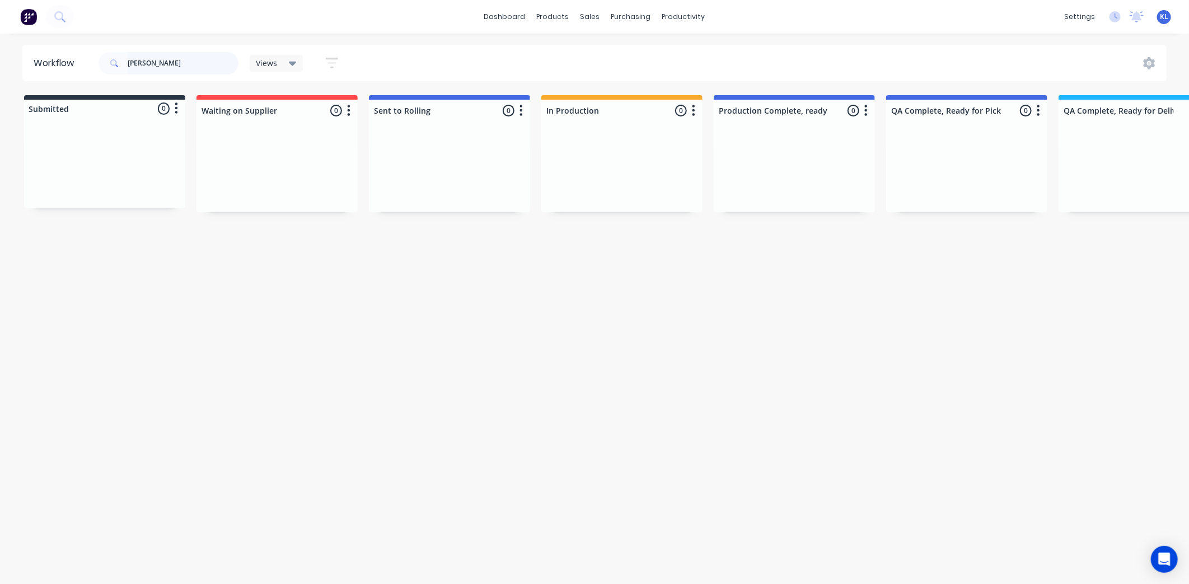
drag, startPoint x: 159, startPoint y: 59, endPoint x: 71, endPoint y: 55, distance: 88.6
click at [68, 54] on header "Workflow [PERSON_NAME] Views Save new view None (Default) edit All edit Product…" at bounding box center [594, 63] width 1145 height 36
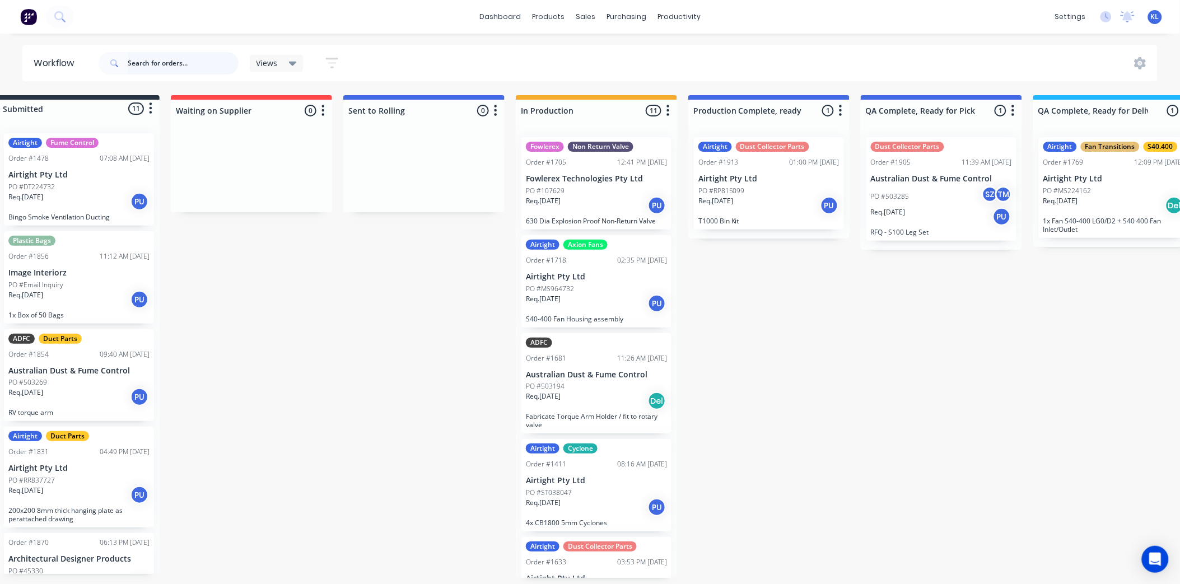
scroll to position [0, 0]
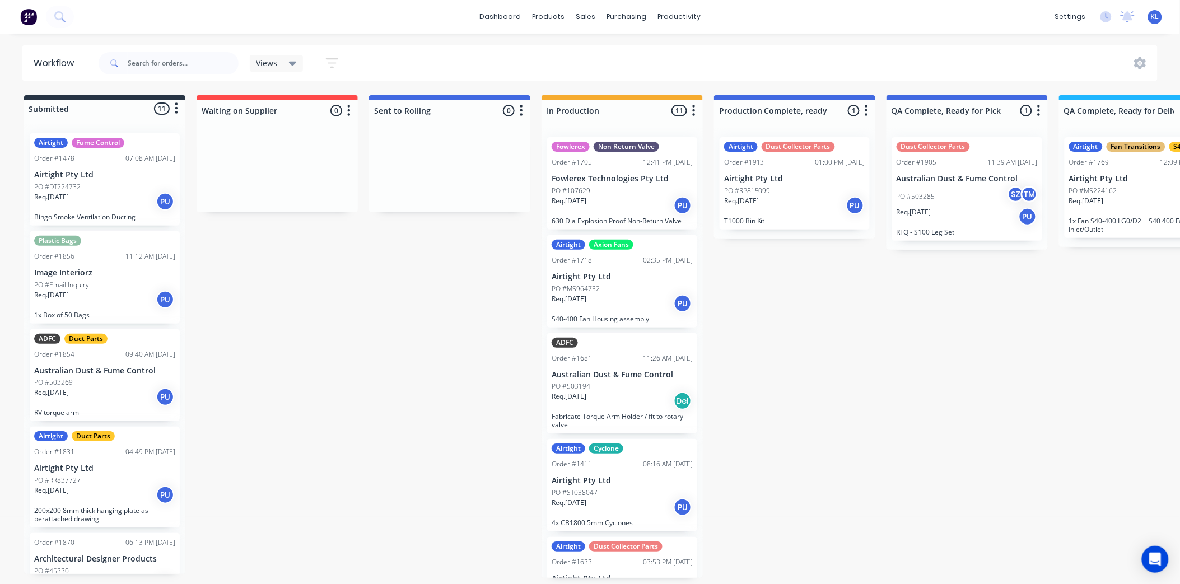
click at [964, 217] on div "Req. [DATE] PU" at bounding box center [966, 216] width 141 height 19
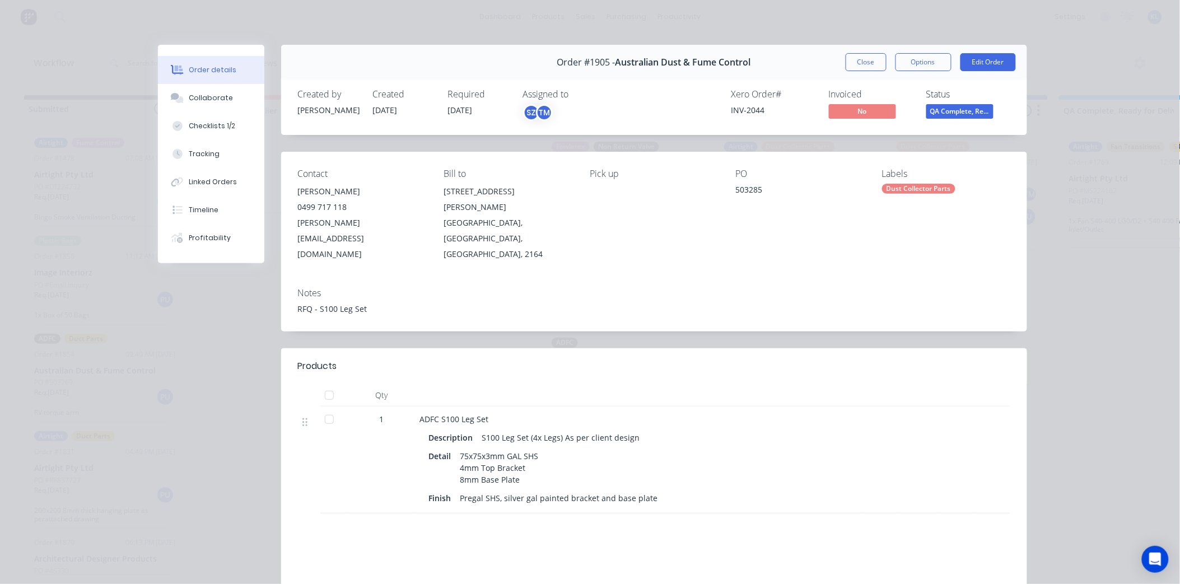
click at [971, 114] on span "QA Complete, Re..." at bounding box center [959, 111] width 67 height 14
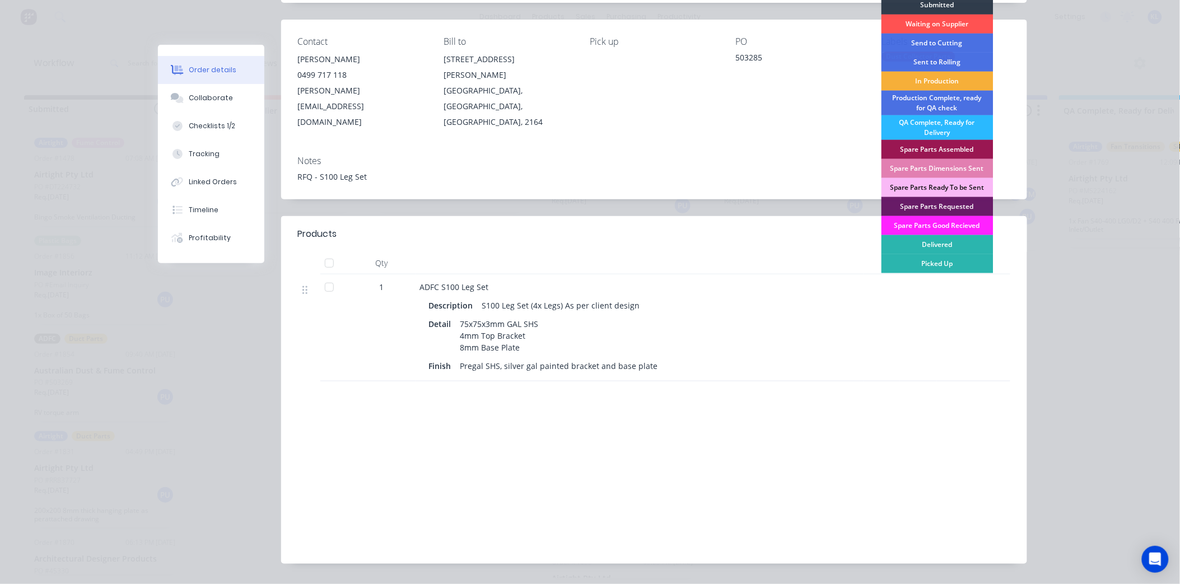
scroll to position [133, 0]
click at [941, 237] on div "Delivered" at bounding box center [937, 244] width 112 height 19
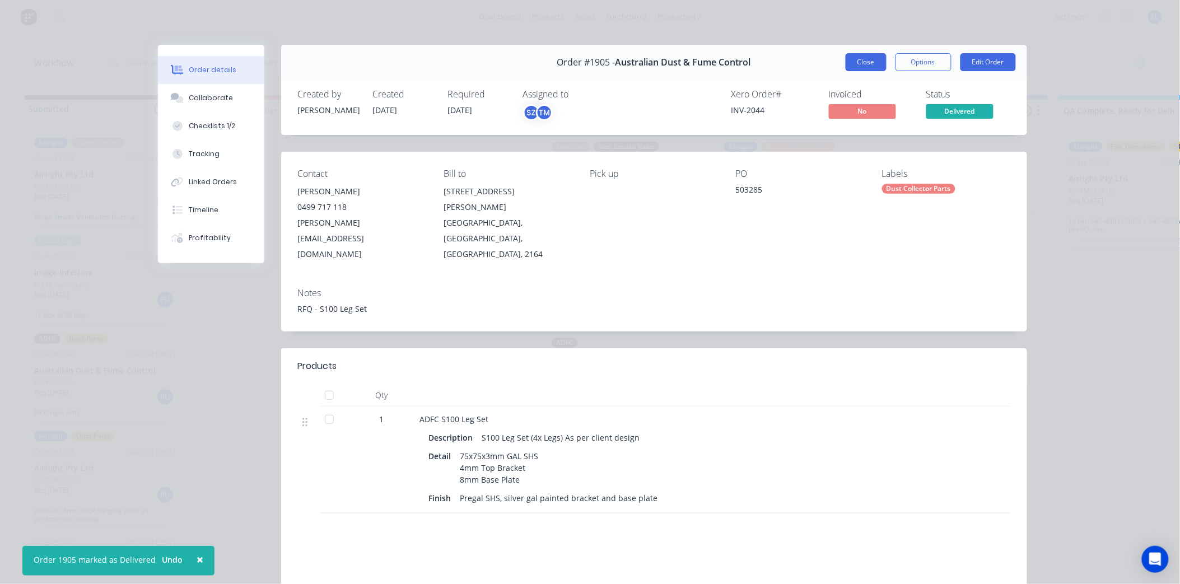
click at [863, 57] on button "Close" at bounding box center [865, 62] width 41 height 18
